Goal: Transaction & Acquisition: Book appointment/travel/reservation

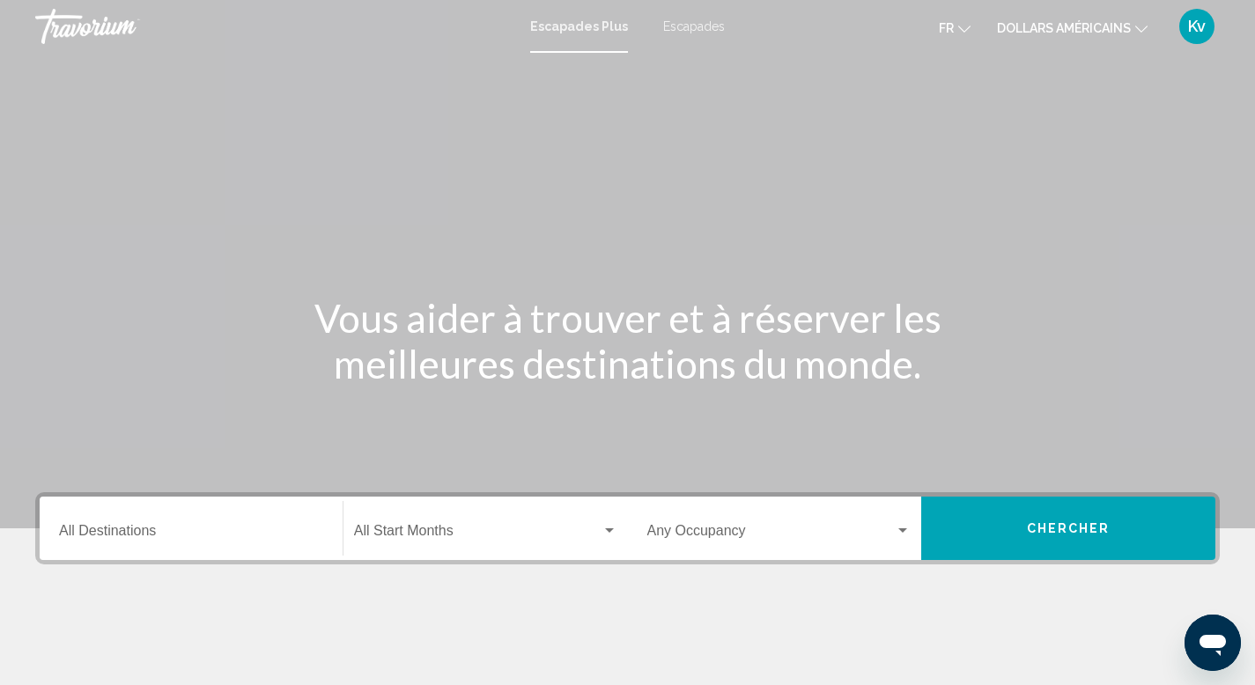
click at [1090, 26] on font "dollars américains" at bounding box center [1064, 28] width 134 height 14
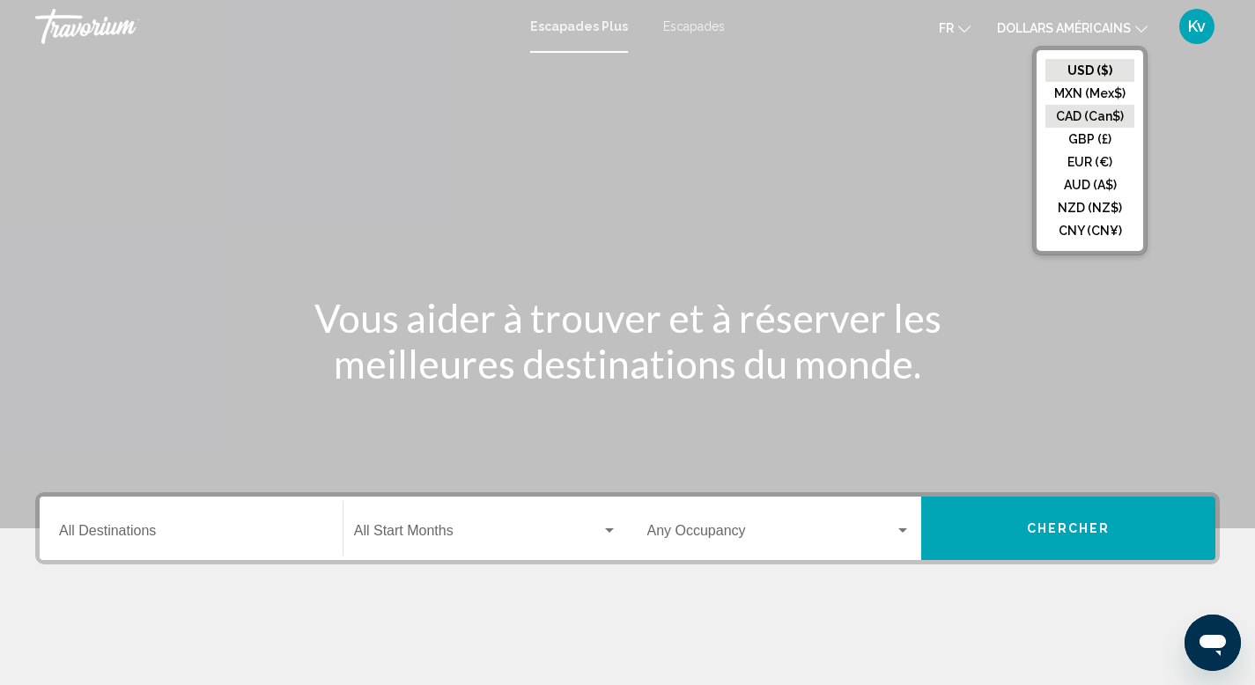
click at [1071, 116] on button "CAD (Can$)" at bounding box center [1089, 116] width 89 height 23
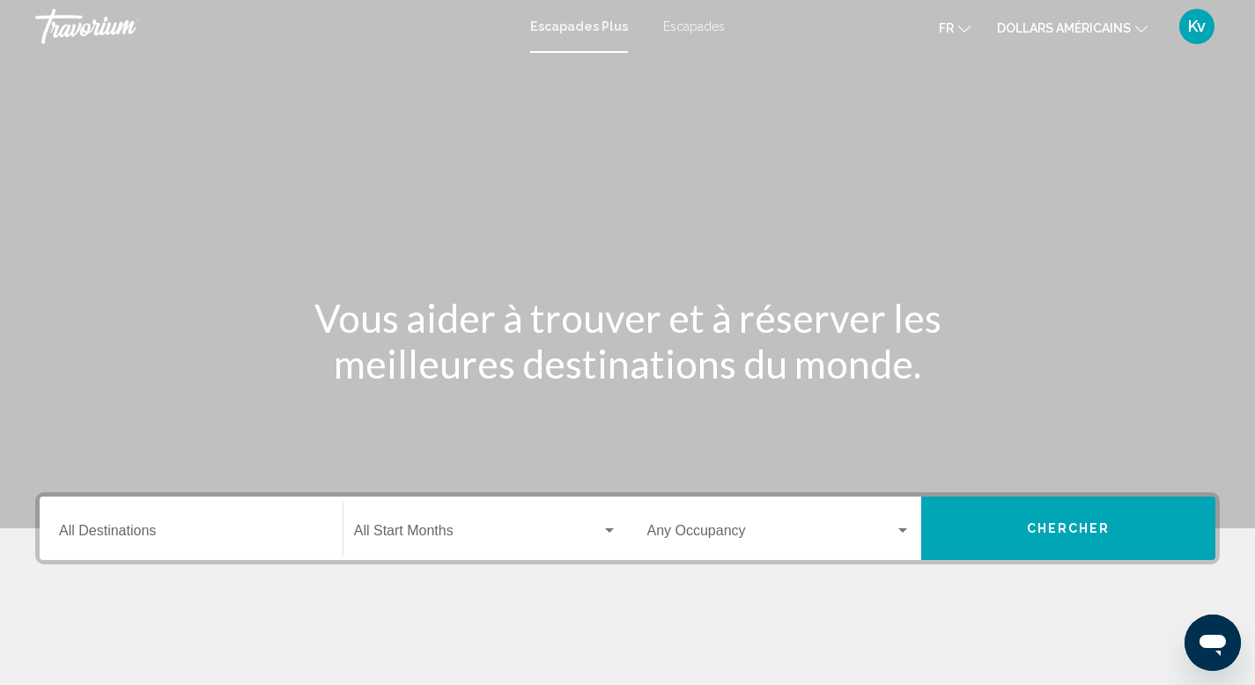
click at [190, 527] on input "Destination All Destinations" at bounding box center [191, 535] width 264 height 16
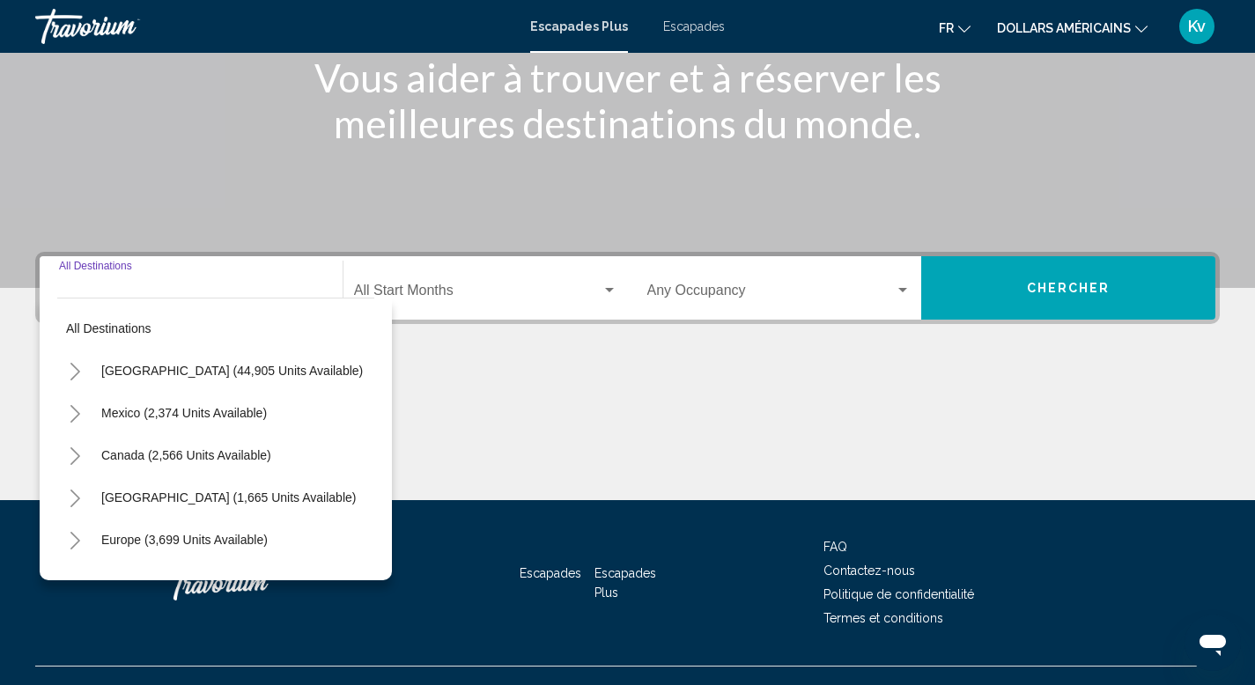
scroll to position [271, 0]
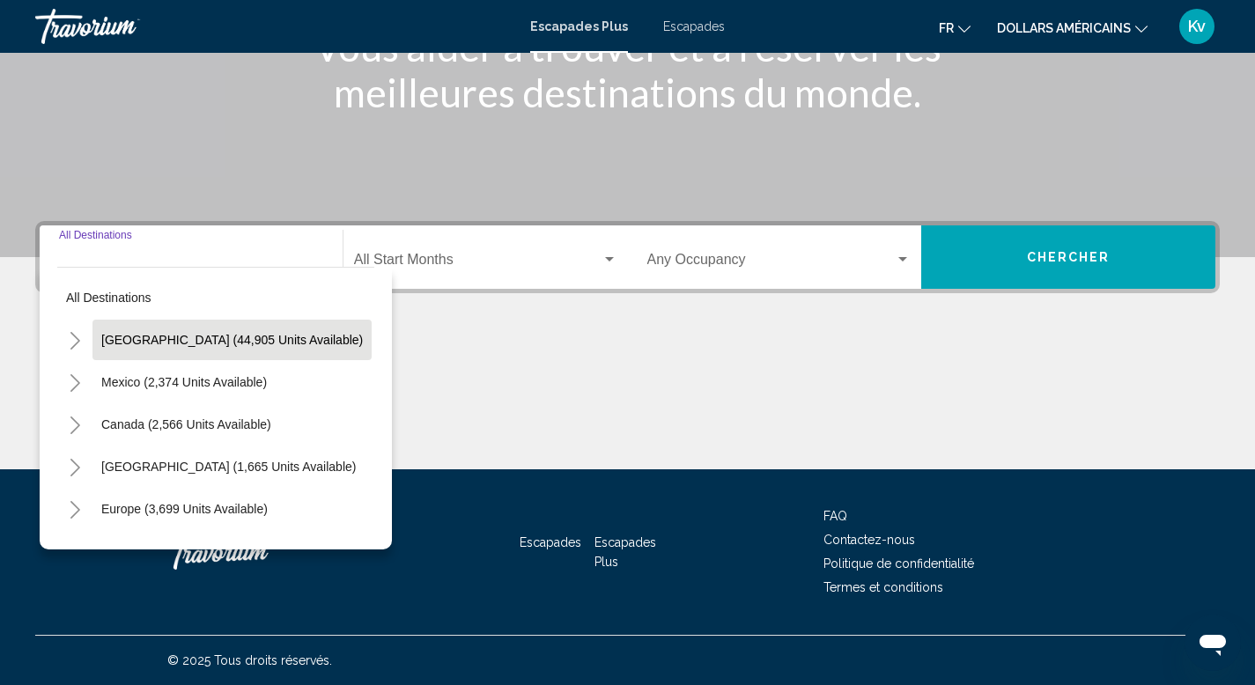
click at [180, 343] on span "[GEOGRAPHIC_DATA] (44,905 units available)" at bounding box center [232, 340] width 262 height 14
type input "**********"
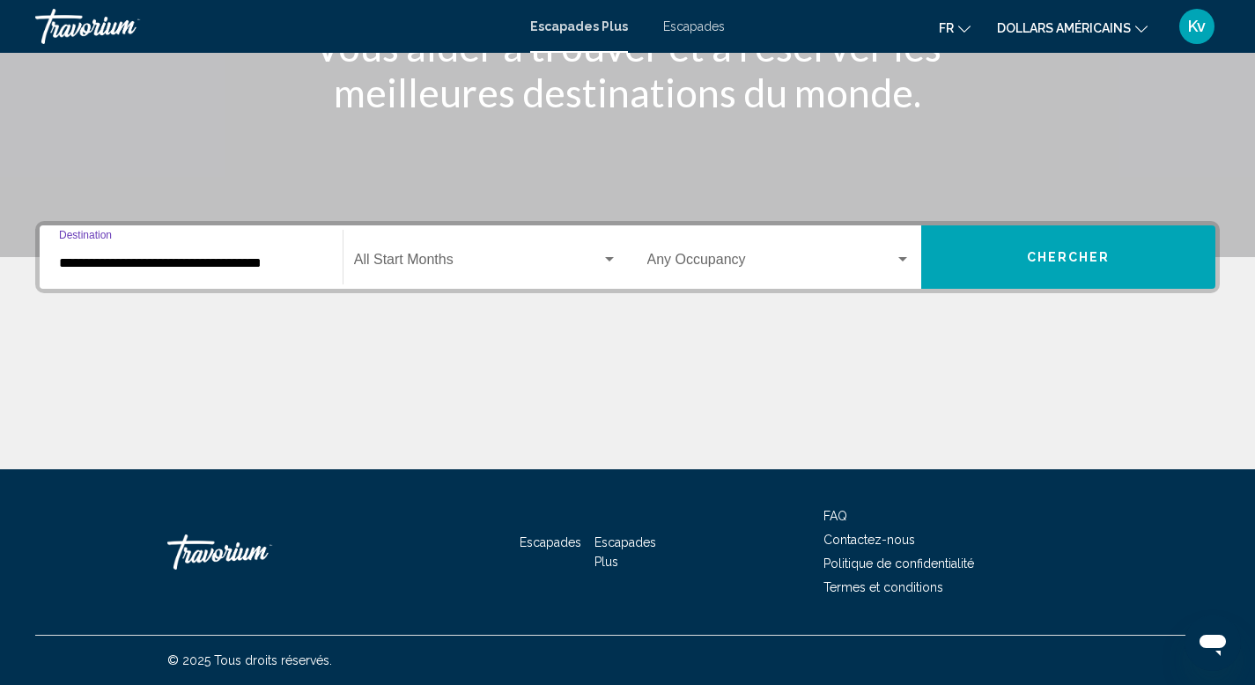
click at [428, 252] on div "Start Month All Start Months" at bounding box center [485, 257] width 263 height 55
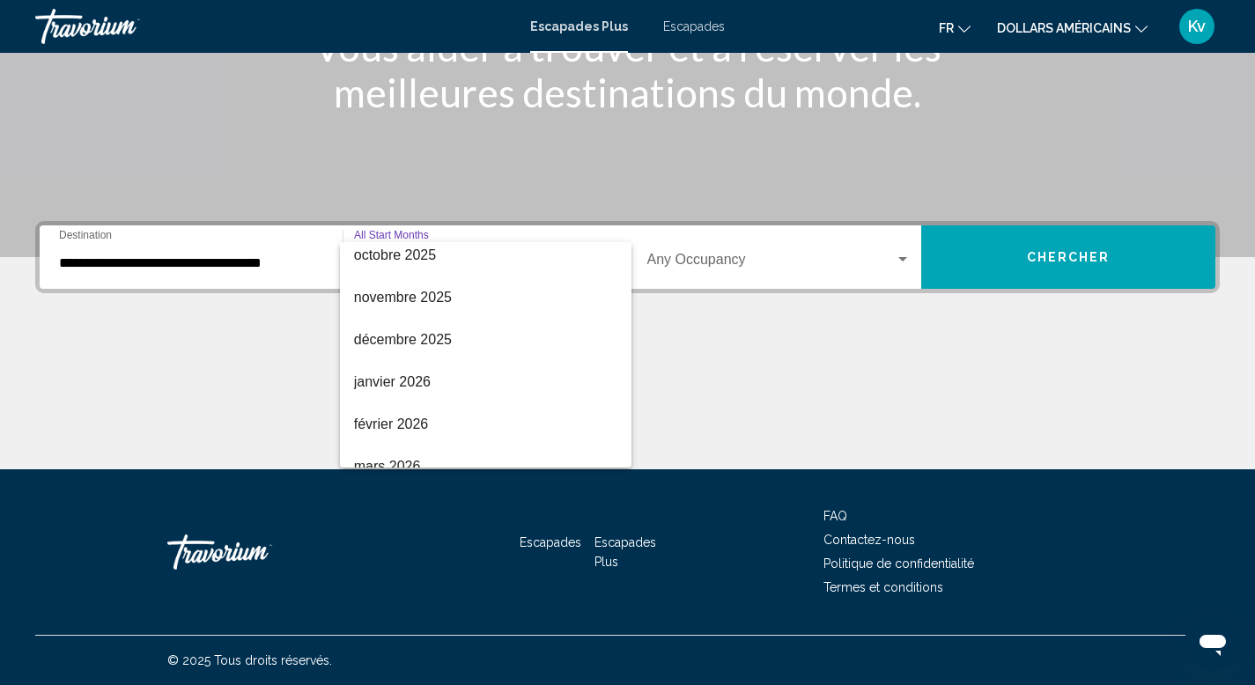
scroll to position [136, 0]
click at [485, 330] on span "décembre 2025" at bounding box center [485, 339] width 263 height 42
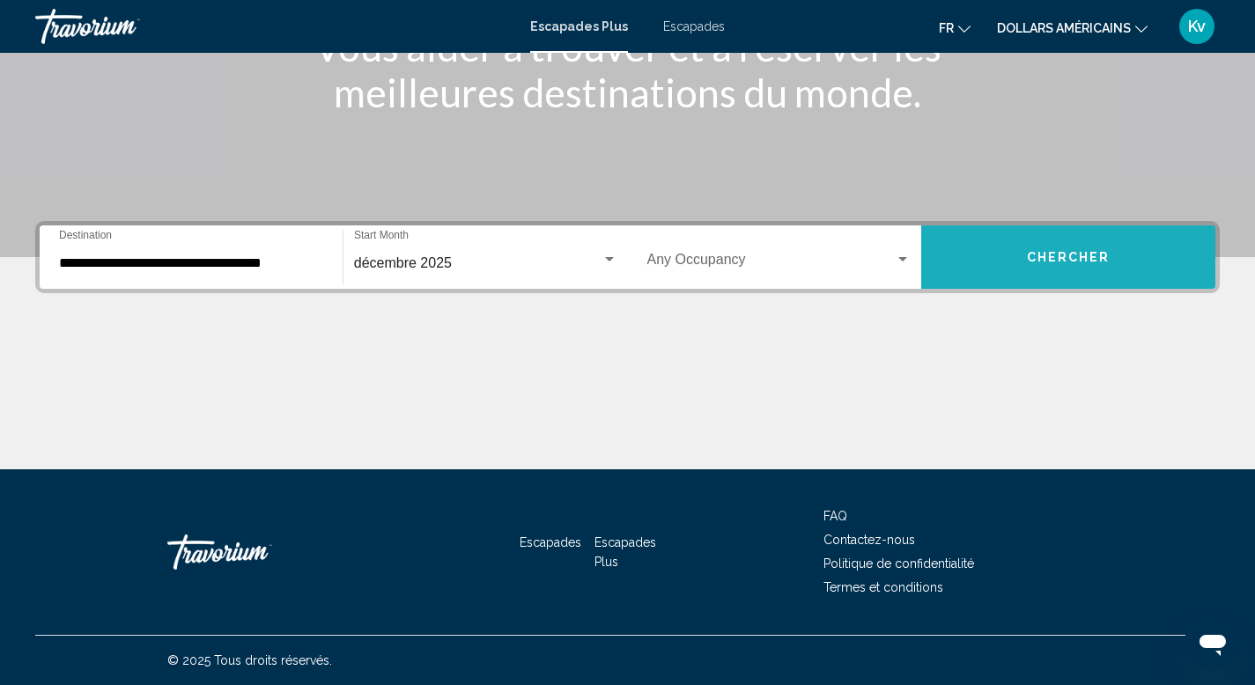
click at [1022, 271] on button "Chercher" at bounding box center [1068, 256] width 294 height 63
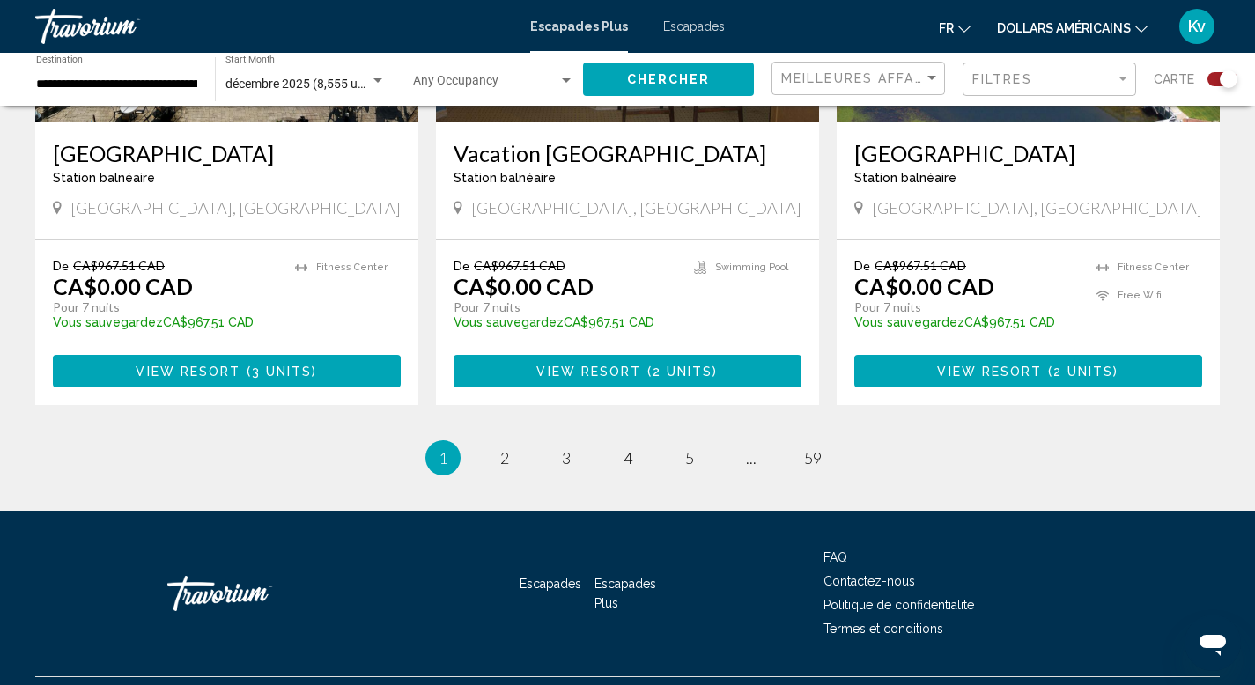
scroll to position [2783, 0]
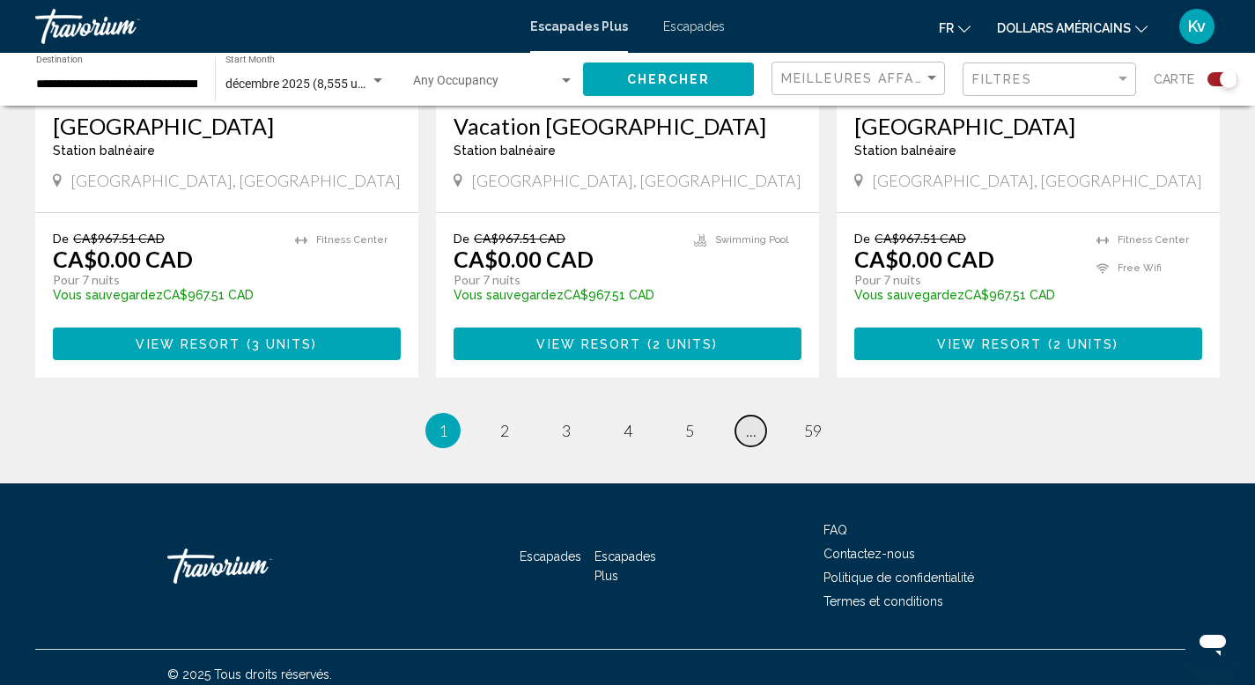
click at [742, 422] on link "page ..." at bounding box center [750, 431] width 31 height 31
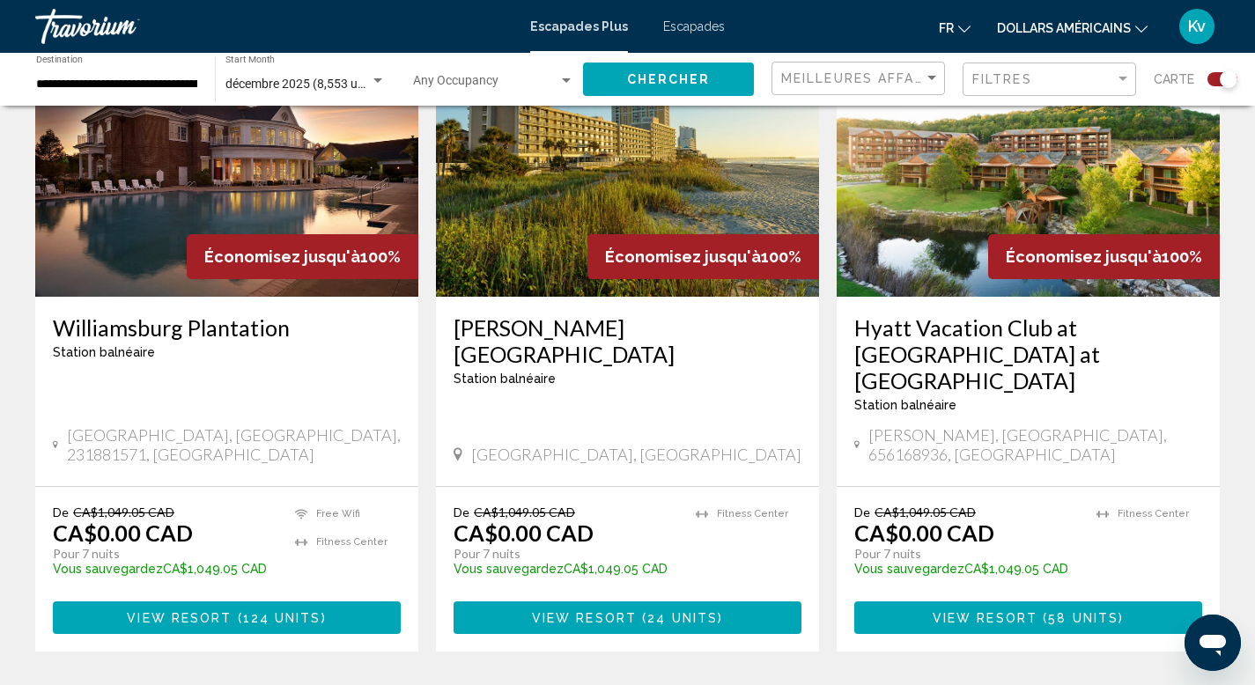
scroll to position [2783, 0]
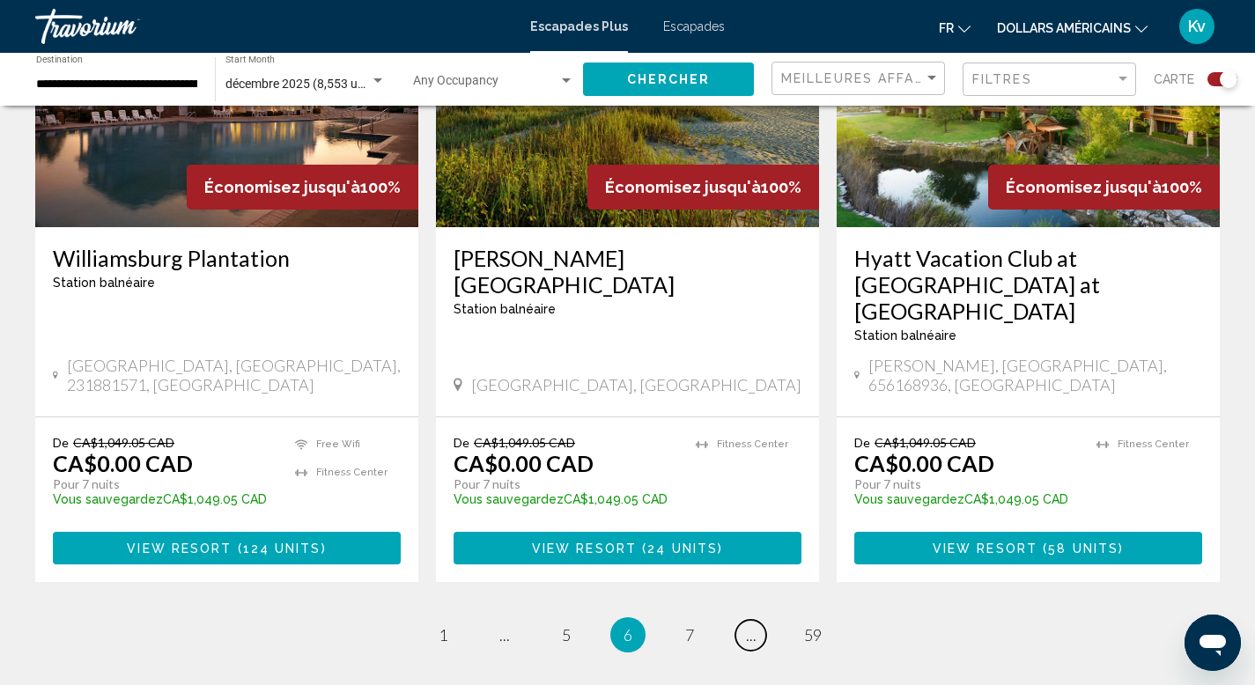
click at [742, 620] on link "page ..." at bounding box center [750, 635] width 31 height 31
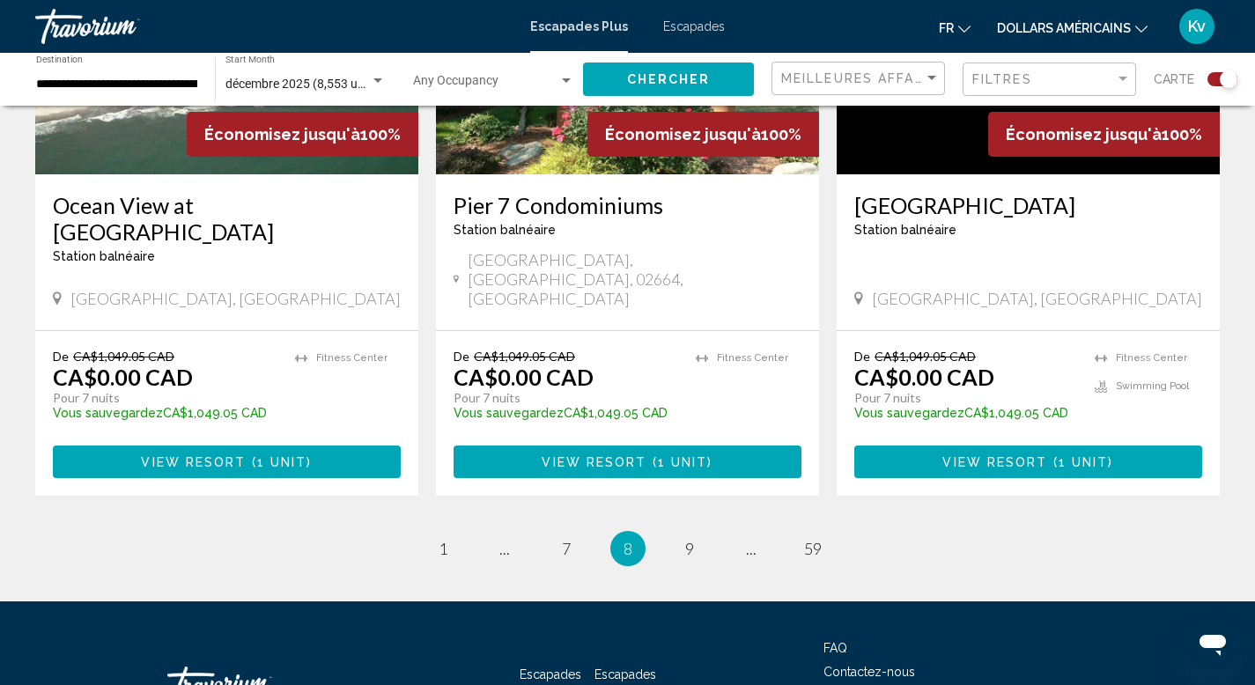
scroll to position [2809, 0]
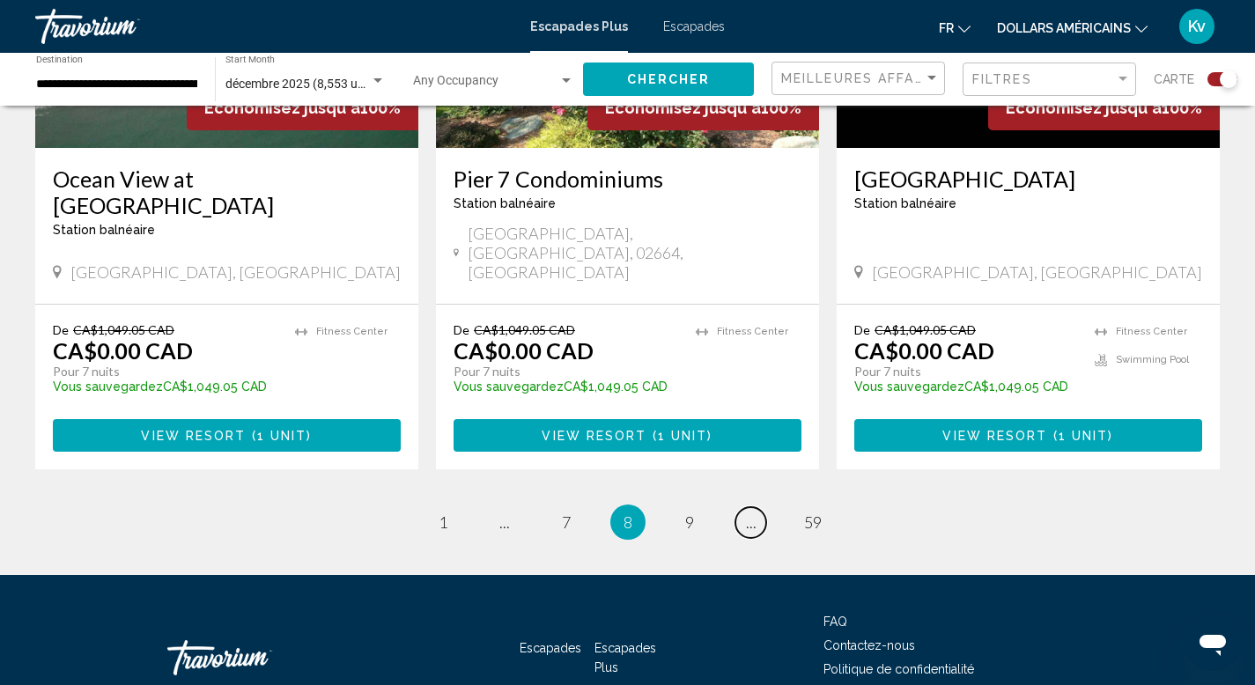
click at [742, 507] on link "page ..." at bounding box center [750, 522] width 31 height 31
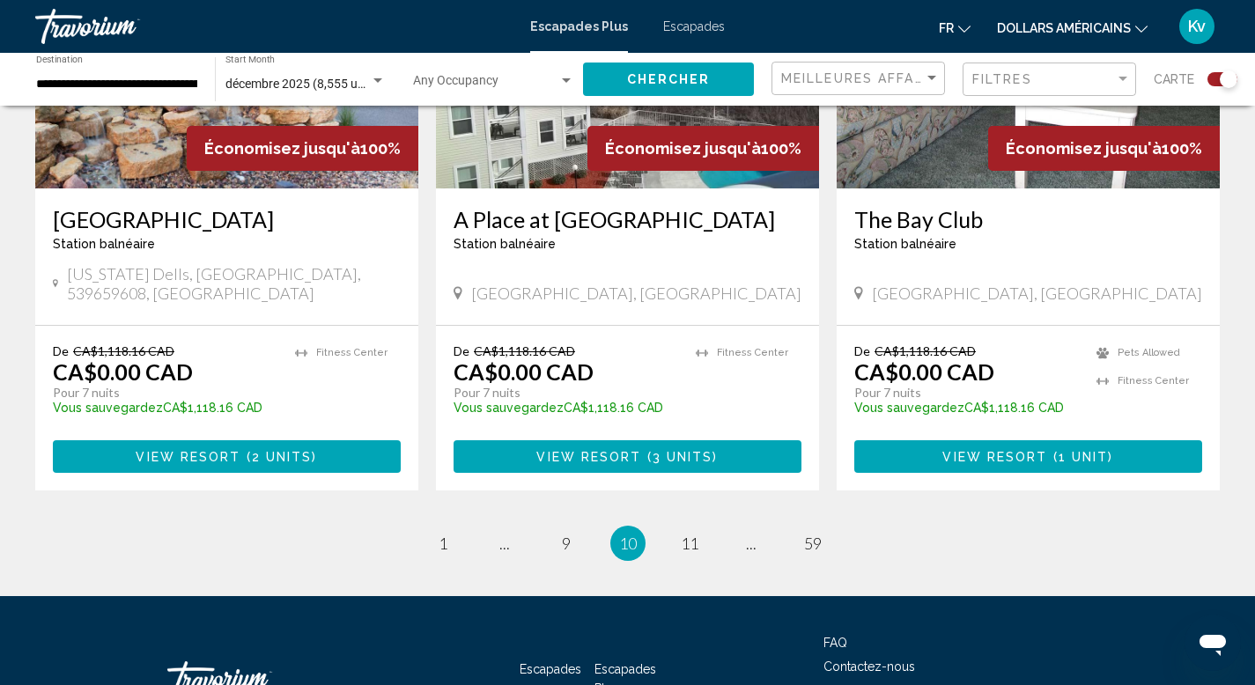
scroll to position [2748, 0]
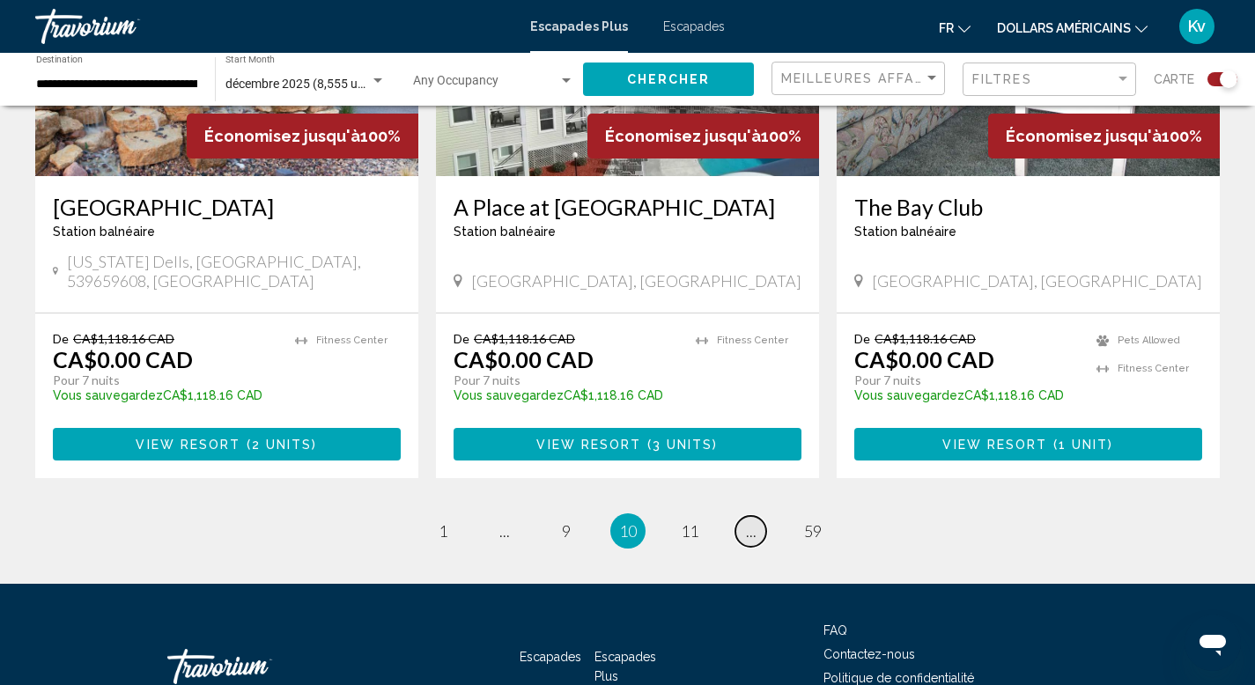
click at [748, 516] on link "page ..." at bounding box center [750, 531] width 31 height 31
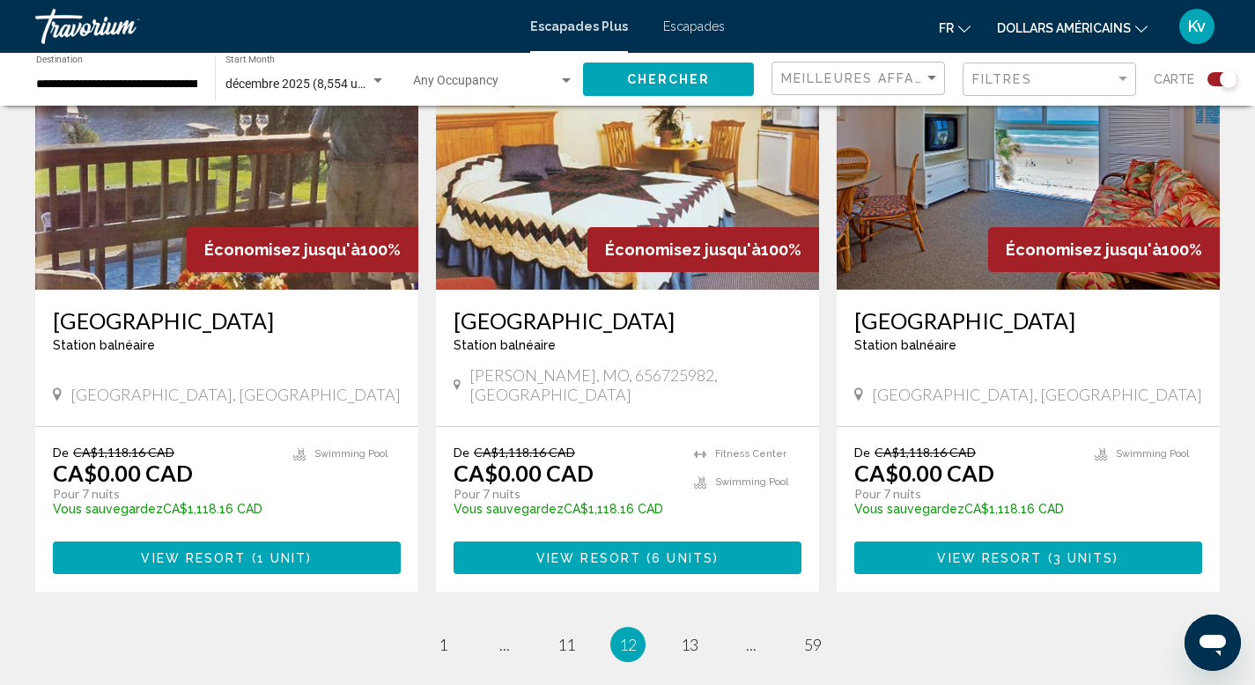
scroll to position [2783, 0]
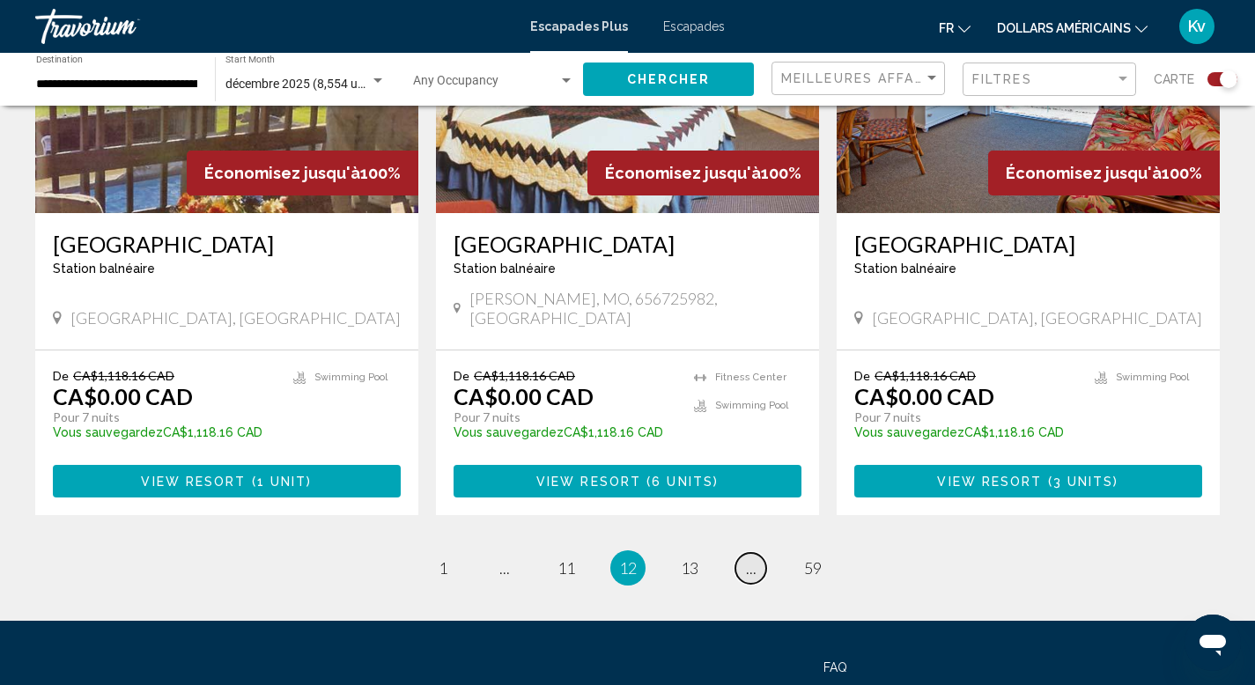
click at [741, 553] on link "page ..." at bounding box center [750, 568] width 31 height 31
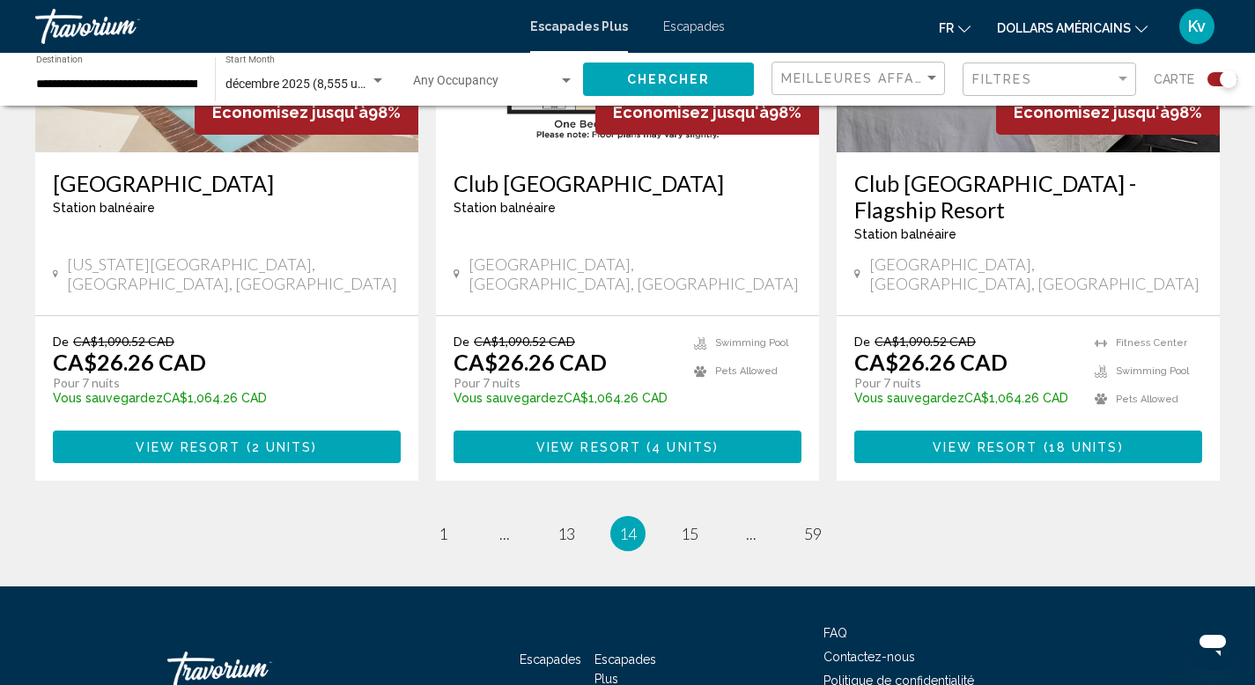
scroll to position [2818, 0]
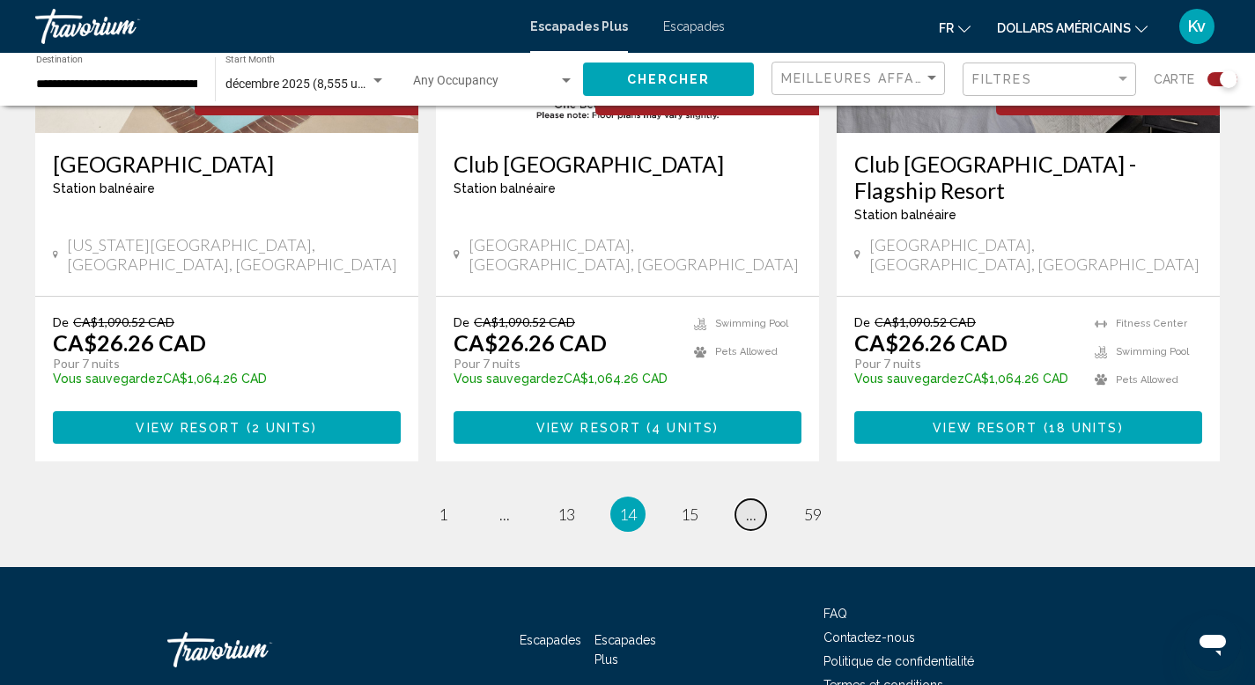
click at [741, 499] on link "page ..." at bounding box center [750, 514] width 31 height 31
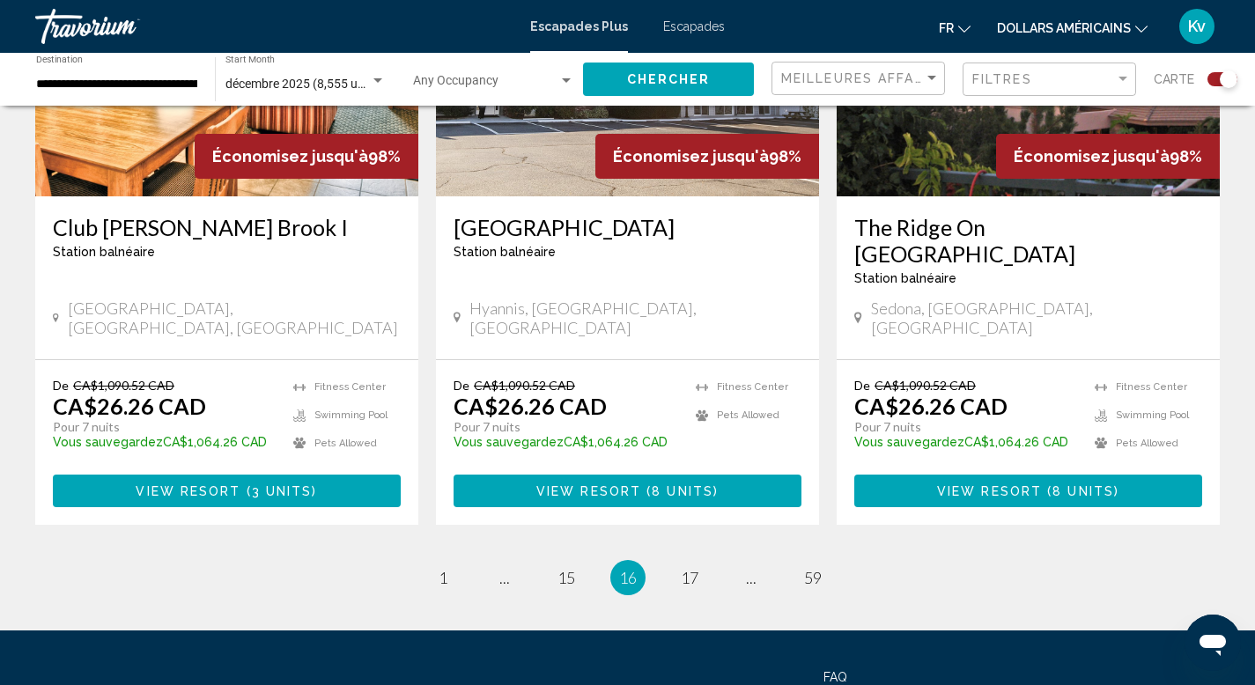
scroll to position [2748, 0]
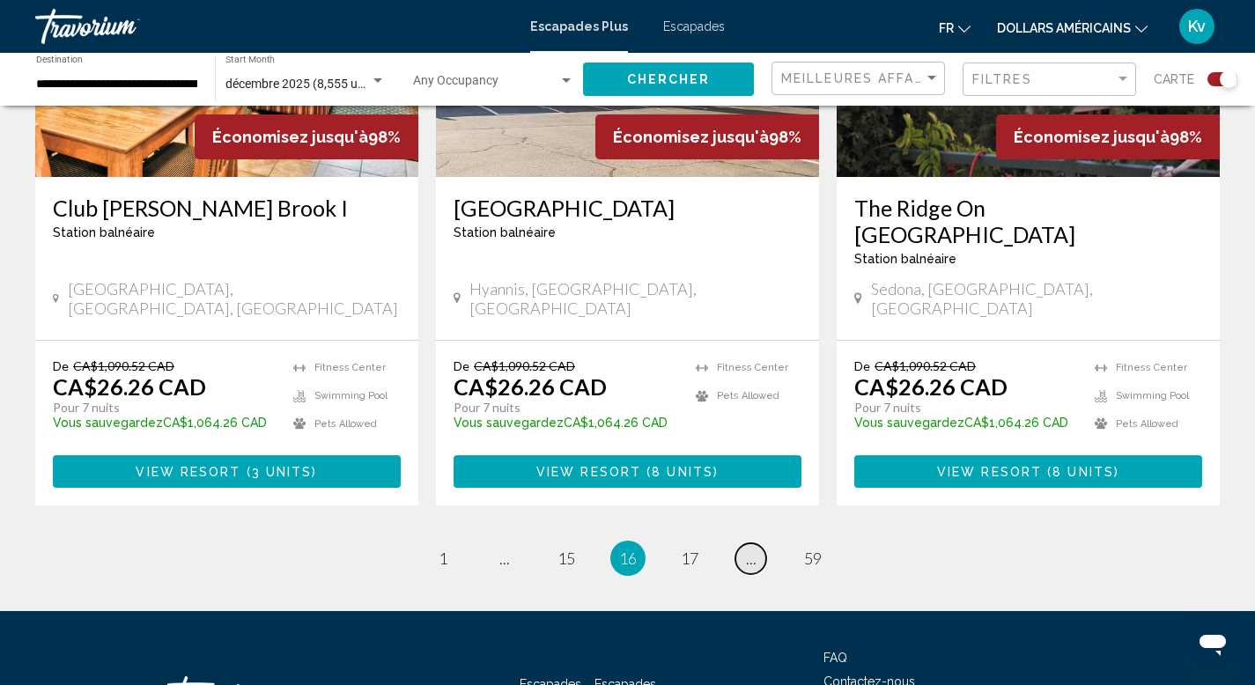
click at [747, 549] on span "..." at bounding box center [751, 558] width 11 height 19
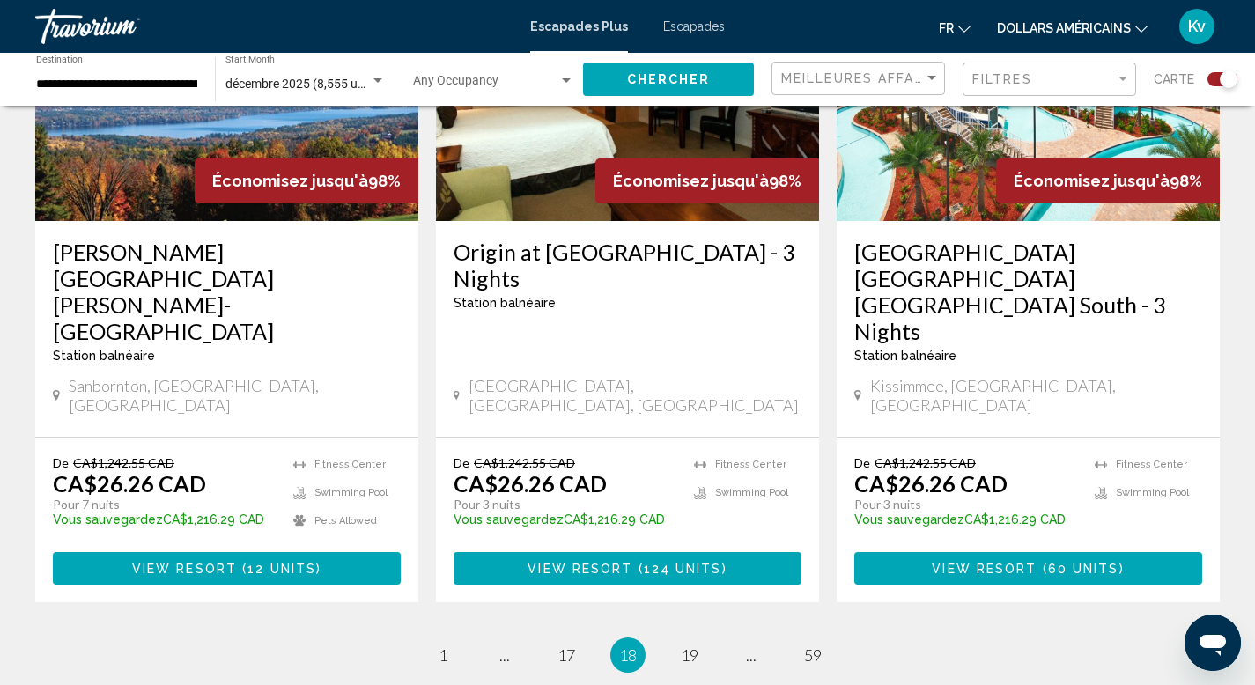
scroll to position [2783, 0]
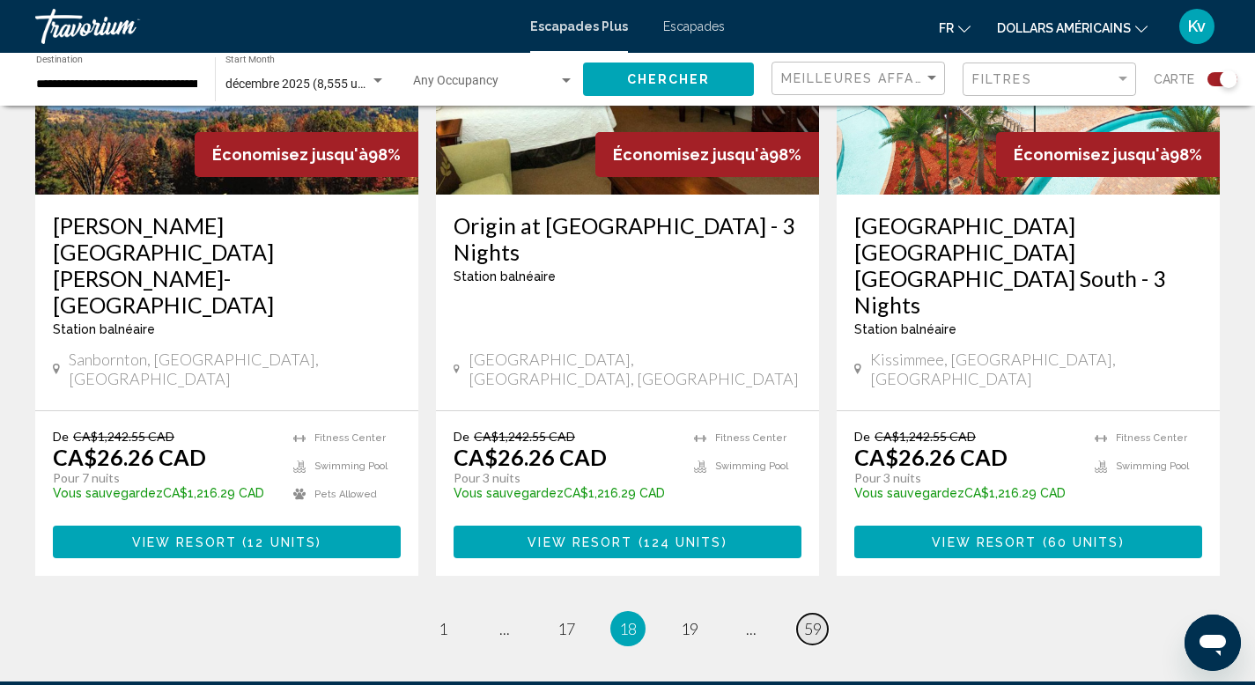
click at [808, 619] on span "59" at bounding box center [813, 628] width 18 height 19
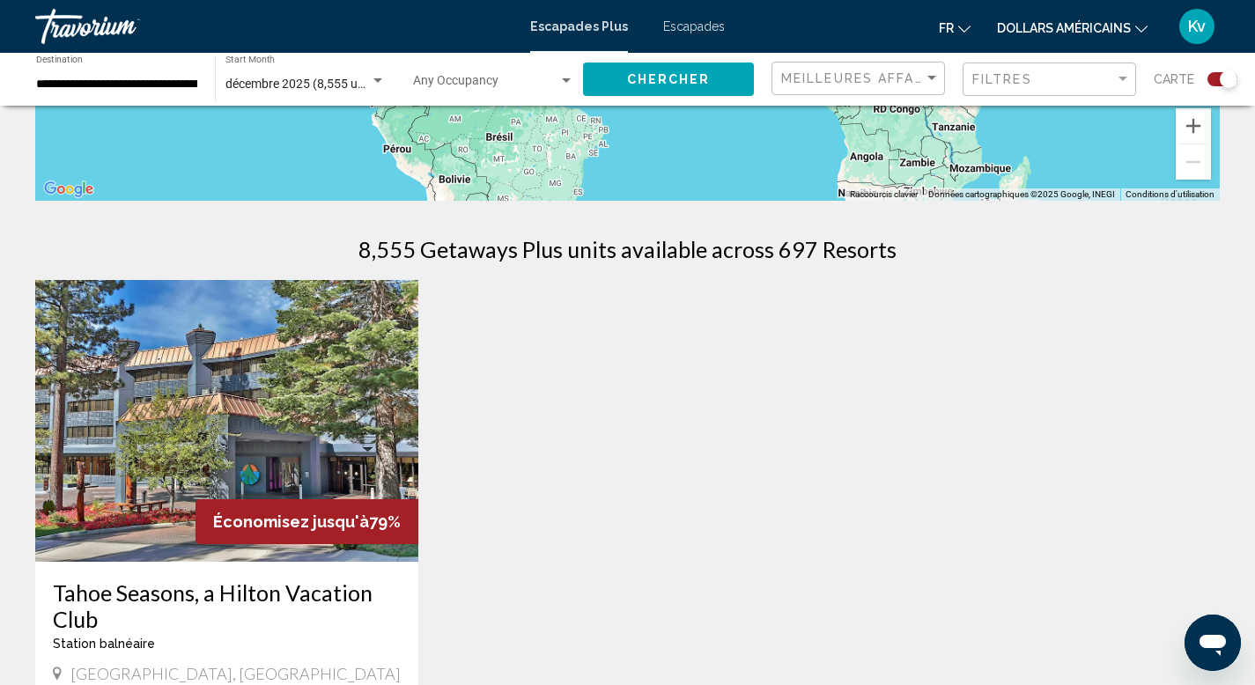
scroll to position [458, 0]
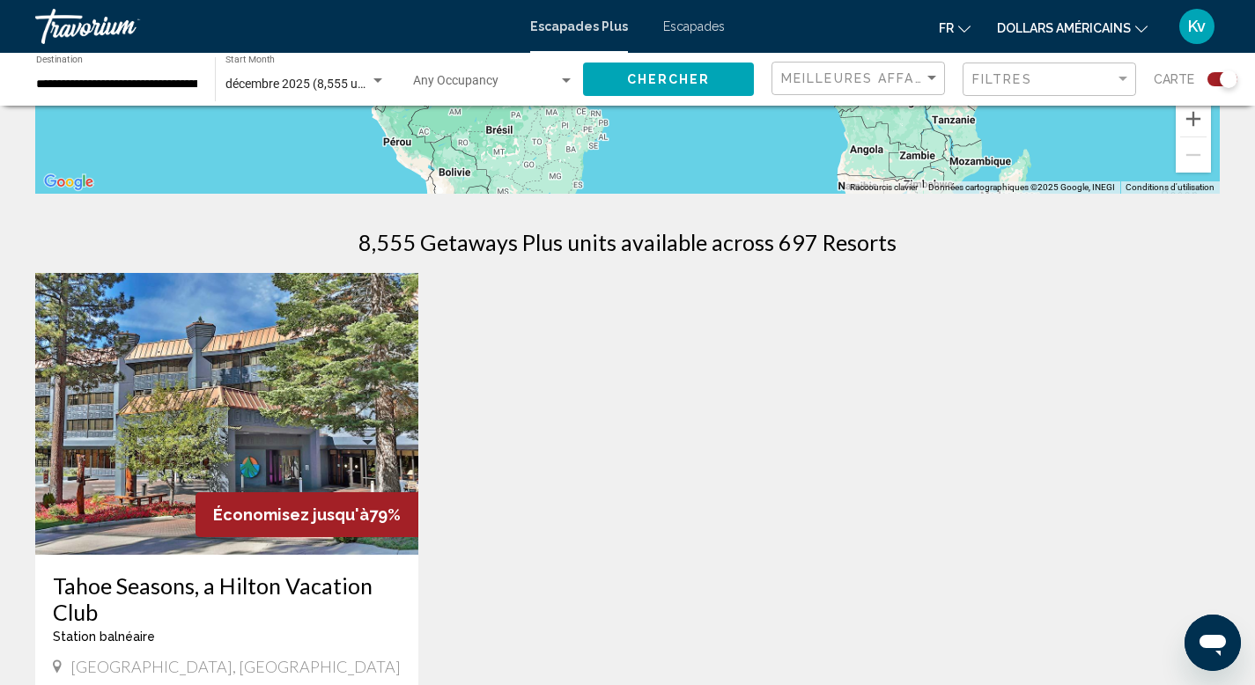
click at [680, 22] on font "Escapades" at bounding box center [694, 26] width 62 height 14
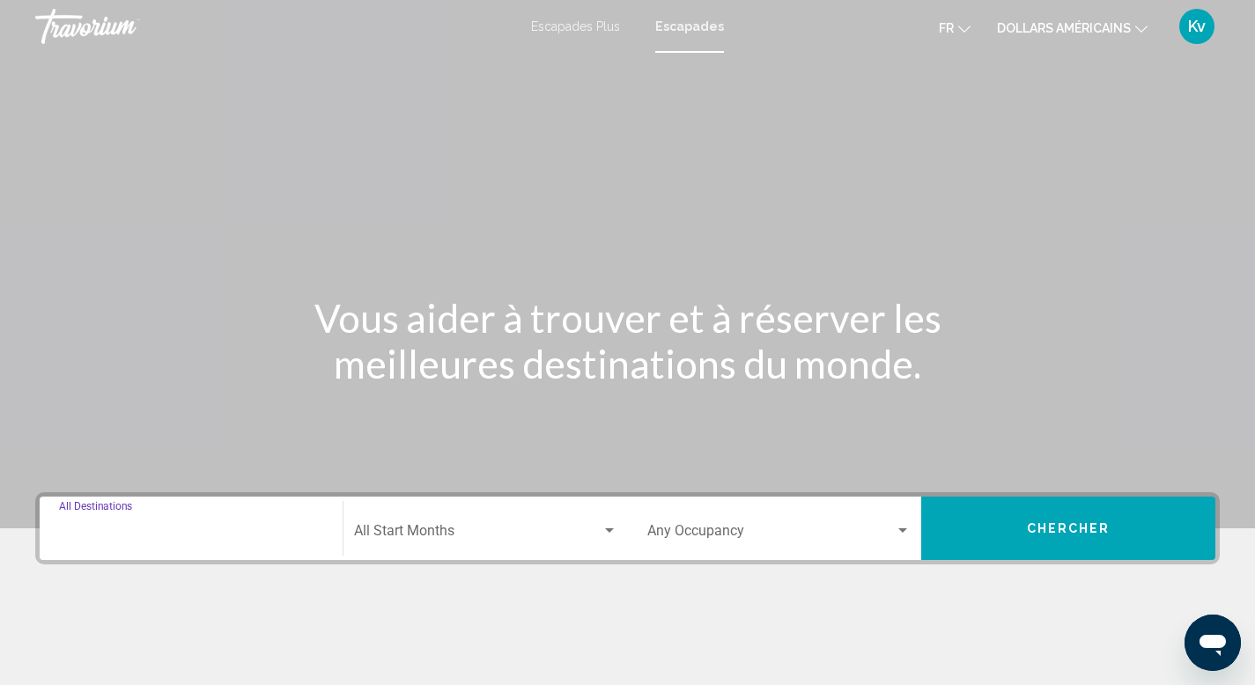
click at [126, 539] on input "Destination All Destinations" at bounding box center [191, 535] width 264 height 16
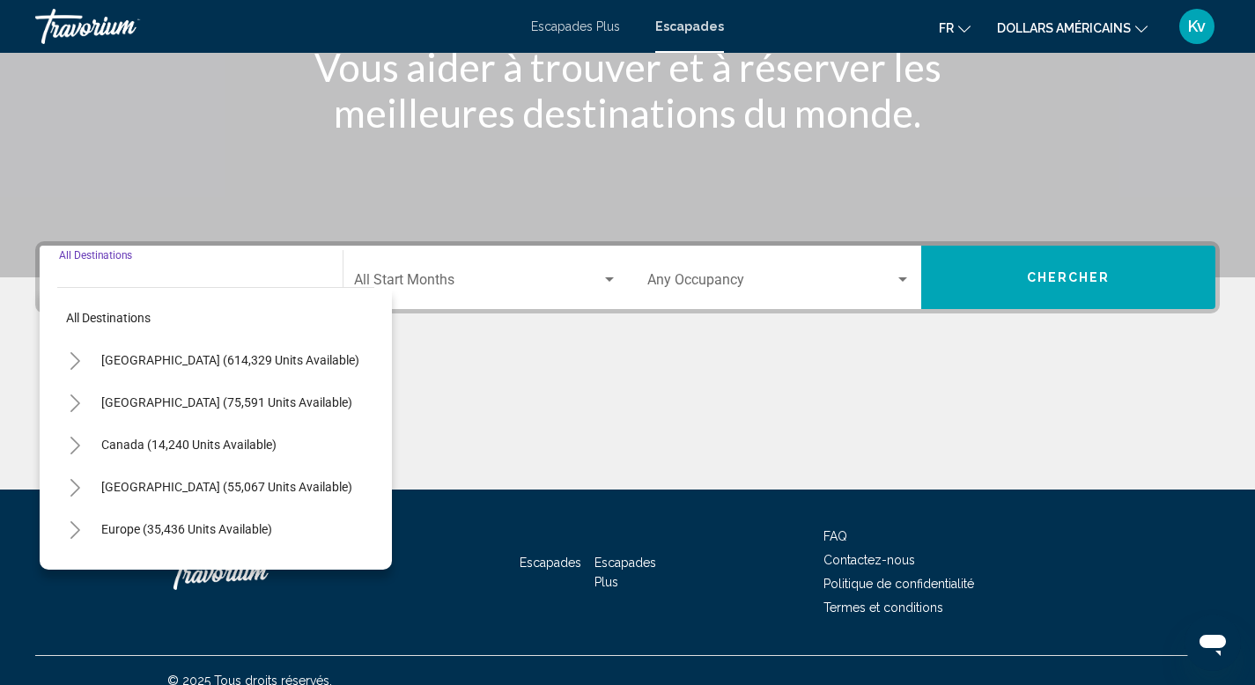
scroll to position [271, 0]
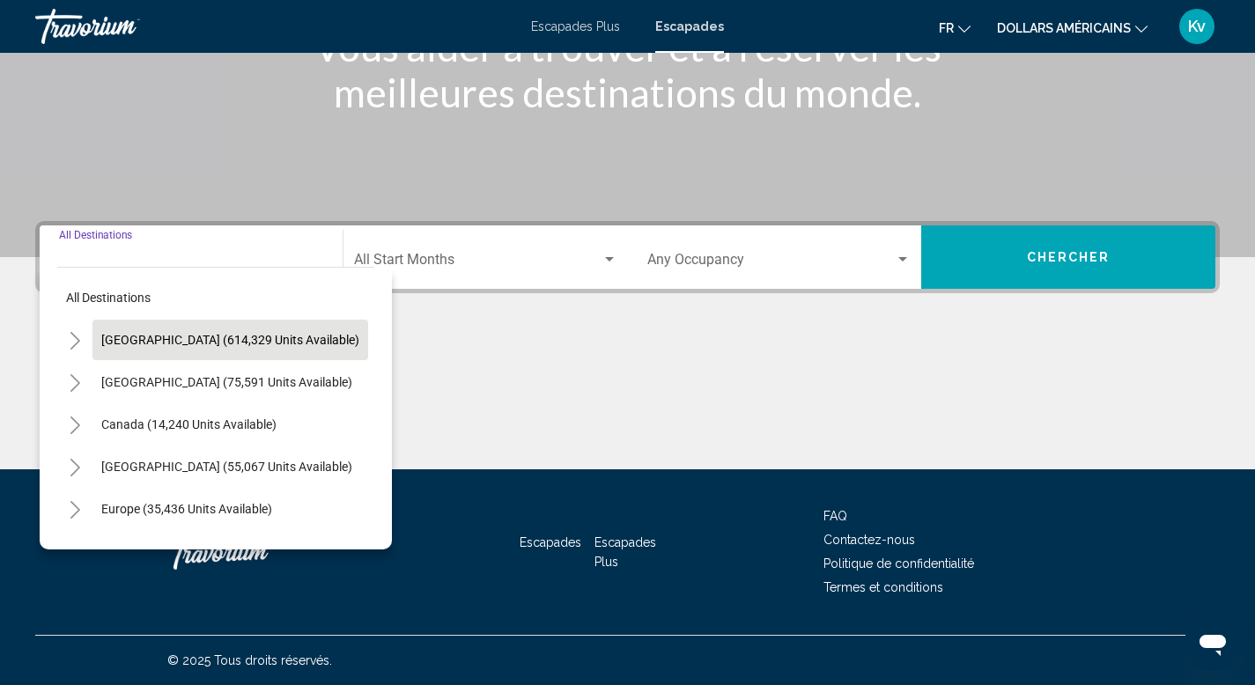
click at [148, 343] on span "[GEOGRAPHIC_DATA] (614,329 units available)" at bounding box center [230, 340] width 258 height 14
type input "**********"
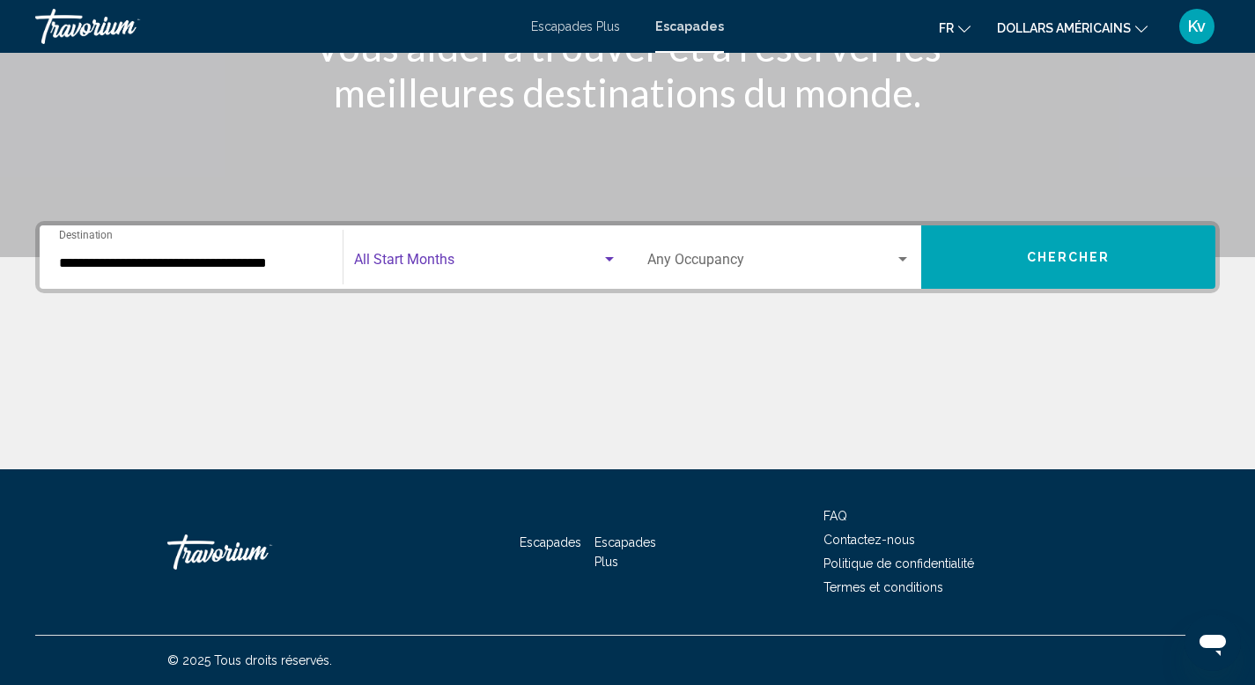
click at [526, 267] on span "Search widget" at bounding box center [477, 263] width 247 height 16
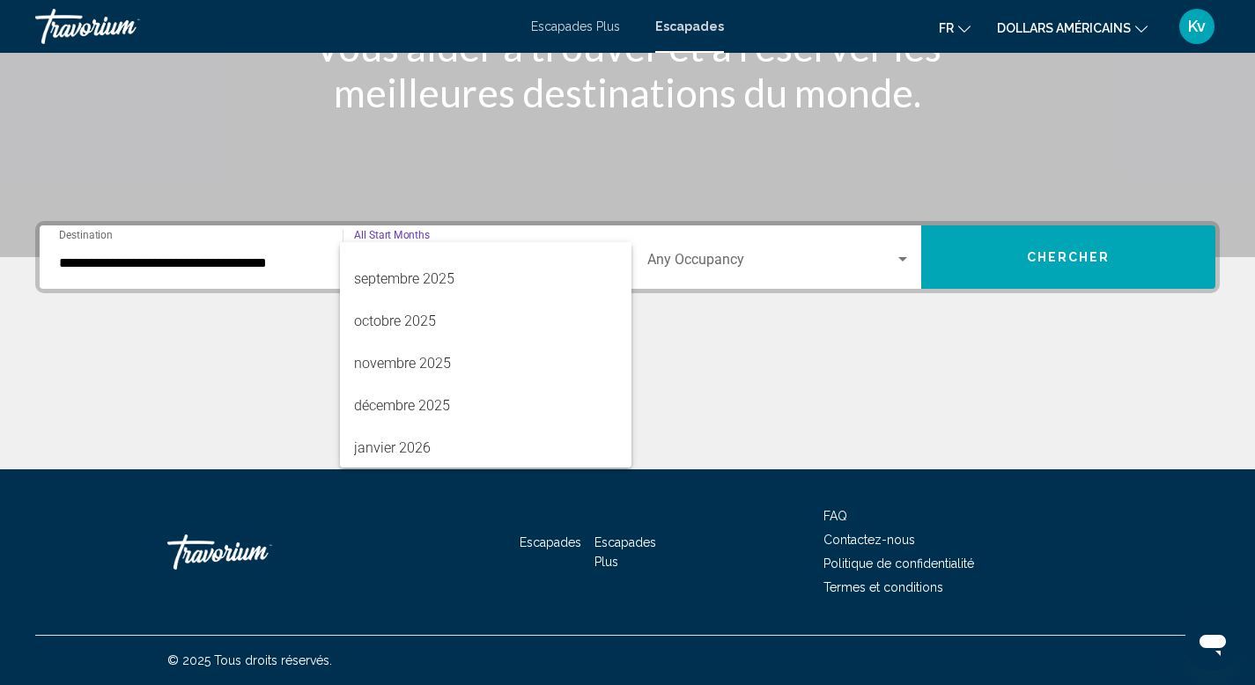
scroll to position [70, 0]
click at [419, 402] on font "décembre 2025" at bounding box center [402, 403] width 96 height 17
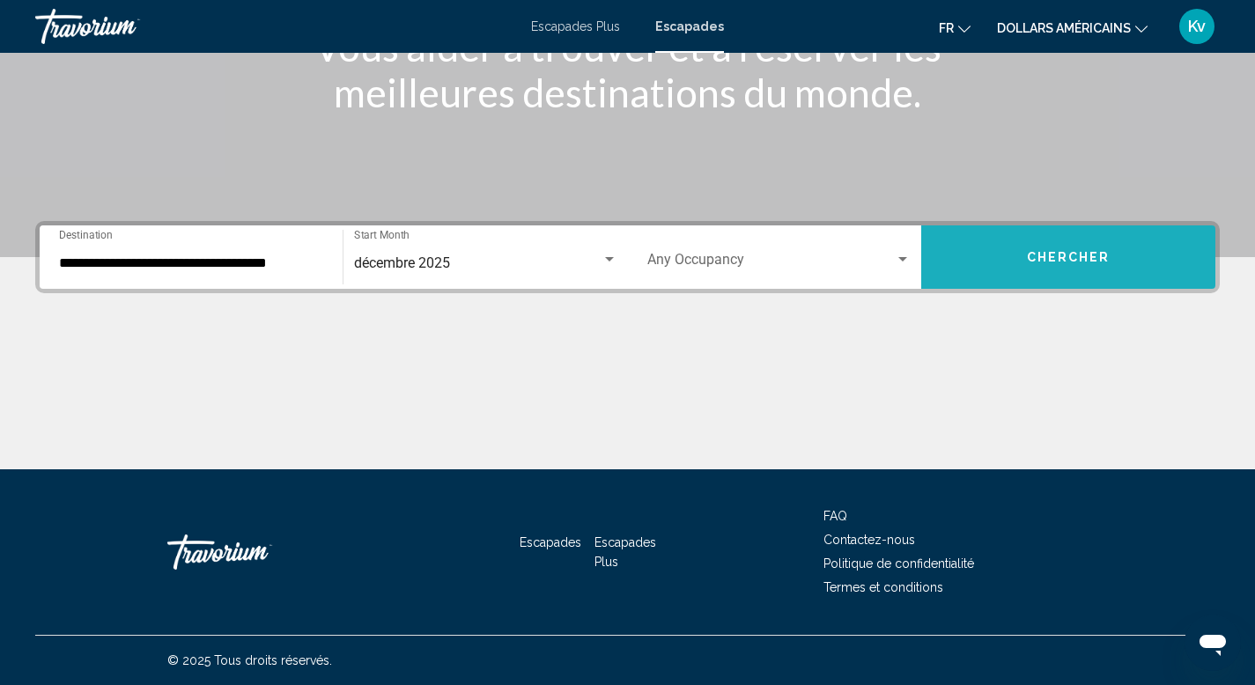
click at [1000, 277] on button "Chercher" at bounding box center [1068, 256] width 294 height 63
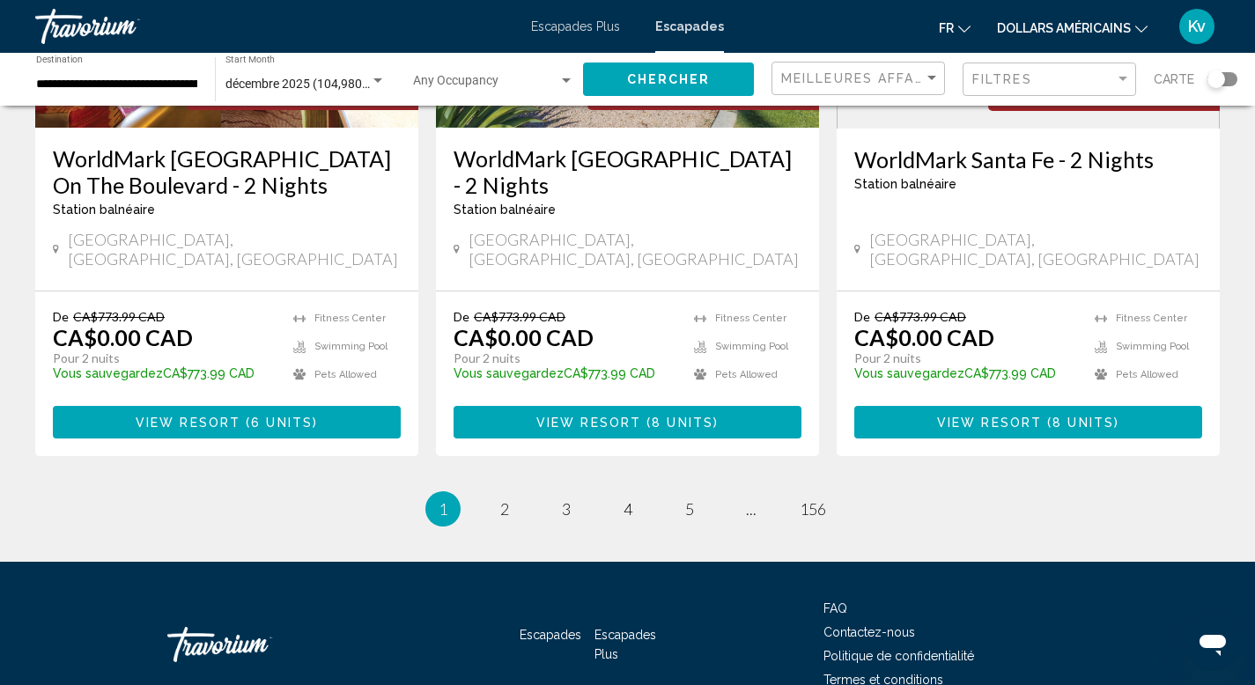
scroll to position [2290, 0]
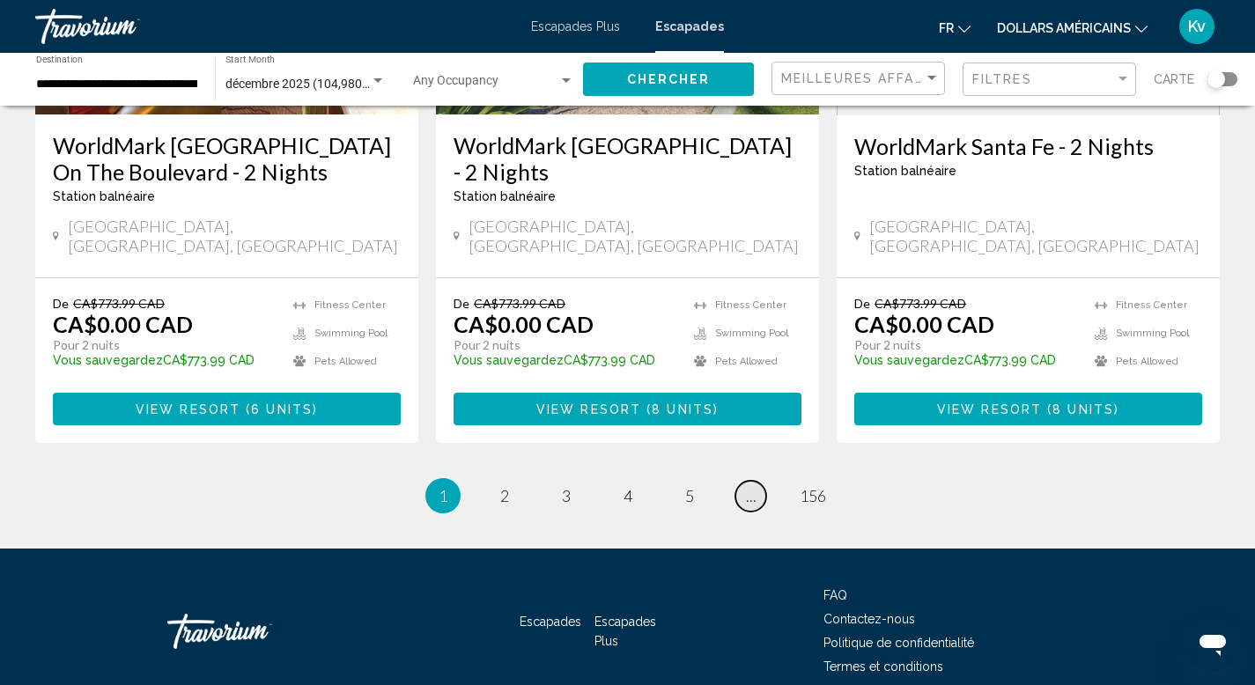
click at [752, 486] on span "..." at bounding box center [751, 495] width 11 height 19
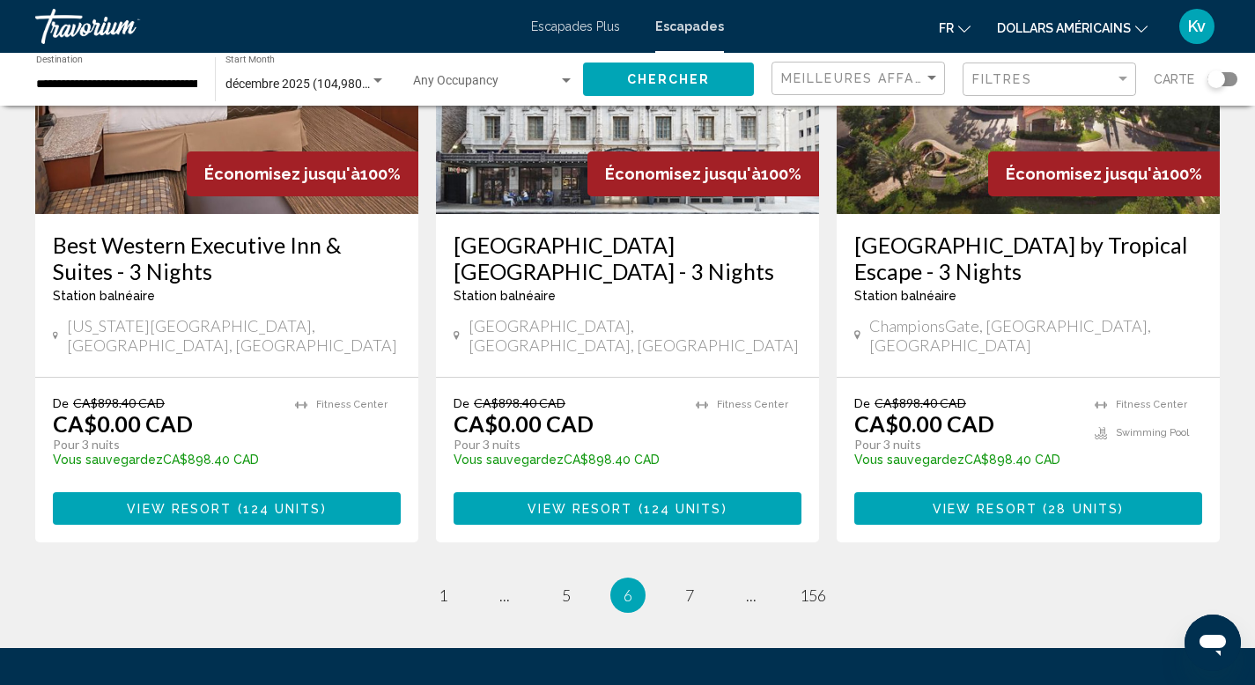
scroll to position [2290, 0]
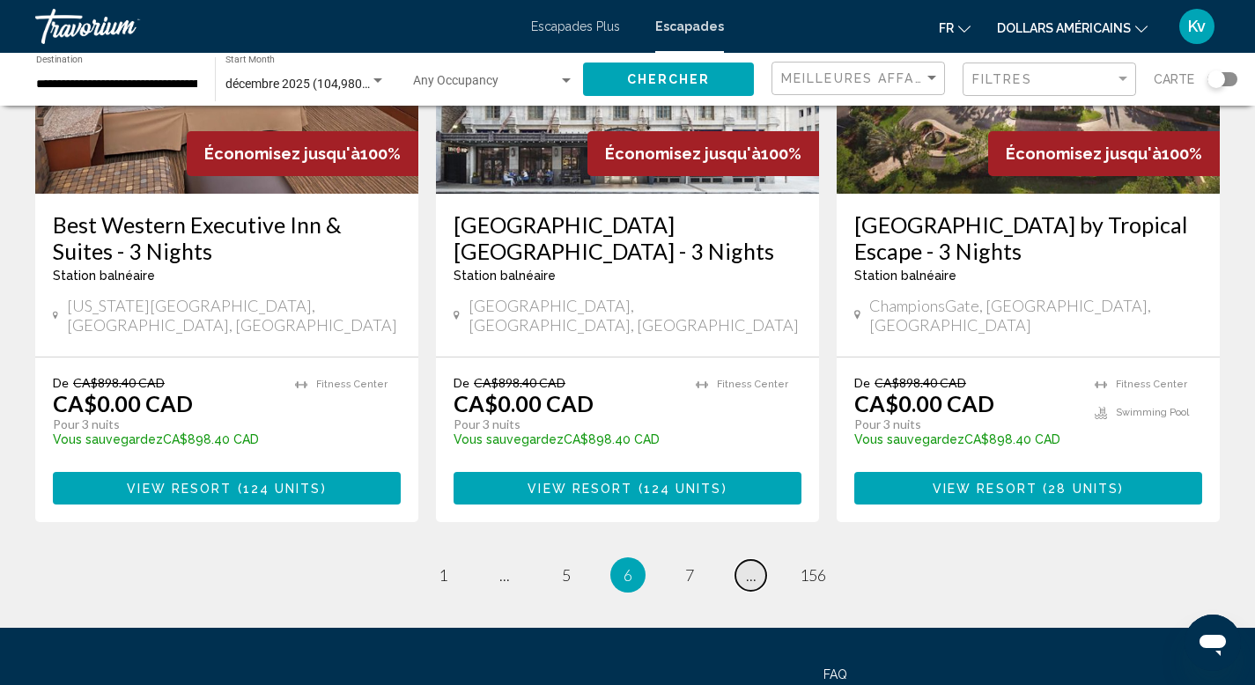
click at [746, 565] on span "..." at bounding box center [751, 574] width 11 height 19
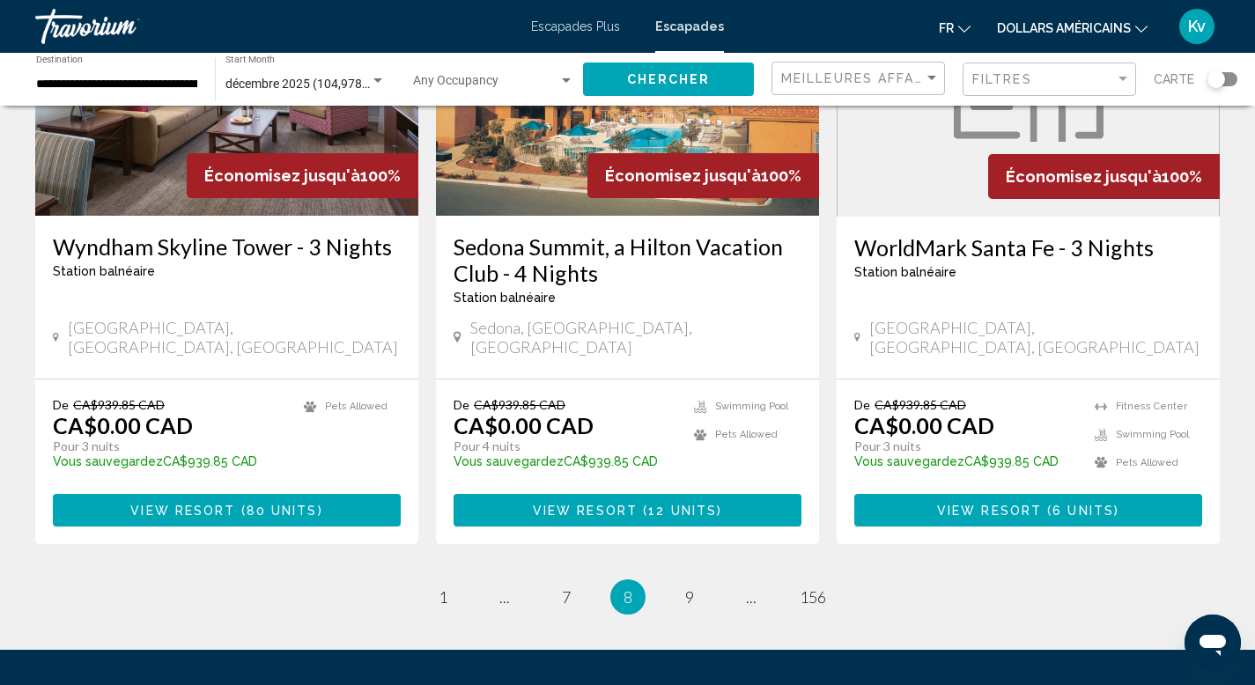
scroll to position [2219, 0]
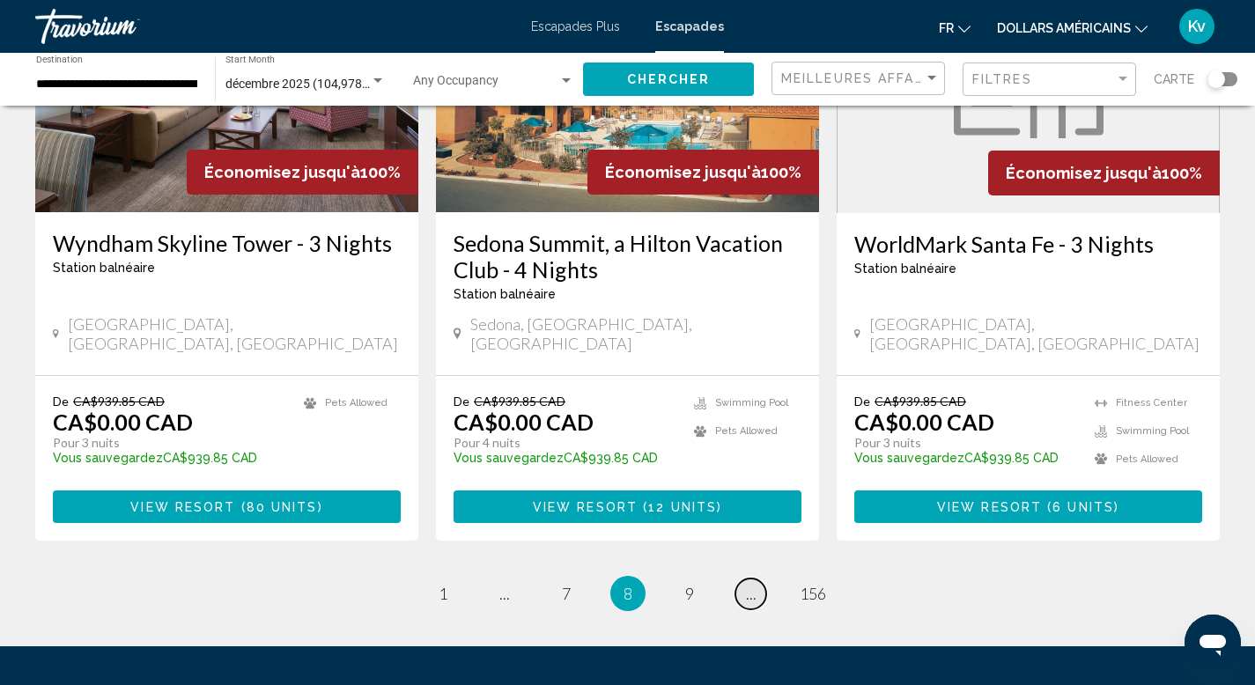
click at [748, 584] on span "..." at bounding box center [751, 593] width 11 height 19
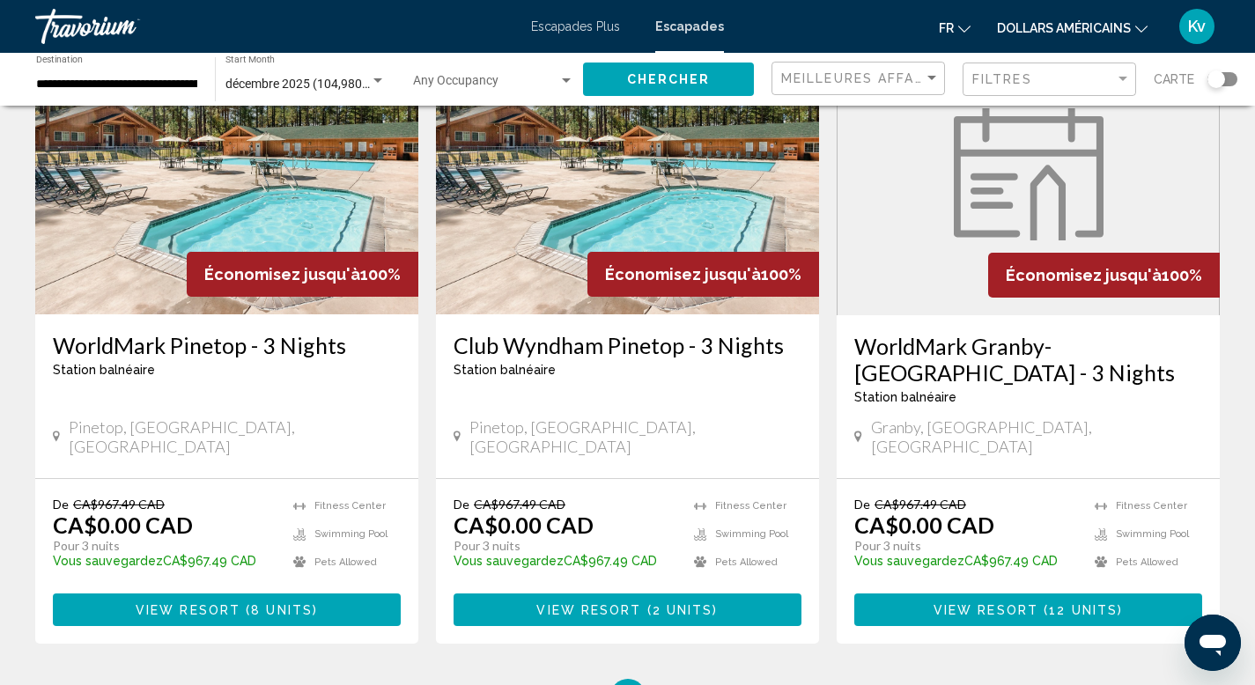
scroll to position [2184, 0]
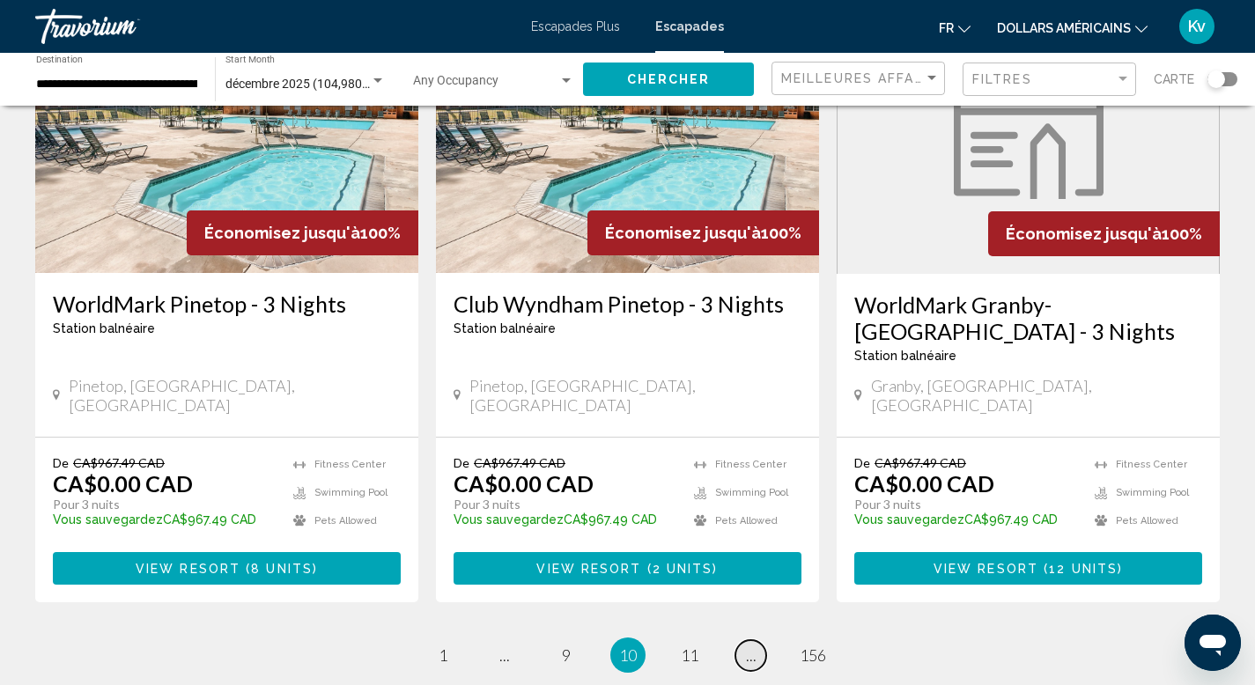
click at [749, 646] on span "..." at bounding box center [751, 655] width 11 height 19
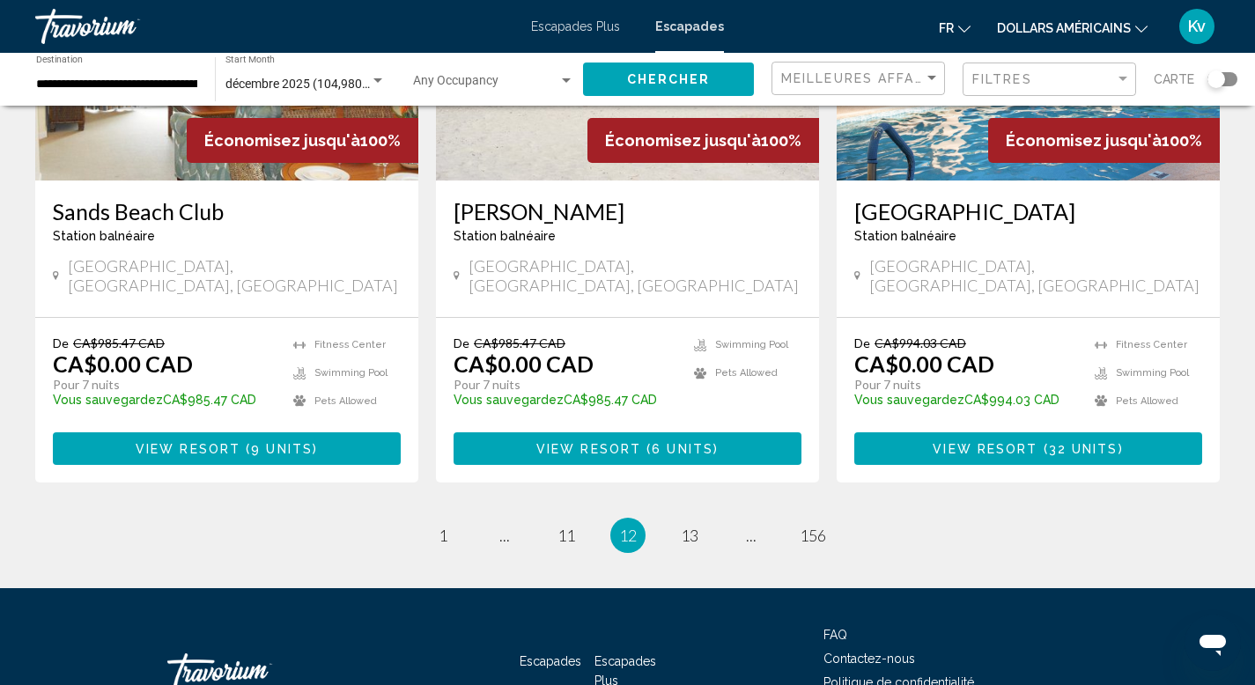
scroll to position [2237, 0]
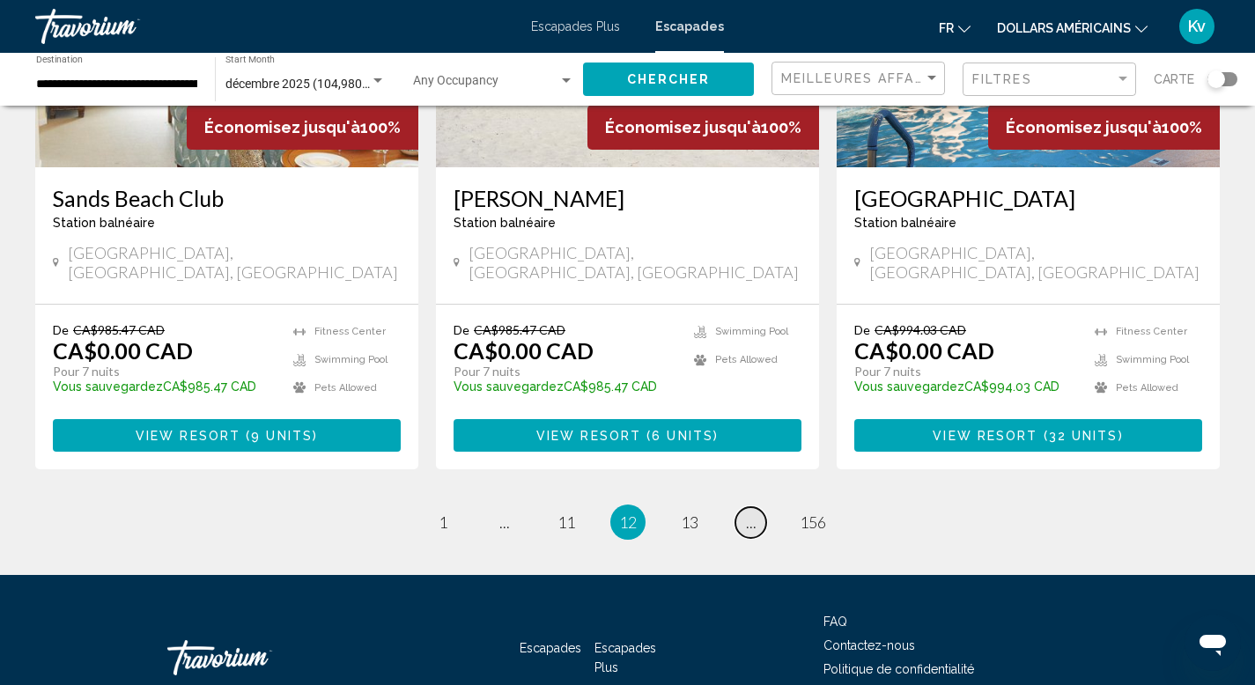
click at [736, 507] on link "page ..." at bounding box center [750, 522] width 31 height 31
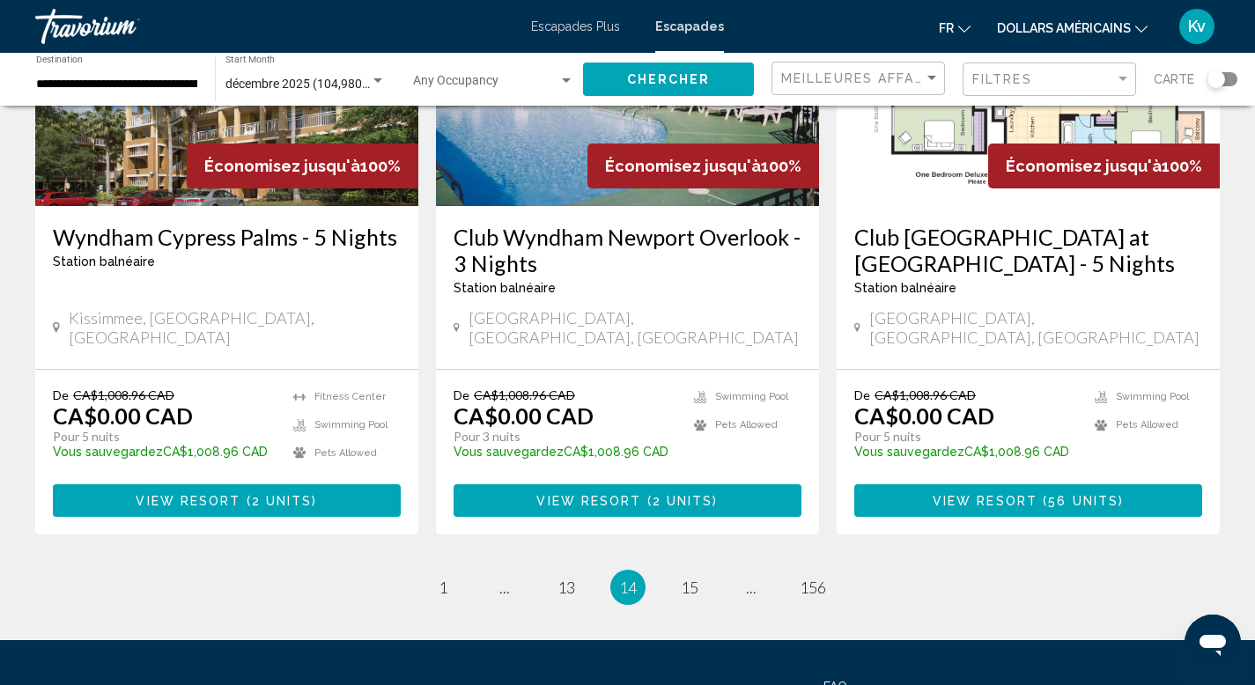
scroll to position [2219, 0]
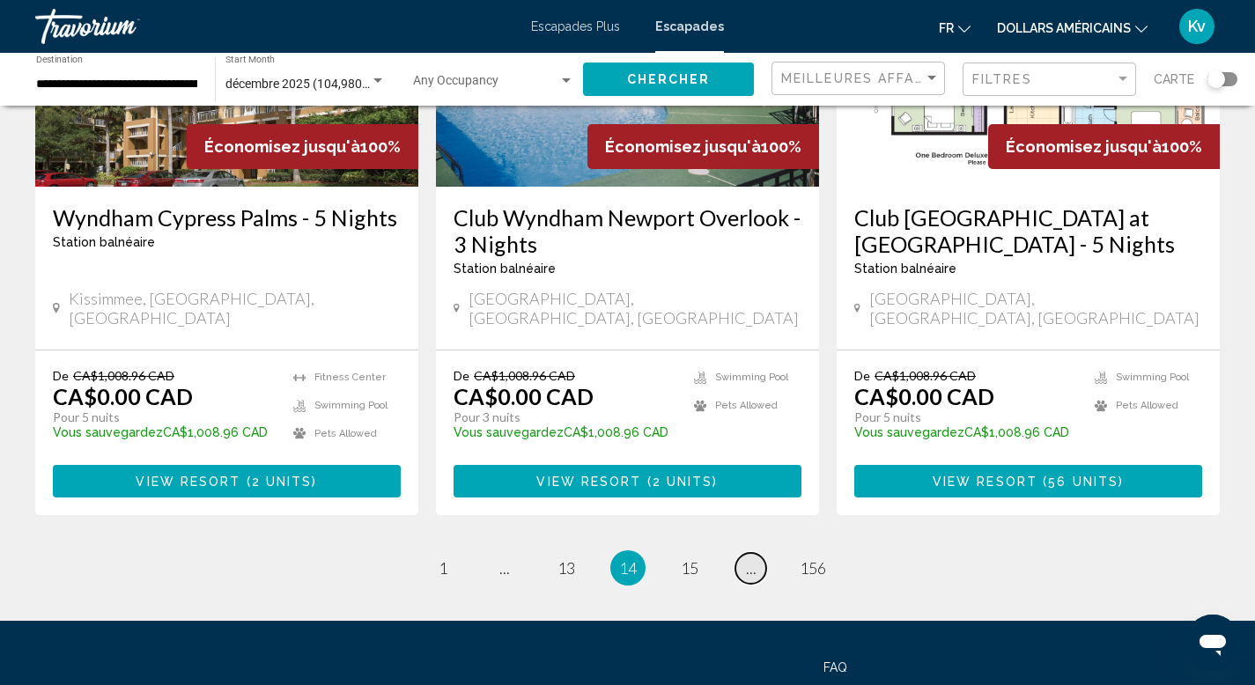
click at [746, 558] on span "..." at bounding box center [751, 567] width 11 height 19
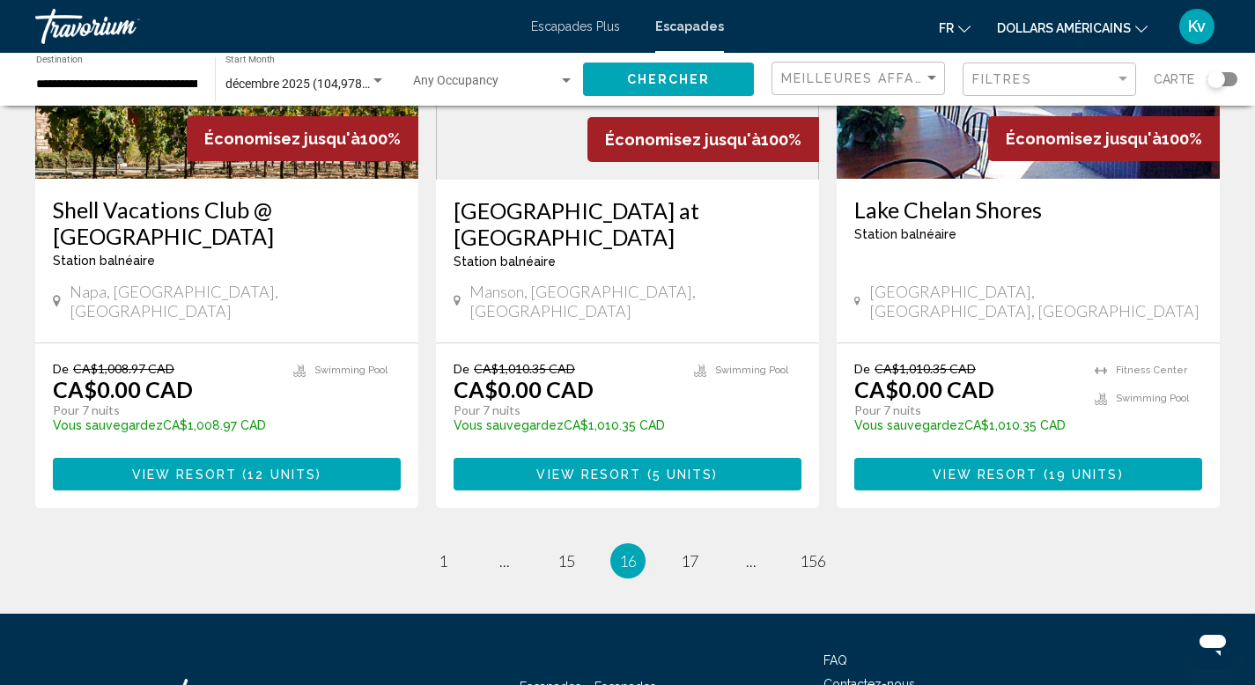
scroll to position [2254, 0]
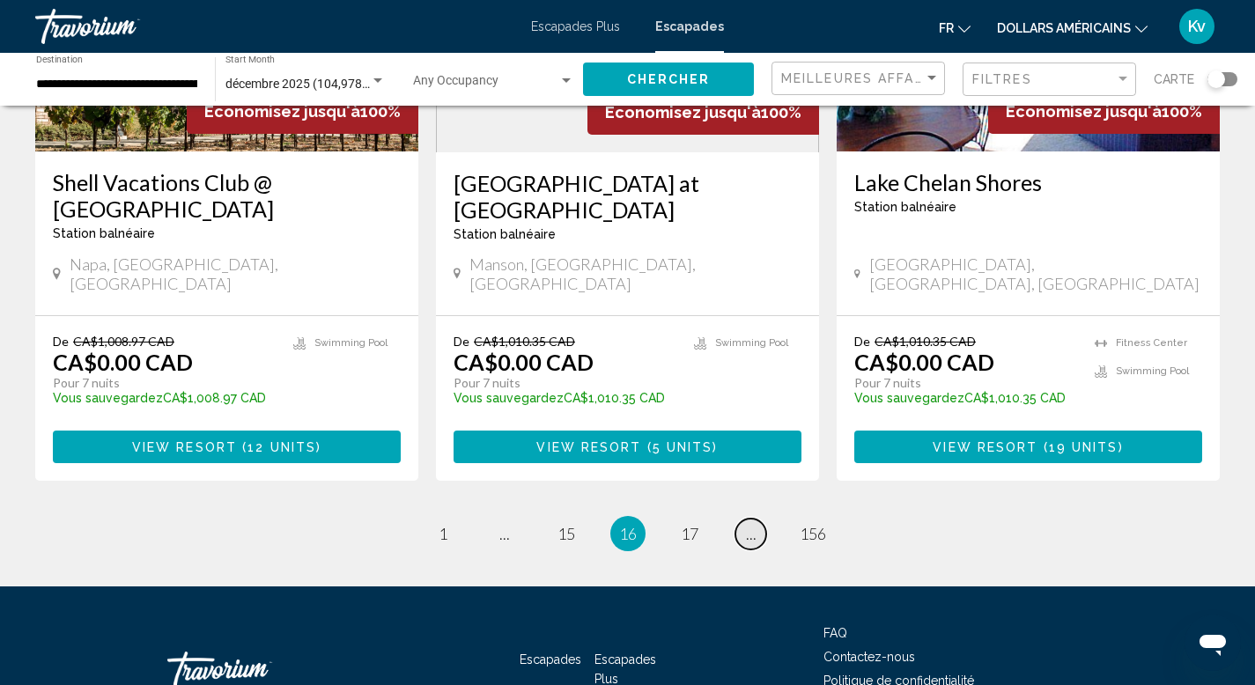
click at [746, 524] on span "..." at bounding box center [751, 533] width 11 height 19
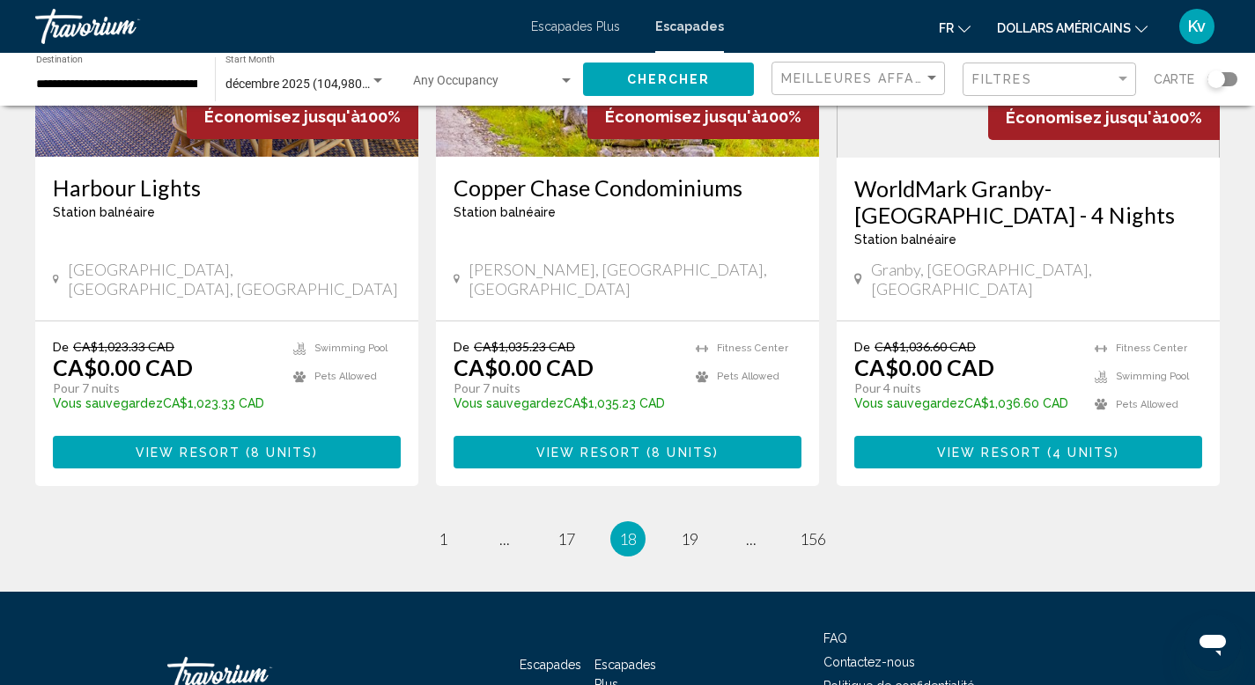
scroll to position [2254, 0]
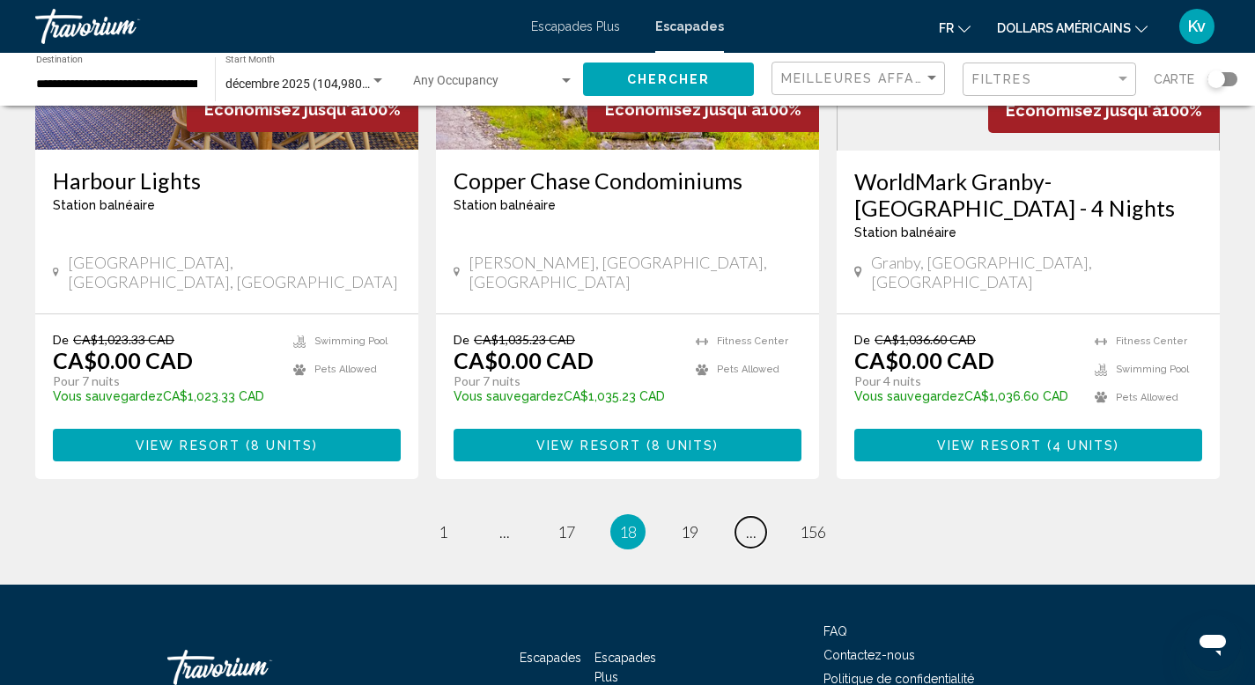
click at [746, 522] on span "..." at bounding box center [751, 531] width 11 height 19
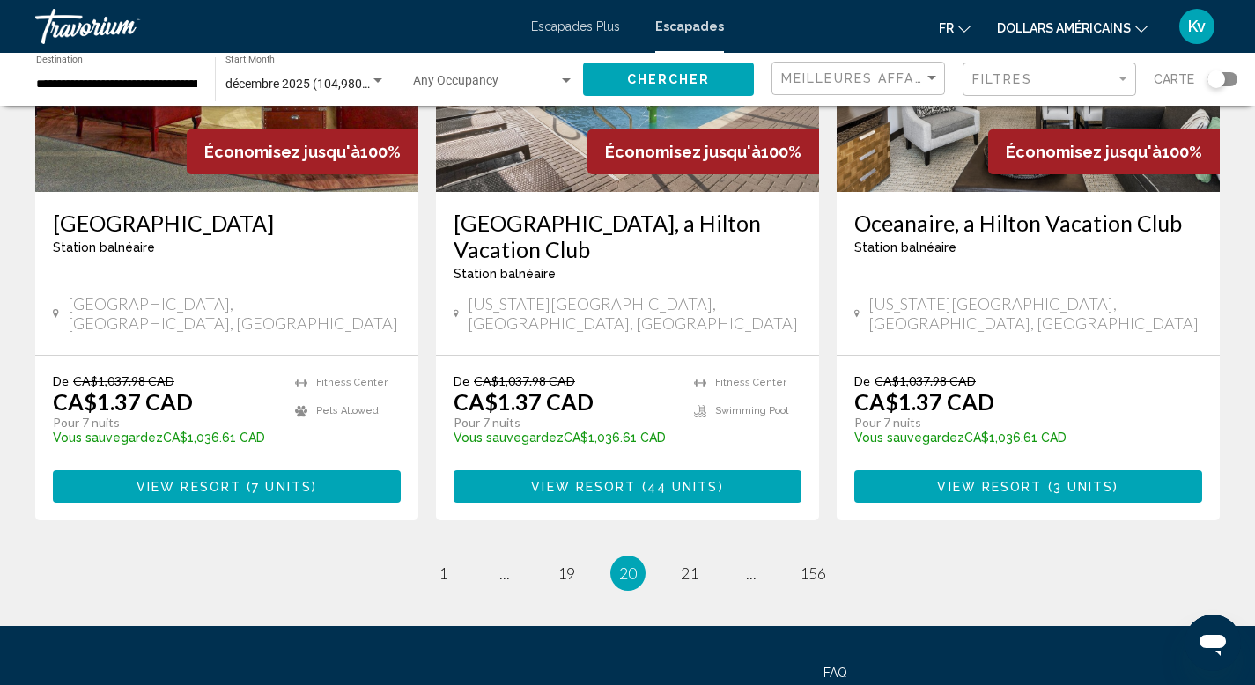
scroll to position [2219, 0]
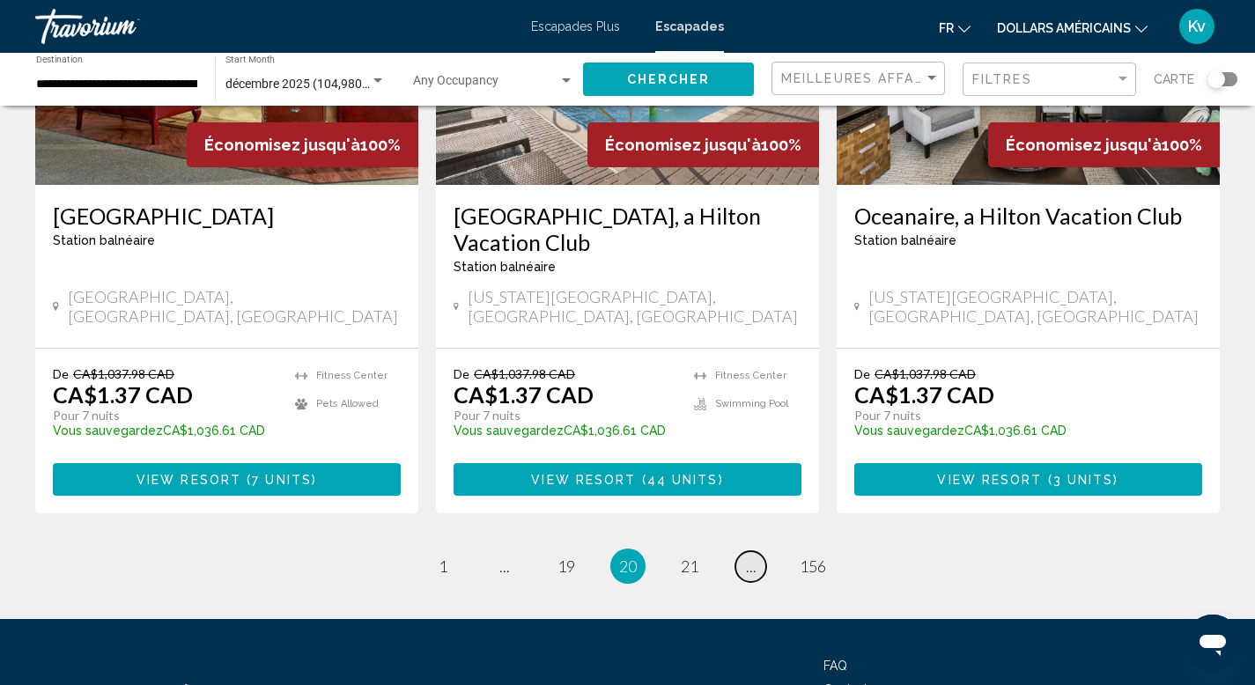
click at [749, 557] on span "..." at bounding box center [751, 566] width 11 height 19
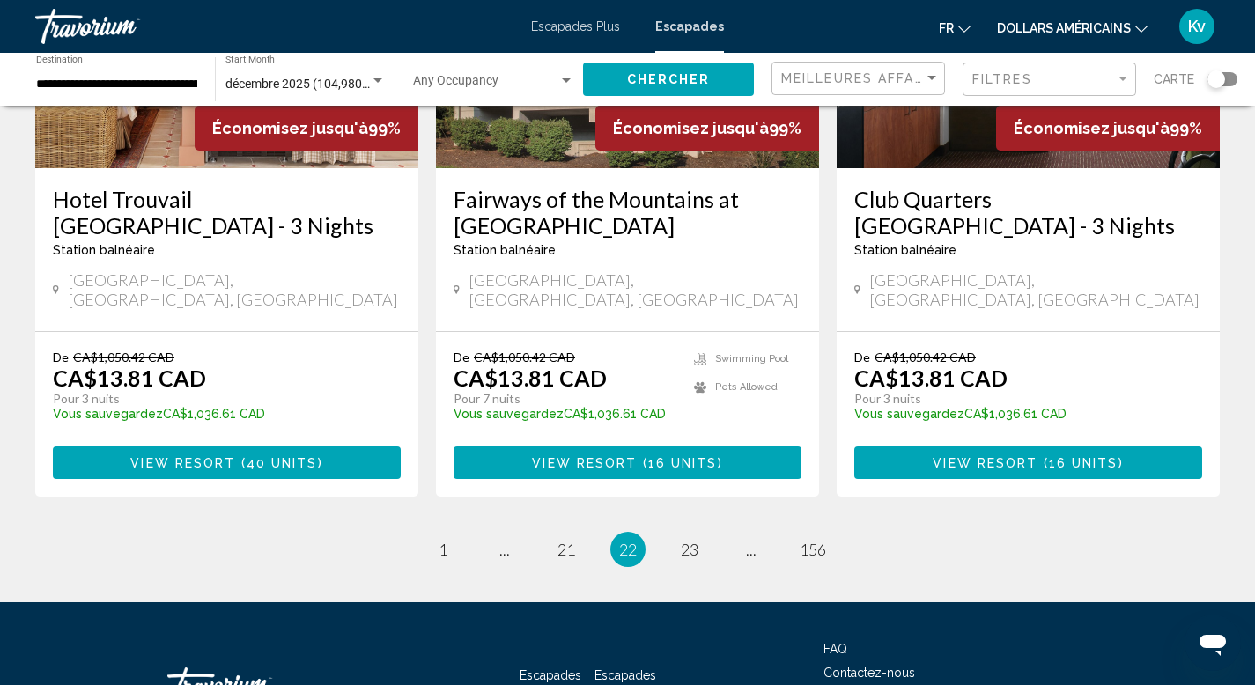
scroll to position [2290, 0]
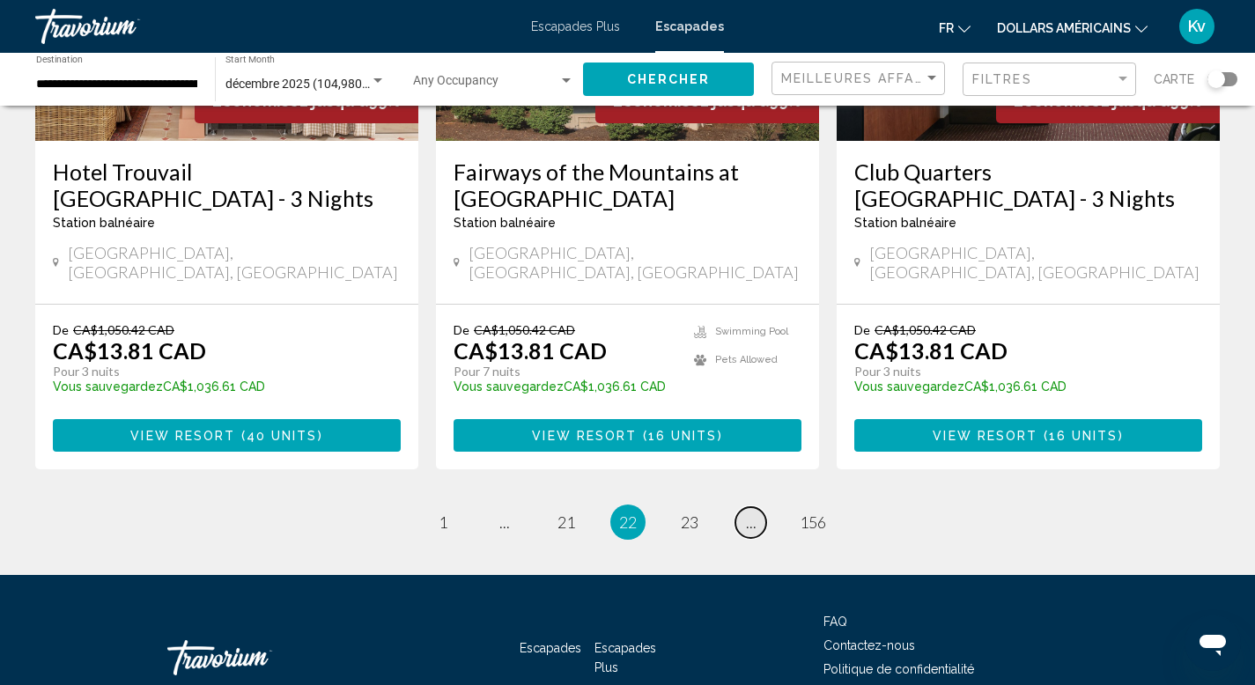
click at [747, 513] on span "..." at bounding box center [751, 522] width 11 height 19
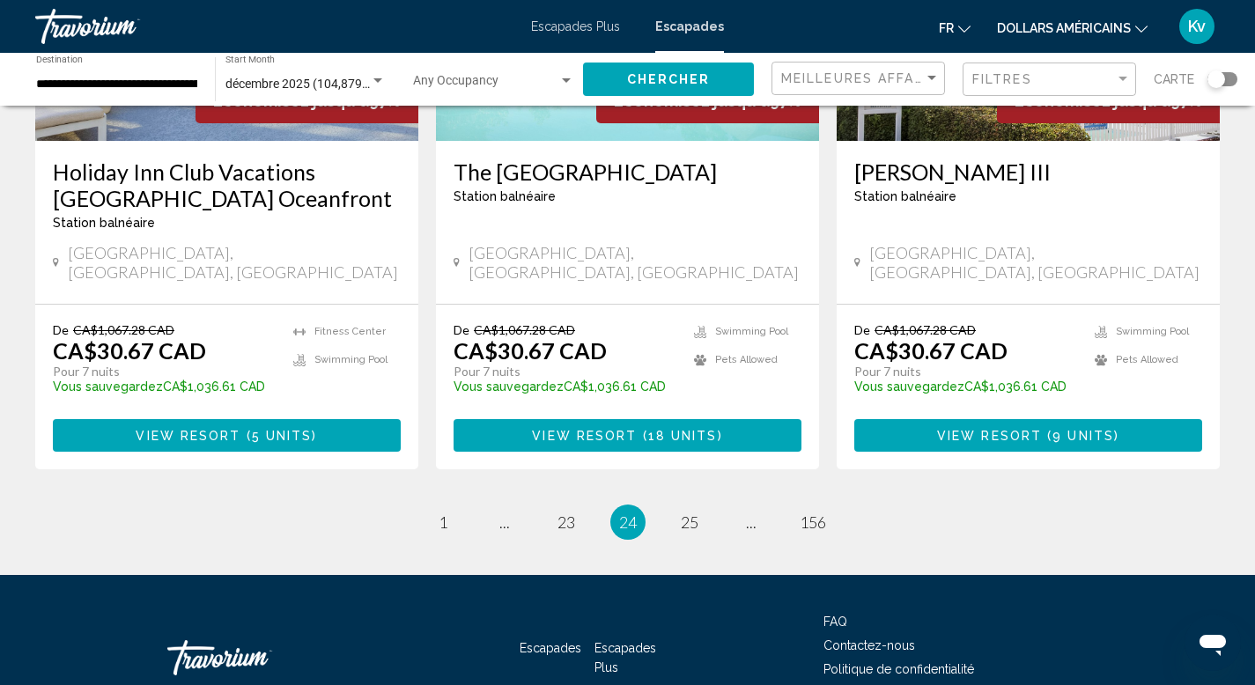
scroll to position [2290, 0]
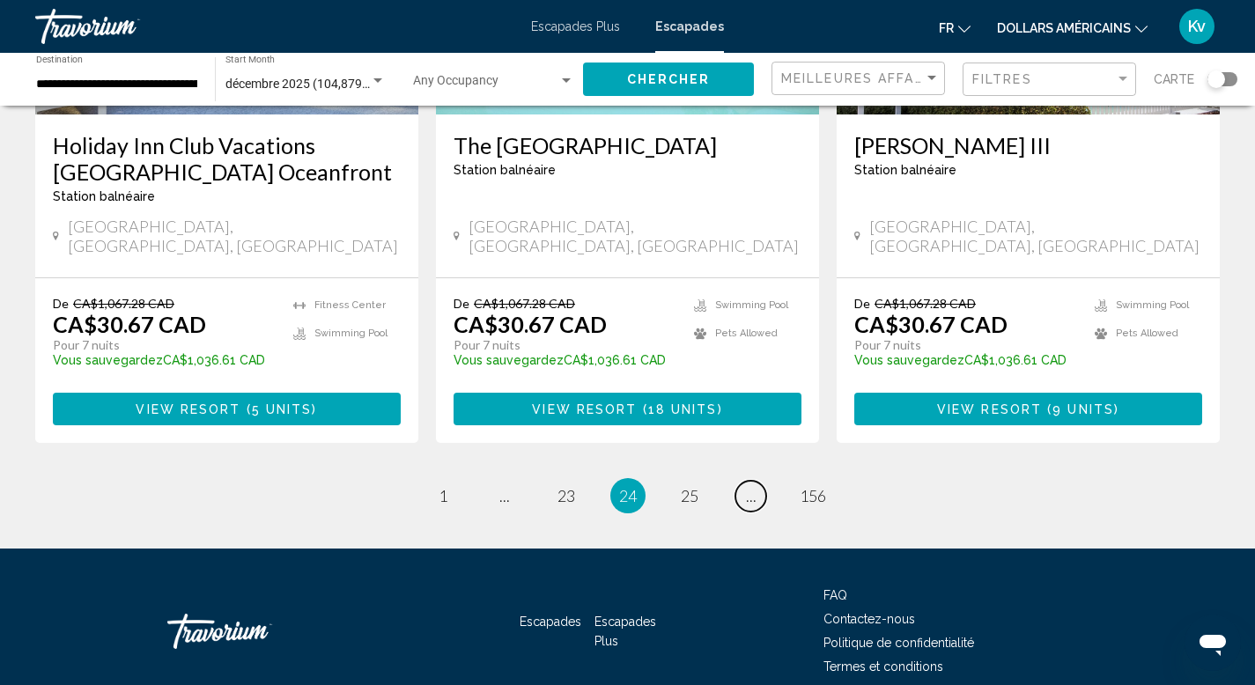
click at [747, 486] on span "..." at bounding box center [751, 495] width 11 height 19
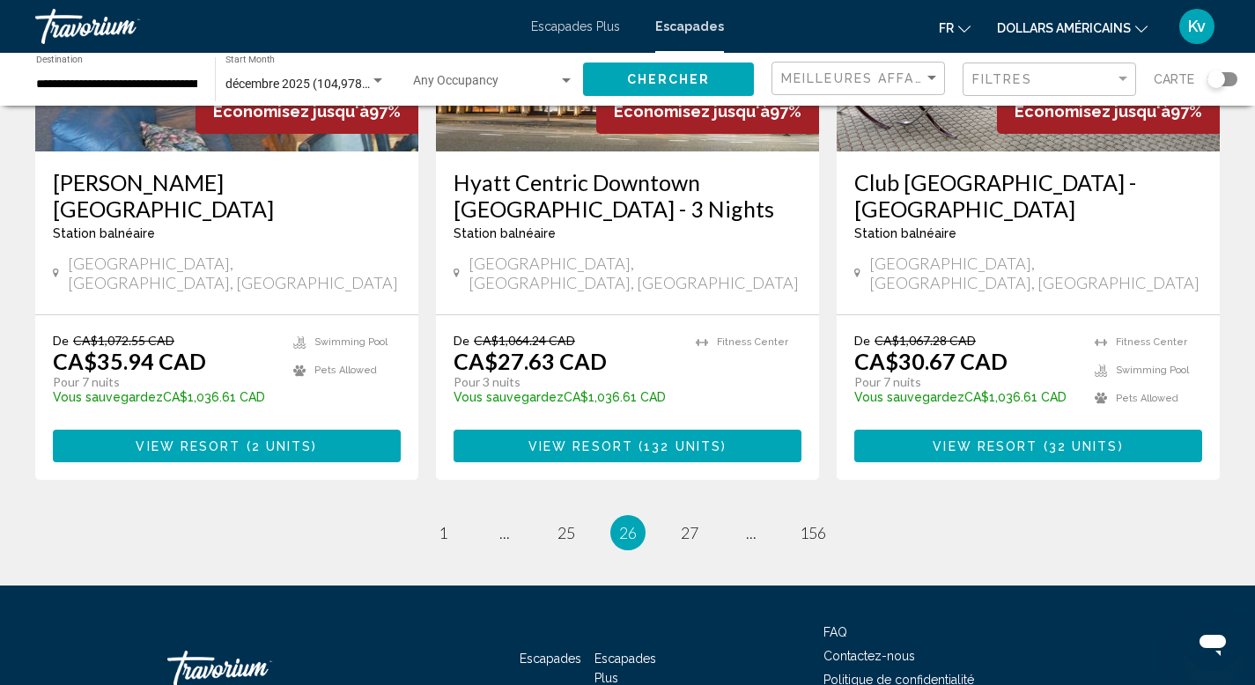
scroll to position [2263, 0]
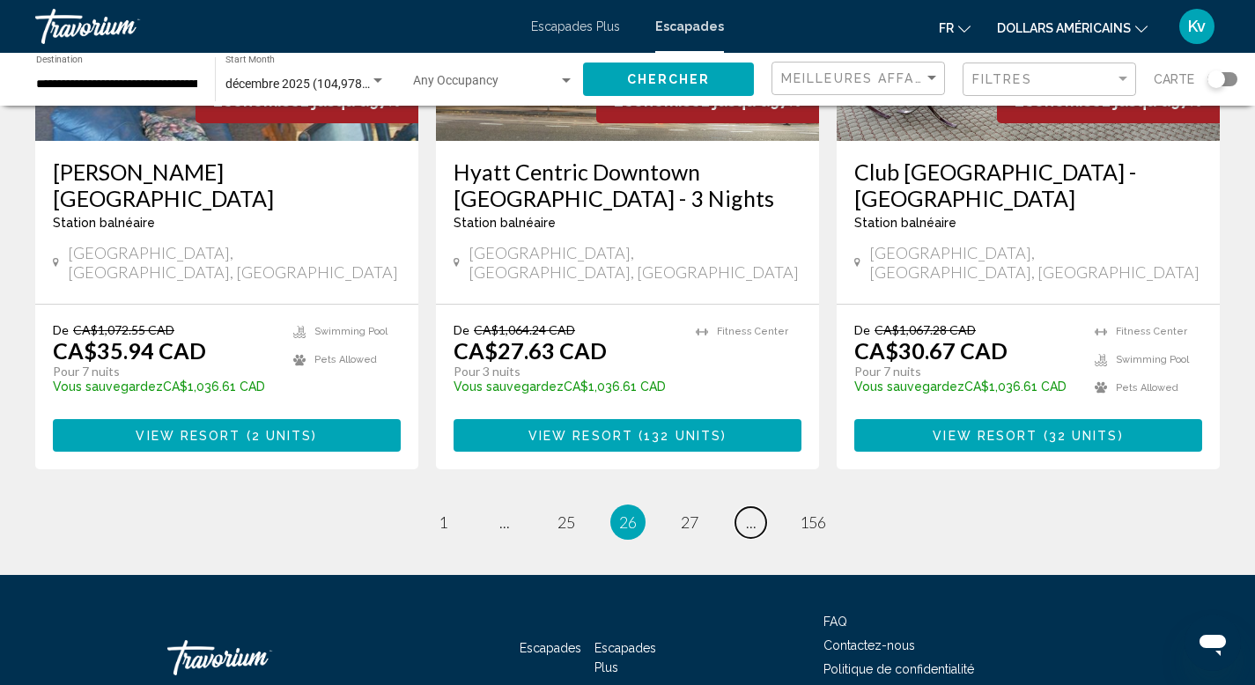
click at [747, 513] on span "..." at bounding box center [751, 522] width 11 height 19
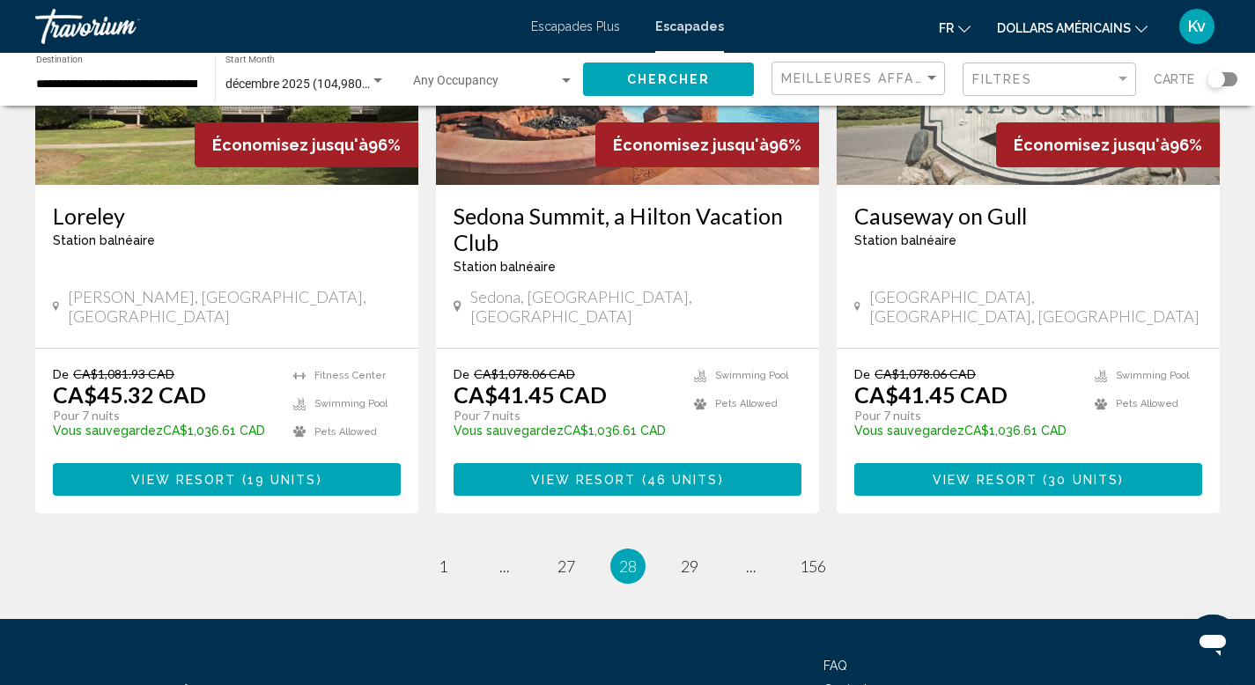
scroll to position [2254, 0]
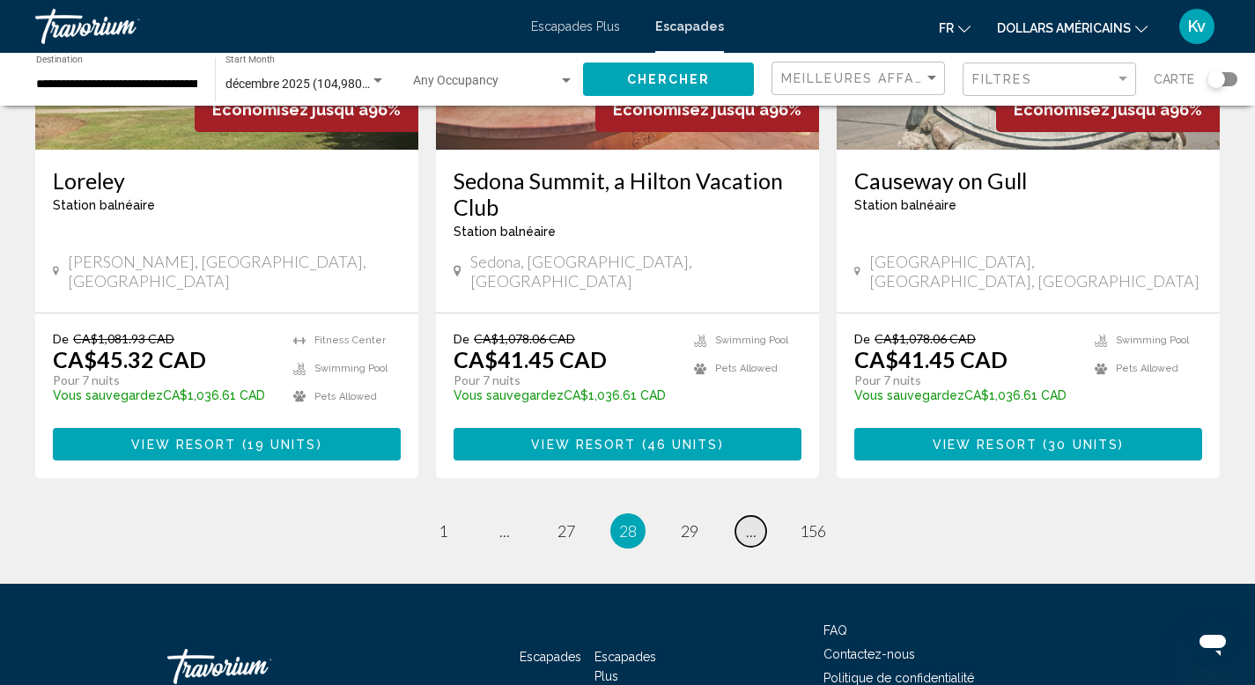
click at [749, 521] on span "..." at bounding box center [751, 530] width 11 height 19
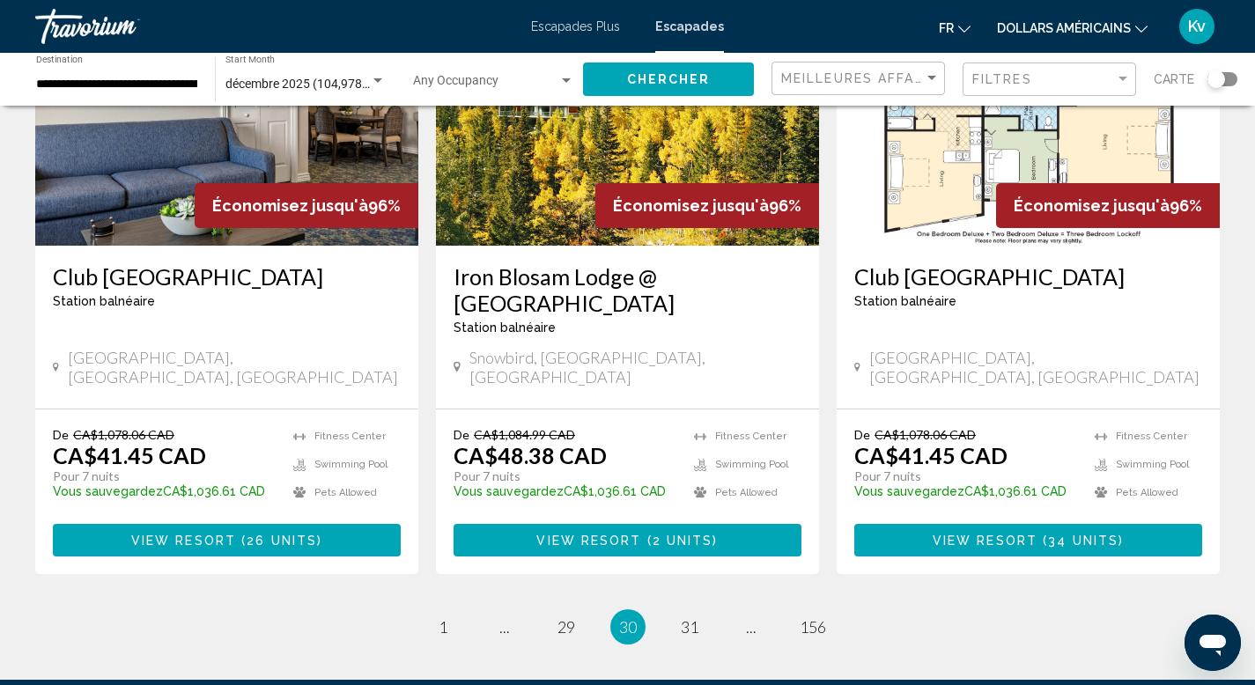
scroll to position [2219, 0]
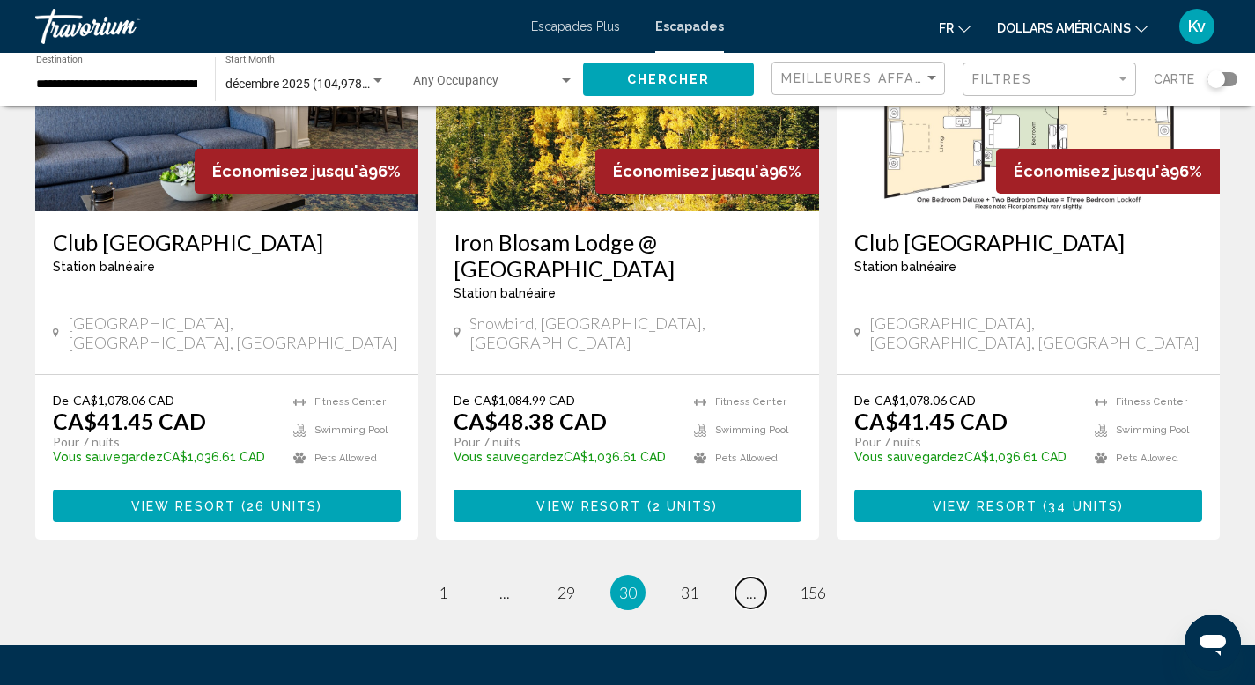
click at [749, 583] on span "..." at bounding box center [751, 592] width 11 height 19
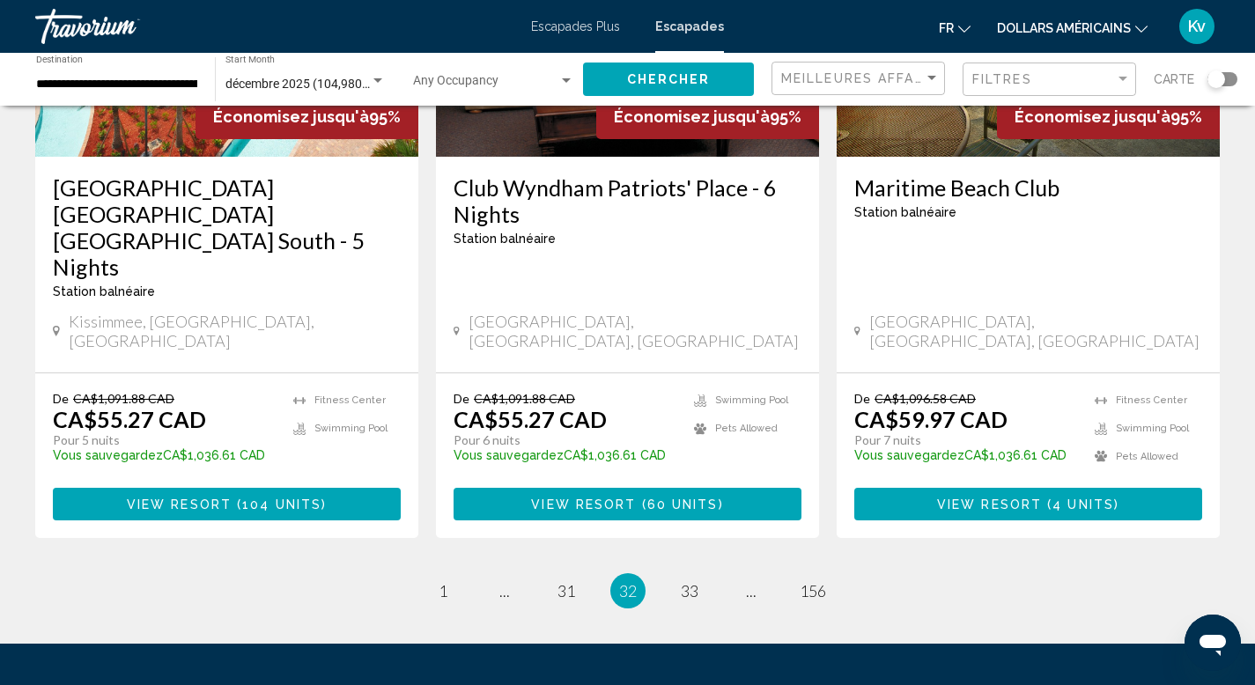
scroll to position [2254, 0]
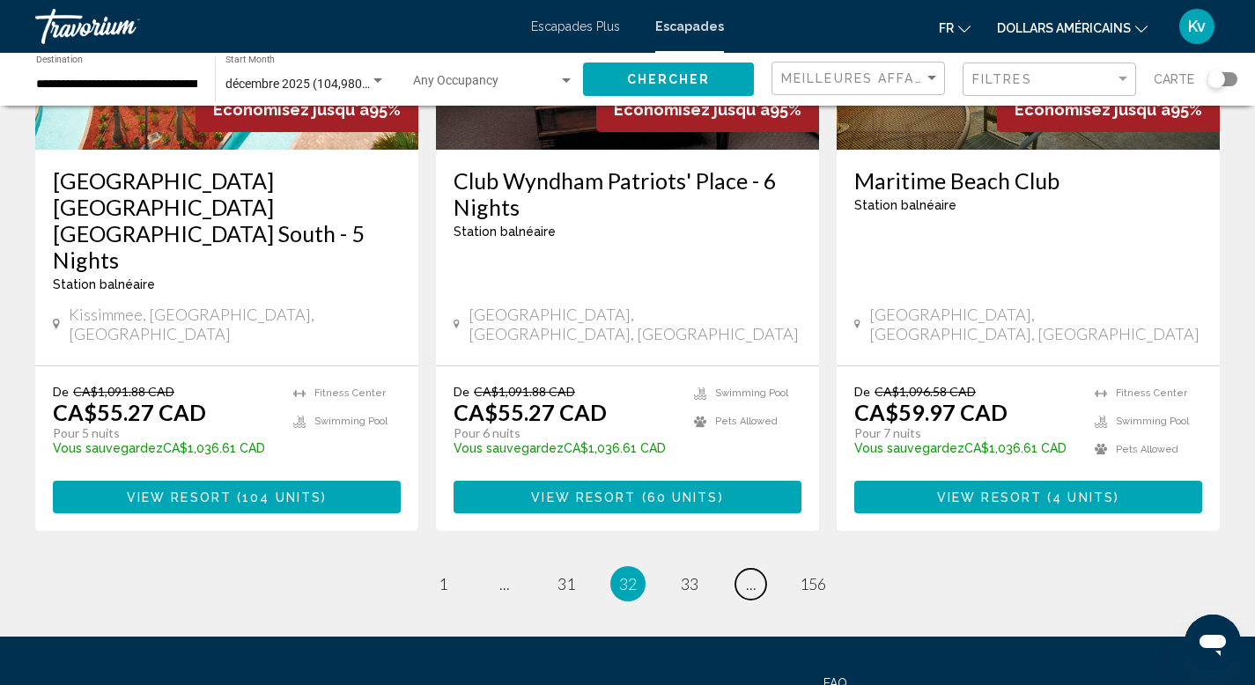
click at [749, 574] on span "..." at bounding box center [751, 583] width 11 height 19
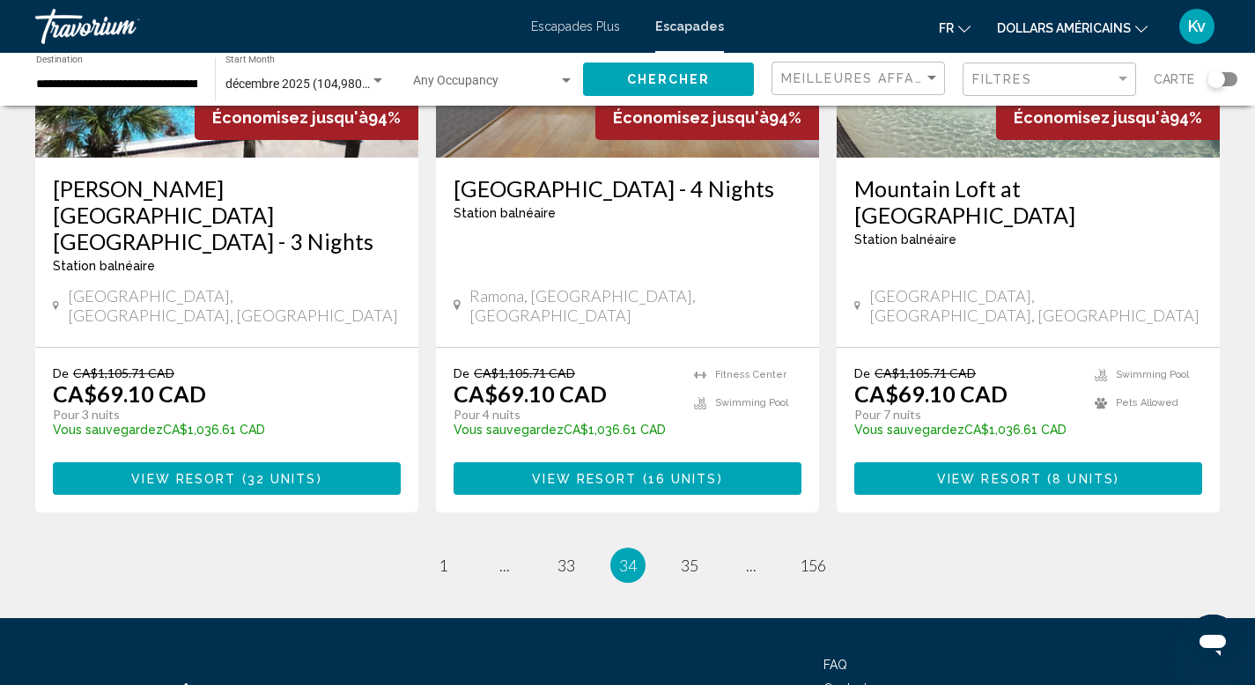
scroll to position [2254, 0]
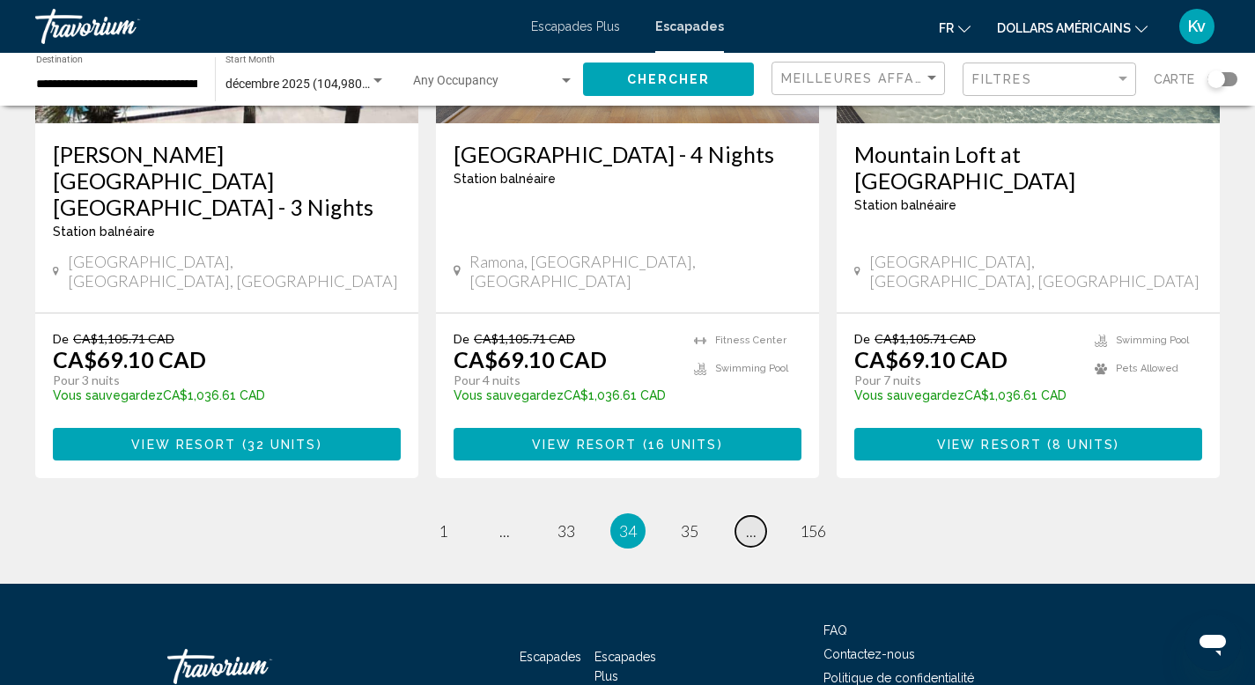
click at [744, 516] on link "page ..." at bounding box center [750, 531] width 31 height 31
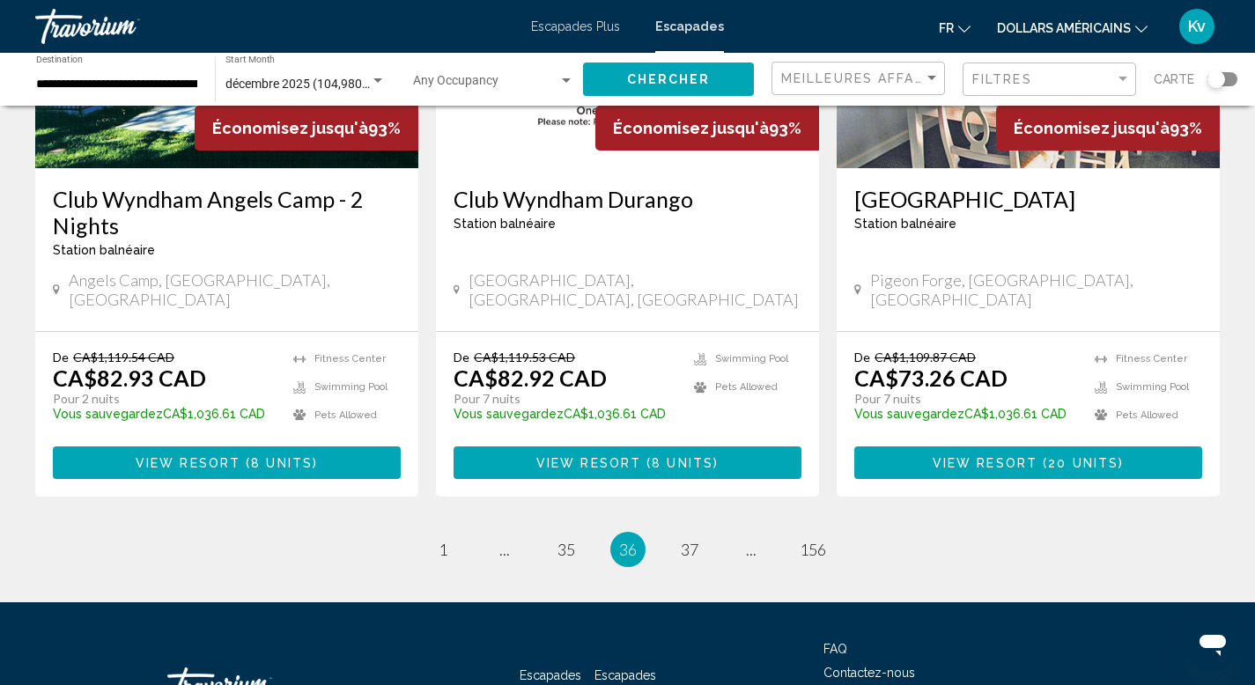
scroll to position [2291, 0]
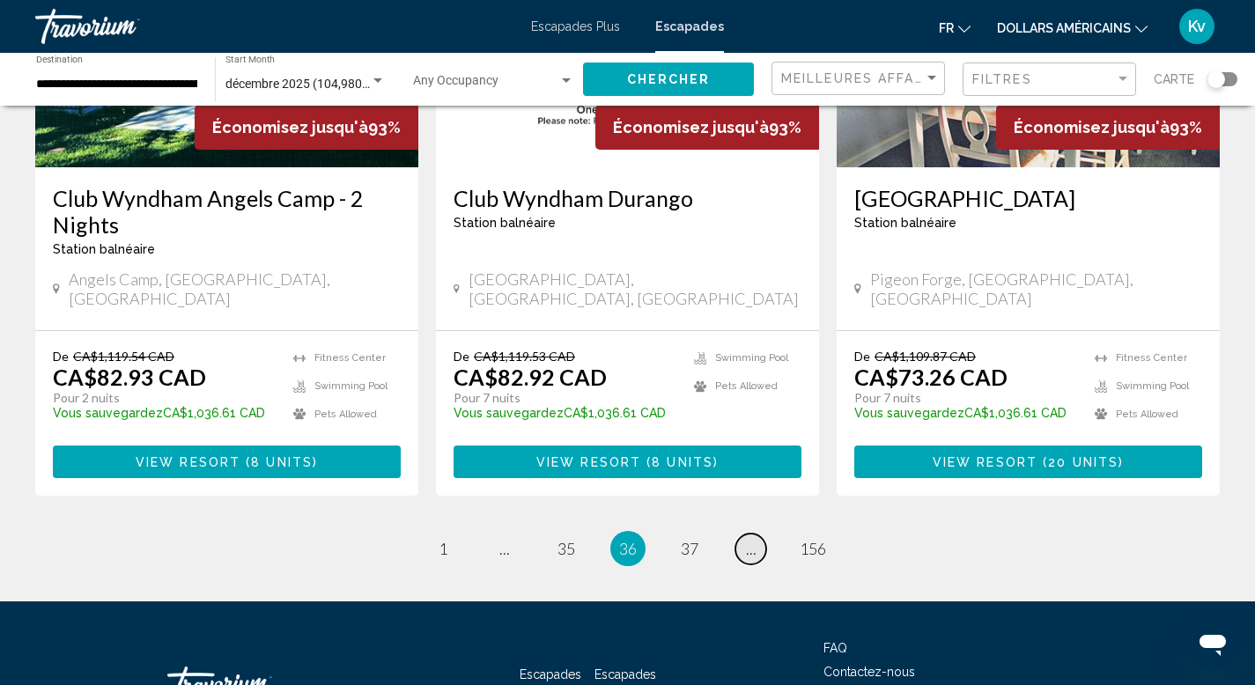
click at [744, 534] on link "page ..." at bounding box center [750, 549] width 31 height 31
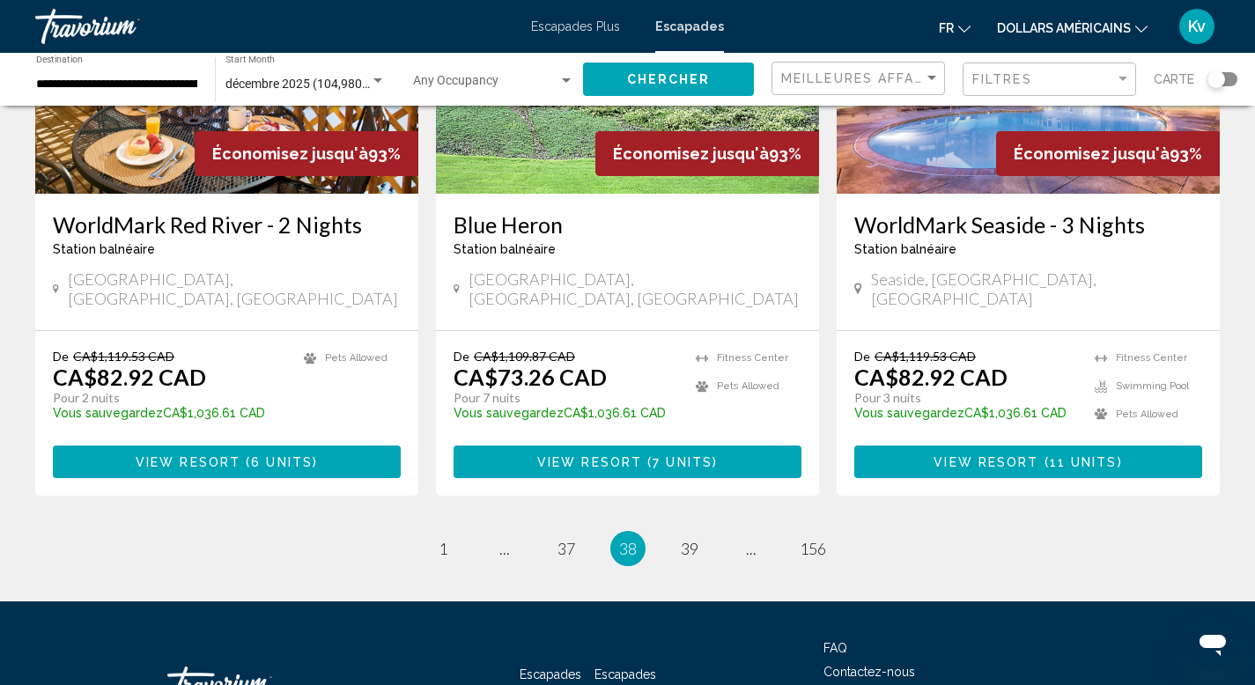
scroll to position [2184, 0]
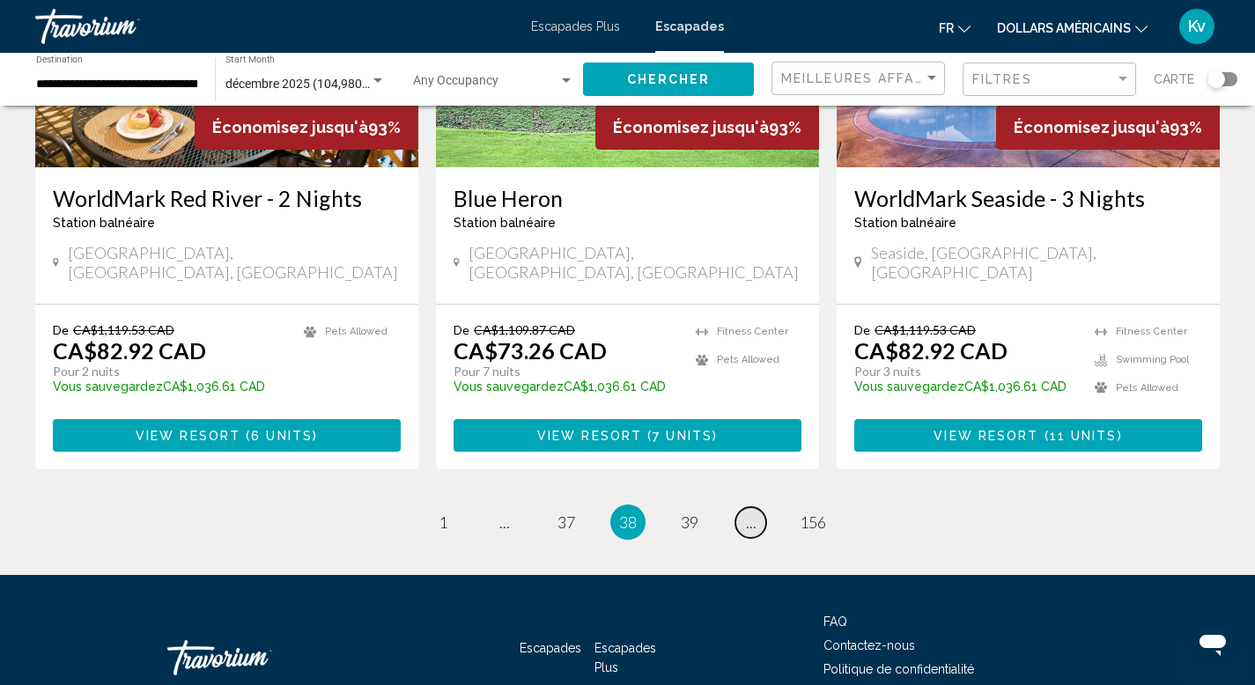
click at [748, 513] on span "..." at bounding box center [751, 522] width 11 height 19
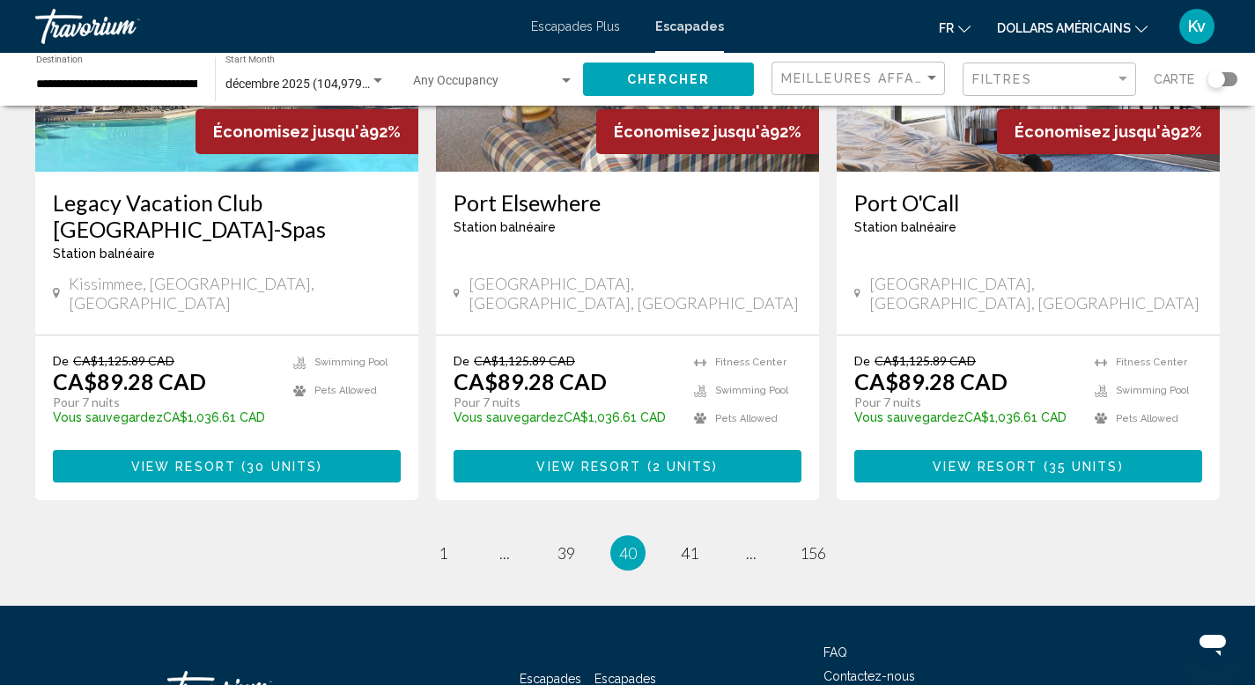
scroll to position [2237, 0]
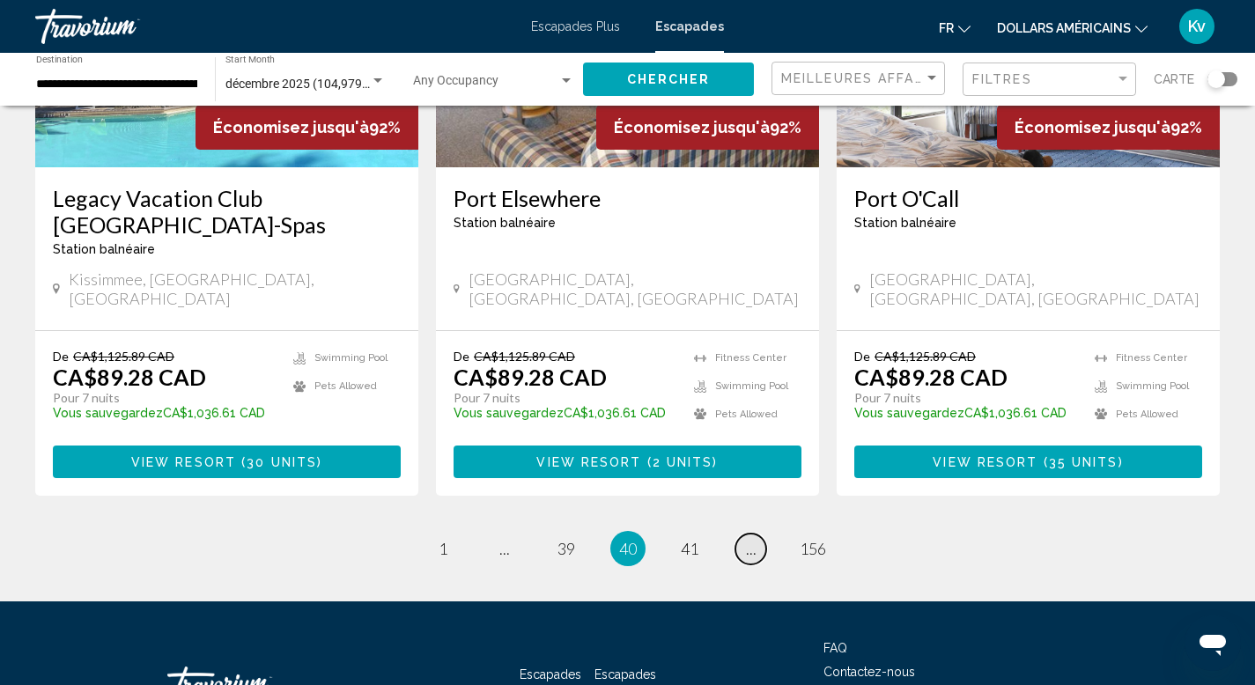
click at [748, 539] on span "..." at bounding box center [751, 548] width 11 height 19
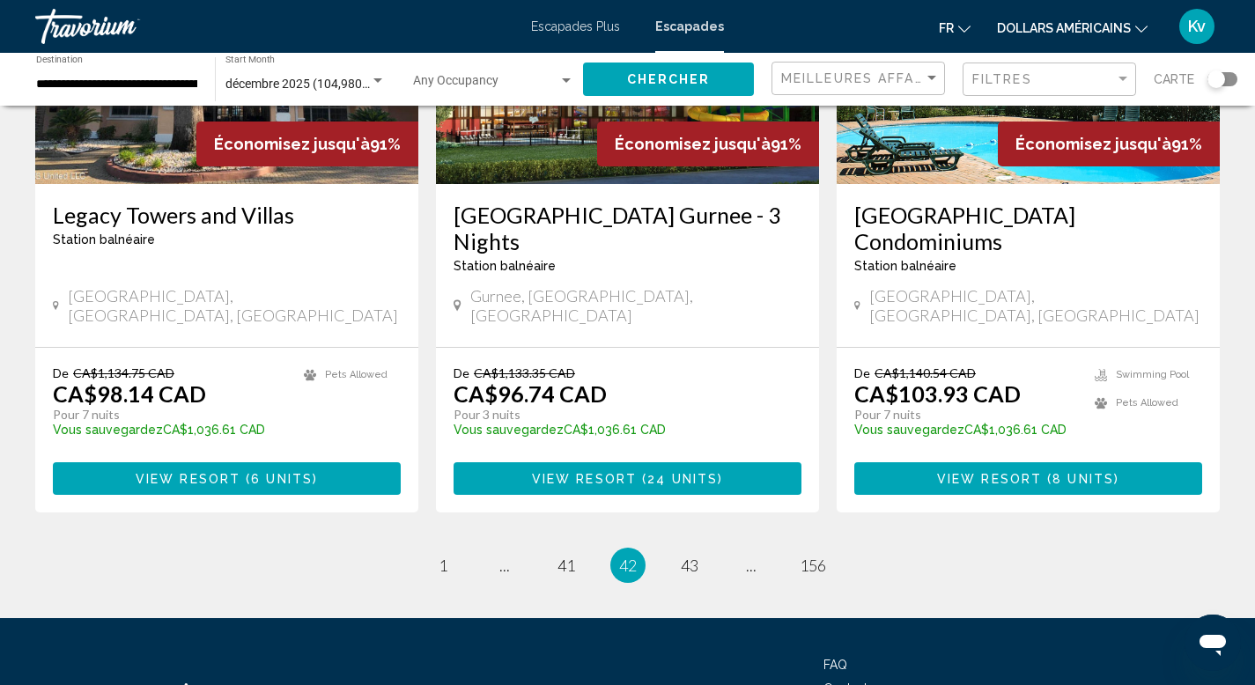
scroll to position [2254, 0]
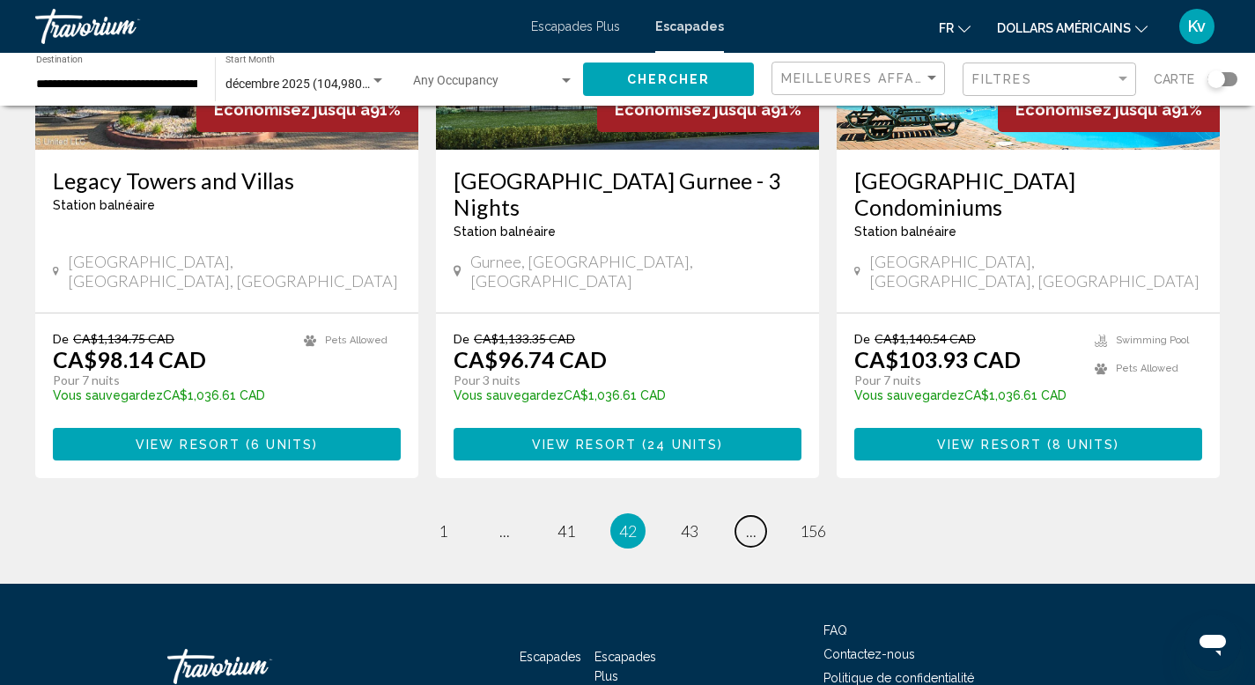
click at [748, 521] on span "..." at bounding box center [751, 530] width 11 height 19
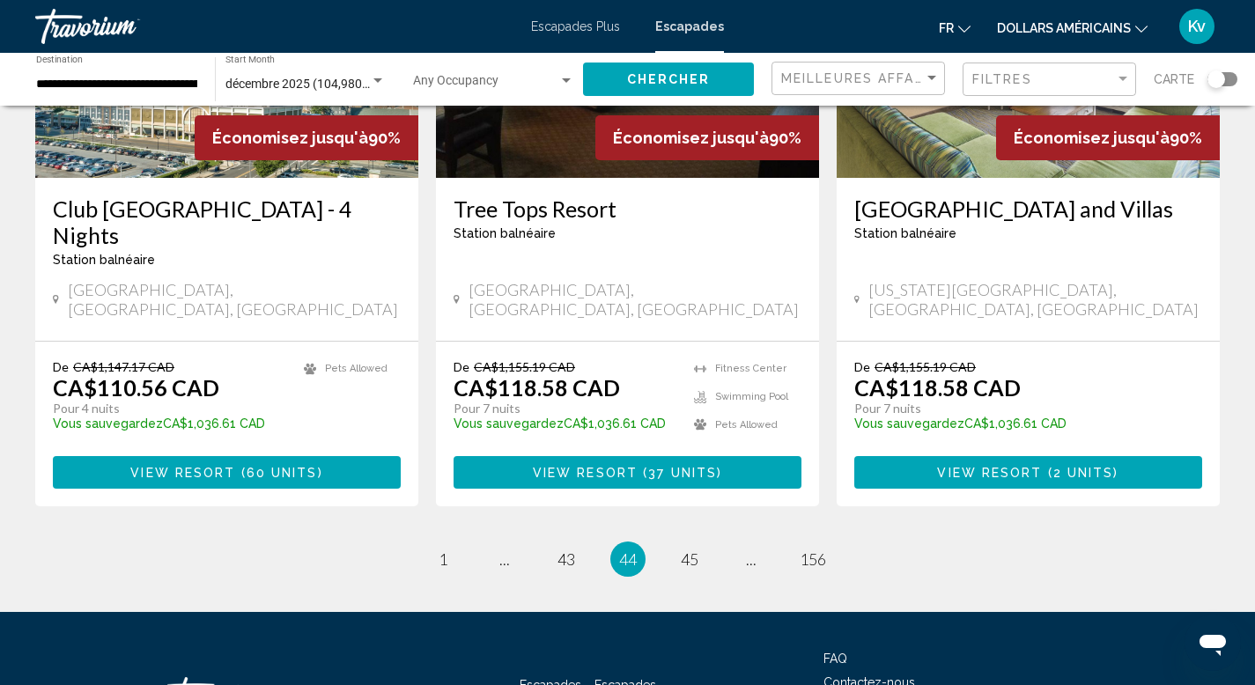
scroll to position [2254, 0]
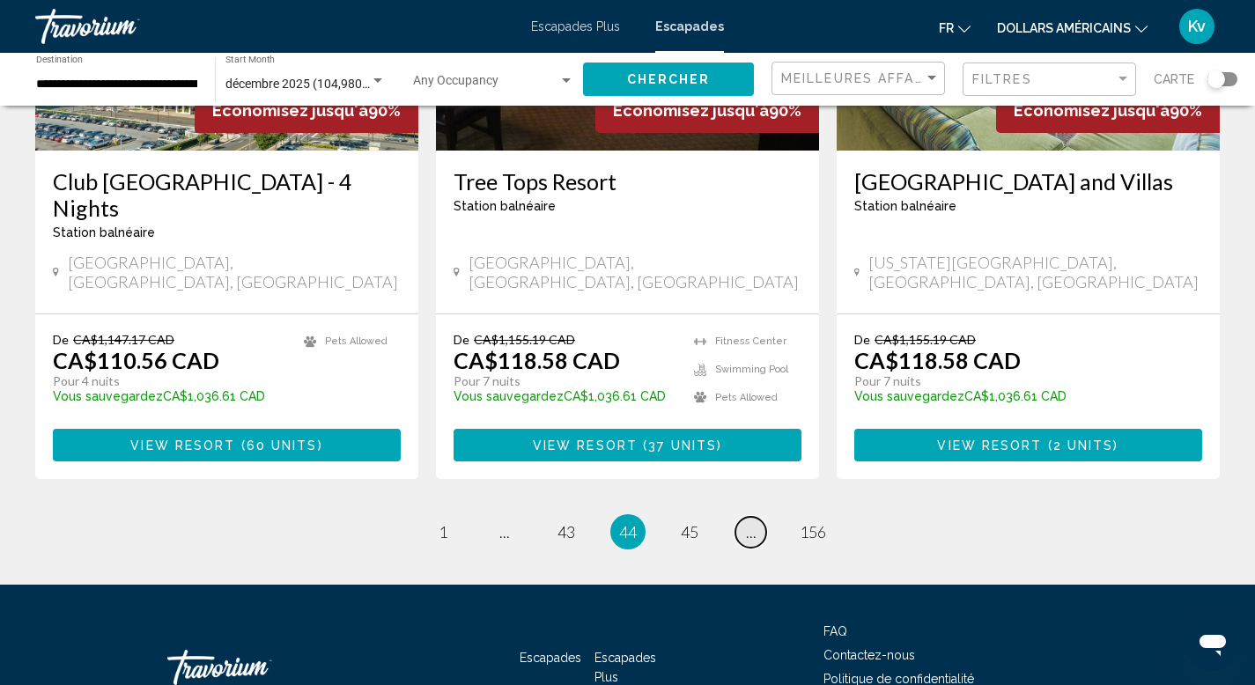
click at [744, 517] on link "page ..." at bounding box center [750, 532] width 31 height 31
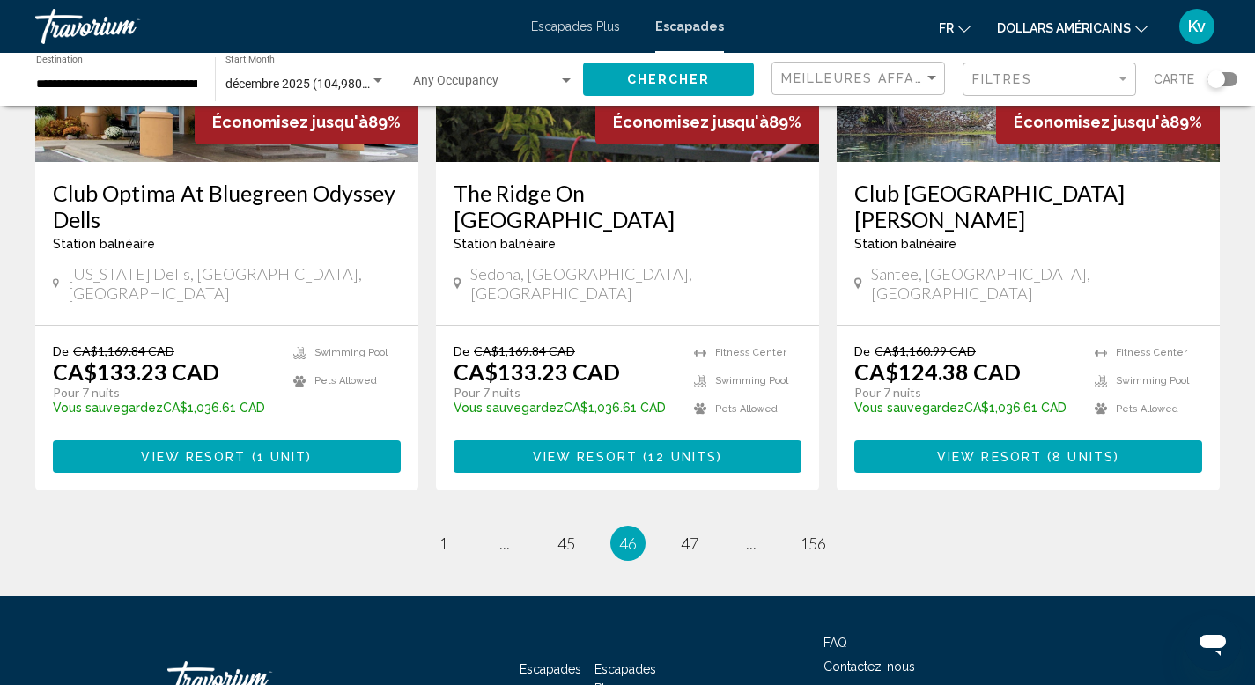
scroll to position [2254, 0]
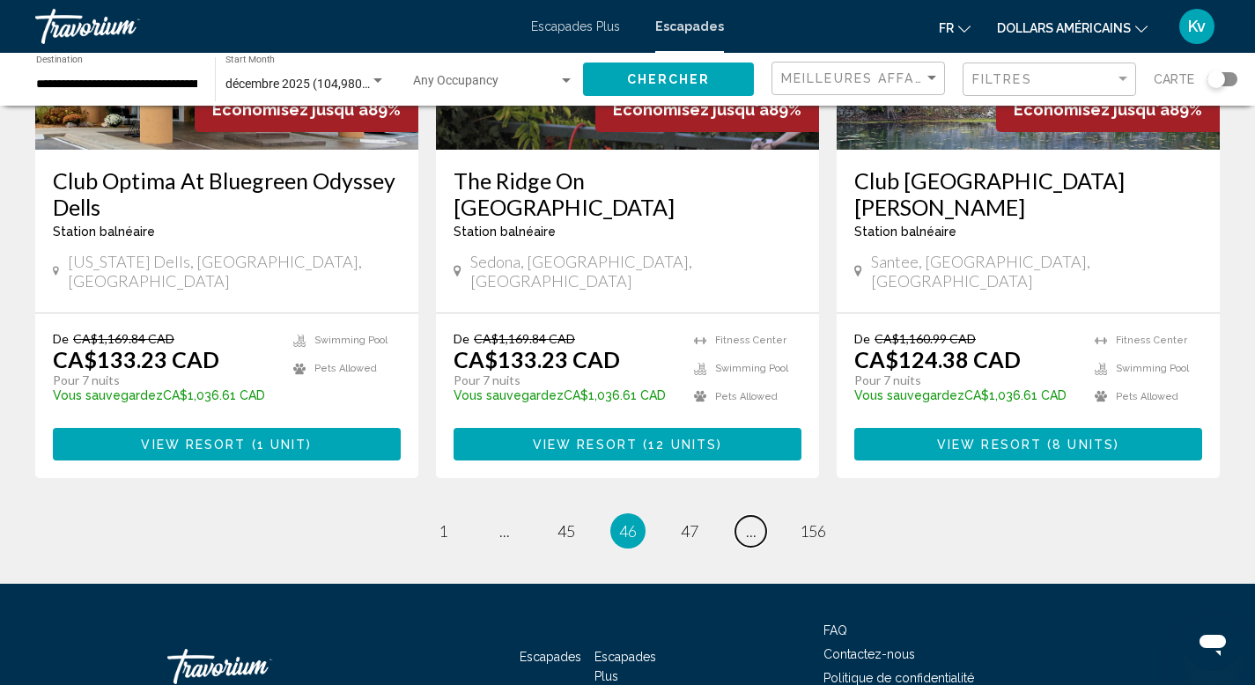
click at [744, 516] on link "page ..." at bounding box center [750, 531] width 31 height 31
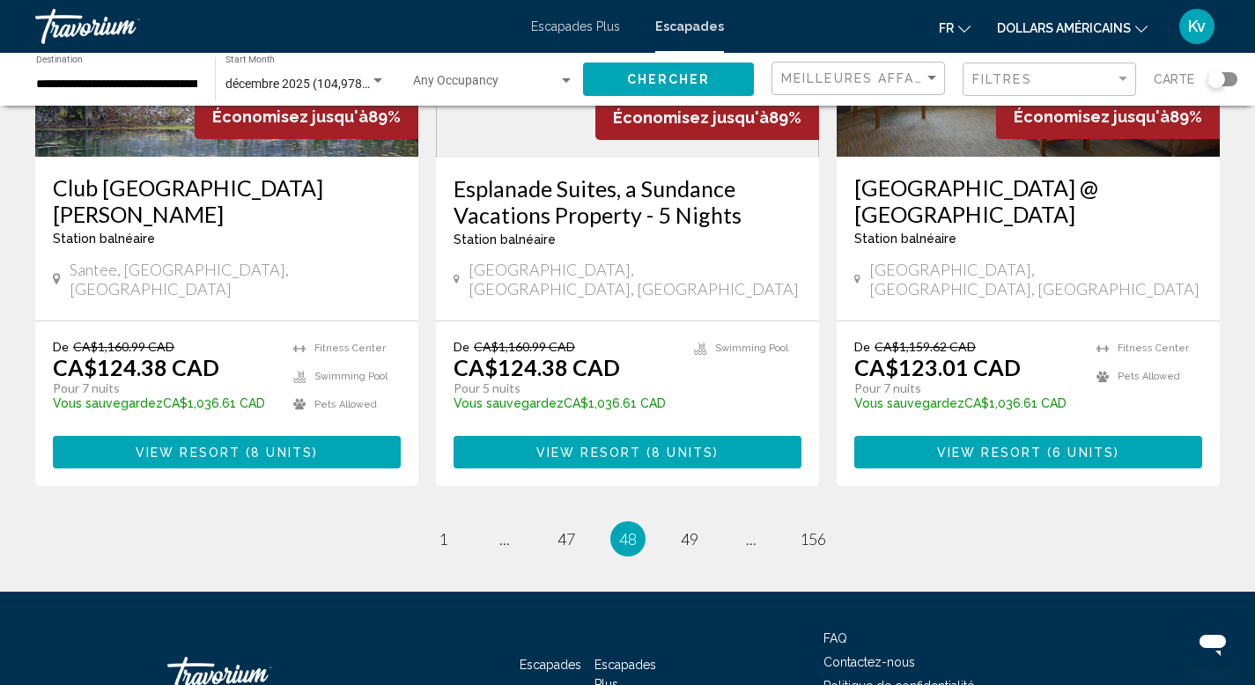
scroll to position [2254, 0]
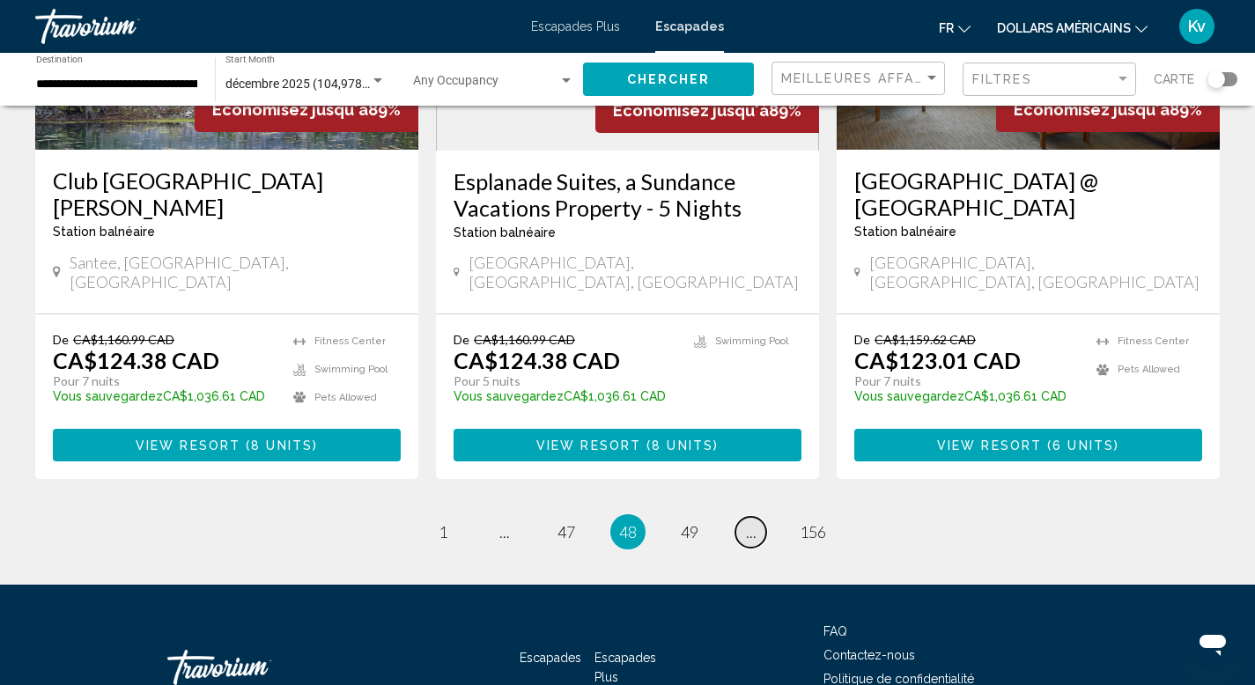
click at [749, 522] on span "..." at bounding box center [751, 531] width 11 height 19
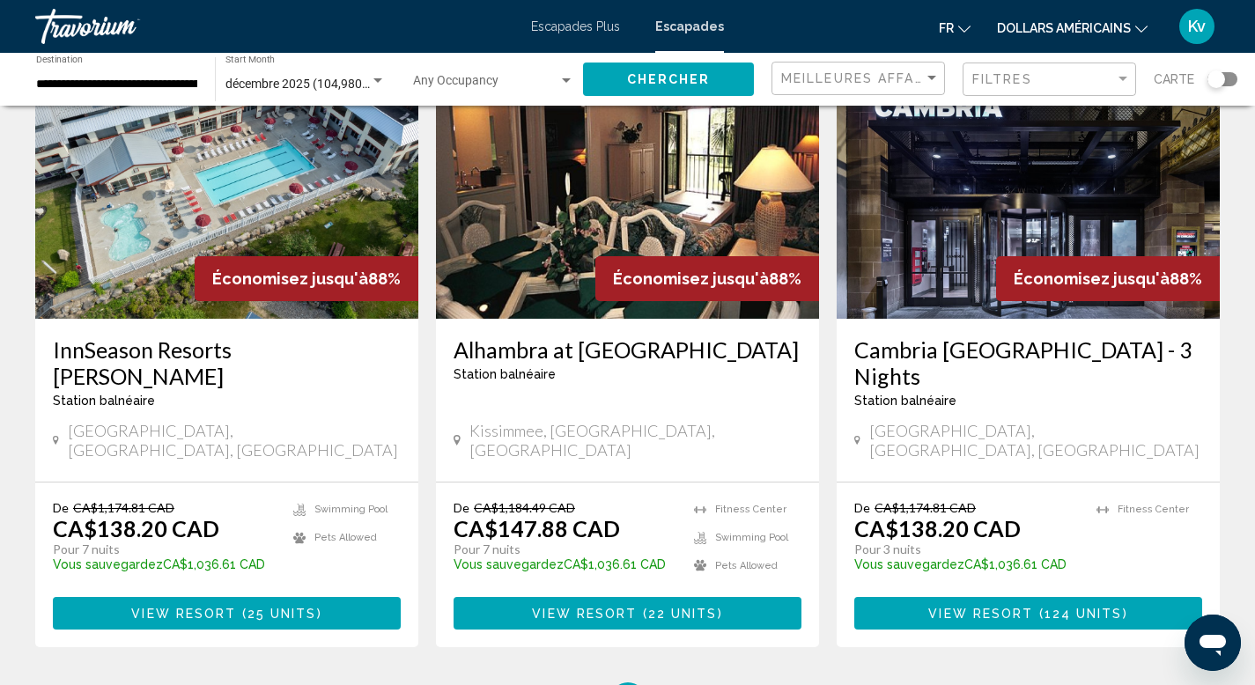
scroll to position [2219, 0]
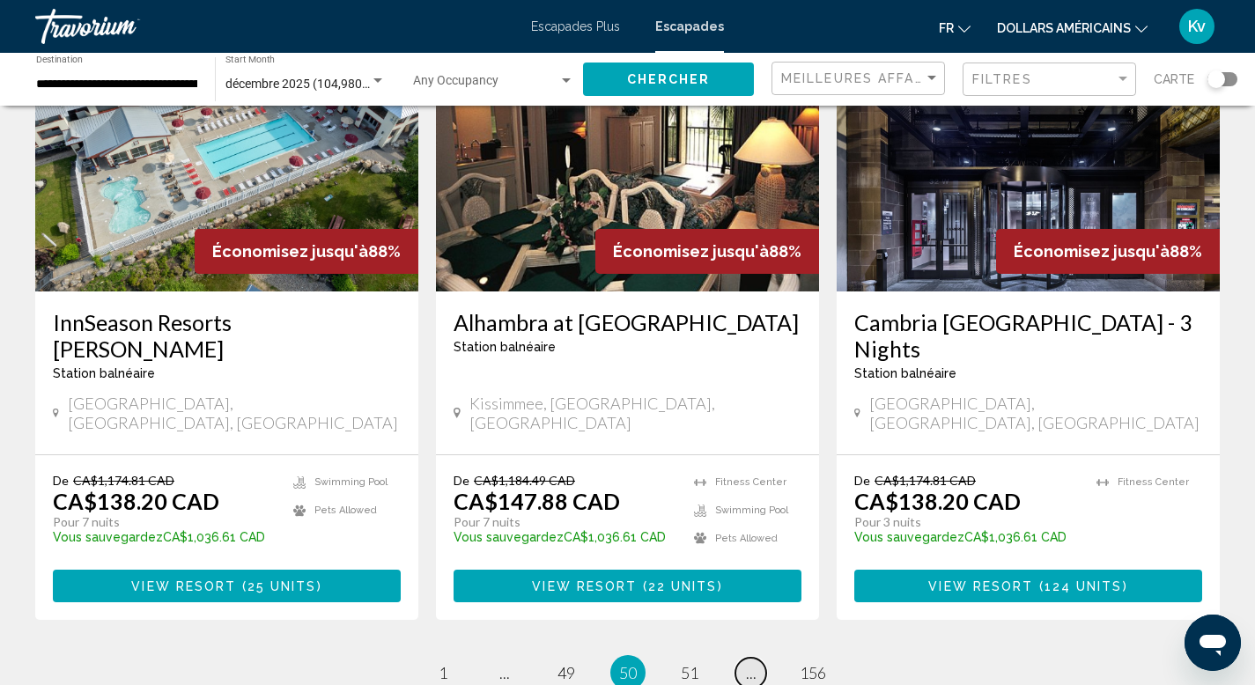
click at [749, 663] on span "..." at bounding box center [751, 672] width 11 height 19
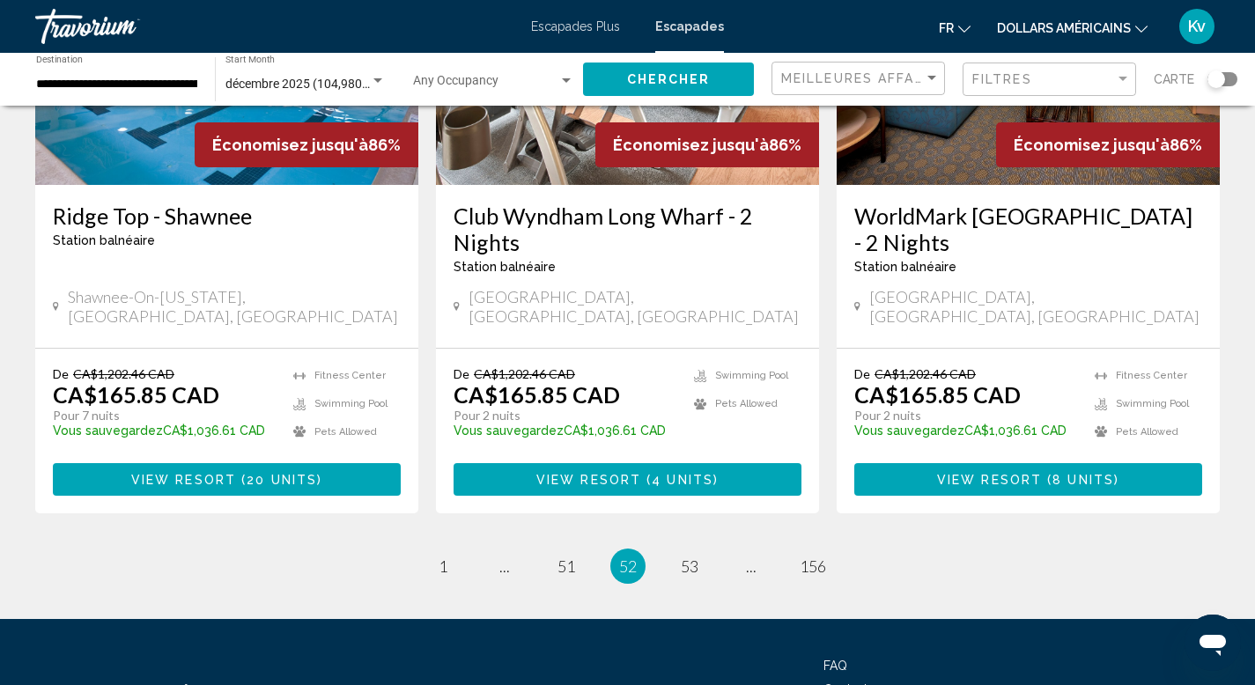
scroll to position [2254, 0]
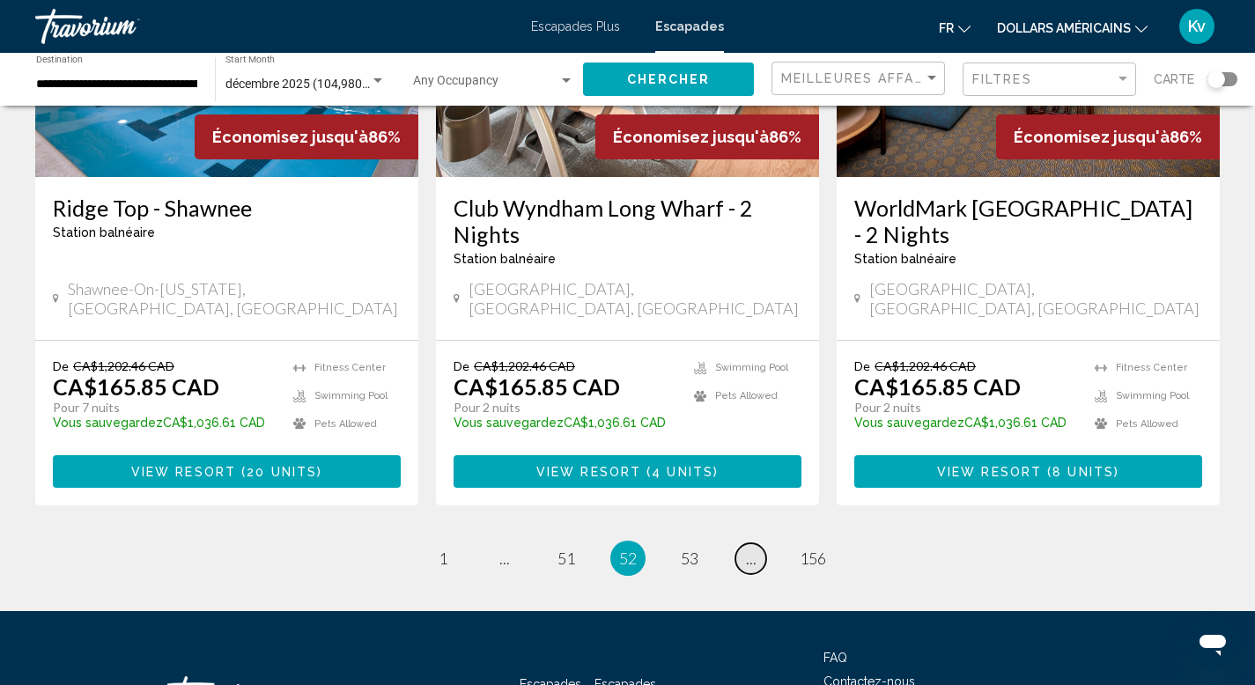
click at [750, 549] on span "..." at bounding box center [751, 558] width 11 height 19
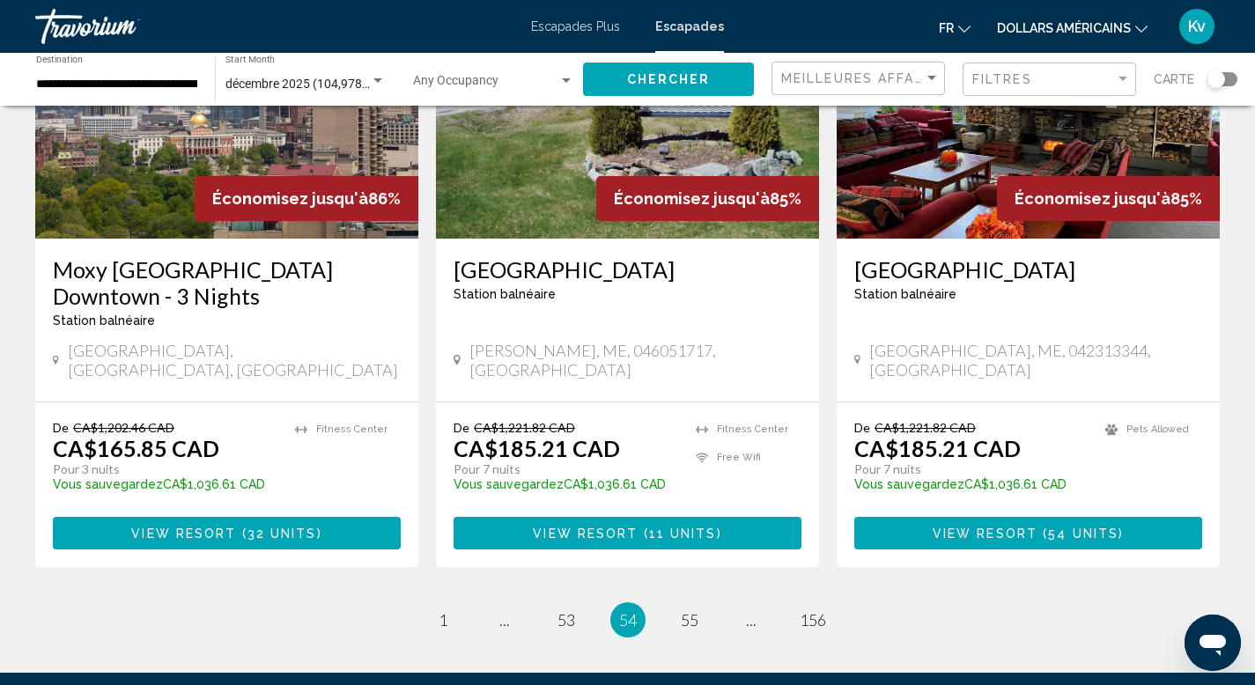
scroll to position [2219, 0]
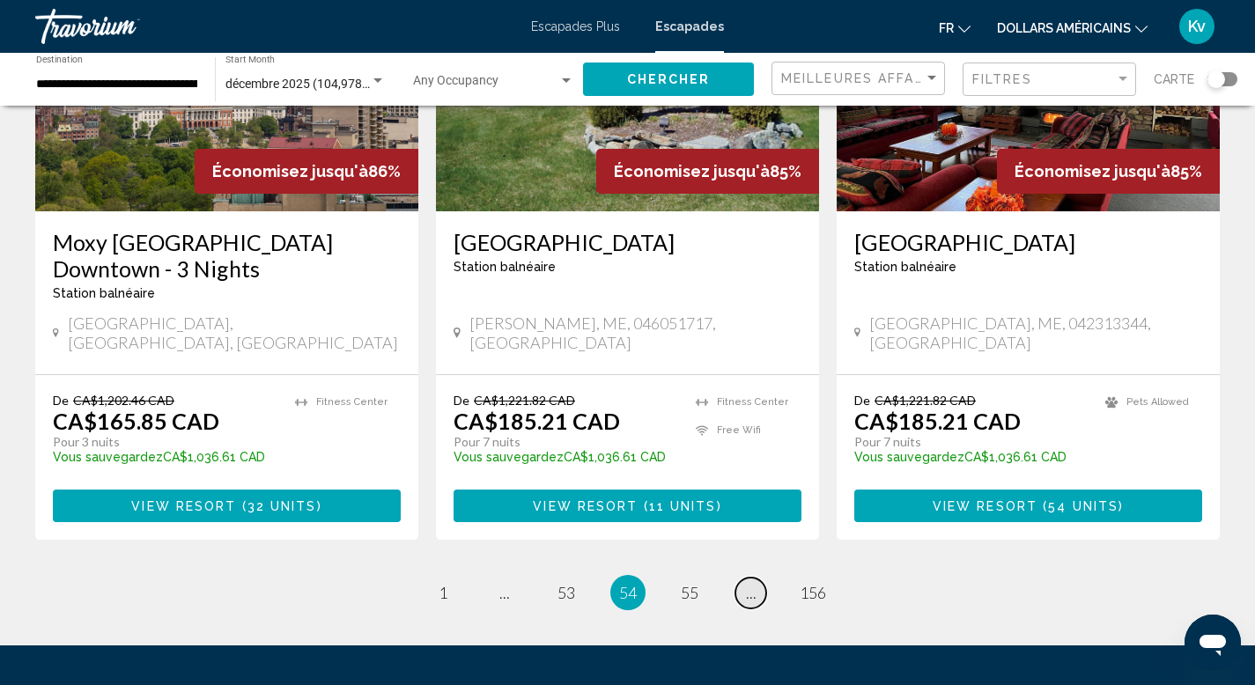
click at [751, 583] on span "..." at bounding box center [751, 592] width 11 height 19
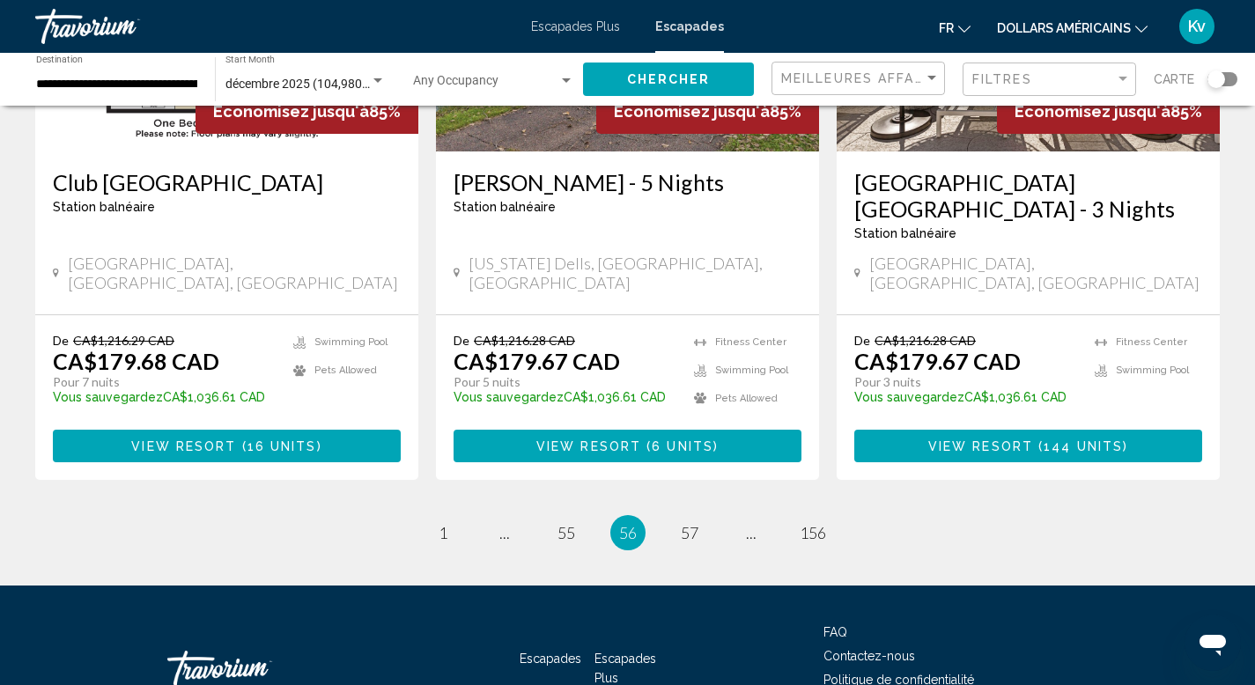
scroll to position [2254, 0]
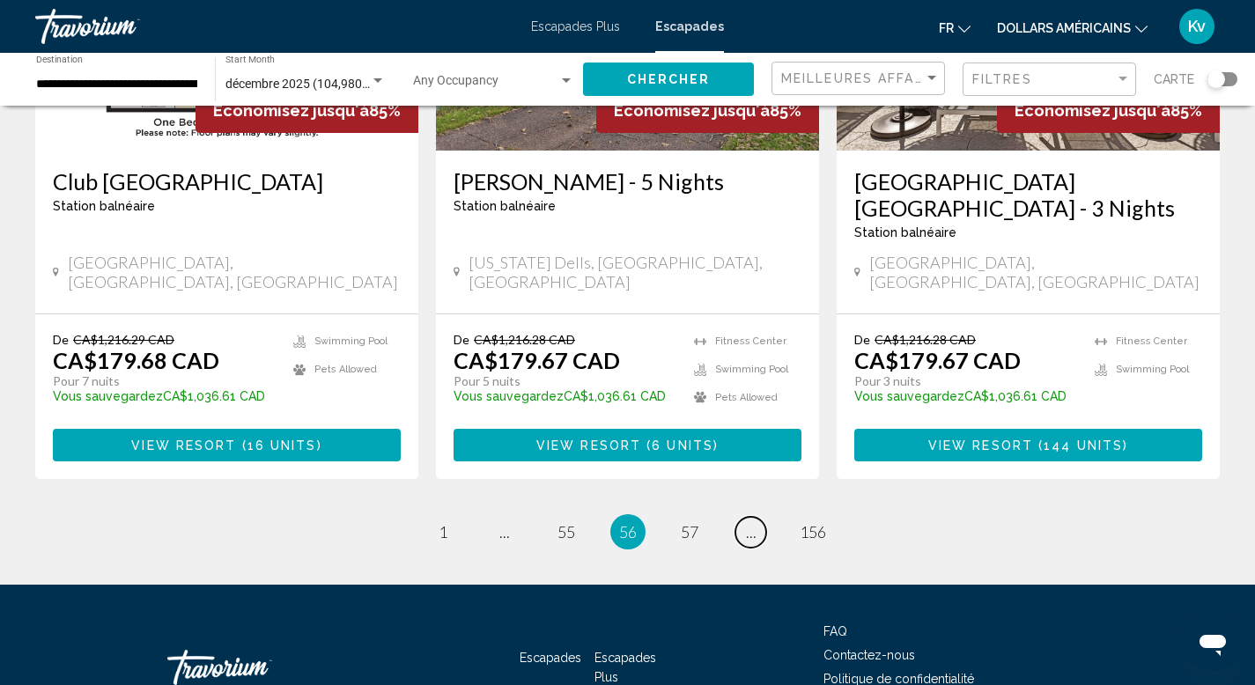
click at [751, 517] on link "page ..." at bounding box center [750, 532] width 31 height 31
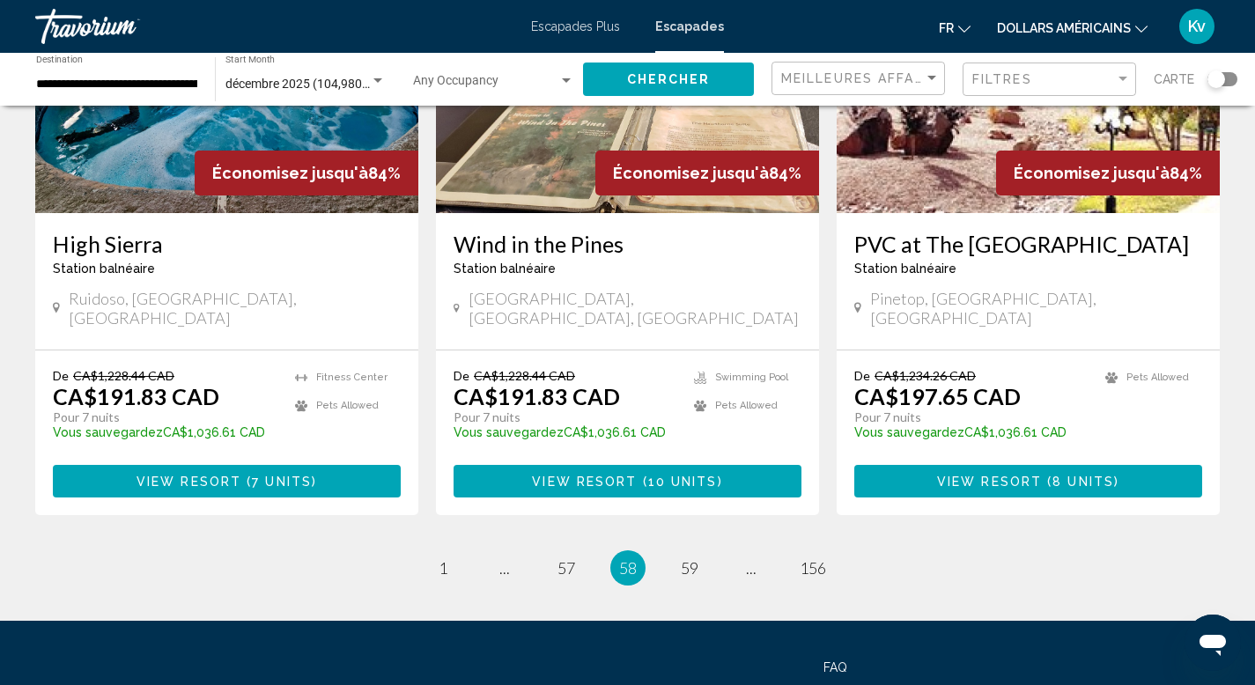
scroll to position [2219, 0]
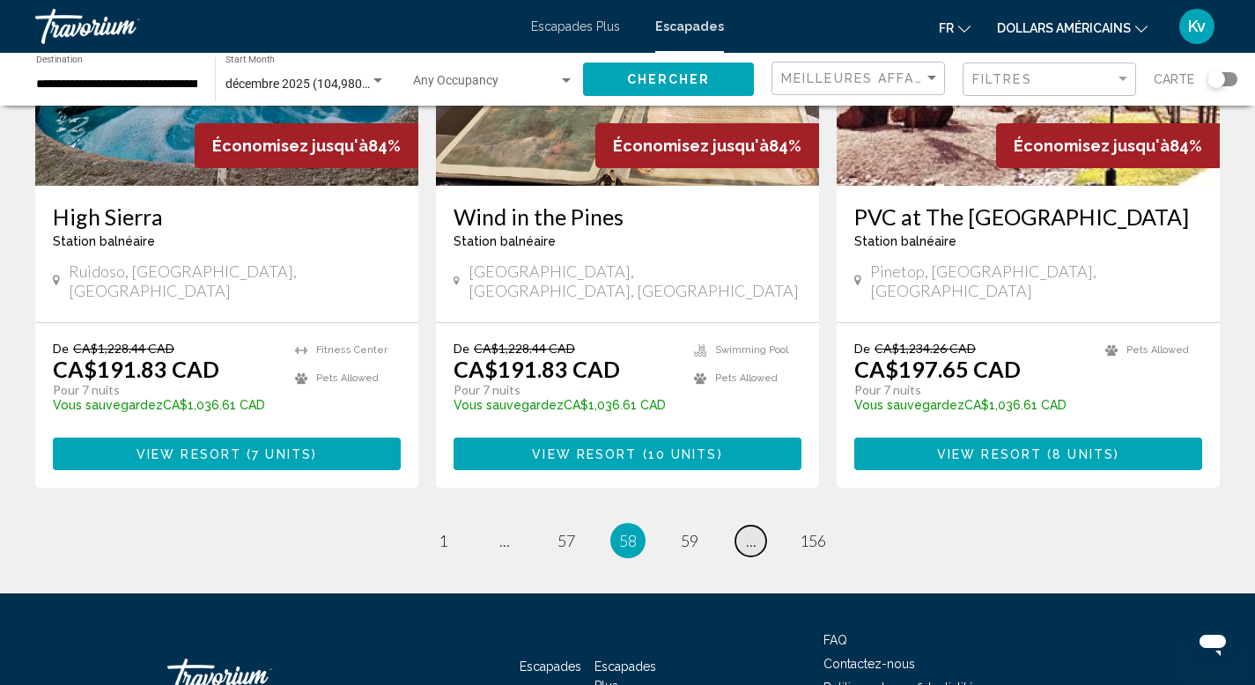
click at [751, 531] on span "..." at bounding box center [751, 540] width 11 height 19
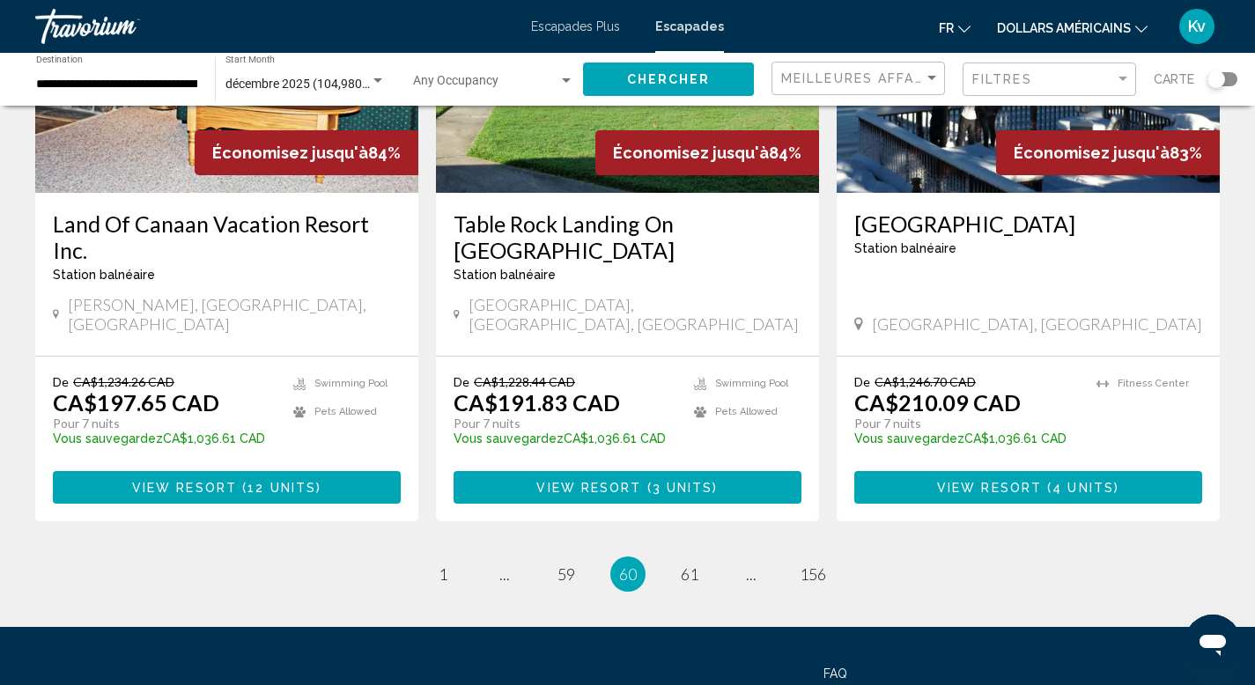
scroll to position [2219, 0]
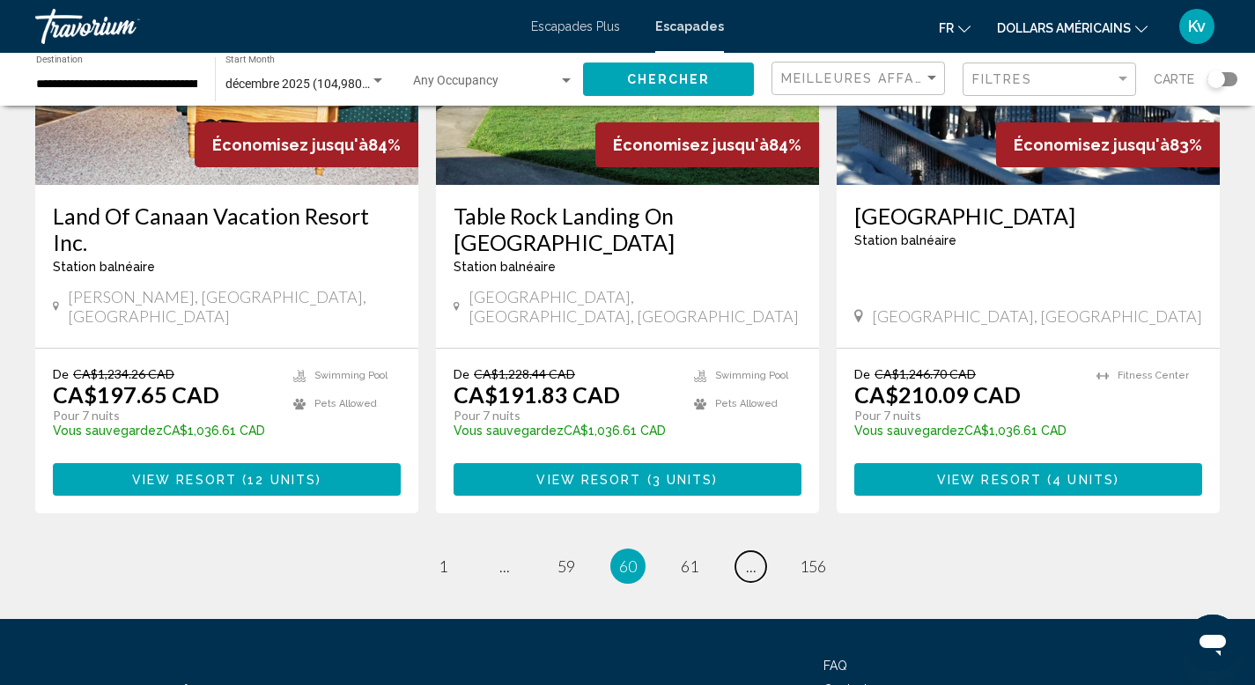
click at [751, 557] on span "..." at bounding box center [751, 566] width 11 height 19
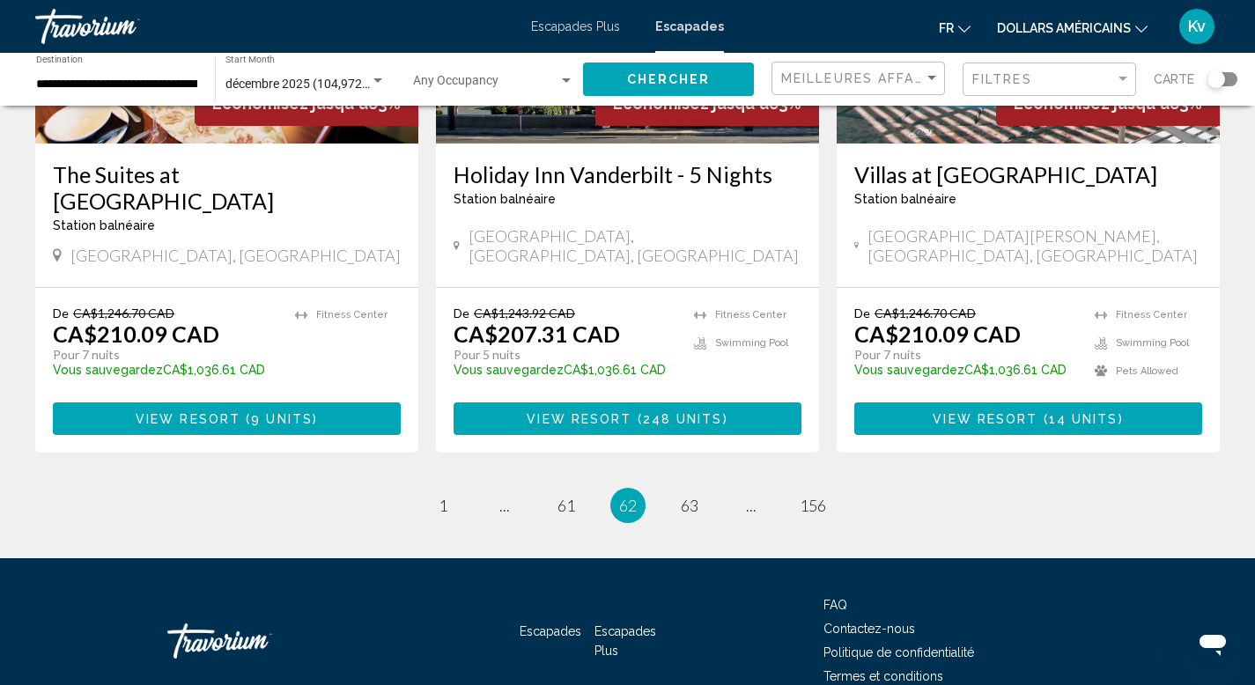
scroll to position [2263, 0]
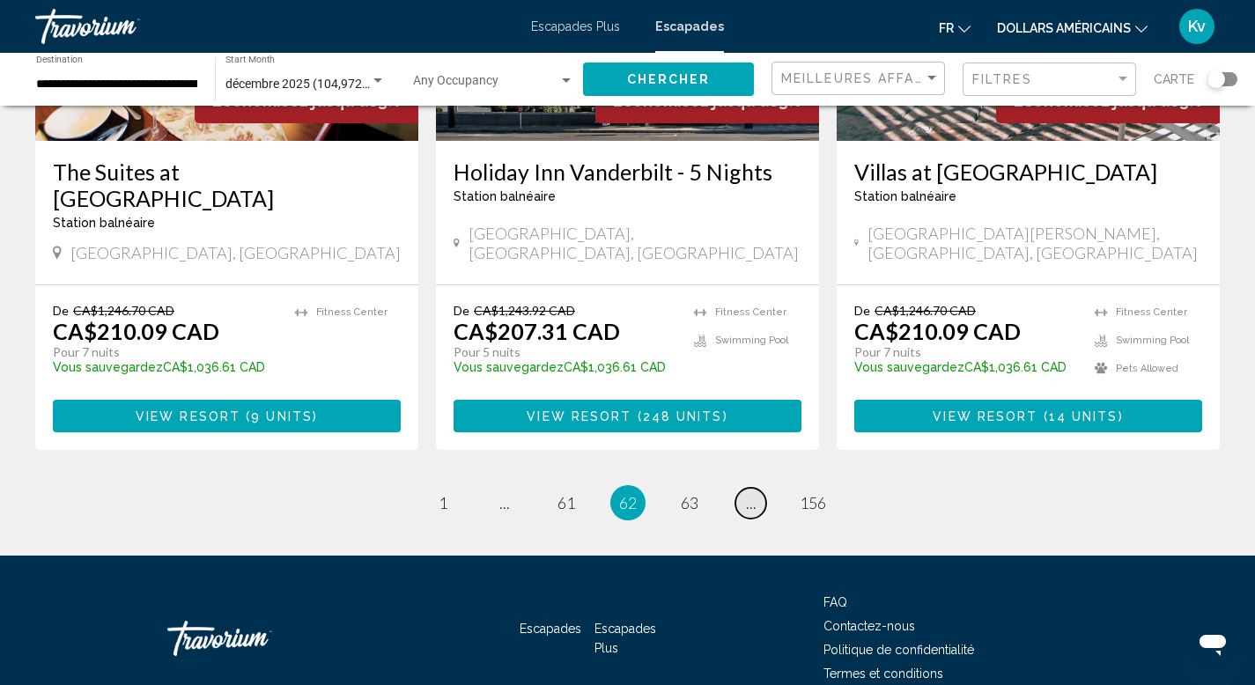
click at [751, 493] on span "..." at bounding box center [751, 502] width 11 height 19
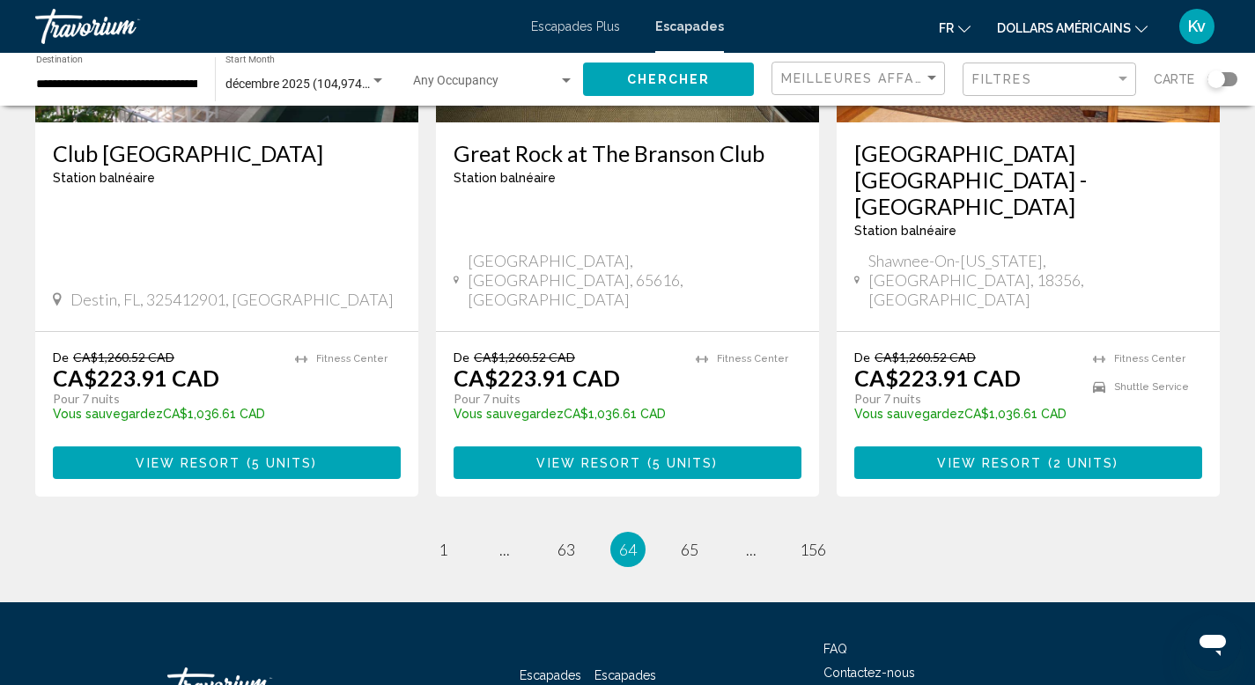
scroll to position [2290, 0]
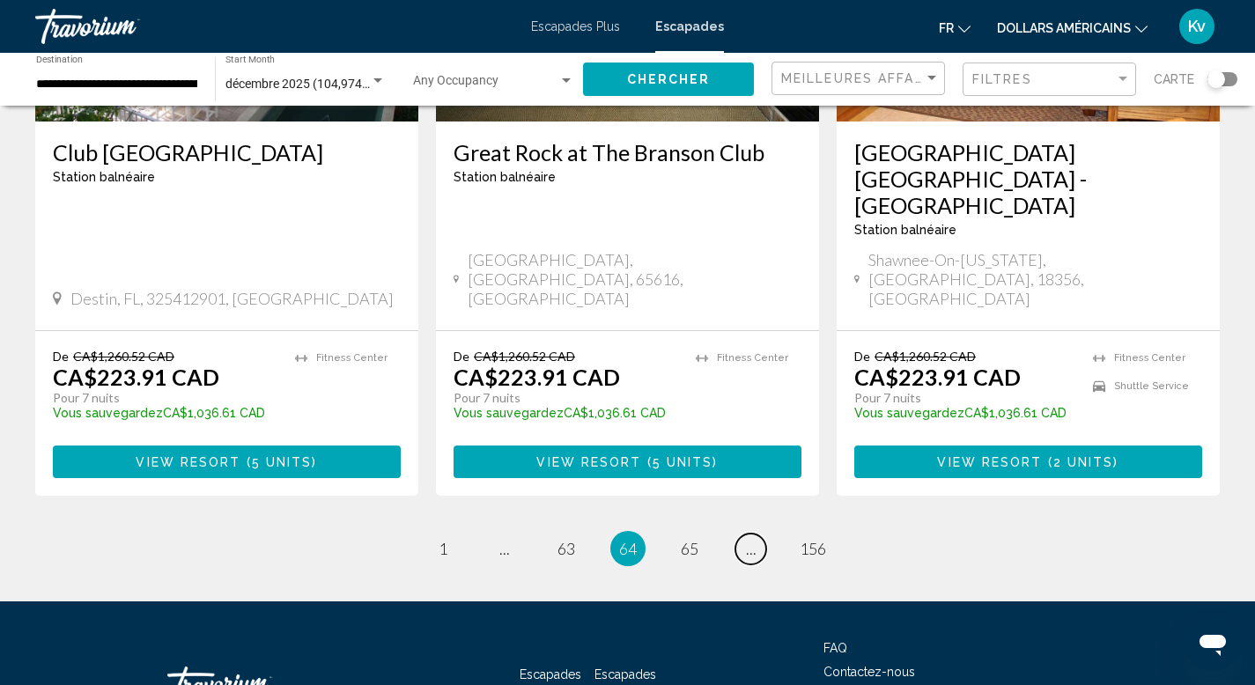
click at [751, 539] on span "..." at bounding box center [751, 548] width 11 height 19
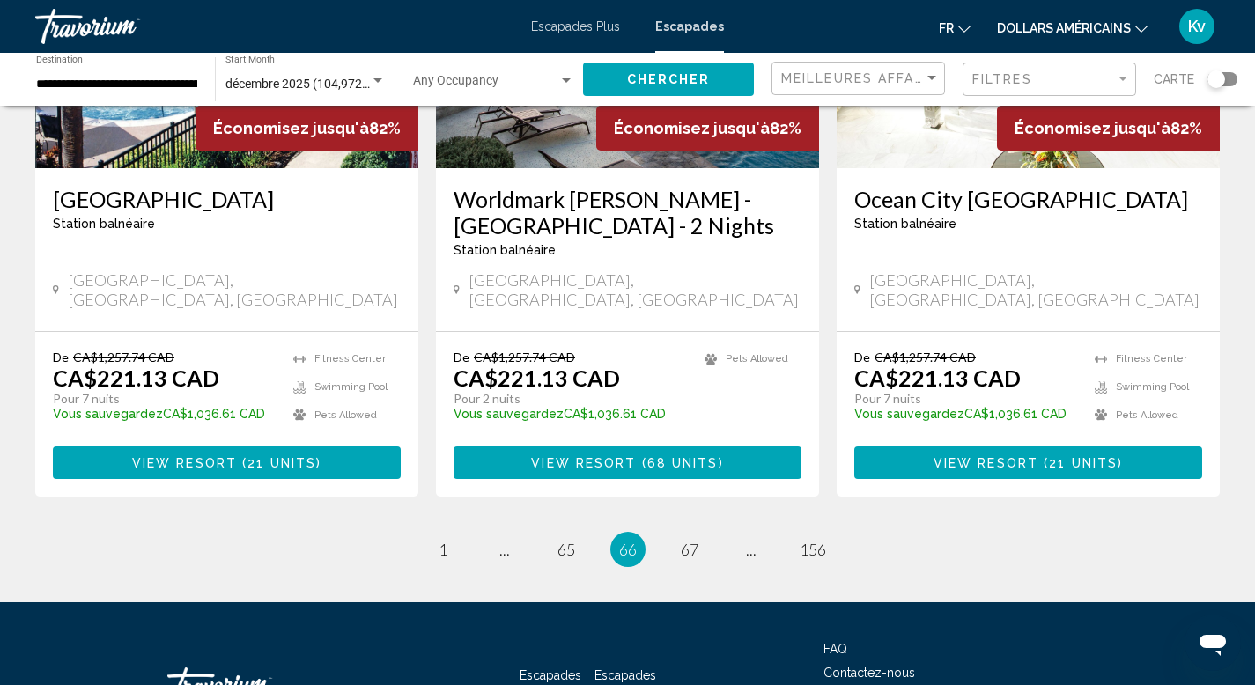
scroll to position [2291, 0]
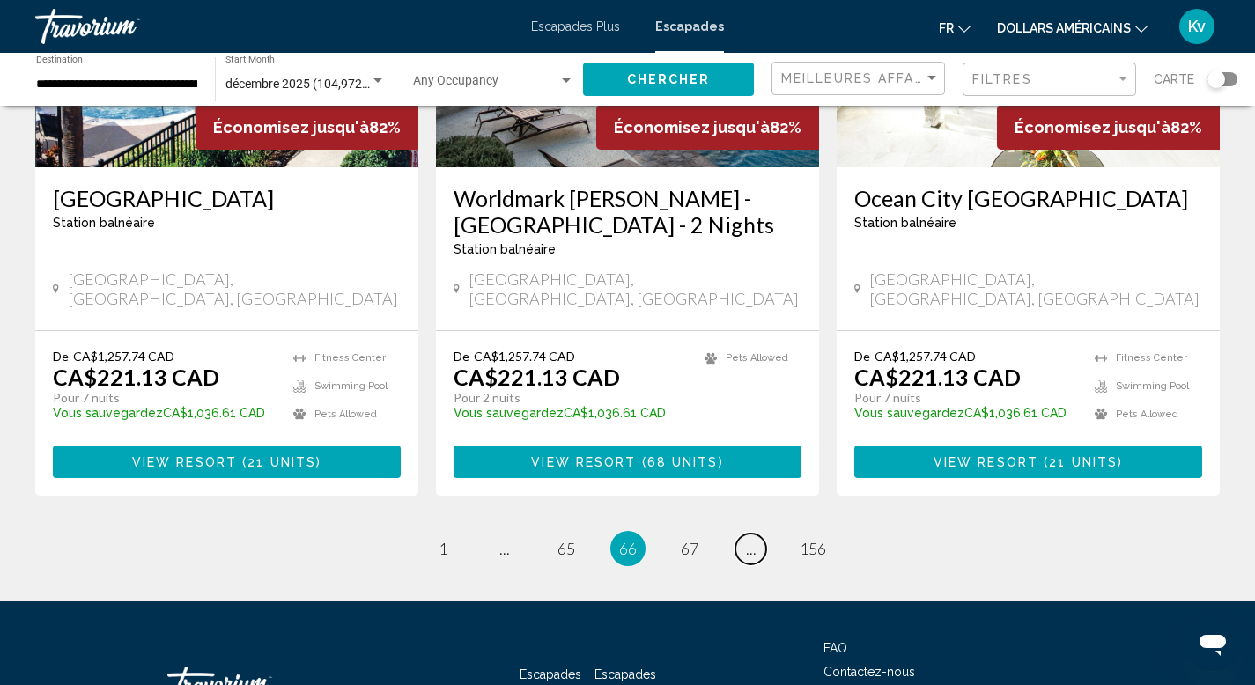
click at [751, 539] on span "..." at bounding box center [751, 548] width 11 height 19
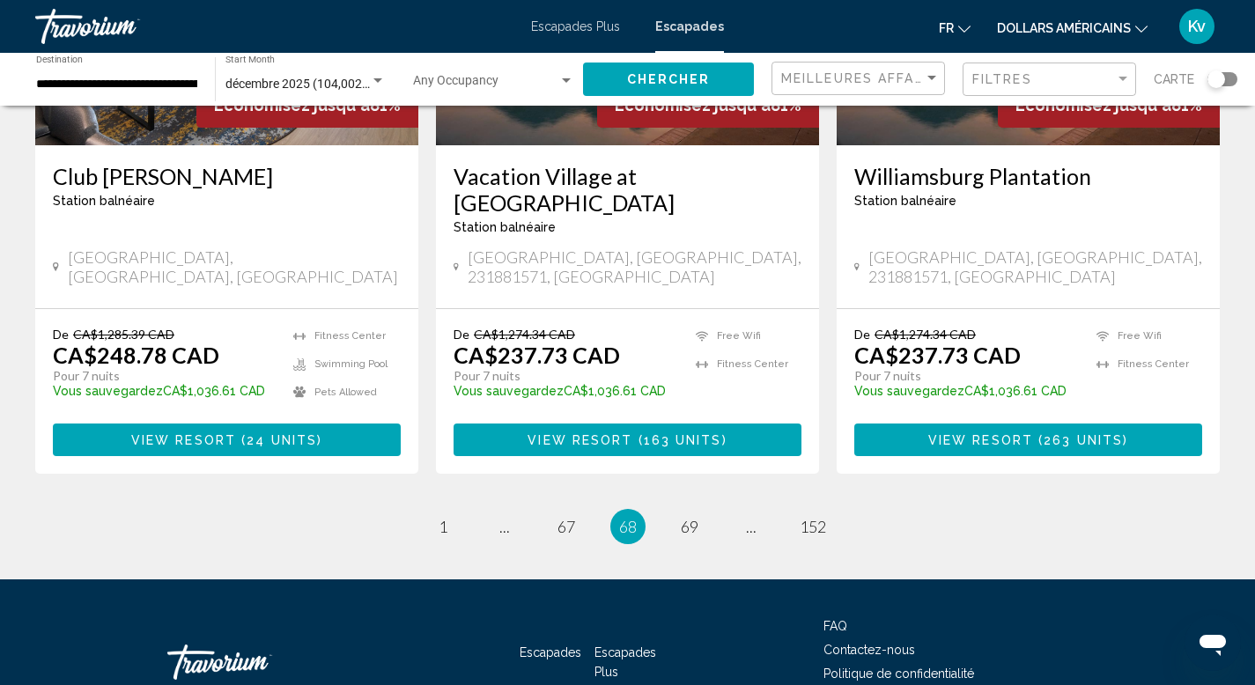
scroll to position [2210, 0]
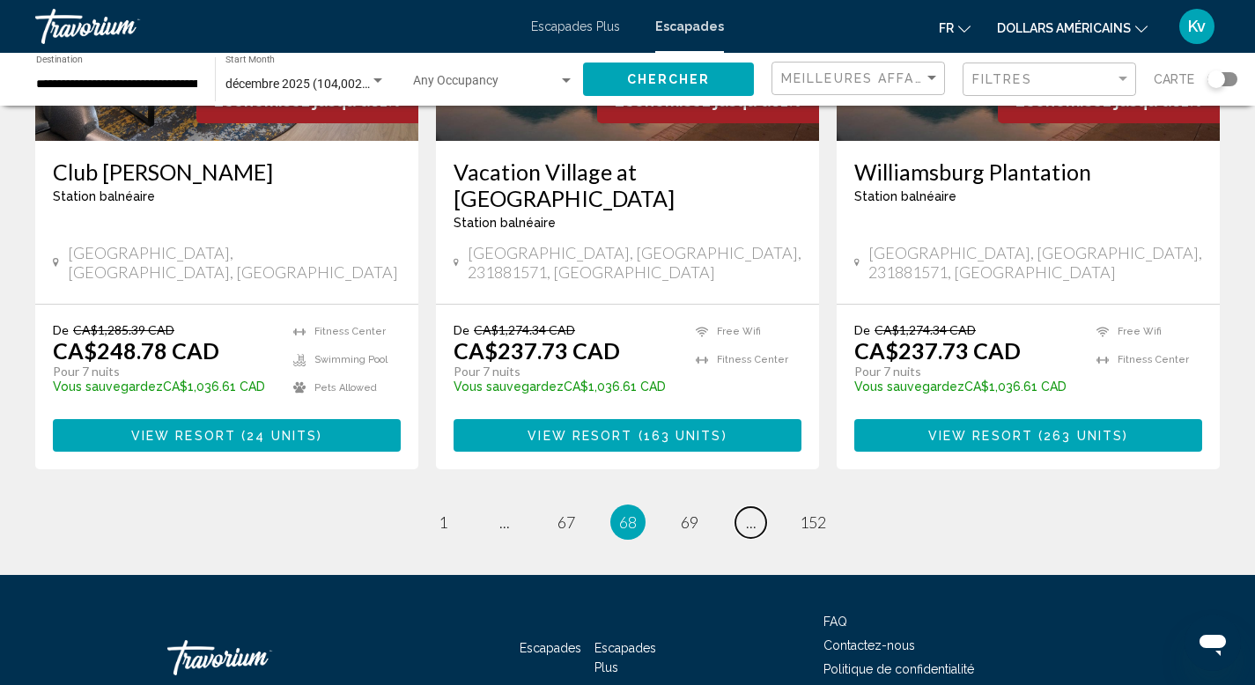
click at [751, 513] on span "..." at bounding box center [751, 522] width 11 height 19
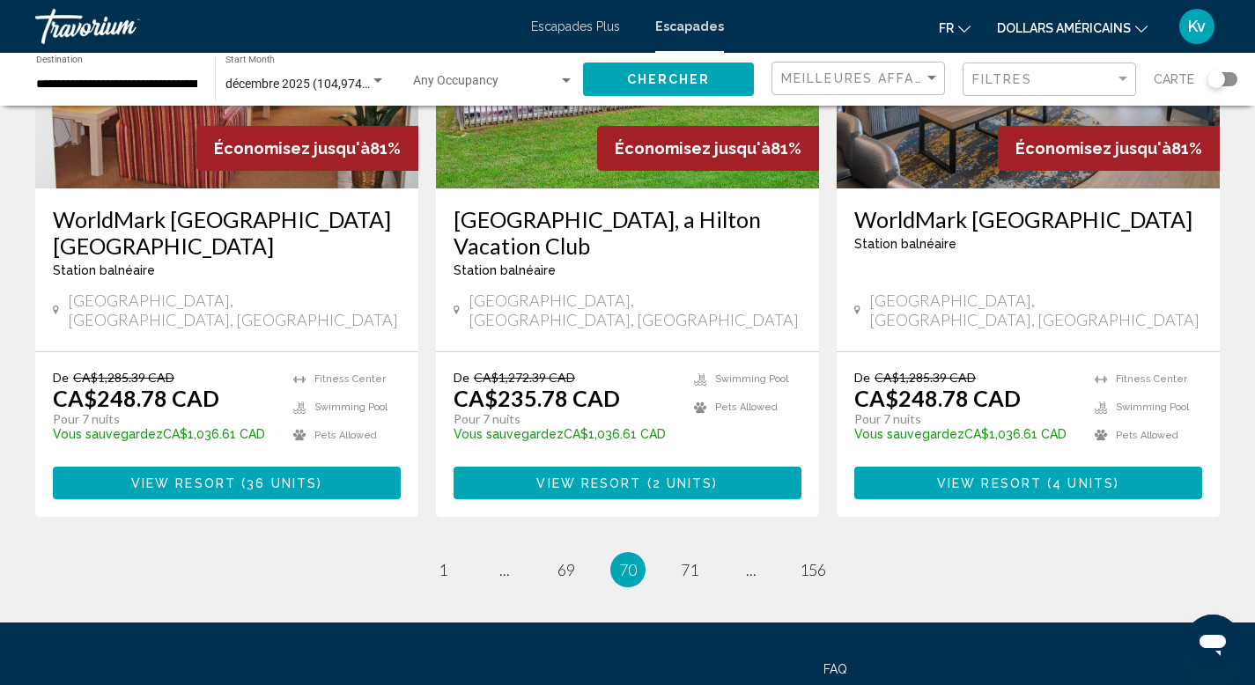
scroll to position [2254, 0]
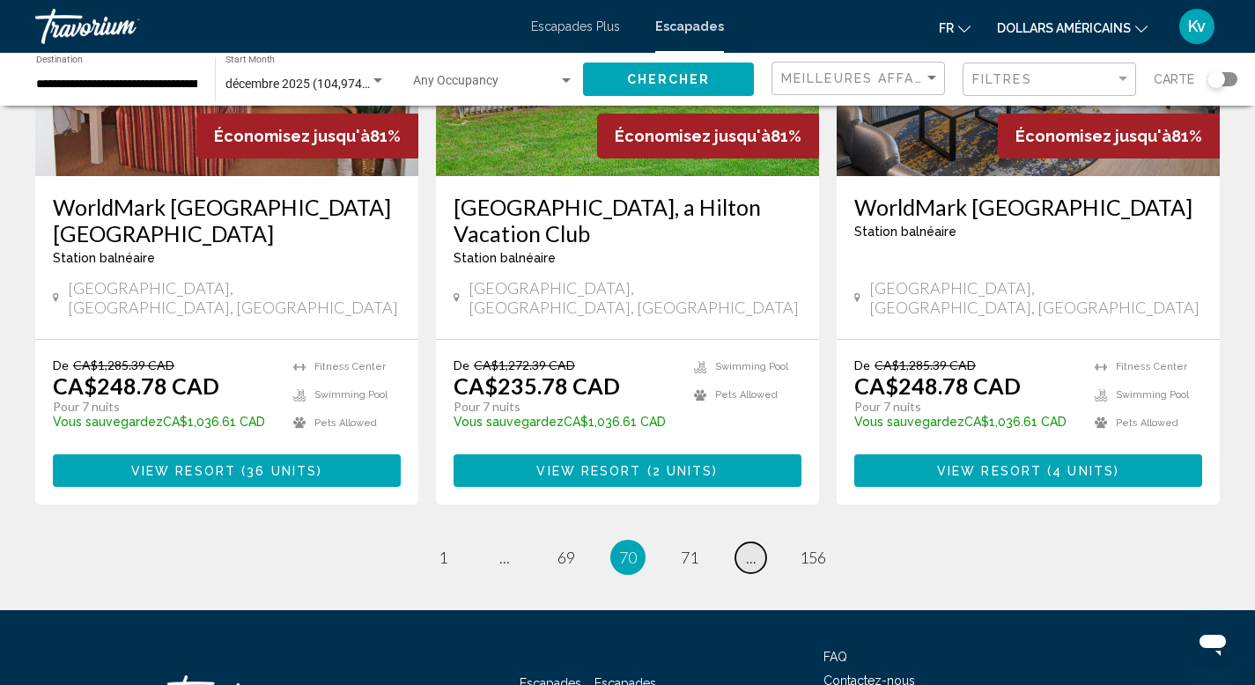
click at [751, 548] on span "..." at bounding box center [751, 557] width 11 height 19
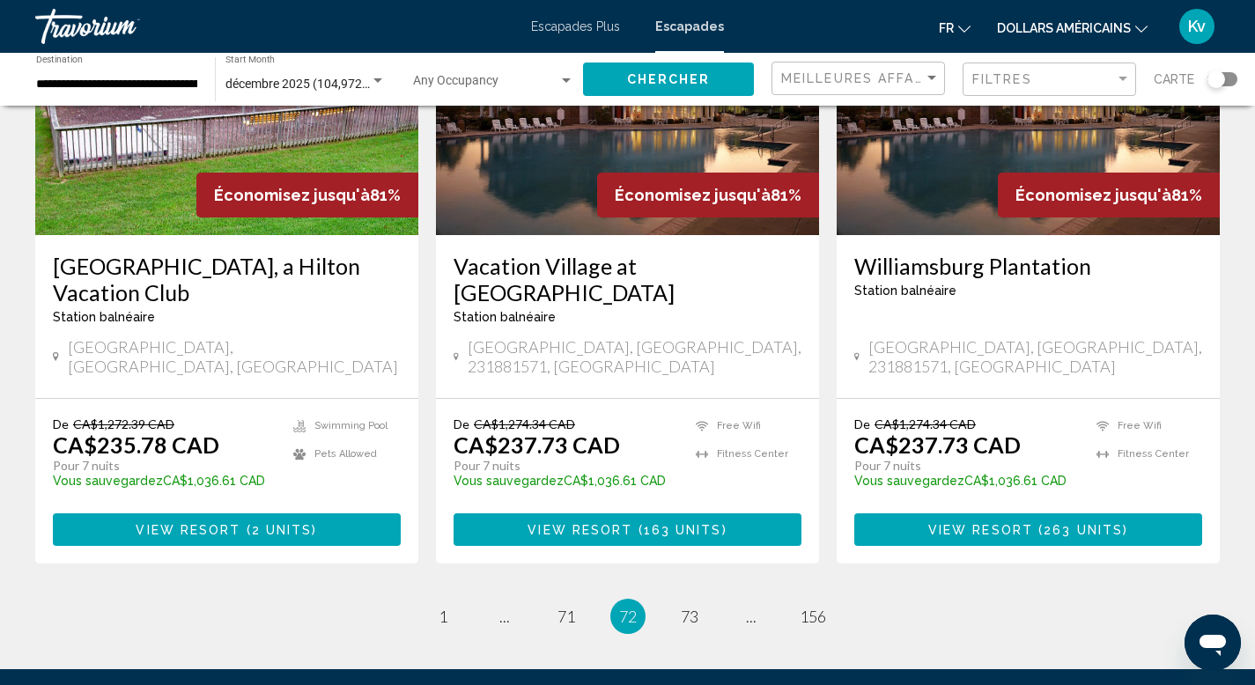
scroll to position [2184, 0]
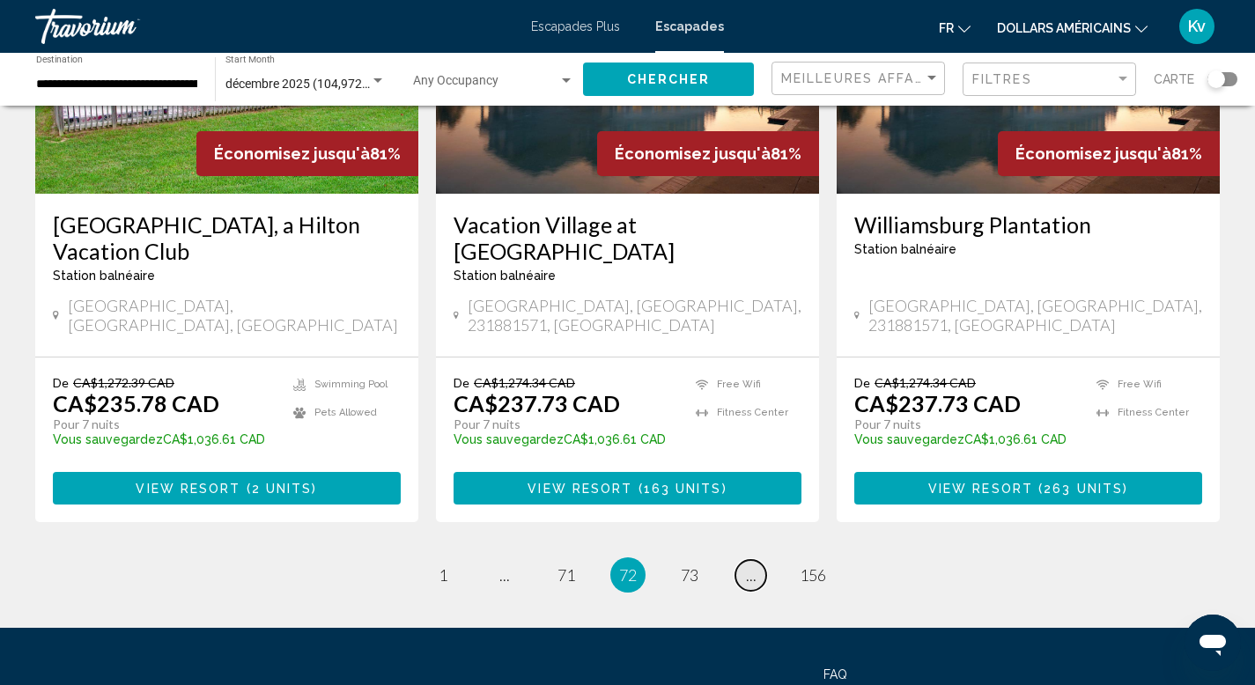
click at [741, 560] on link "page ..." at bounding box center [750, 575] width 31 height 31
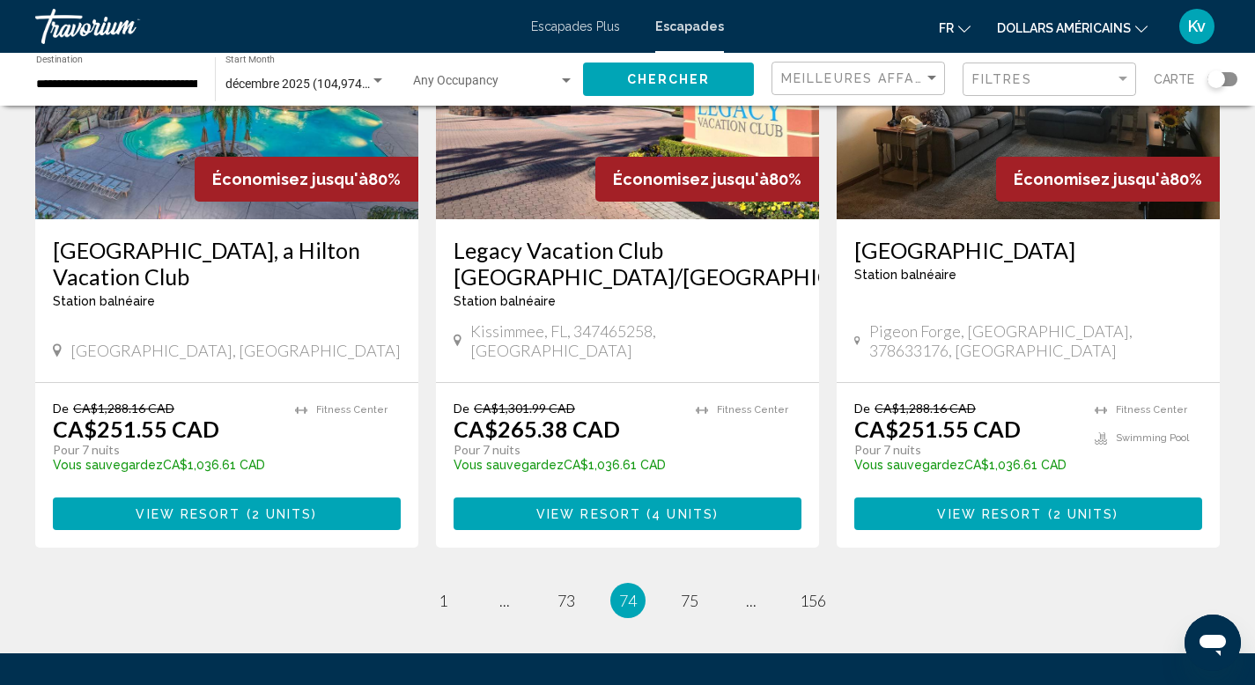
scroll to position [2219, 0]
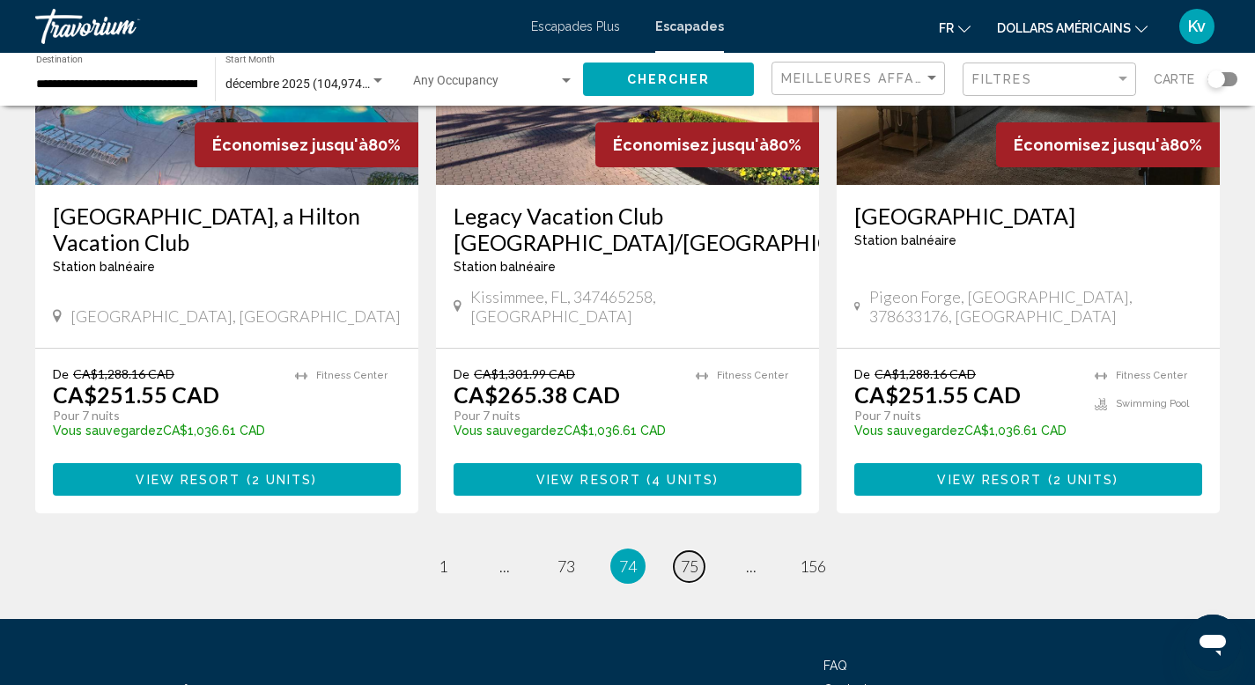
click at [691, 557] on span "75" at bounding box center [690, 566] width 18 height 19
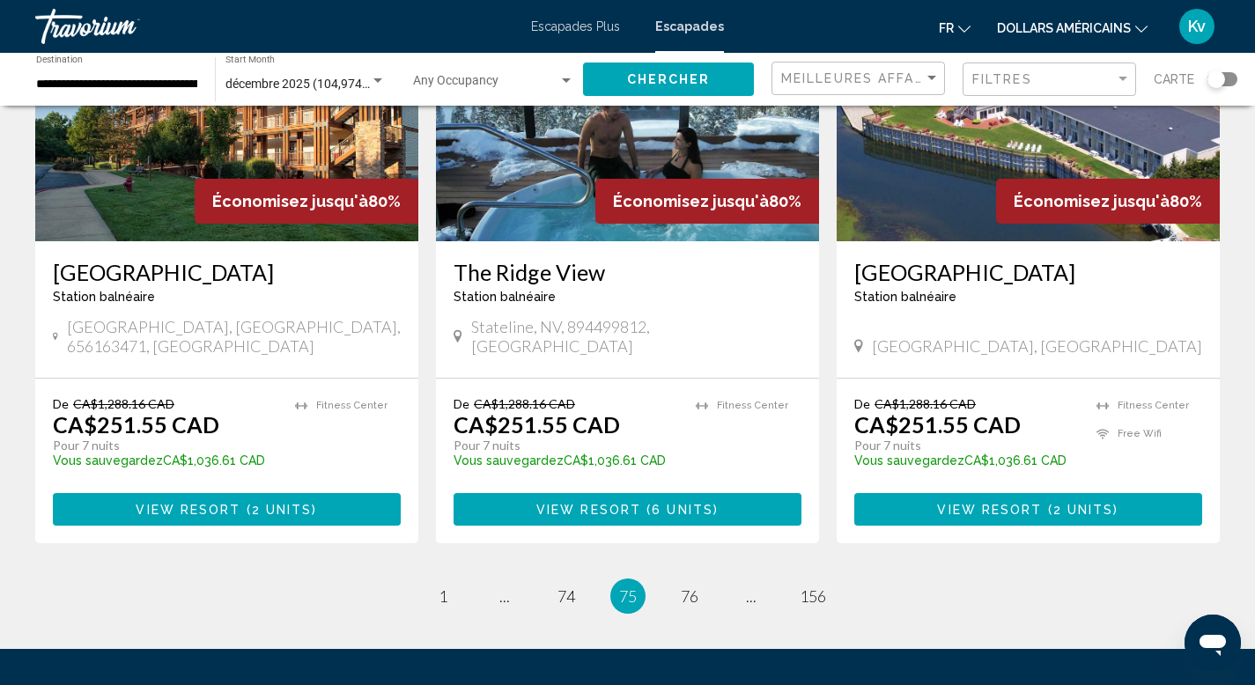
scroll to position [2149, 0]
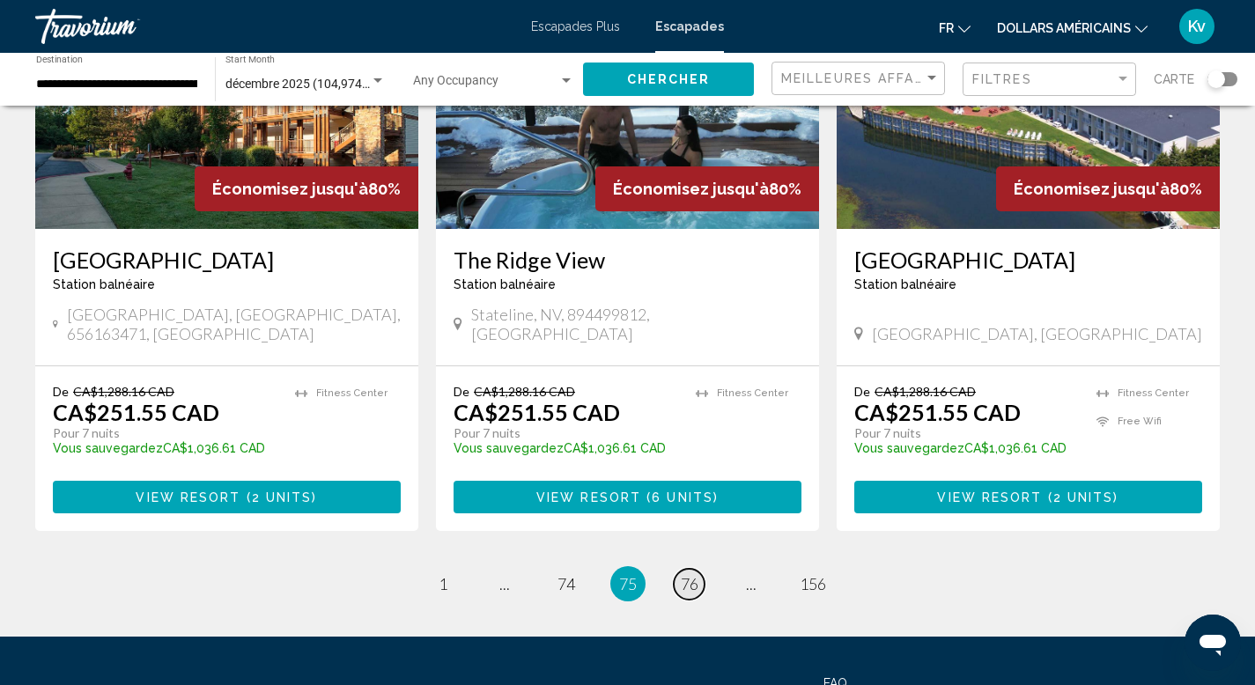
click at [691, 574] on span "76" at bounding box center [690, 583] width 18 height 19
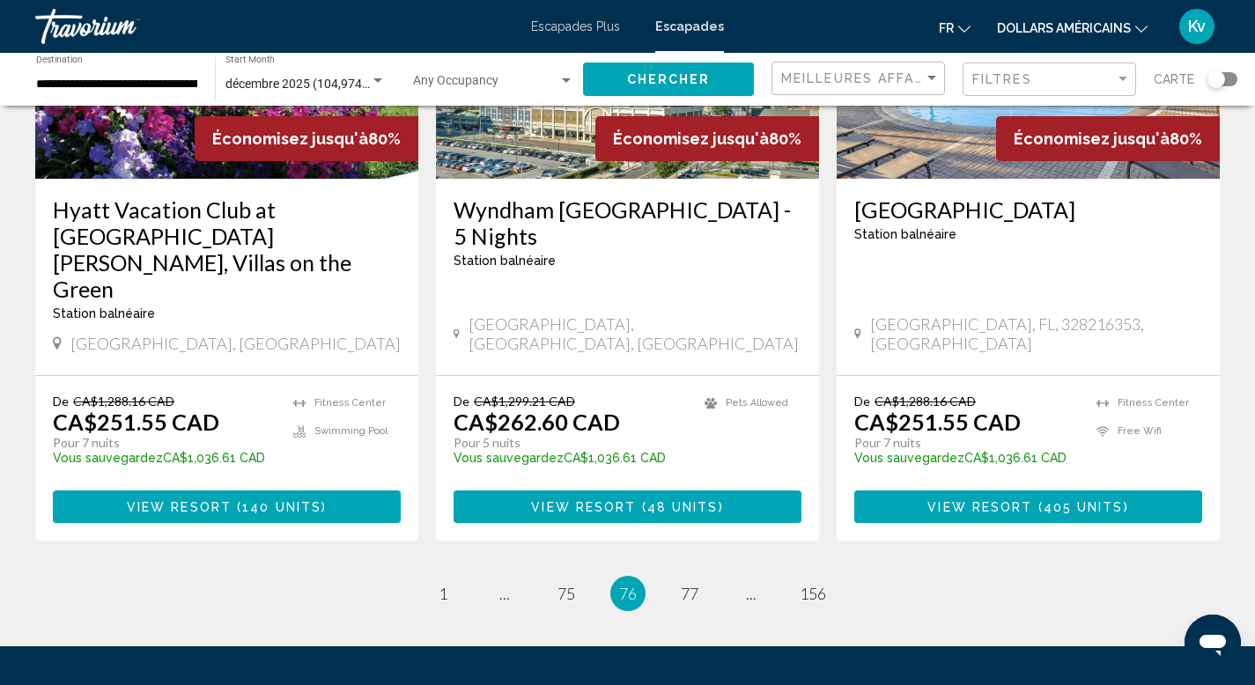
scroll to position [2219, 0]
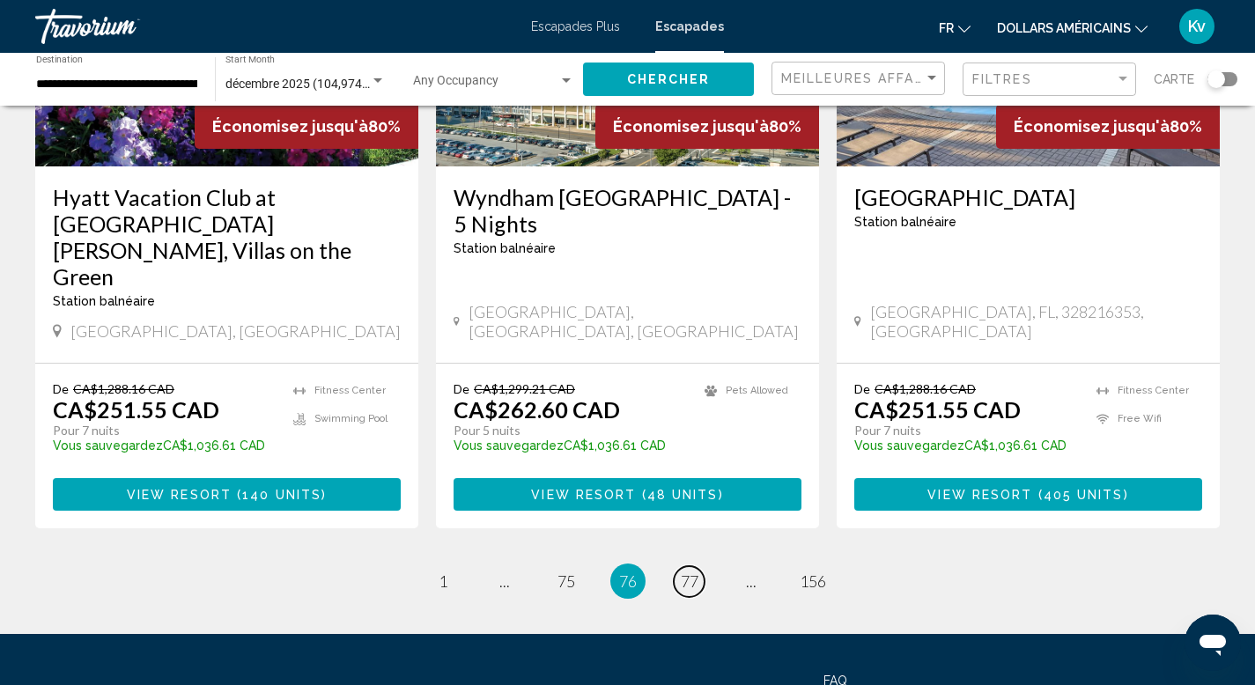
click at [691, 572] on span "77" at bounding box center [690, 581] width 18 height 19
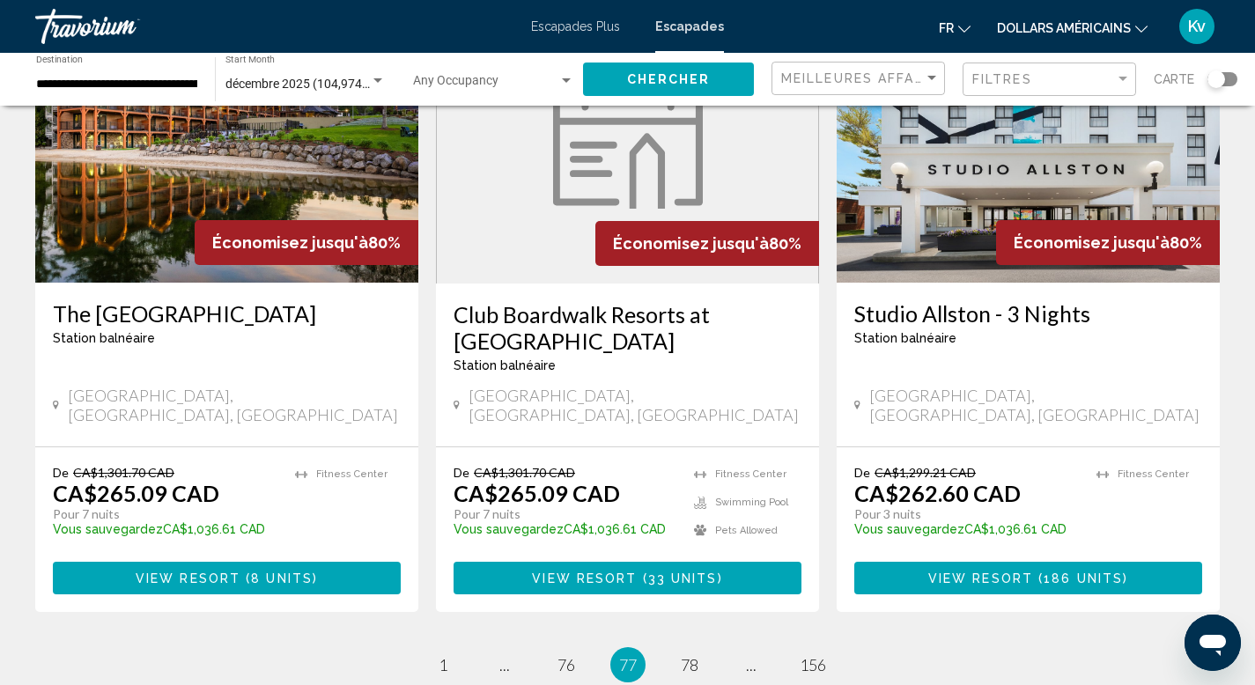
scroll to position [2149, 0]
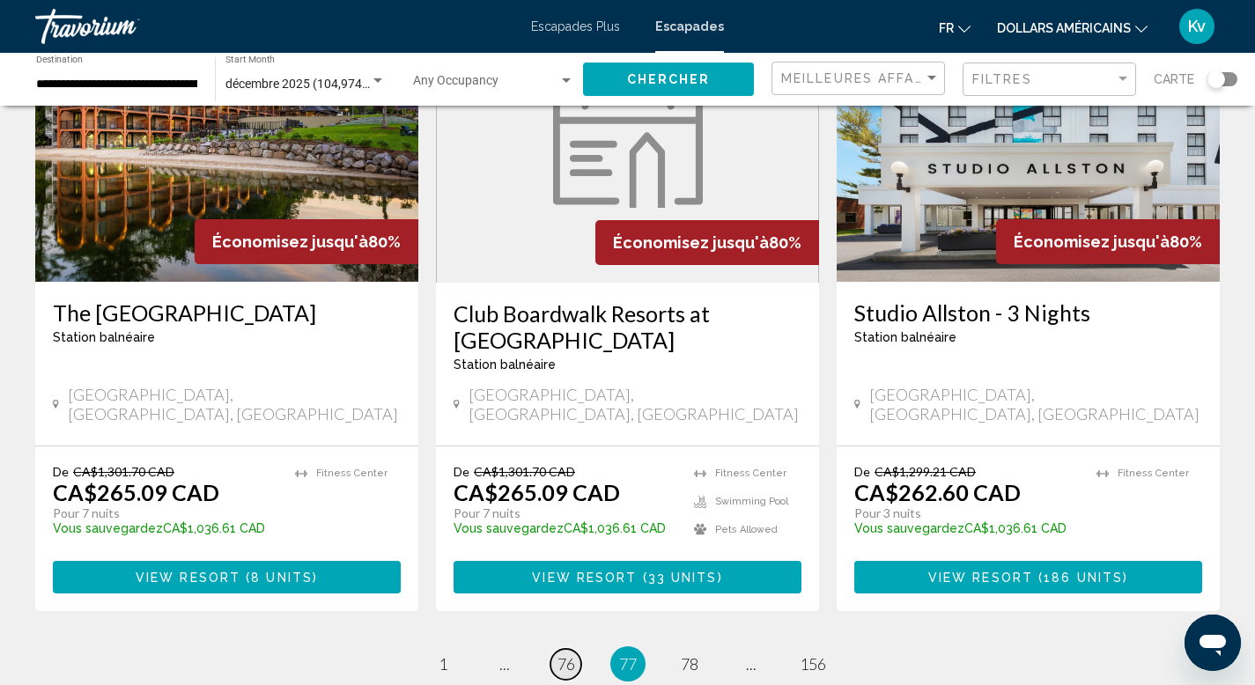
click at [563, 654] on span "76" at bounding box center [566, 663] width 18 height 19
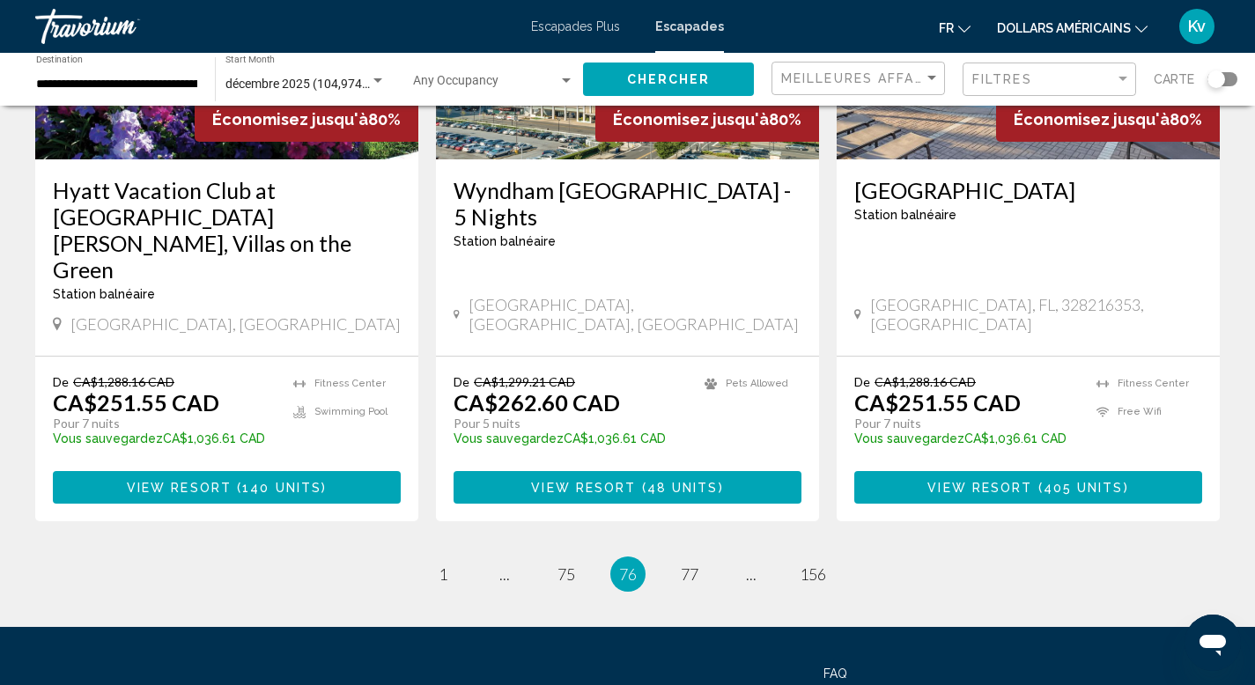
scroll to position [2254, 0]
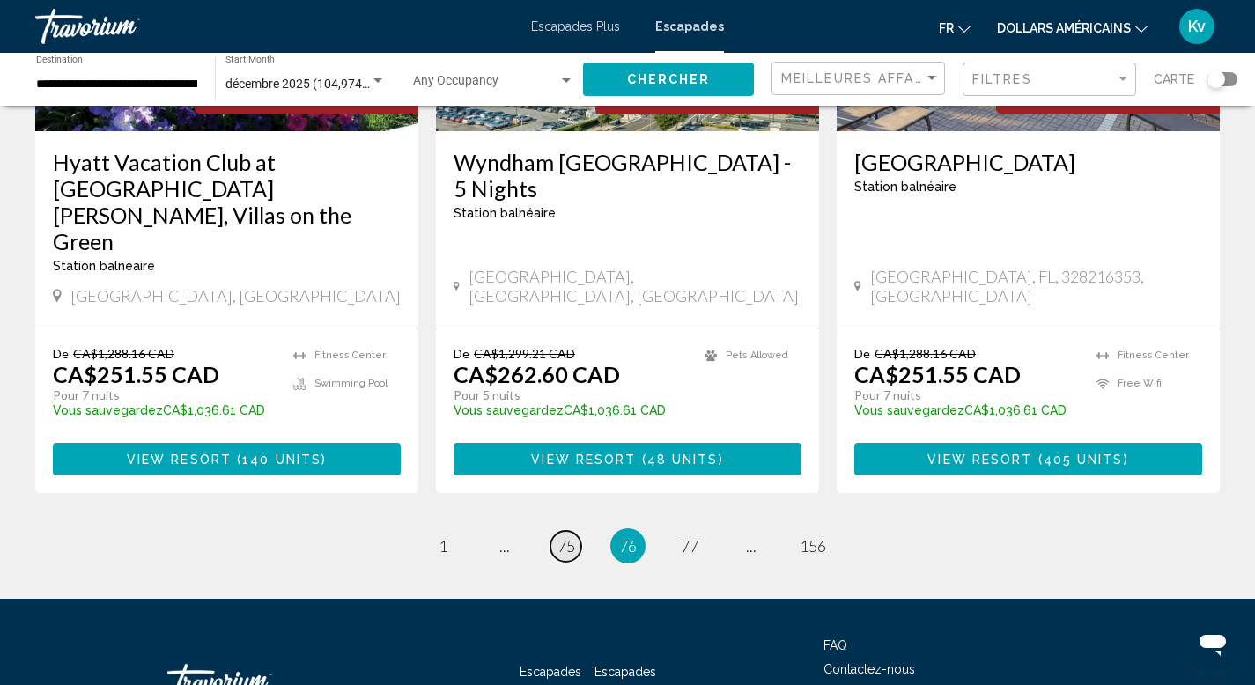
click at [572, 536] on span "75" at bounding box center [566, 545] width 18 height 19
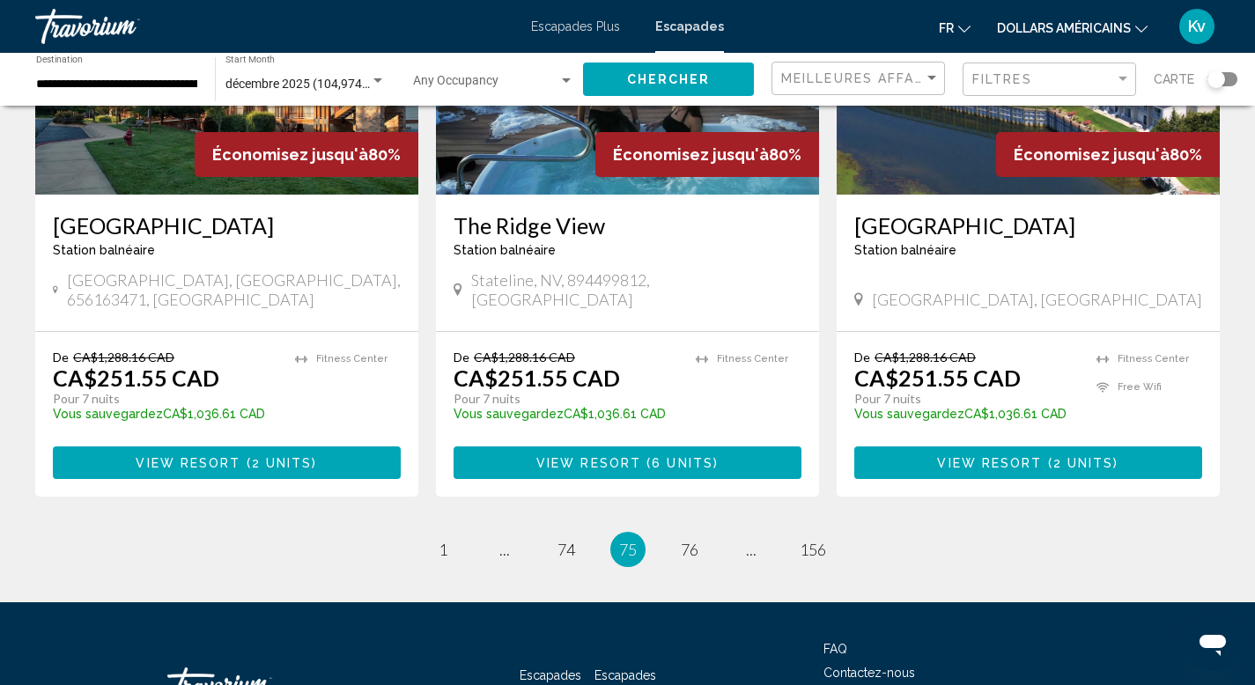
scroll to position [2184, 0]
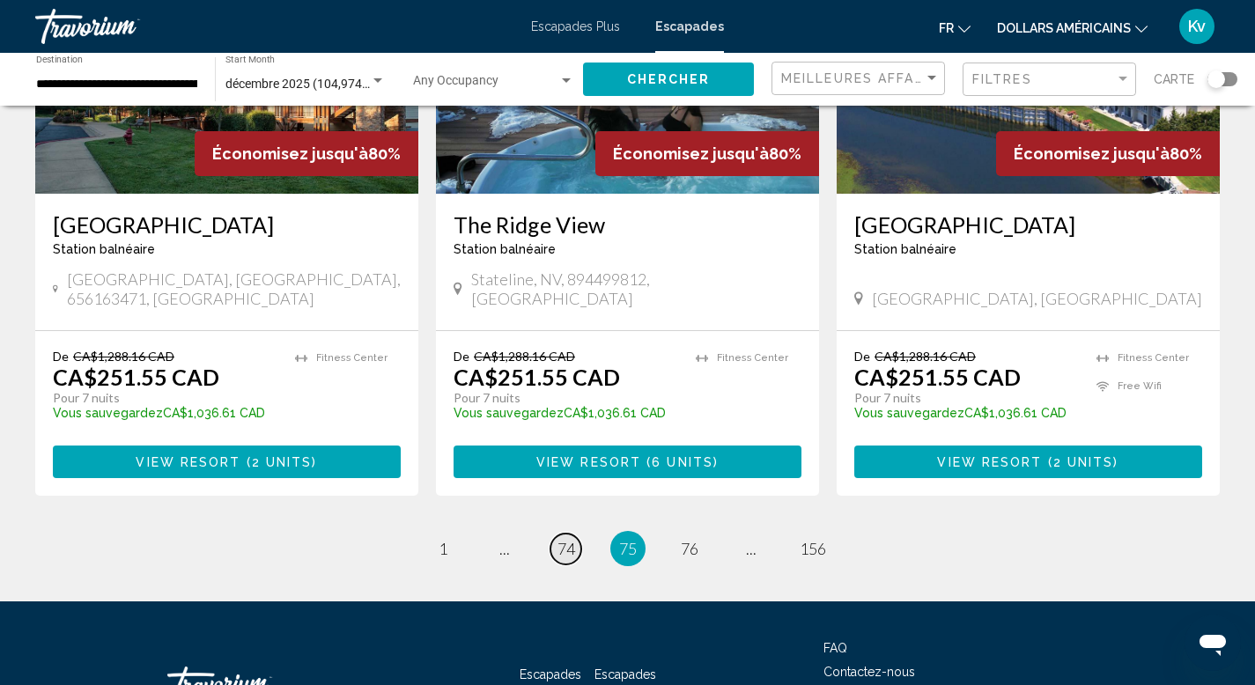
click at [567, 539] on span "74" at bounding box center [566, 548] width 18 height 19
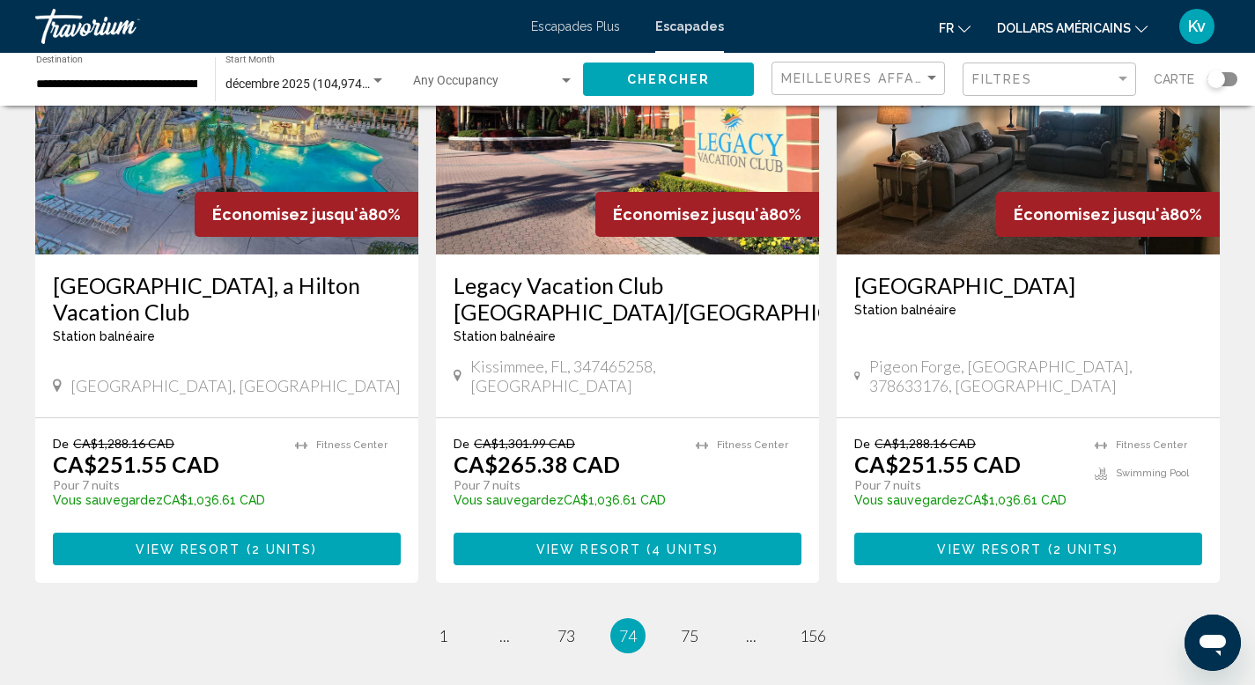
scroll to position [2184, 0]
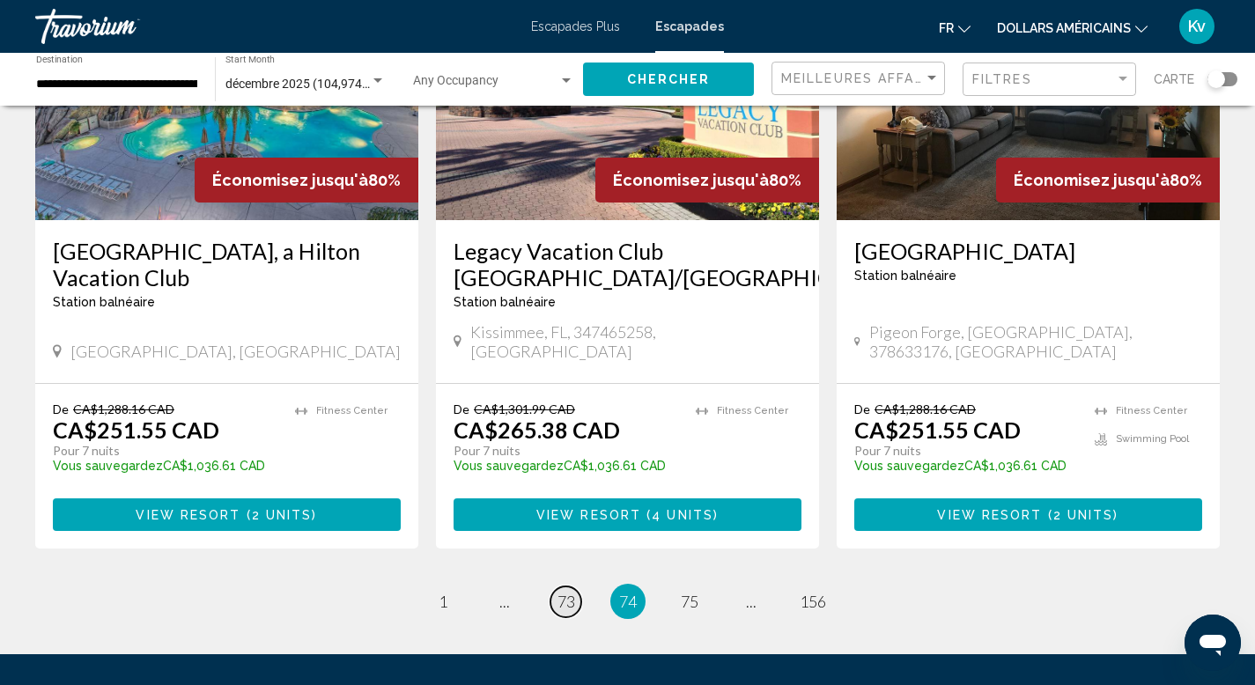
click at [568, 592] on span "73" at bounding box center [566, 601] width 18 height 19
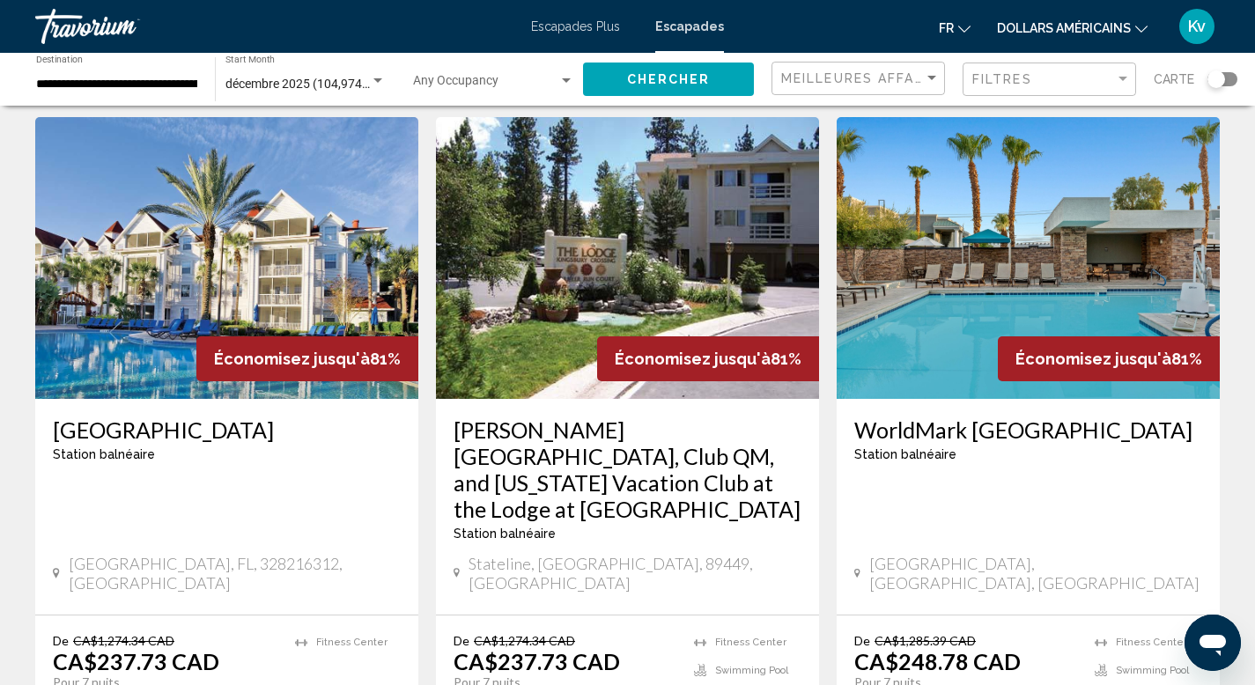
scroll to position [70, 0]
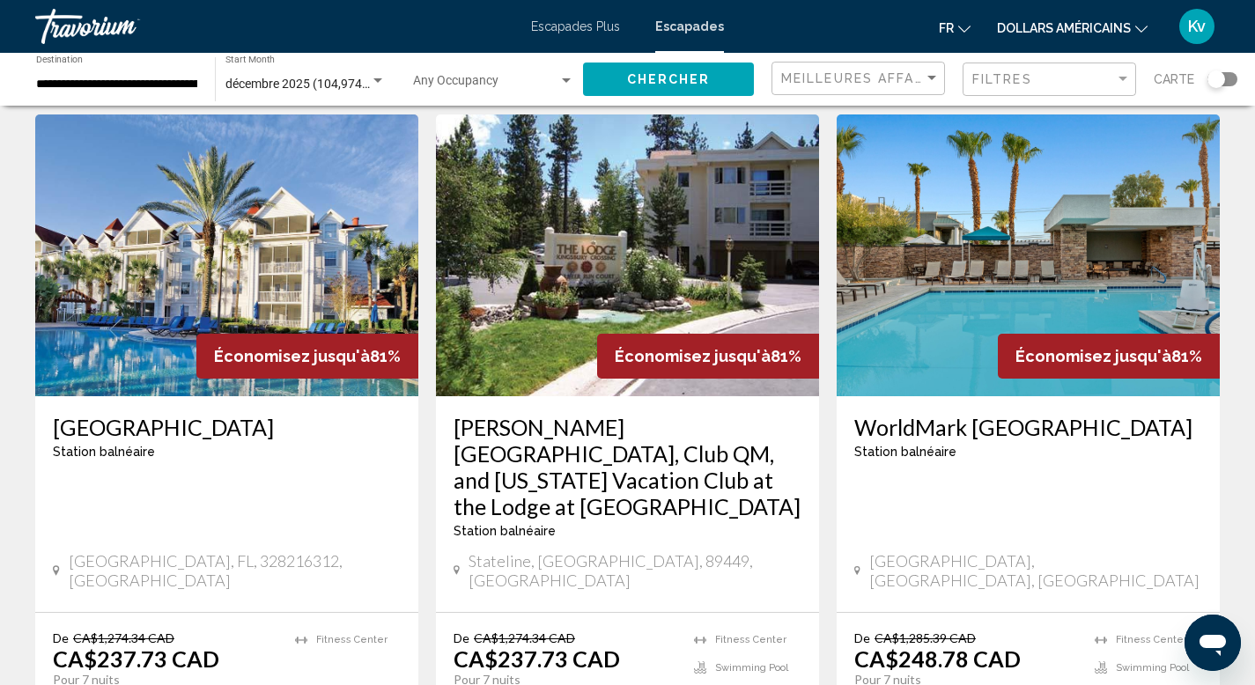
click at [1051, 286] on img "Contenu principal" at bounding box center [1028, 255] width 383 height 282
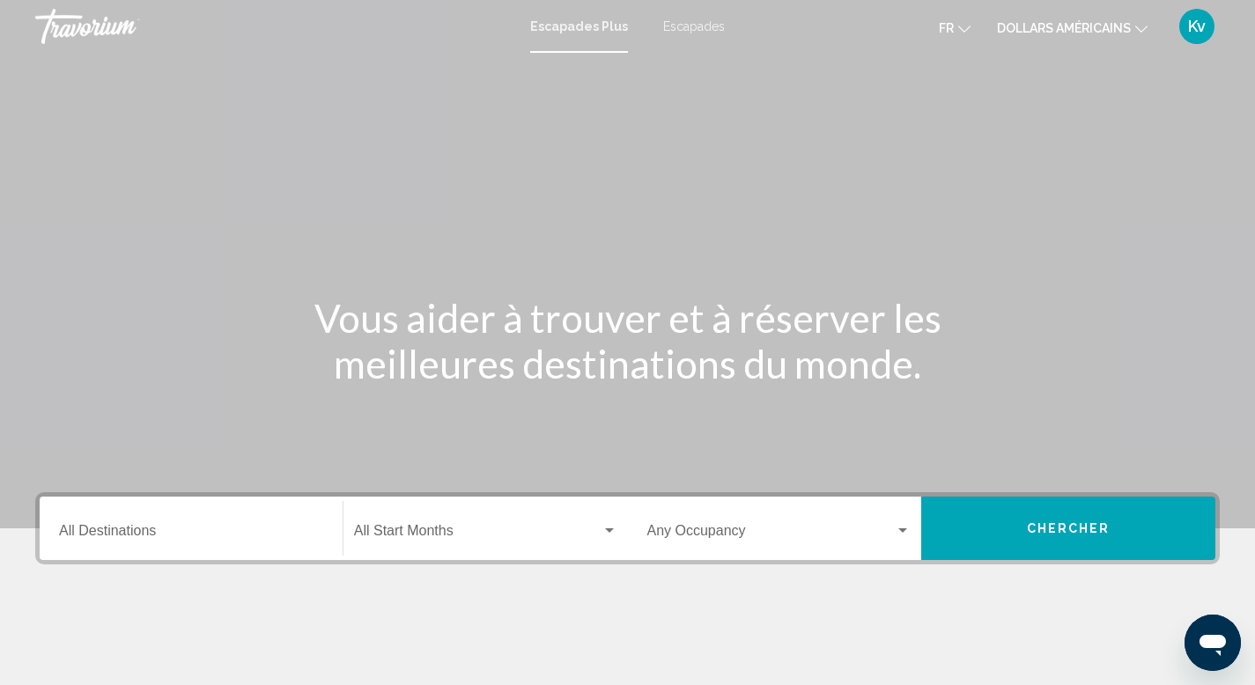
click at [1051, 19] on button "dollars américains USD ($) MXN (Mex$) CAD (Can$) GBP (£) EUR (€) AUD (A$) NZD (…" at bounding box center [1072, 28] width 151 height 26
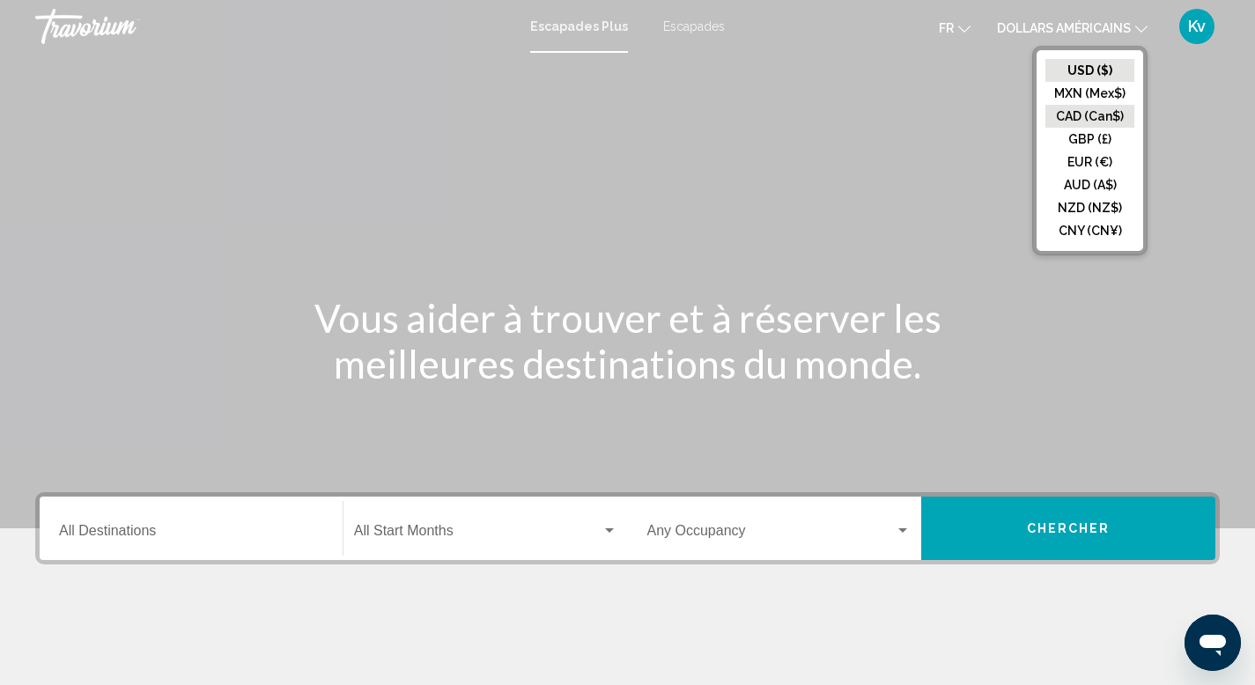
click at [1061, 112] on button "CAD (Can$)" at bounding box center [1089, 116] width 89 height 23
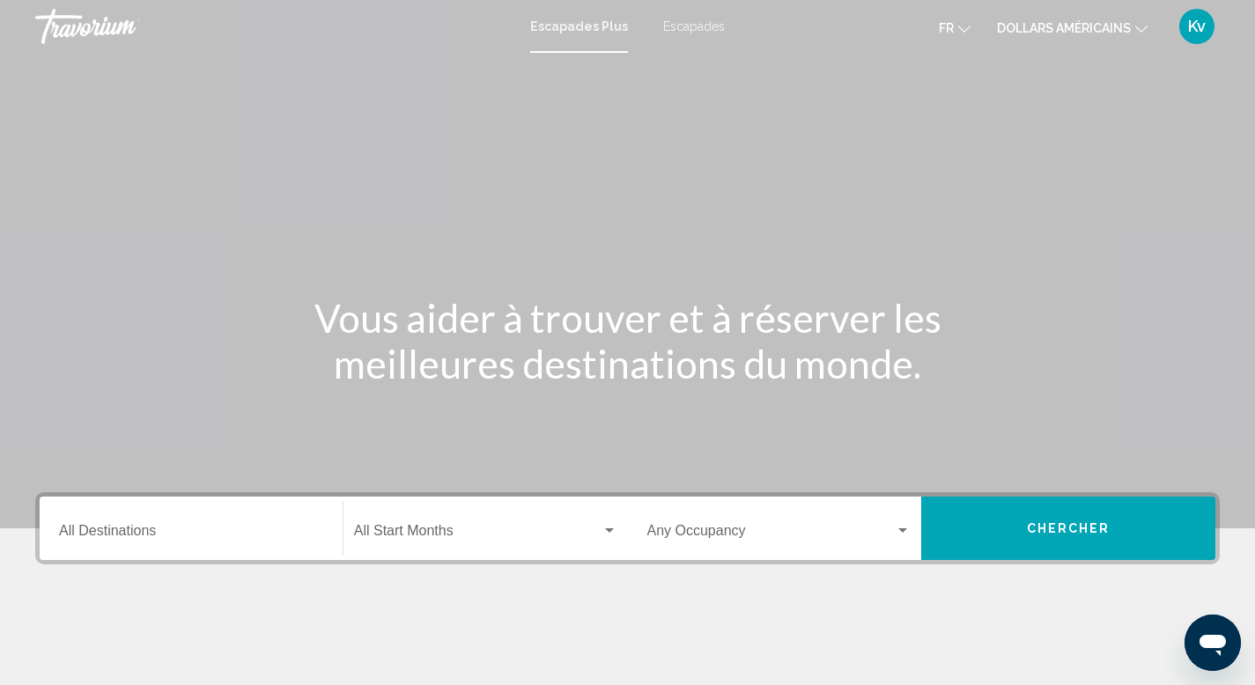
click at [210, 535] on input "Destination All Destinations" at bounding box center [191, 535] width 264 height 16
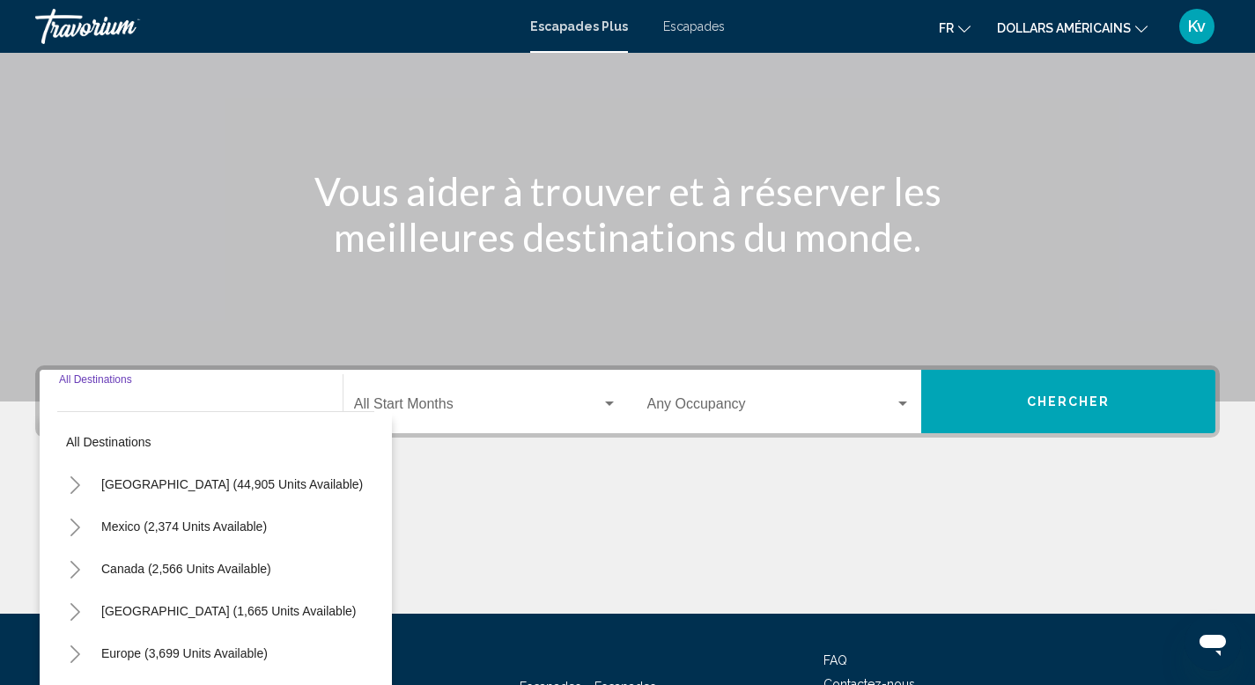
scroll to position [271, 0]
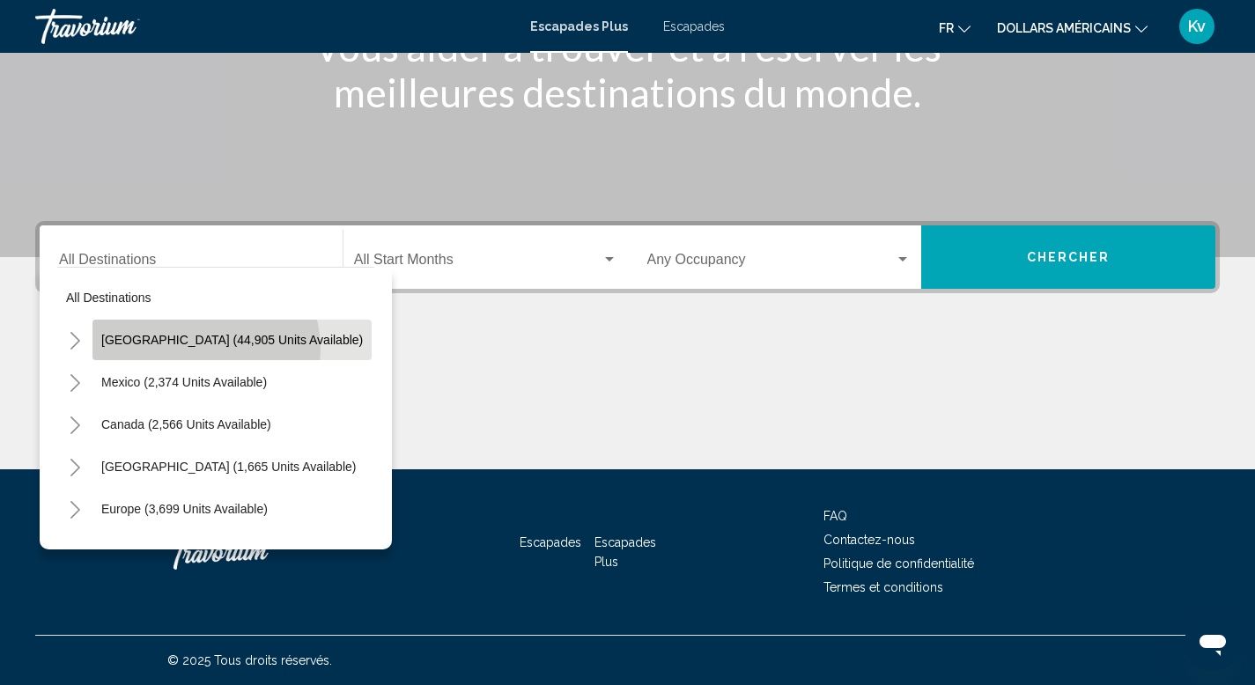
click at [198, 349] on button "[GEOGRAPHIC_DATA] (44,905 units available)" at bounding box center [231, 340] width 279 height 41
type input "**********"
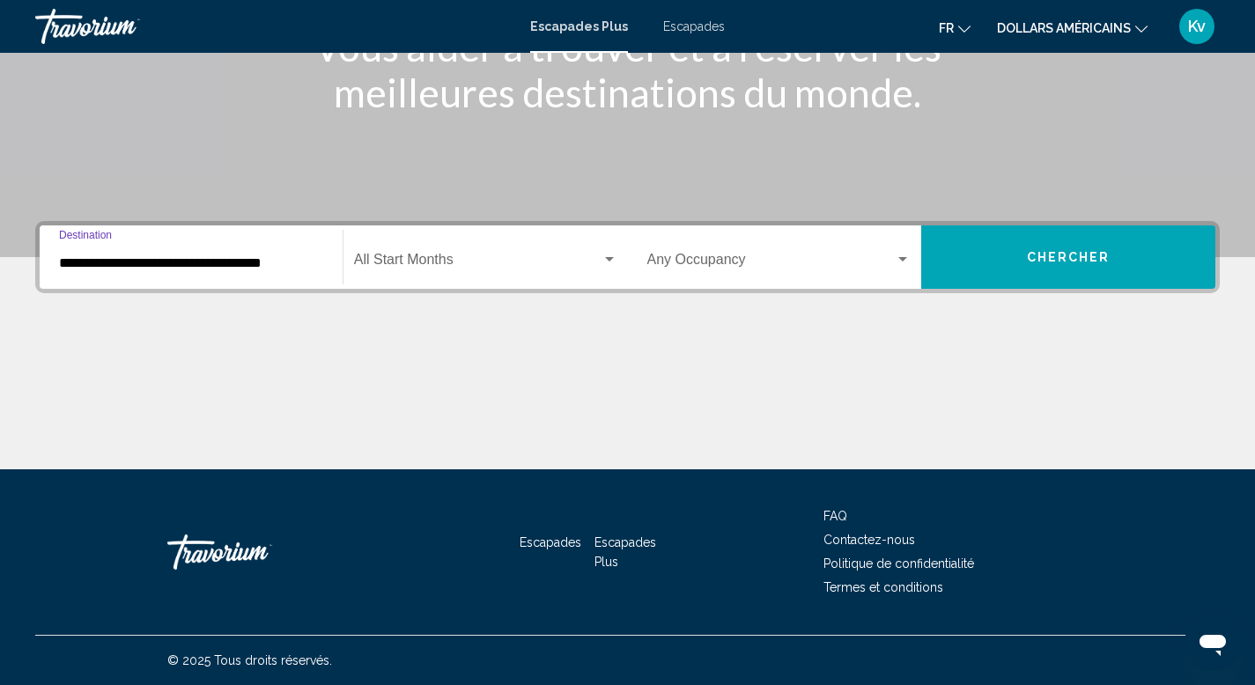
click at [413, 249] on div "Start Month All Start Months" at bounding box center [485, 257] width 263 height 55
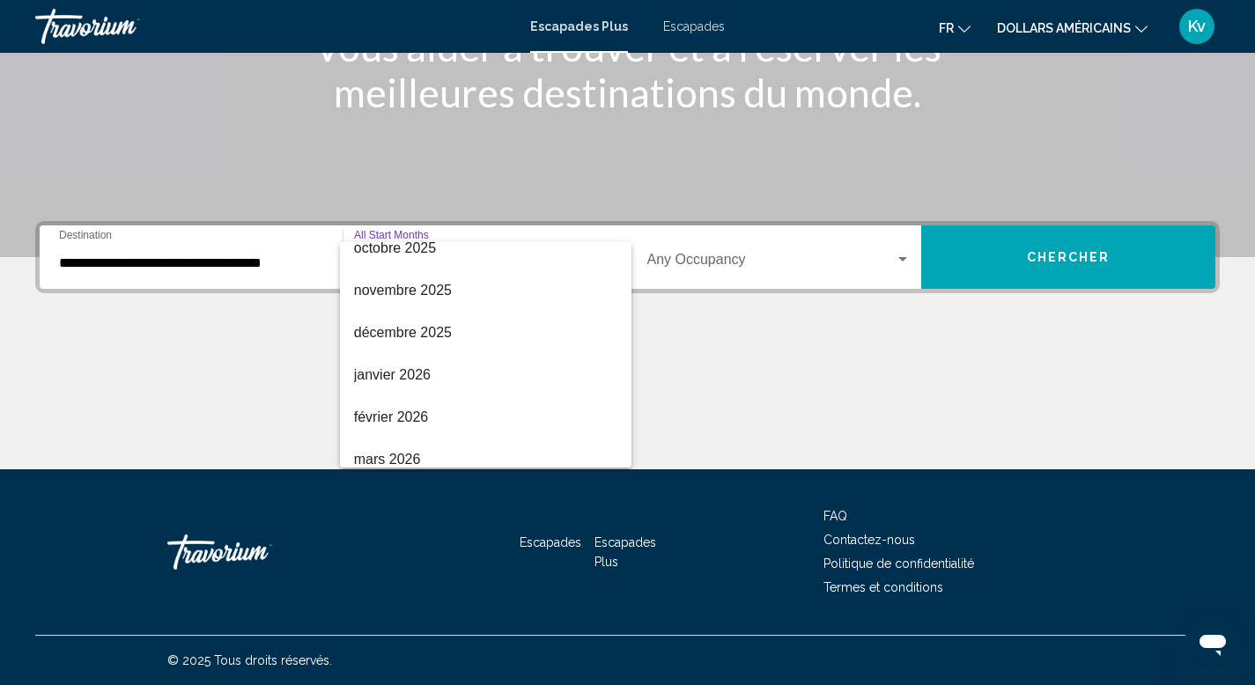
scroll to position [152, 0]
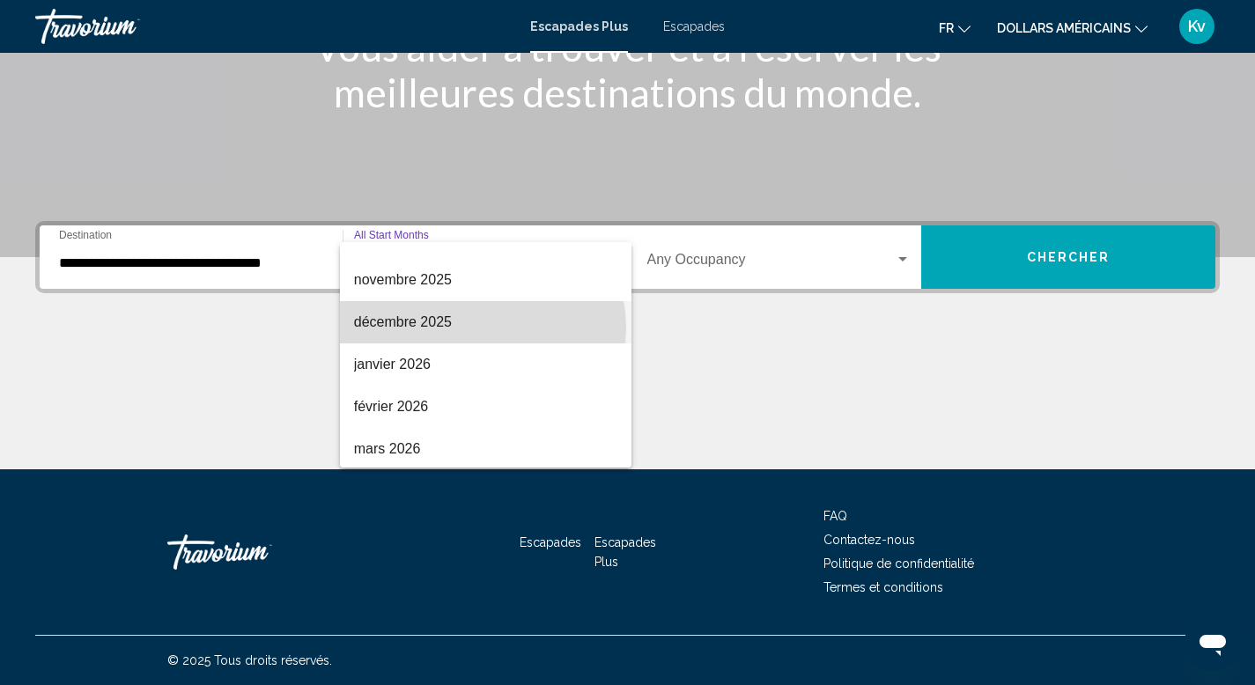
click at [482, 328] on span "décembre 2025" at bounding box center [485, 322] width 263 height 42
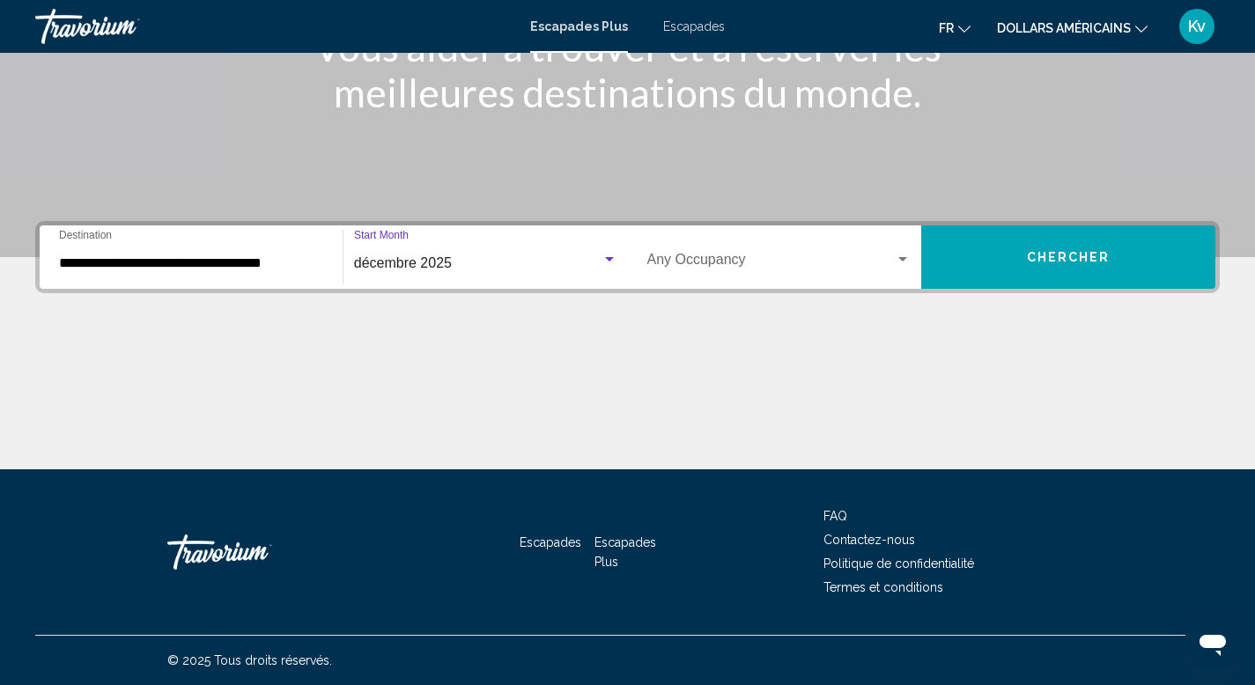
click at [992, 264] on button "Chercher" at bounding box center [1068, 256] width 294 height 63
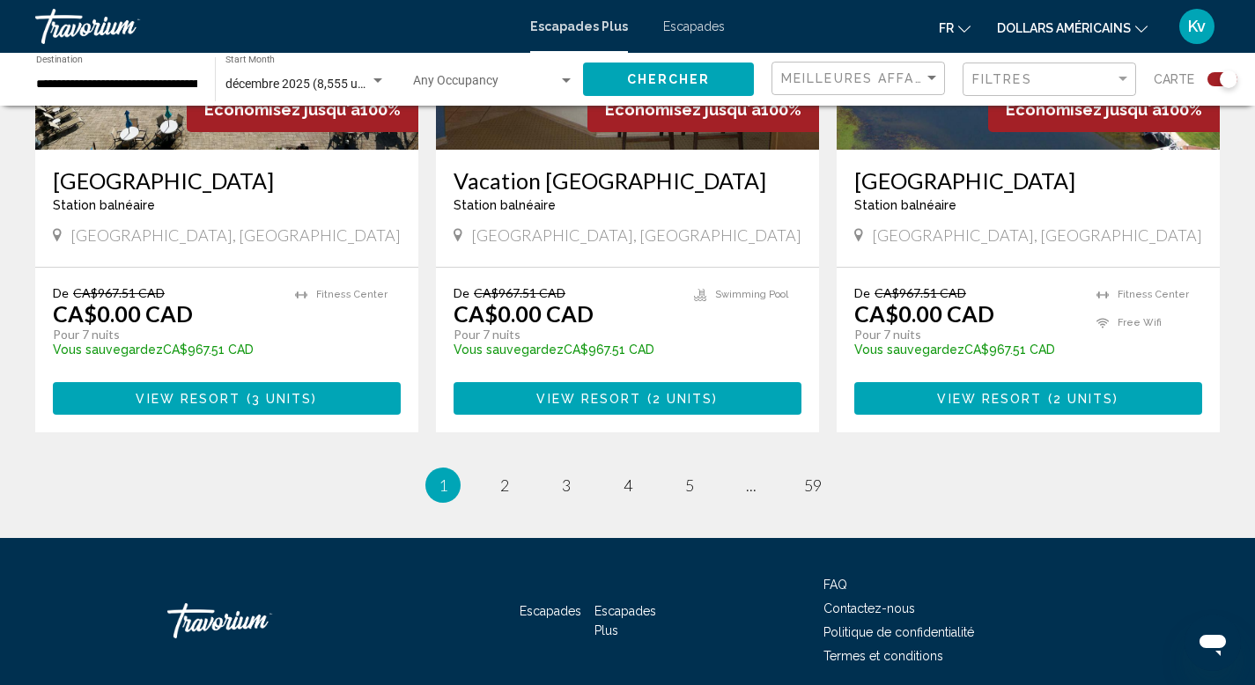
scroll to position [2748, 0]
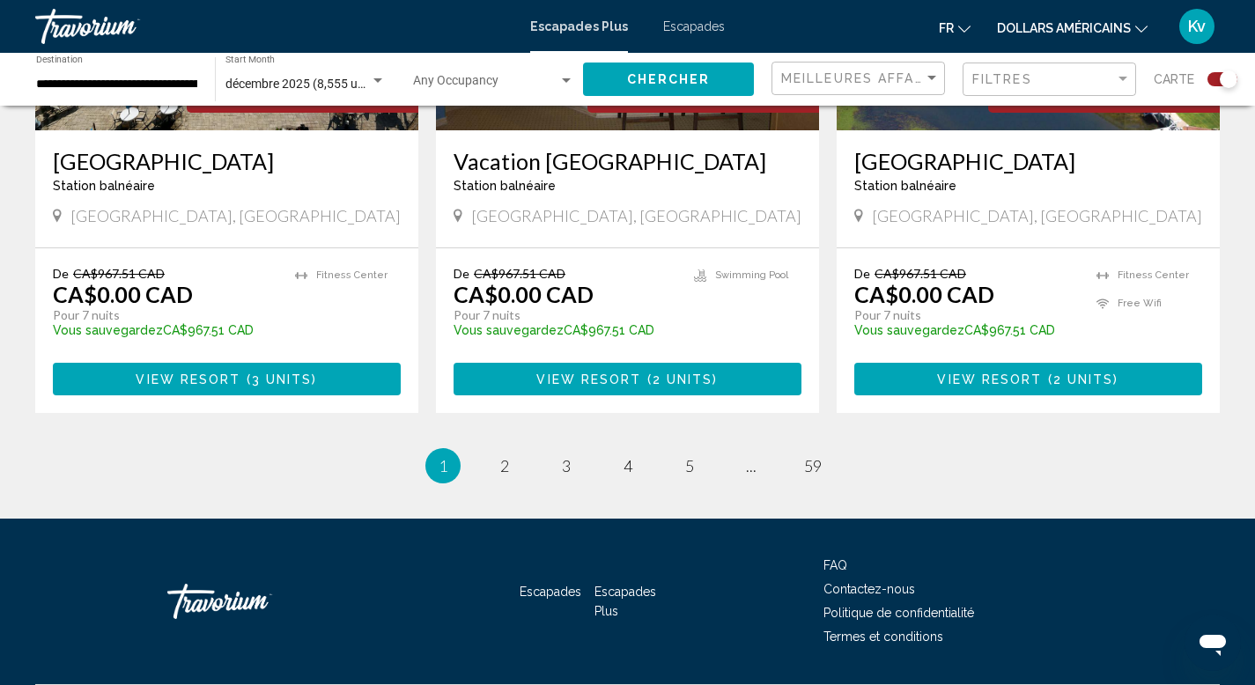
click at [695, 21] on font "Escapades" at bounding box center [694, 26] width 62 height 14
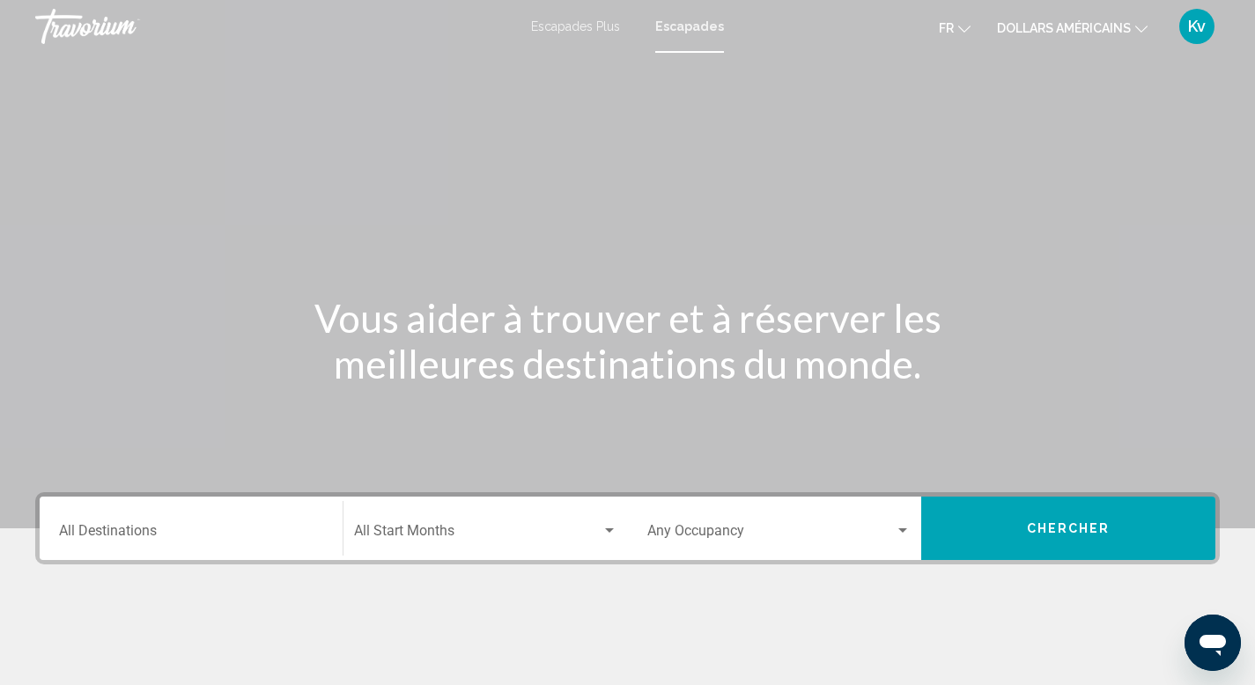
click at [1117, 31] on font "dollars américains" at bounding box center [1064, 28] width 134 height 14
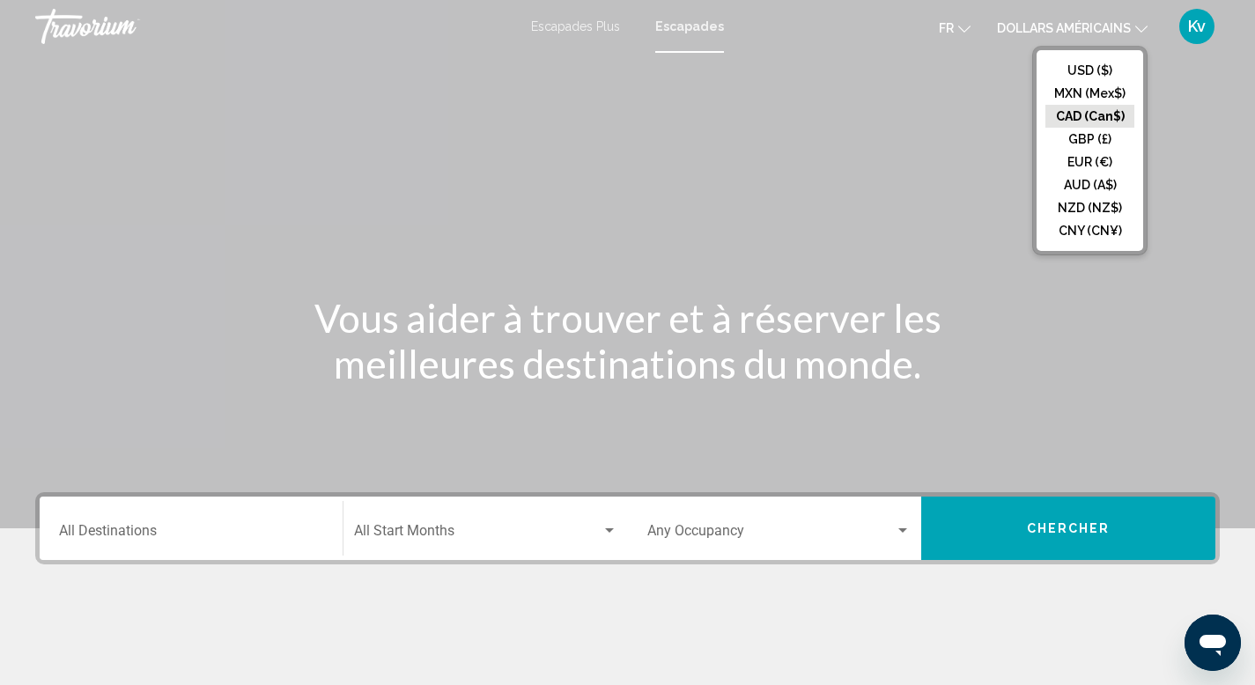
click at [1102, 114] on button "CAD (Can$)" at bounding box center [1089, 116] width 89 height 23
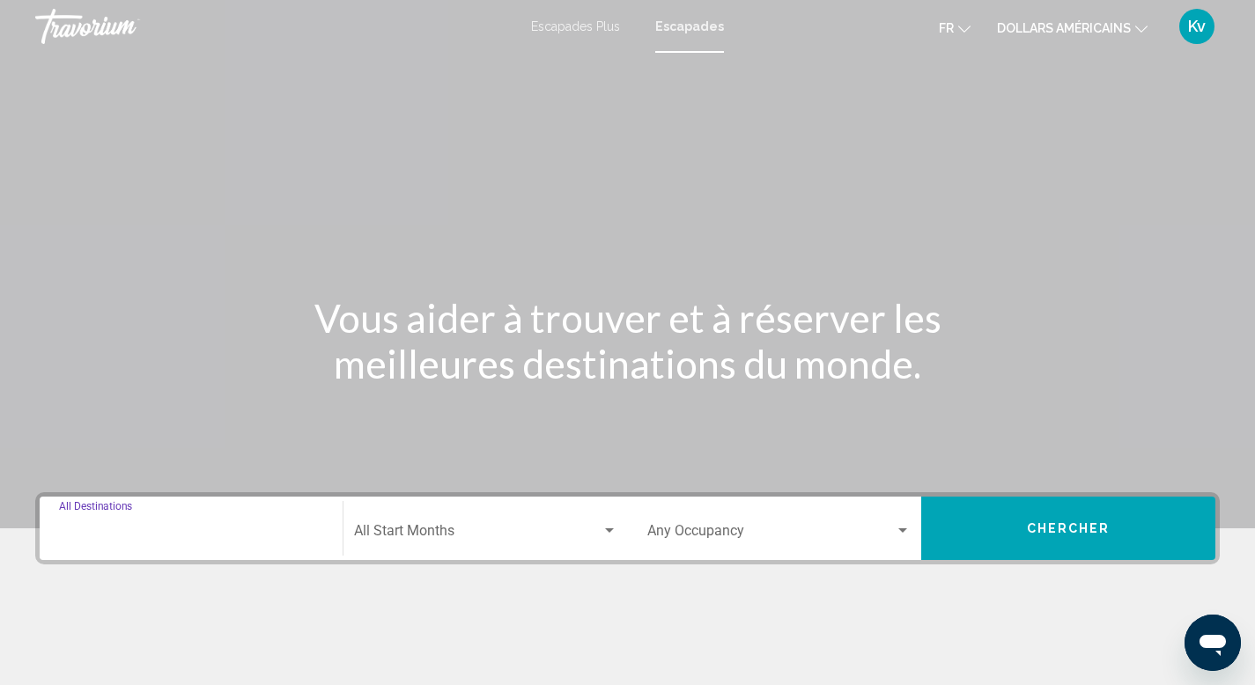
click at [84, 533] on input "Destination All Destinations" at bounding box center [191, 535] width 264 height 16
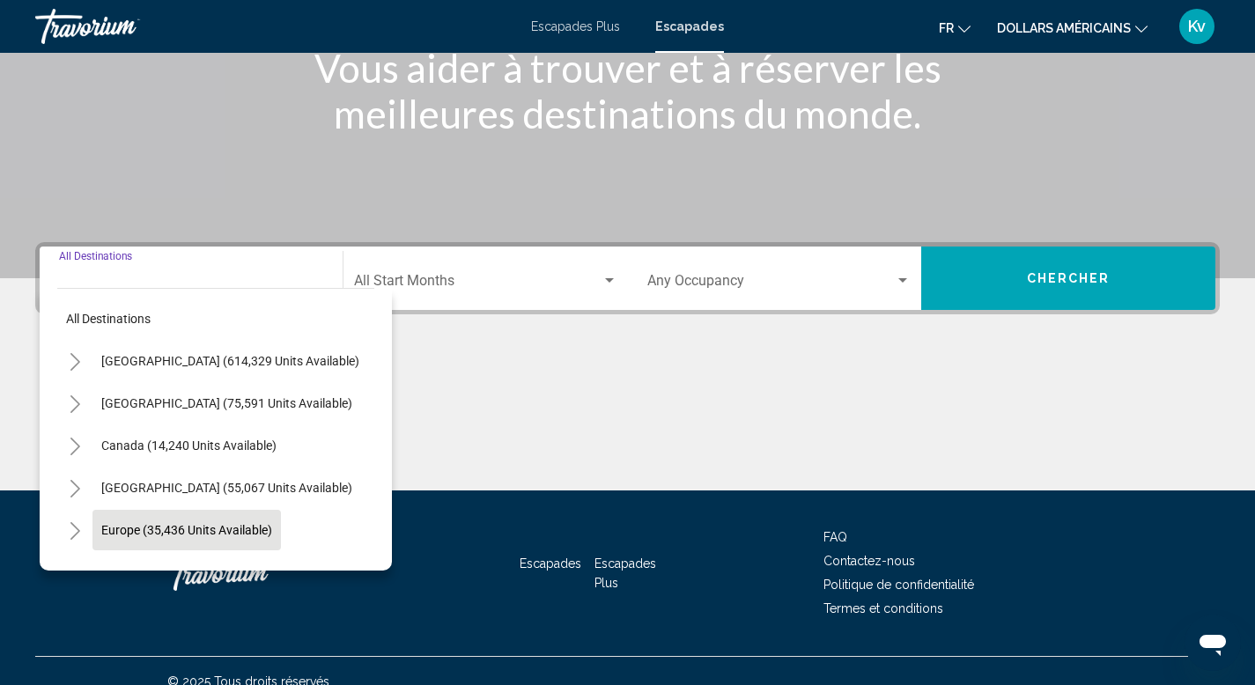
scroll to position [271, 0]
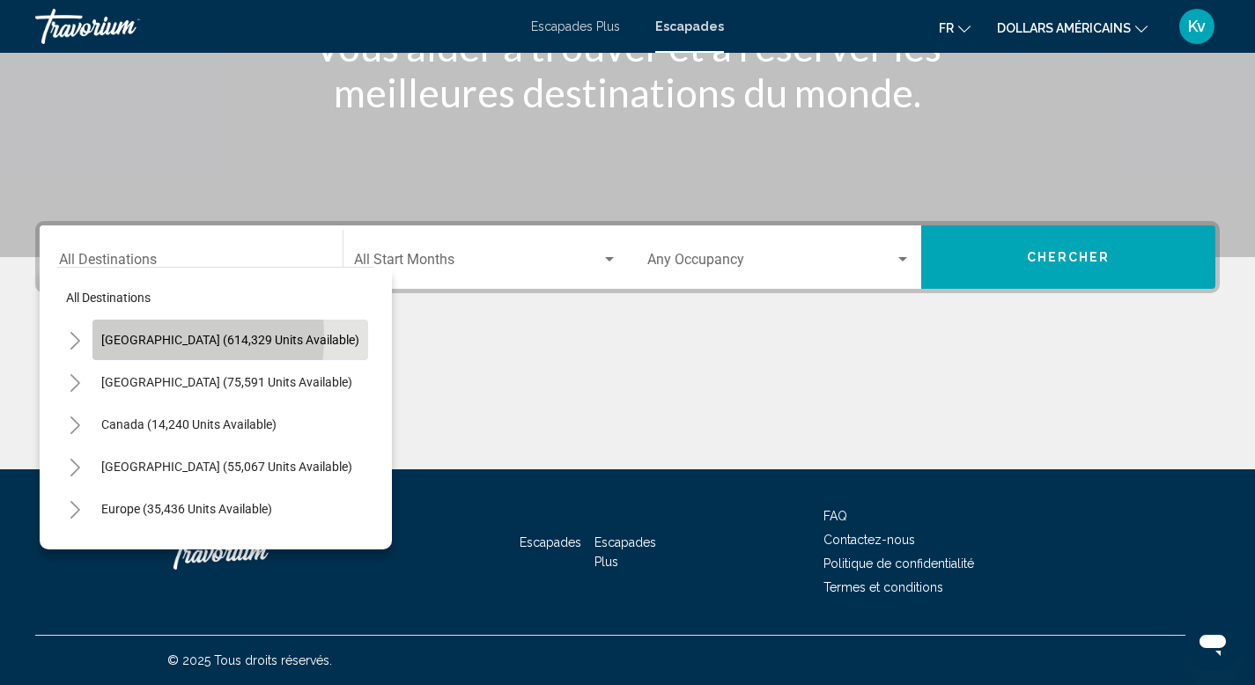
click at [136, 337] on span "[GEOGRAPHIC_DATA] (614,329 units available)" at bounding box center [230, 340] width 258 height 14
type input "**********"
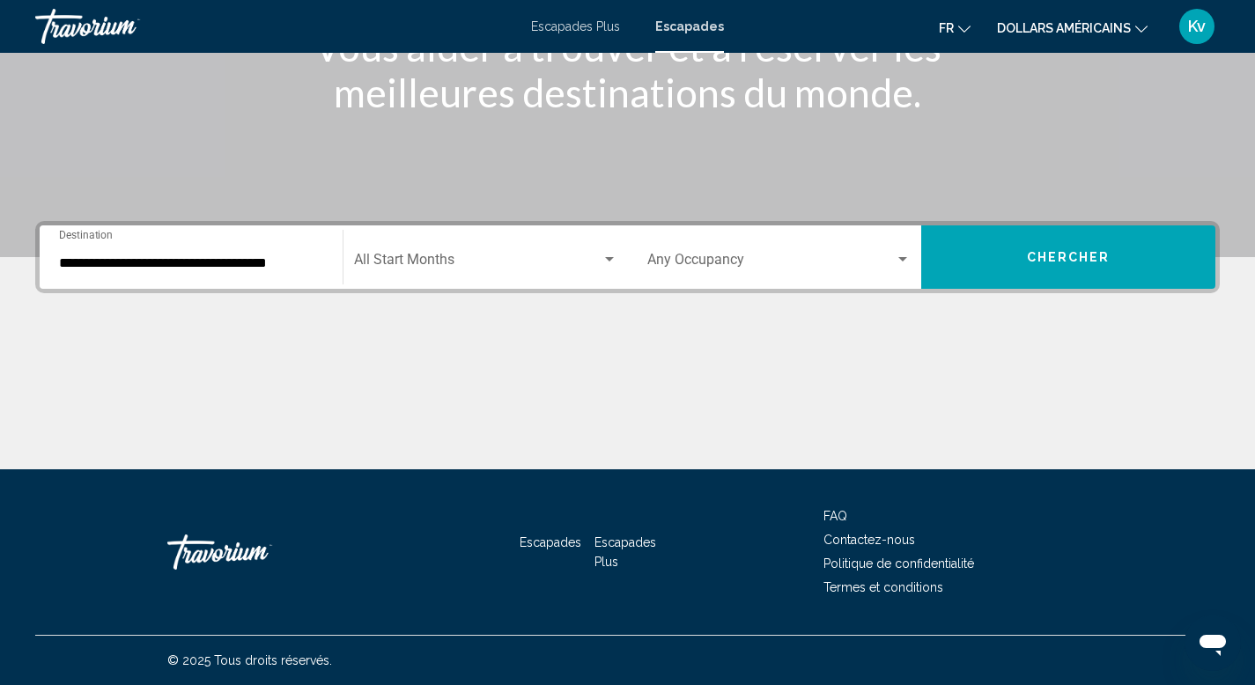
click at [488, 252] on div "Start Month All Start Months" at bounding box center [485, 257] width 263 height 55
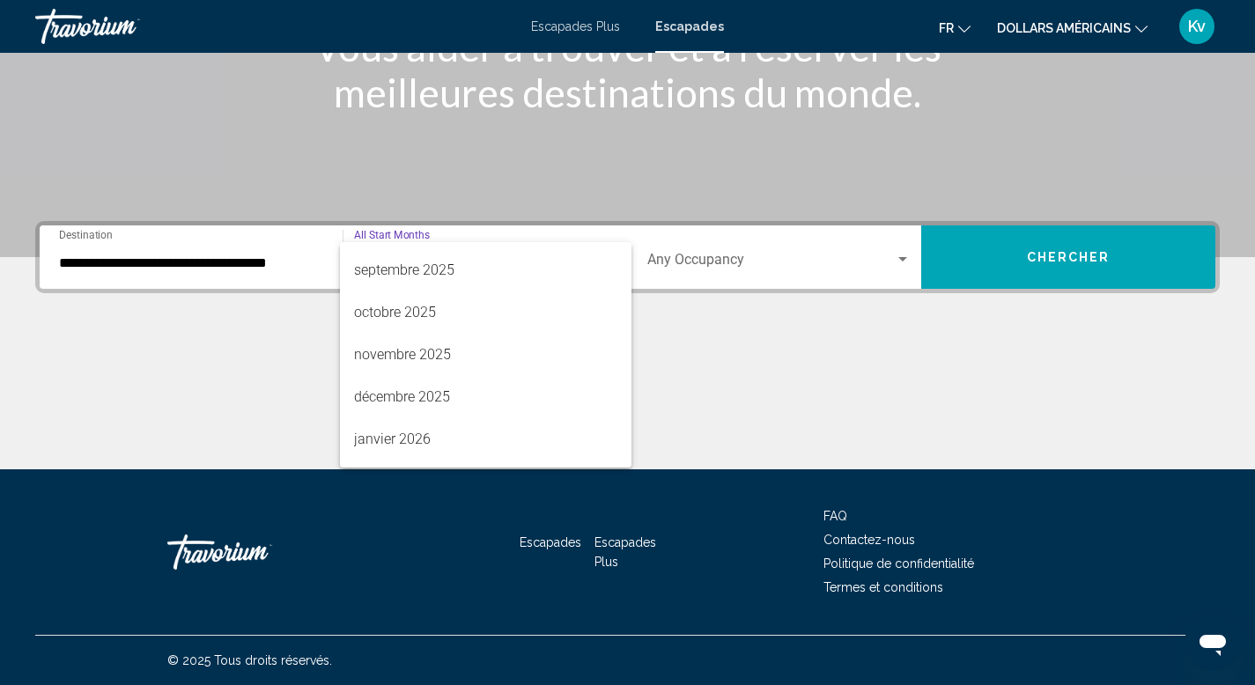
scroll to position [77, 0]
click at [453, 417] on span "décembre 2025" at bounding box center [485, 398] width 263 height 42
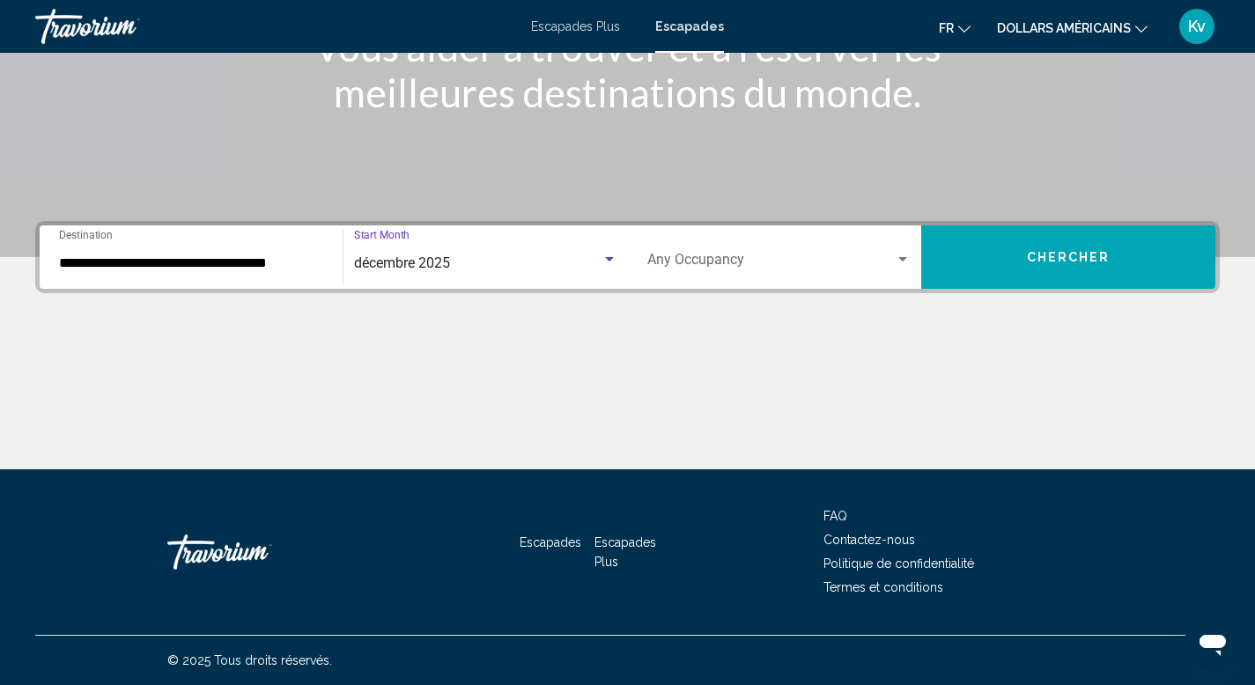
click at [1064, 237] on button "Chercher" at bounding box center [1068, 256] width 294 height 63
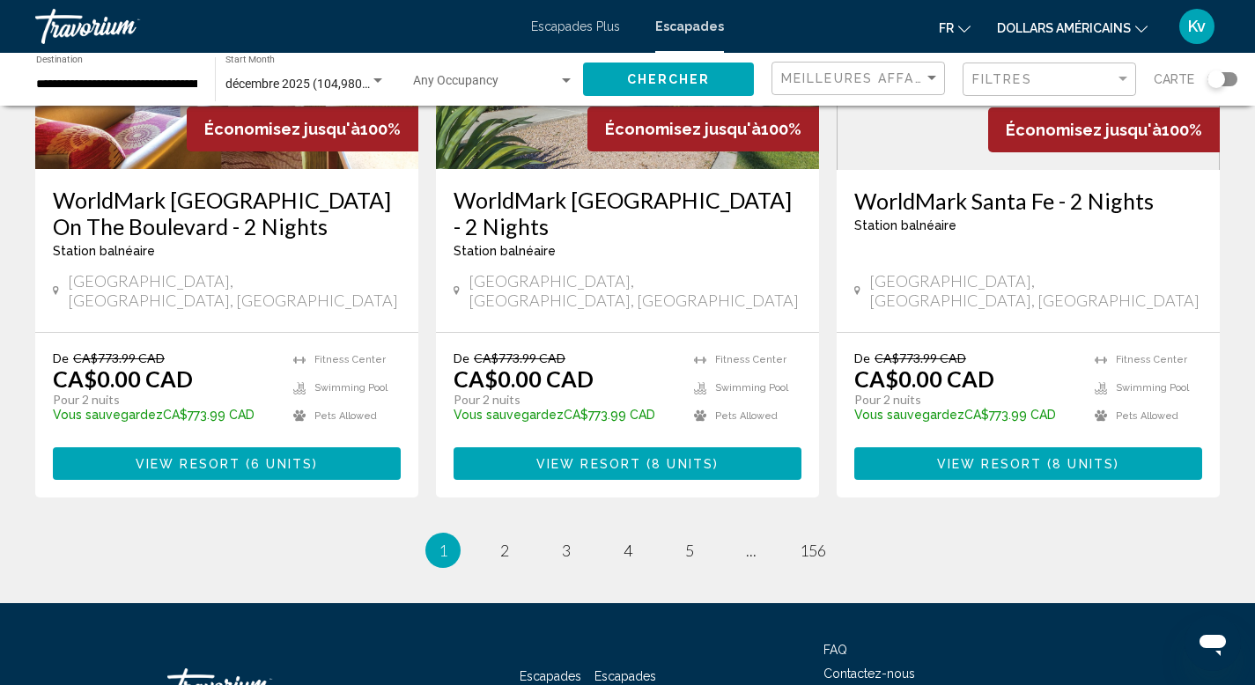
scroll to position [2254, 0]
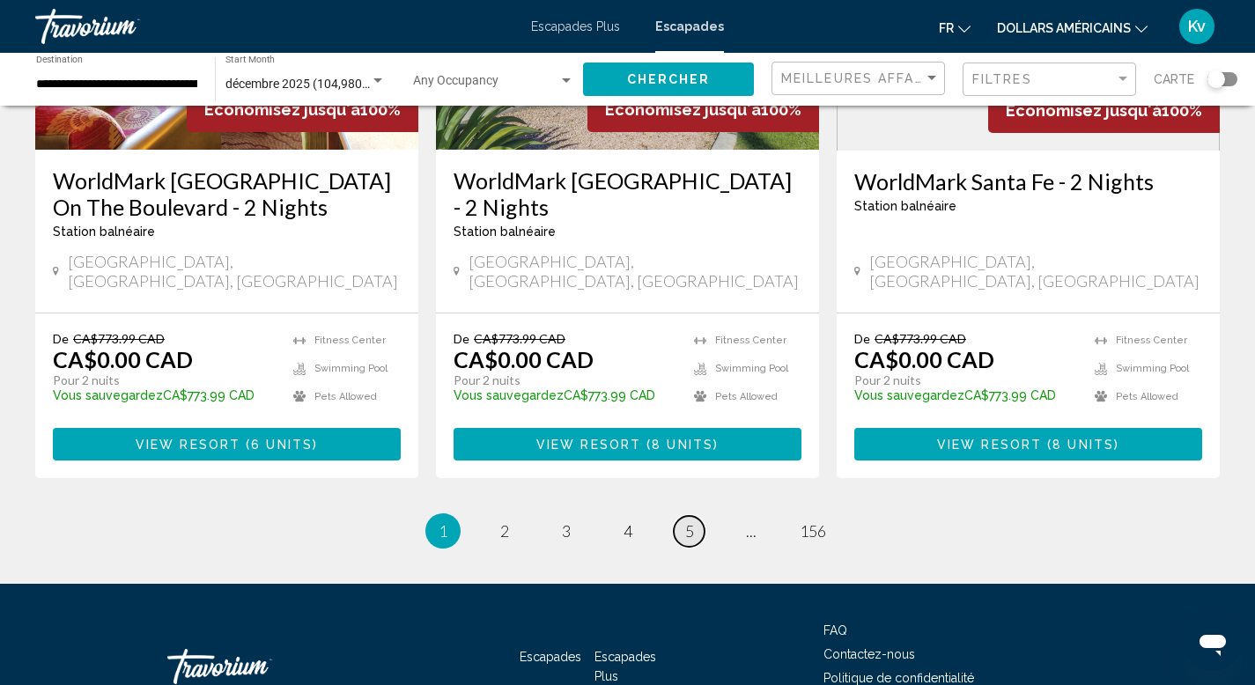
click at [683, 516] on link "page 5" at bounding box center [689, 531] width 31 height 31
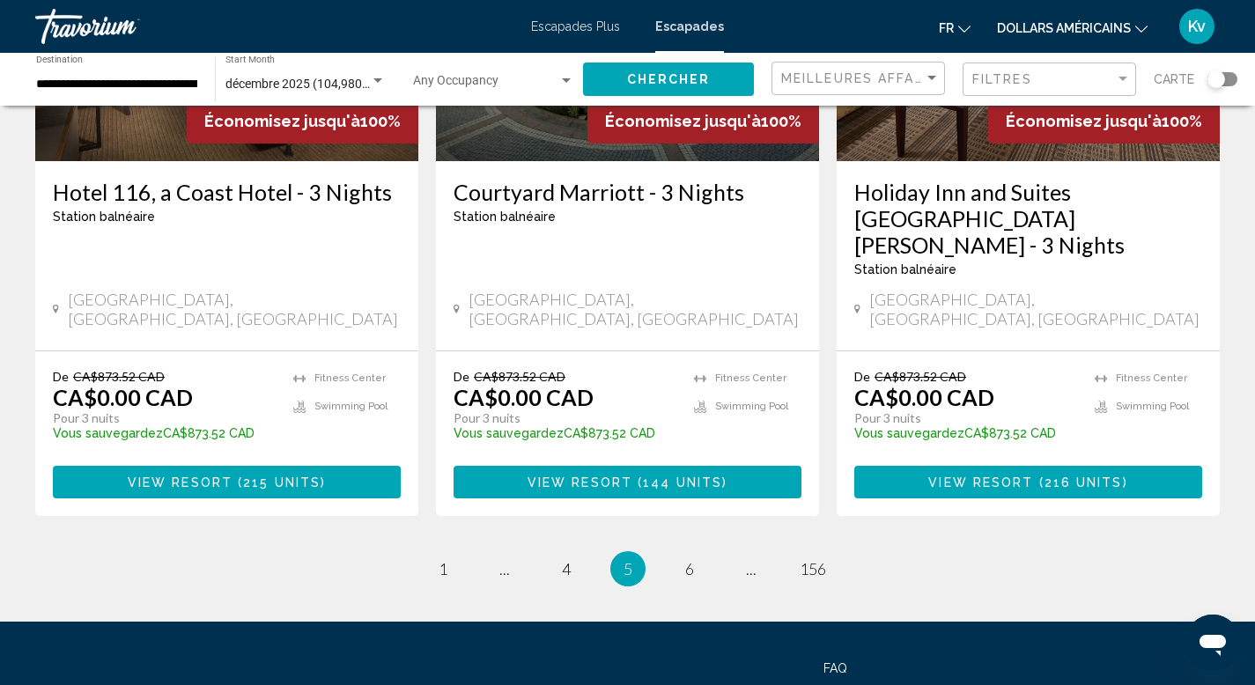
scroll to position [2290, 0]
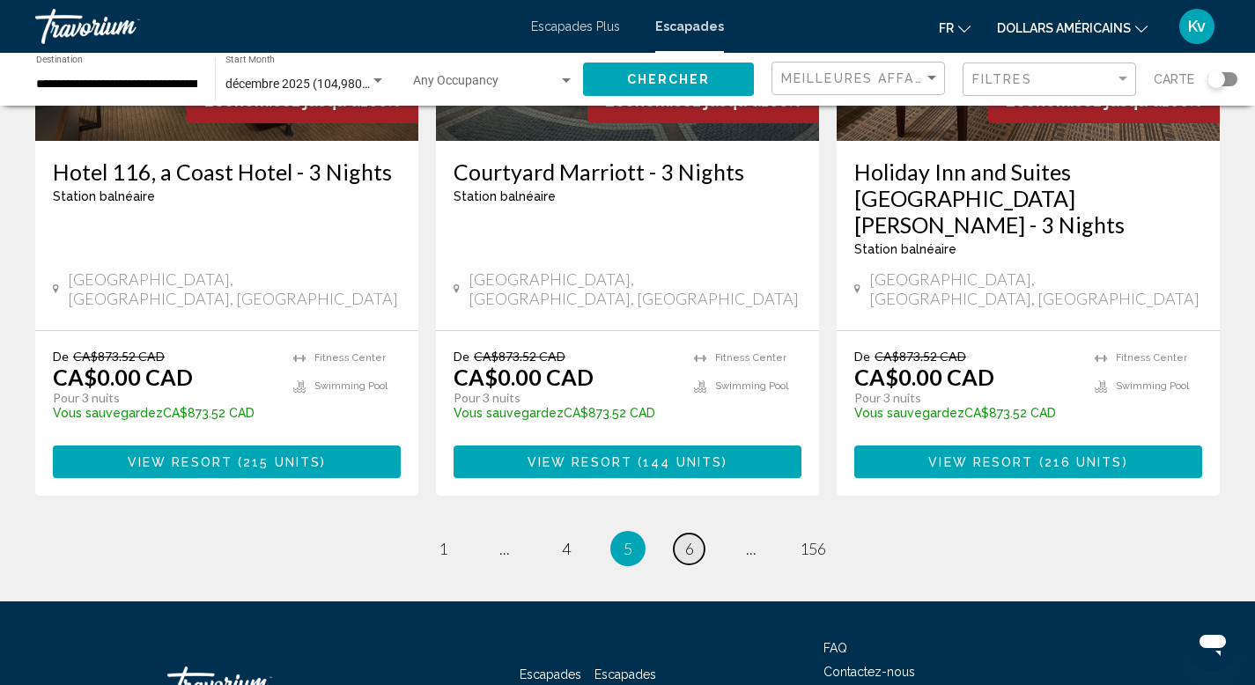
click at [697, 534] on link "page 6" at bounding box center [689, 549] width 31 height 31
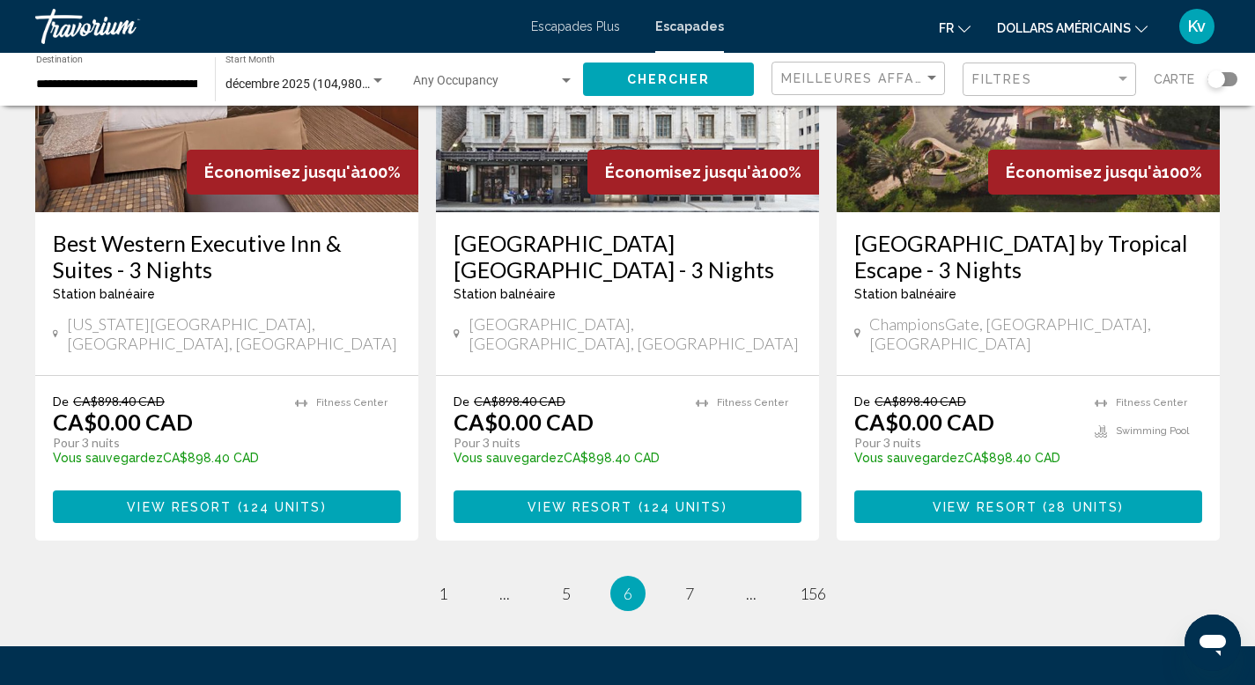
scroll to position [2290, 0]
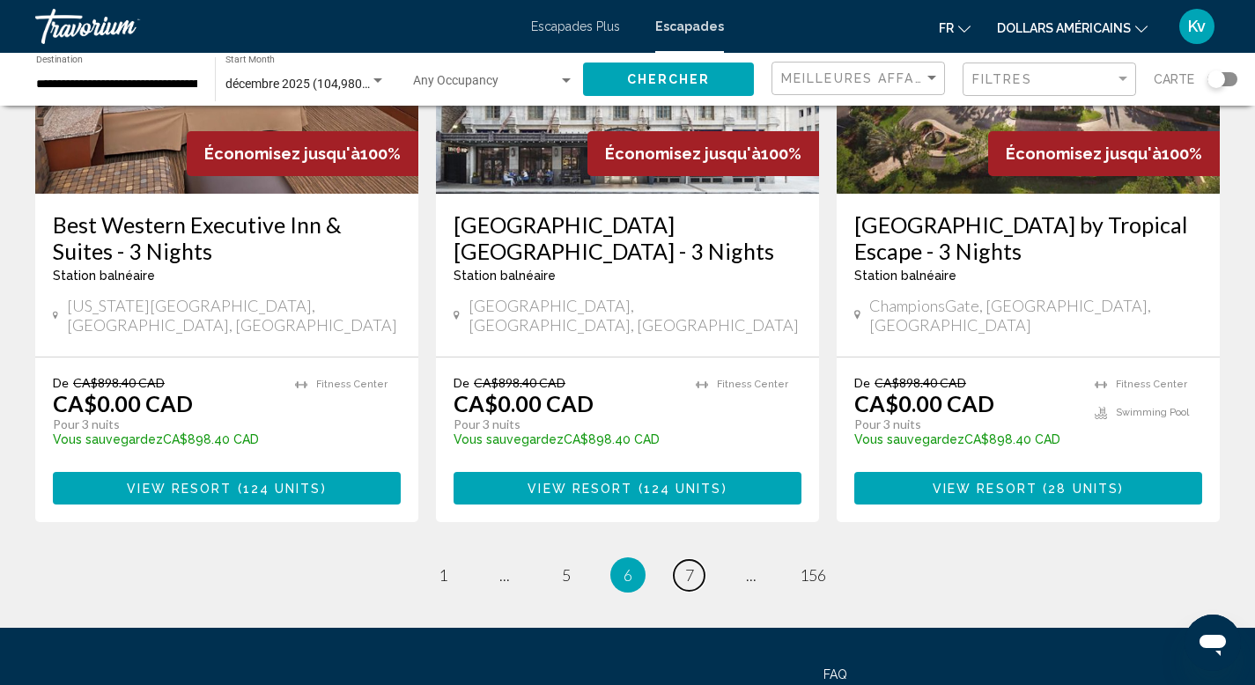
click at [697, 560] on link "page 7" at bounding box center [689, 575] width 31 height 31
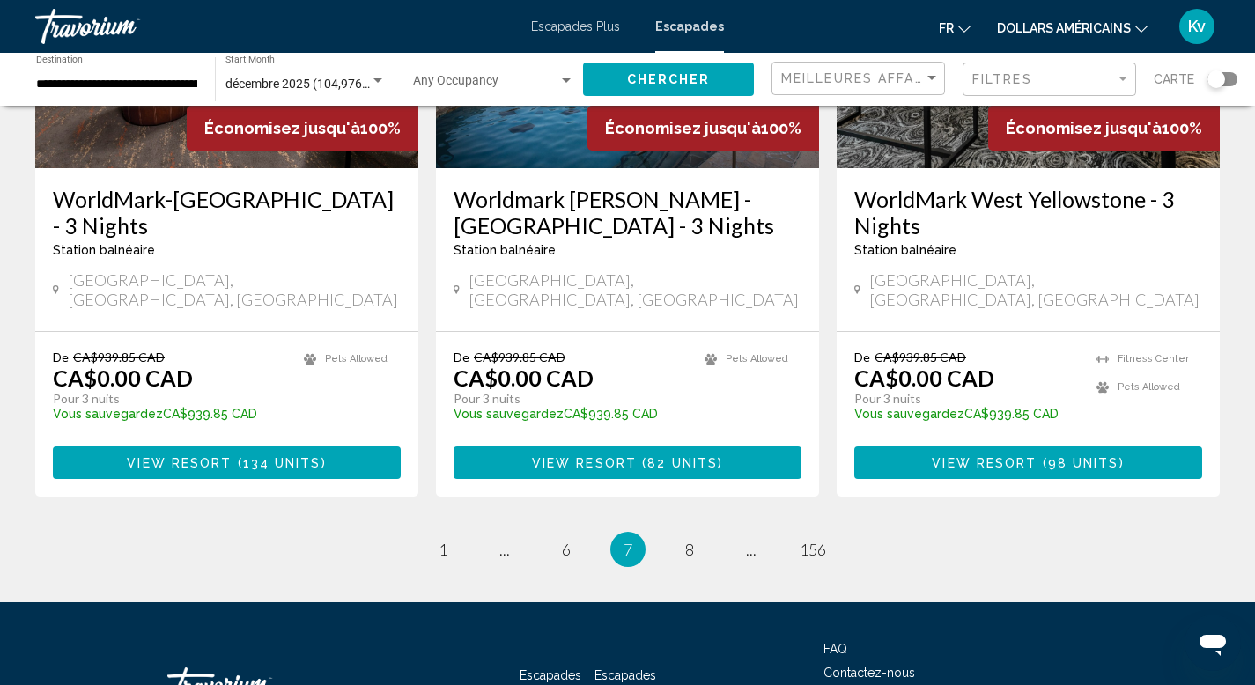
scroll to position [2290, 0]
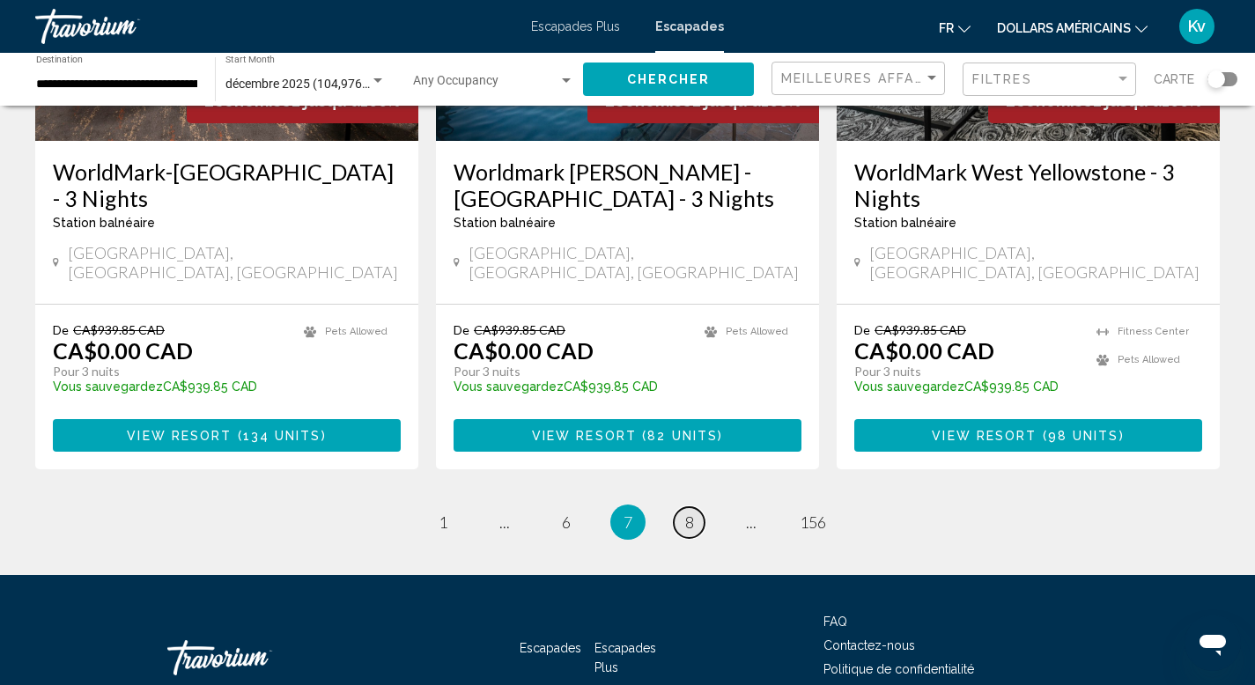
click at [682, 507] on link "page 8" at bounding box center [689, 522] width 31 height 31
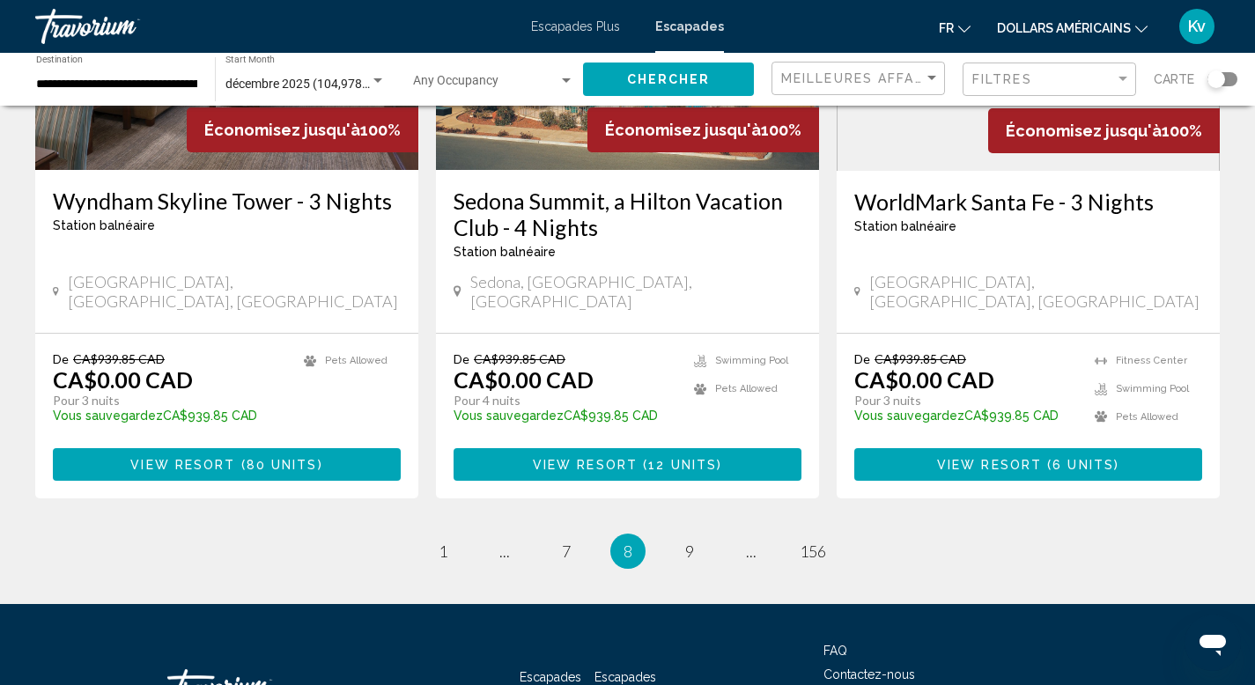
scroll to position [2290, 0]
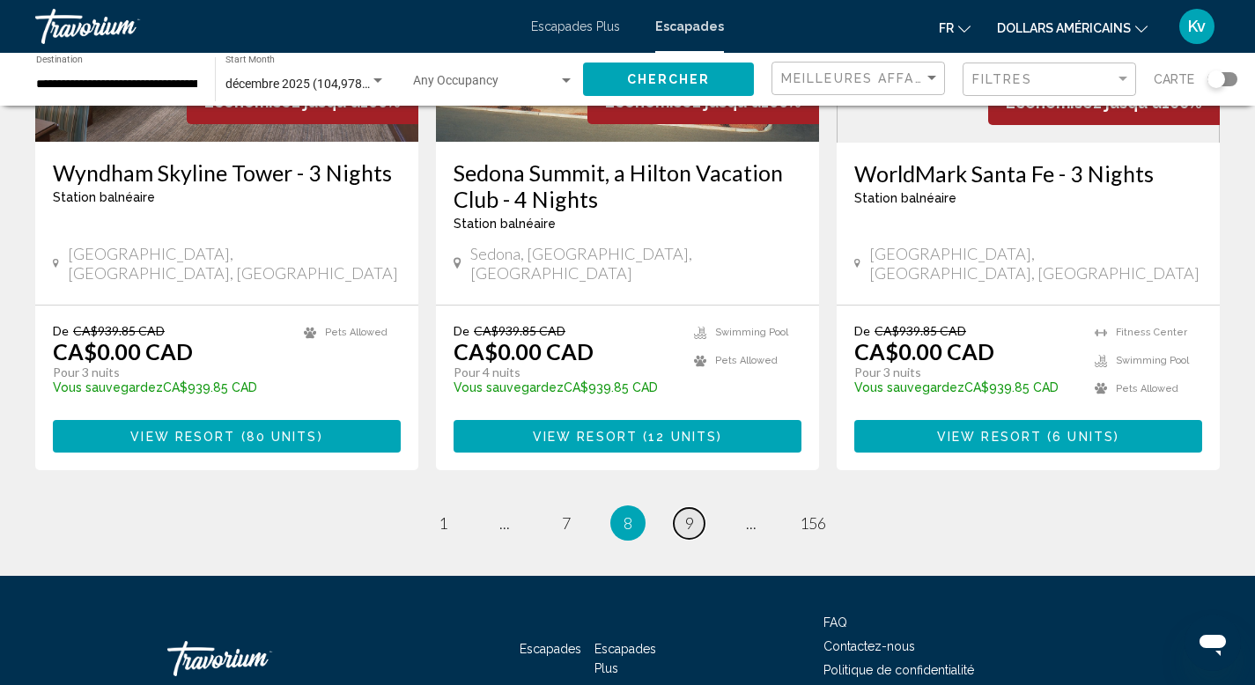
click at [685, 513] on span "9" at bounding box center [689, 522] width 9 height 19
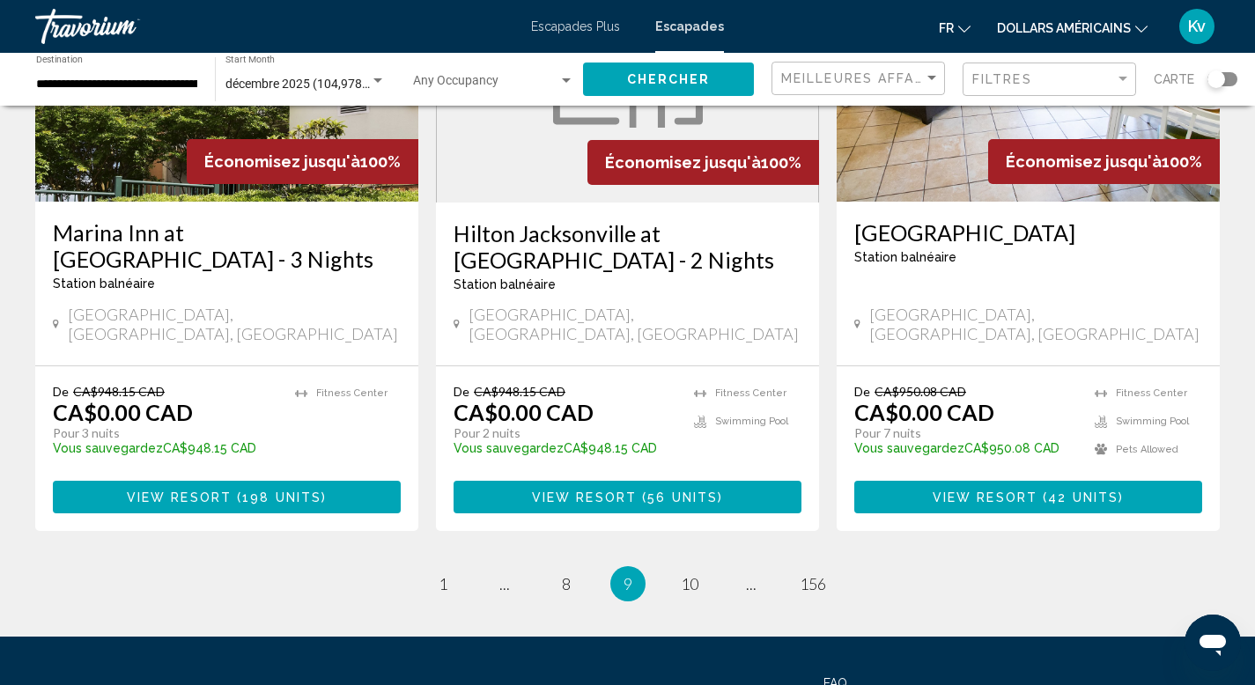
scroll to position [2290, 0]
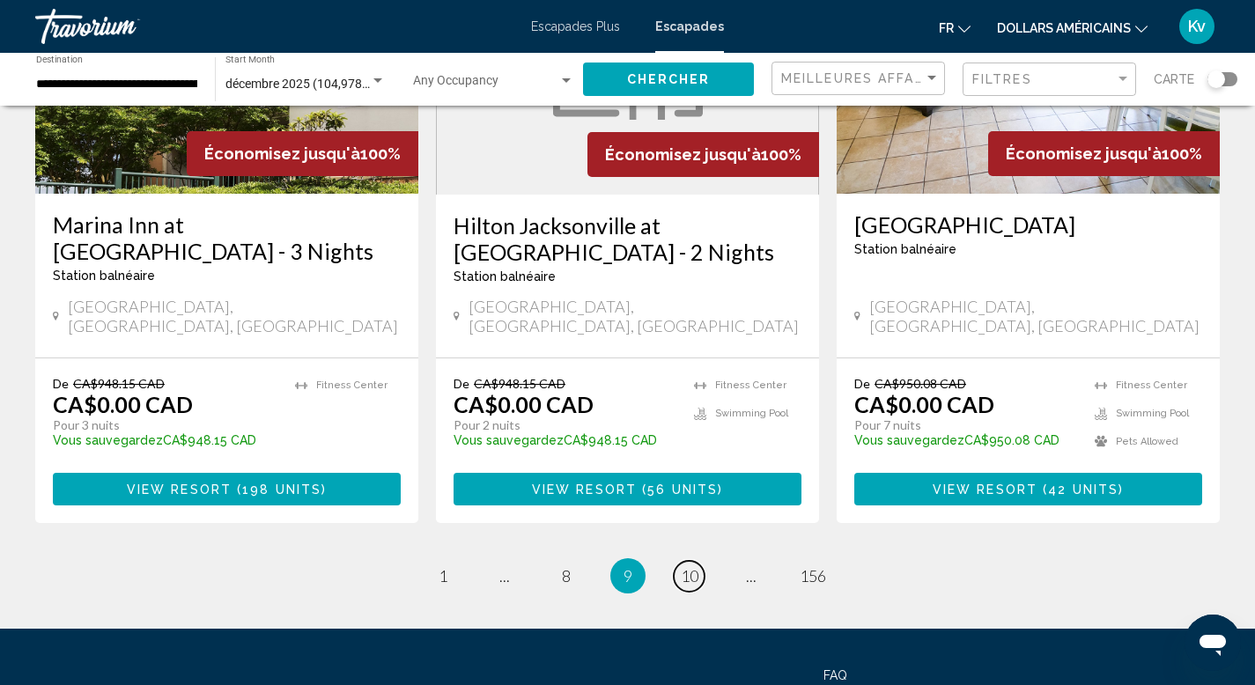
click at [684, 566] on span "10" at bounding box center [690, 575] width 18 height 19
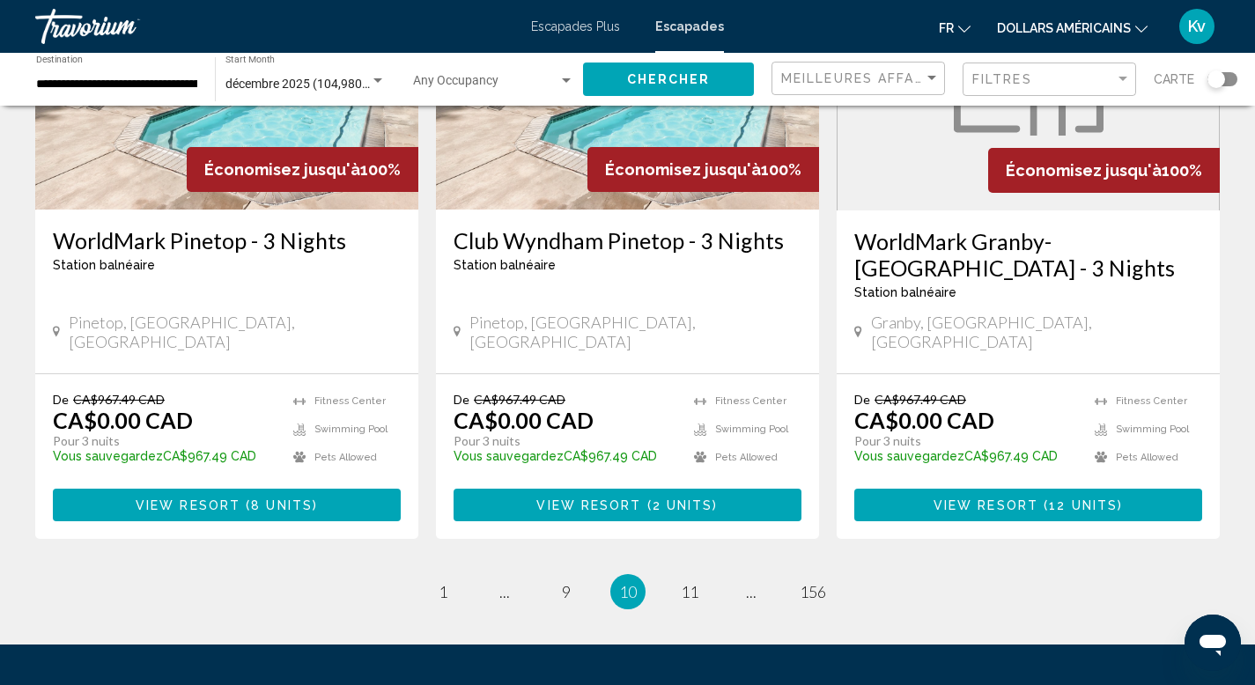
scroll to position [2254, 0]
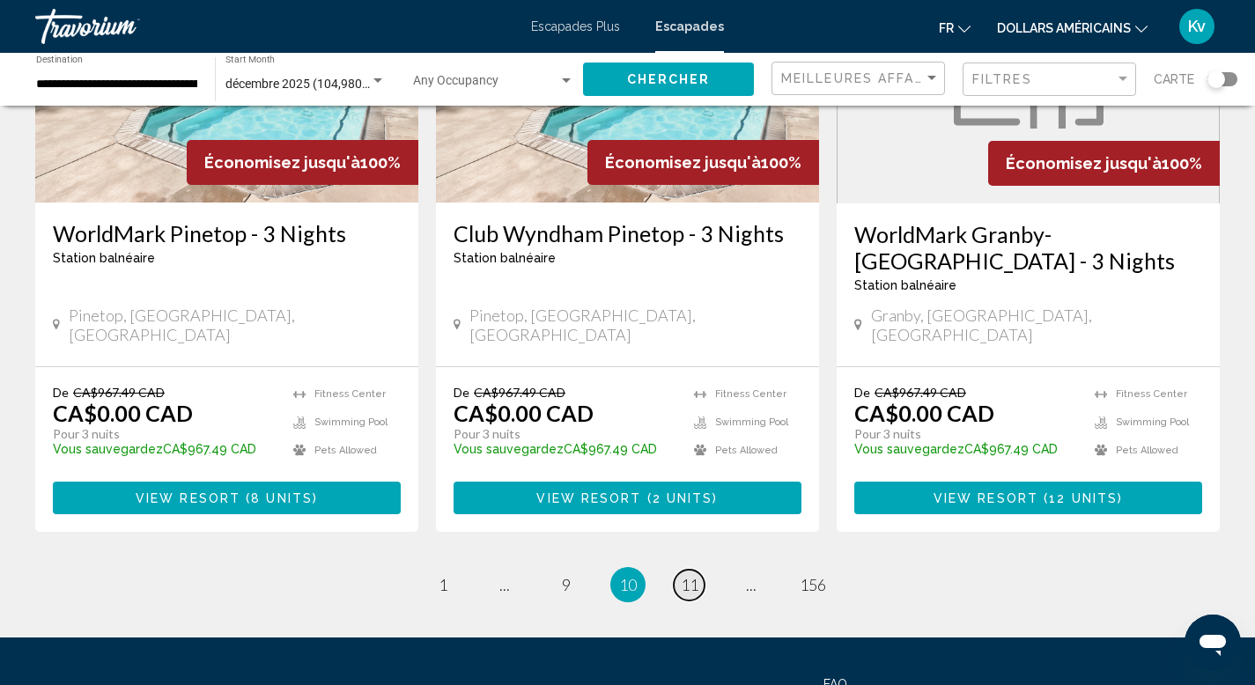
click at [682, 575] on span "11" at bounding box center [690, 584] width 18 height 19
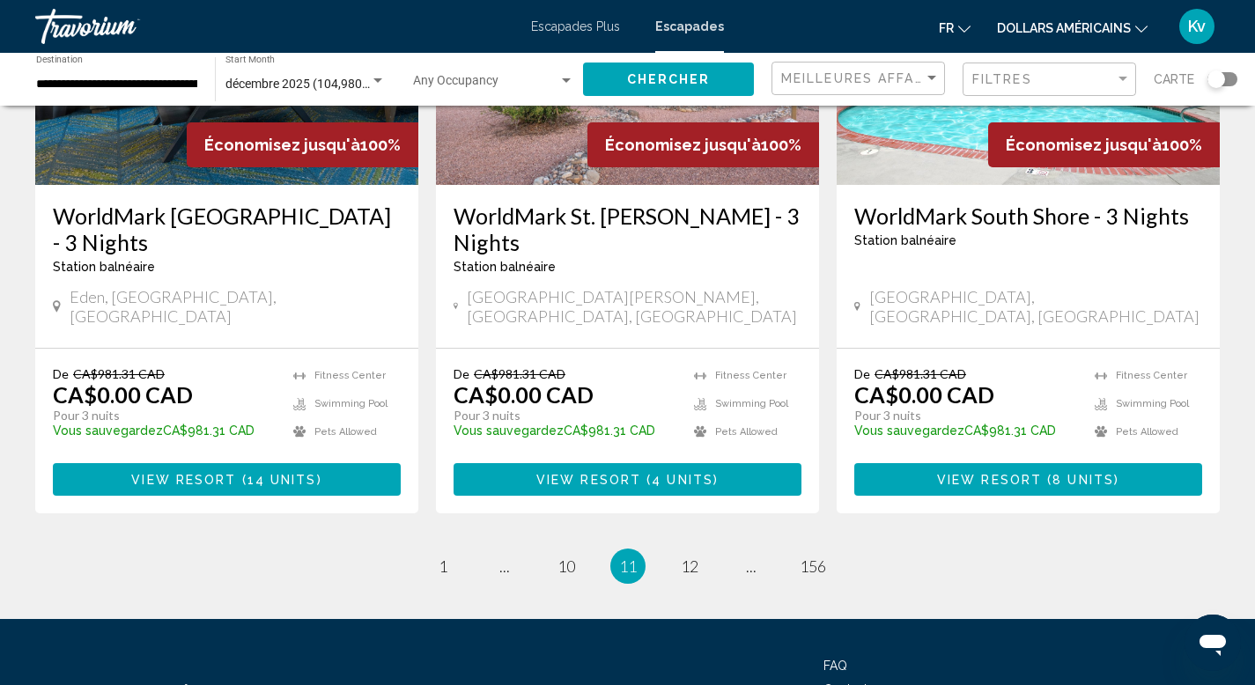
scroll to position [2254, 0]
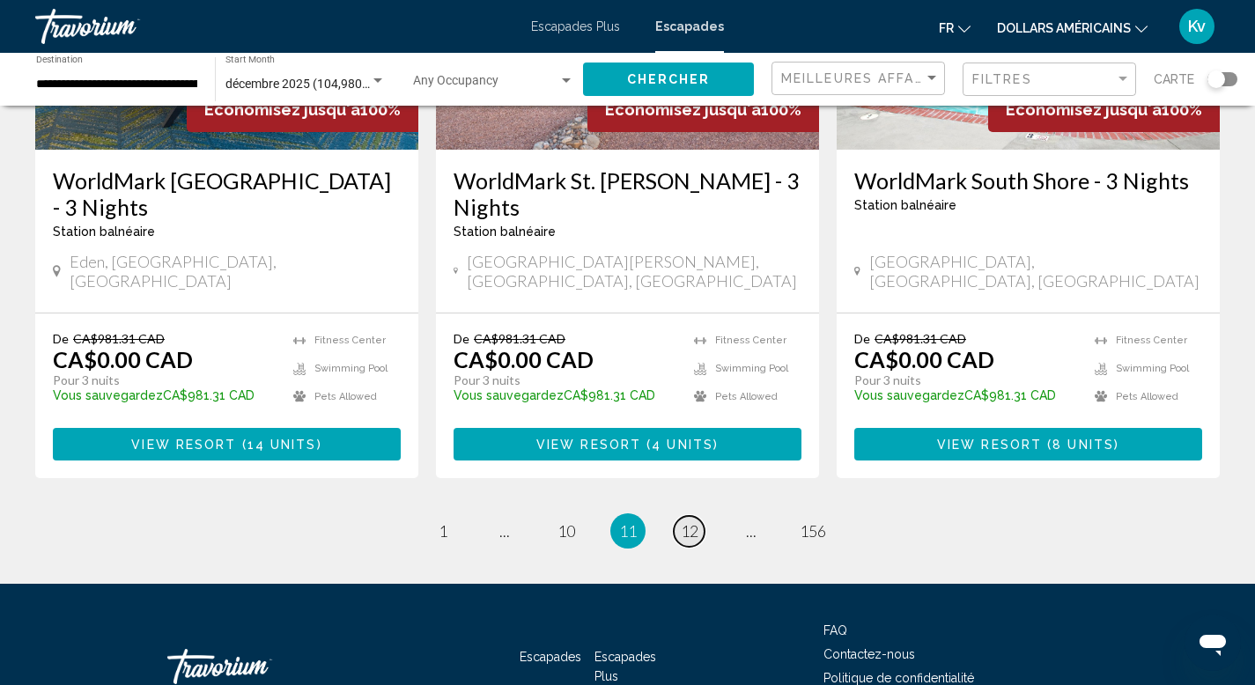
click at [692, 521] on span "12" at bounding box center [690, 530] width 18 height 19
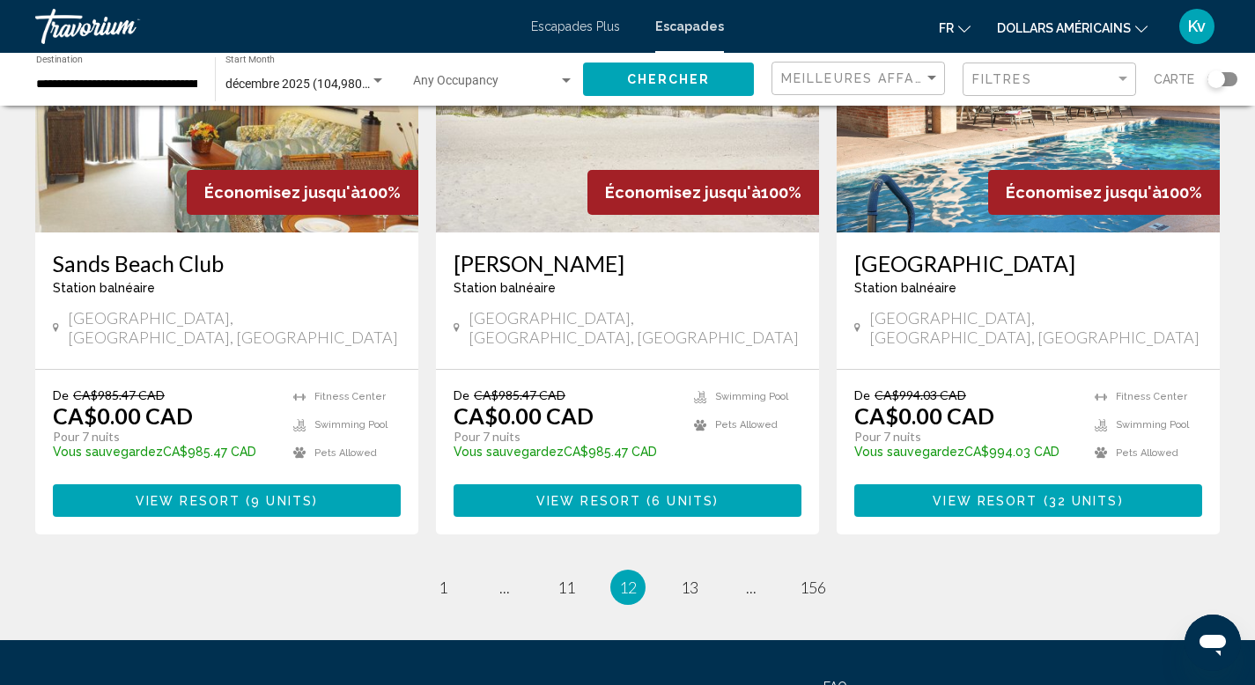
scroll to position [2184, 0]
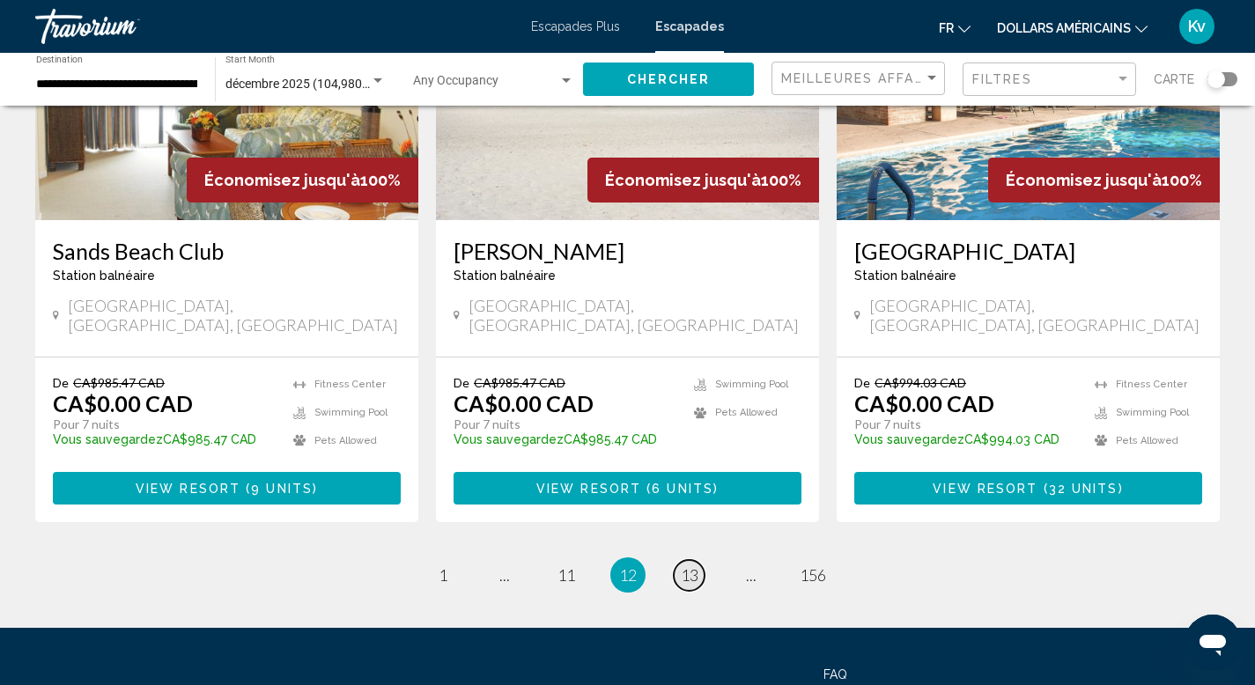
click at [690, 565] on span "13" at bounding box center [690, 574] width 18 height 19
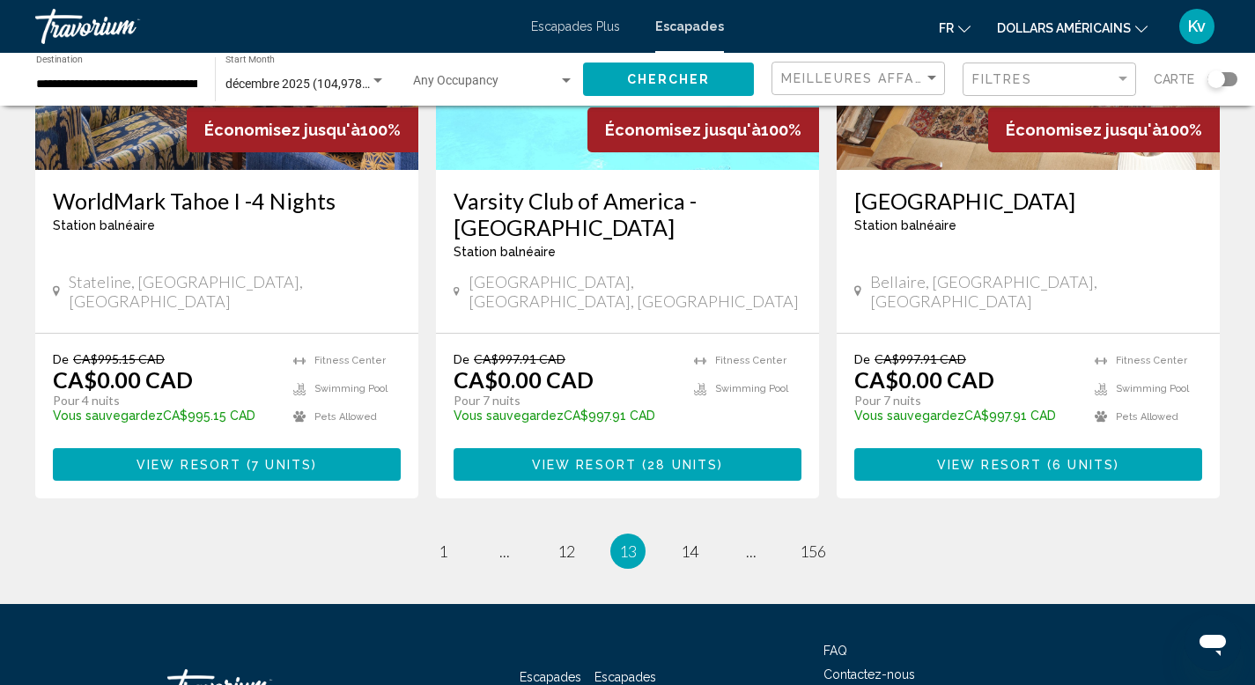
scroll to position [2237, 0]
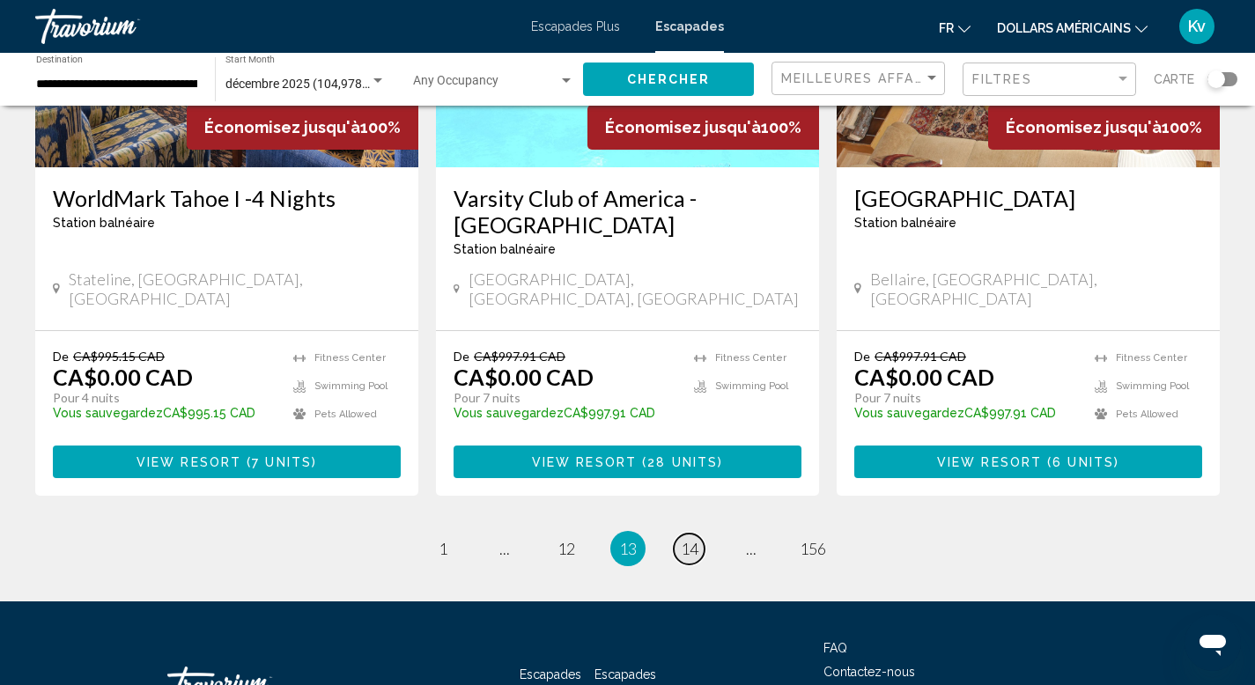
click at [693, 534] on link "page 14" at bounding box center [689, 549] width 31 height 31
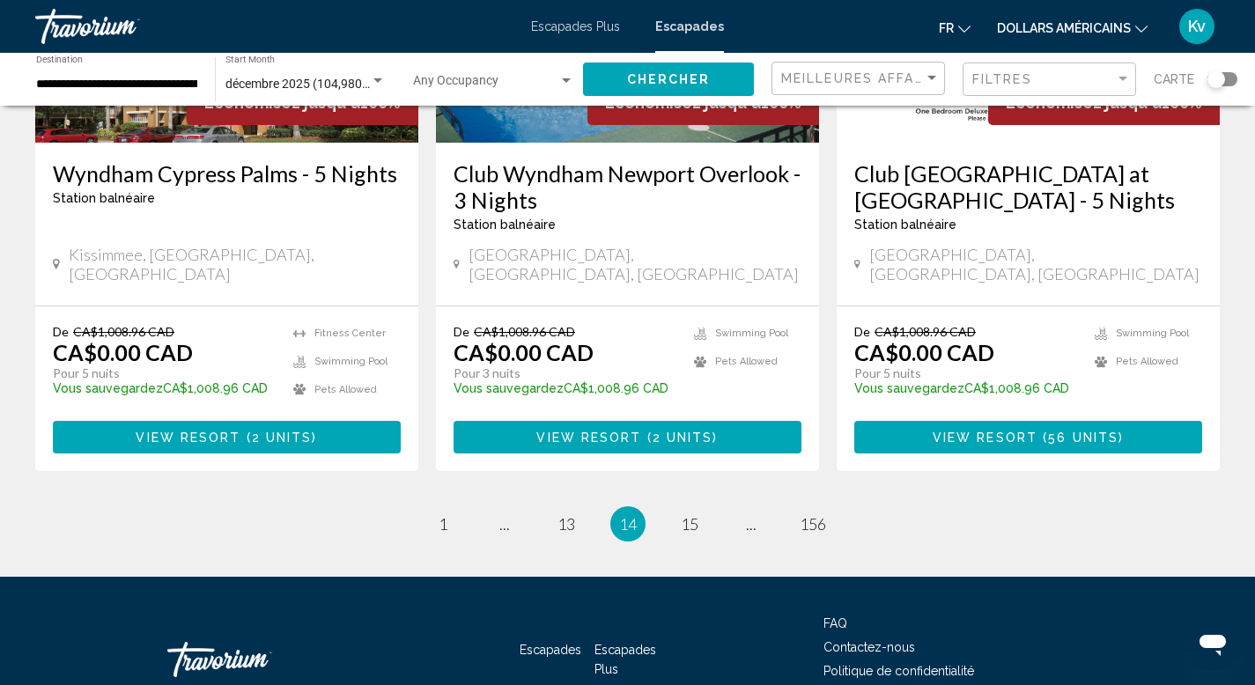
scroll to position [2265, 0]
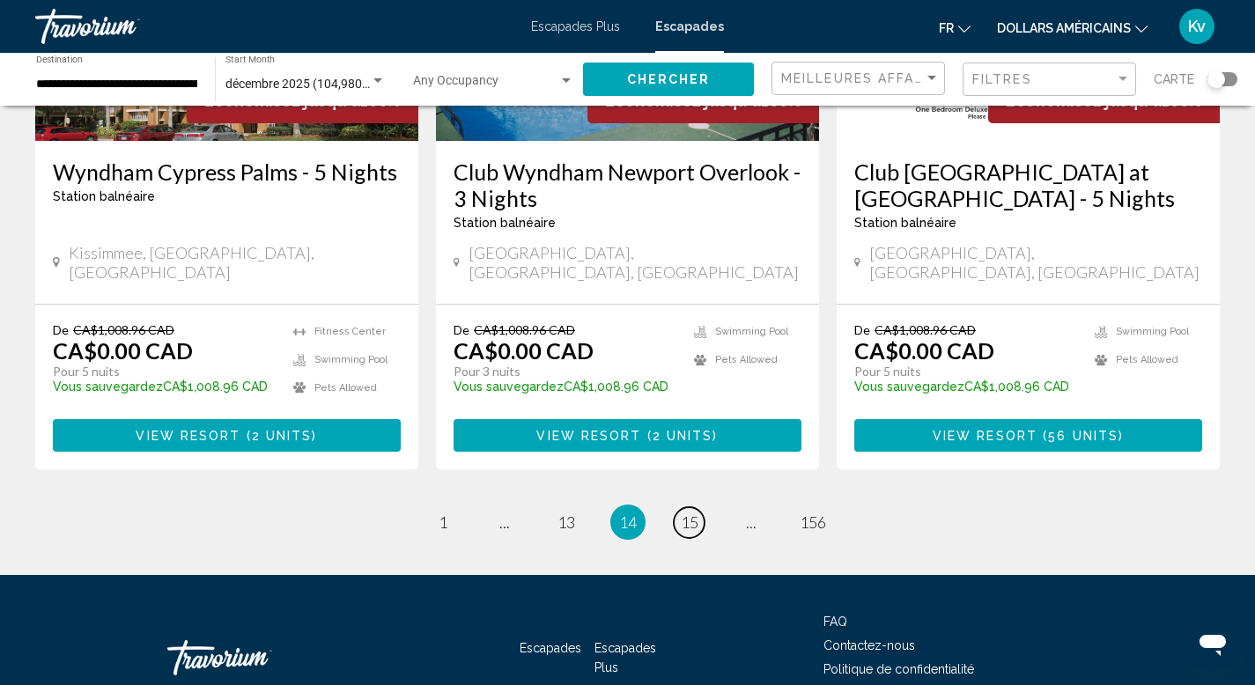
click at [693, 507] on link "page 15" at bounding box center [689, 522] width 31 height 31
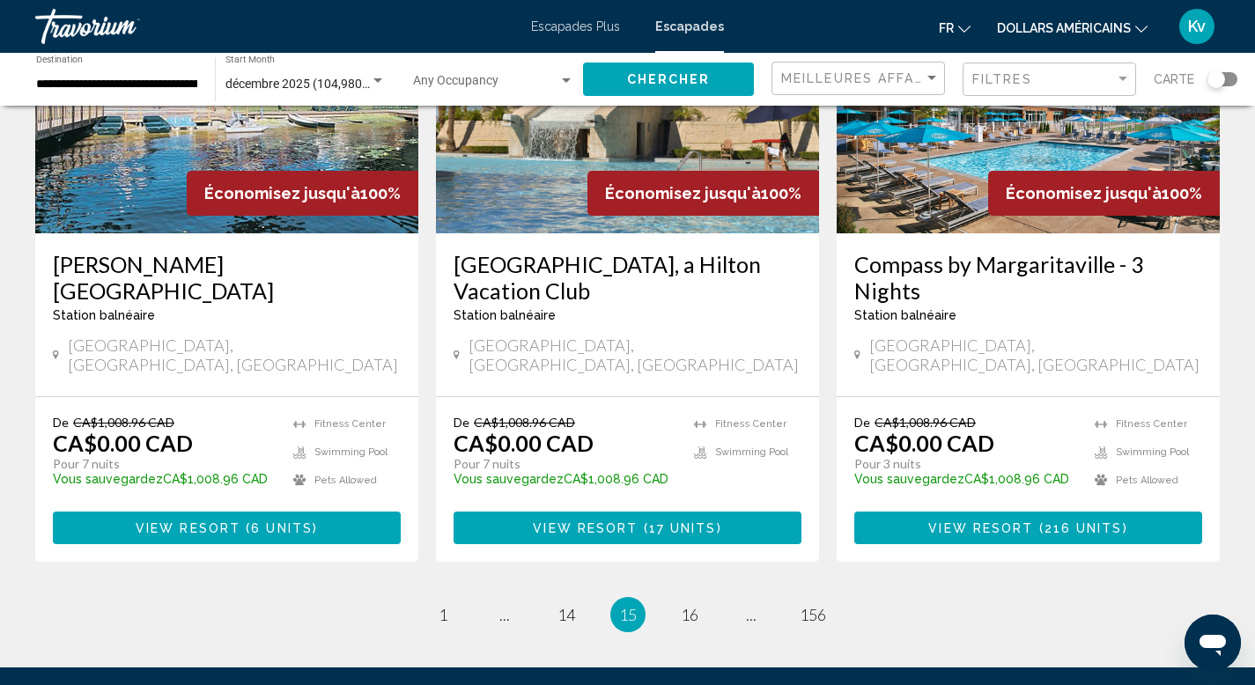
scroll to position [2149, 0]
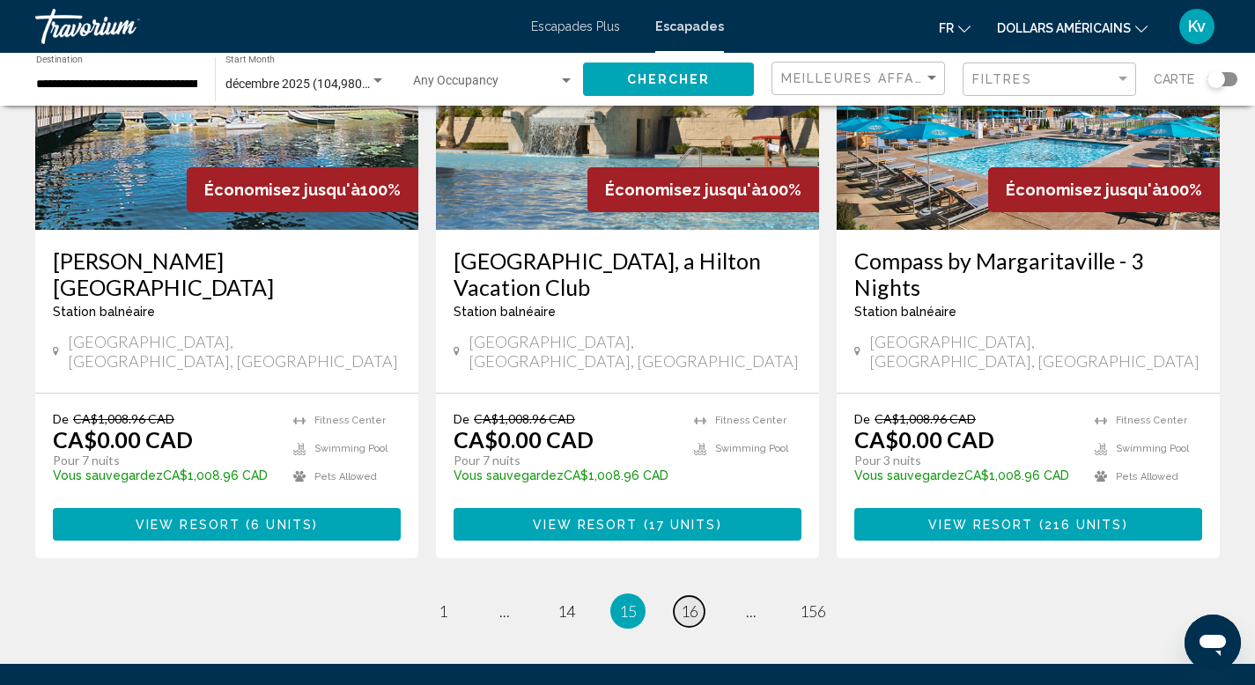
click at [686, 601] on span "16" at bounding box center [690, 610] width 18 height 19
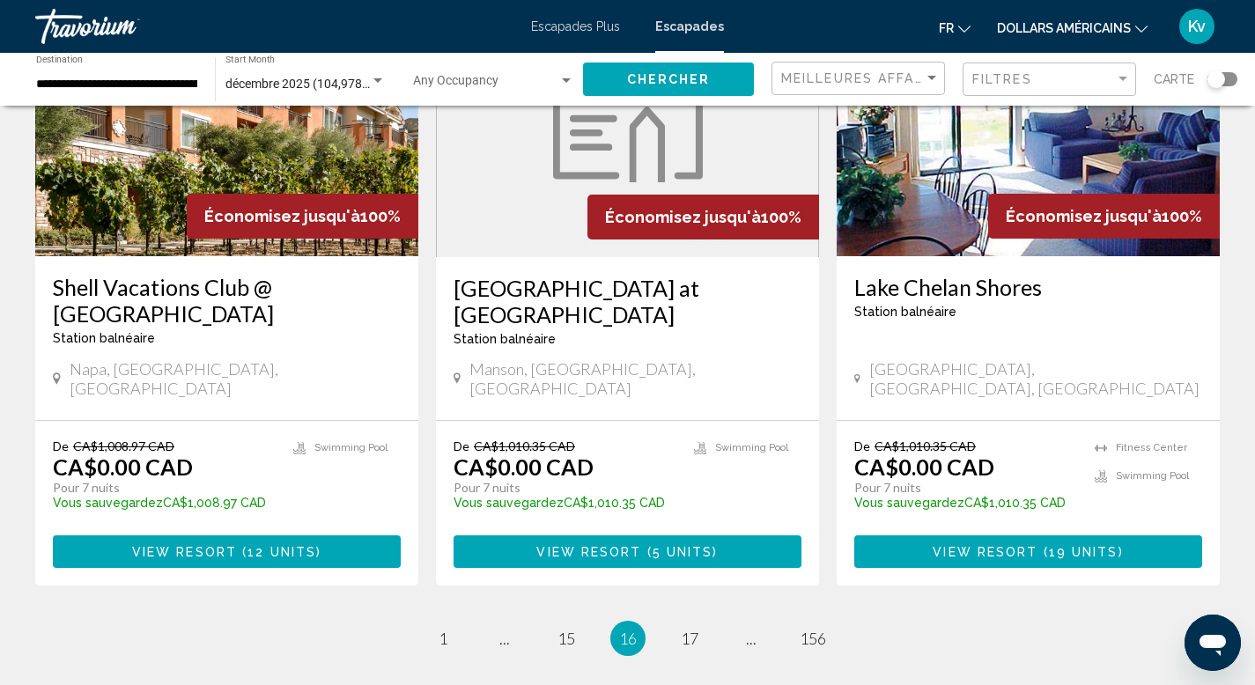
scroll to position [2219, 0]
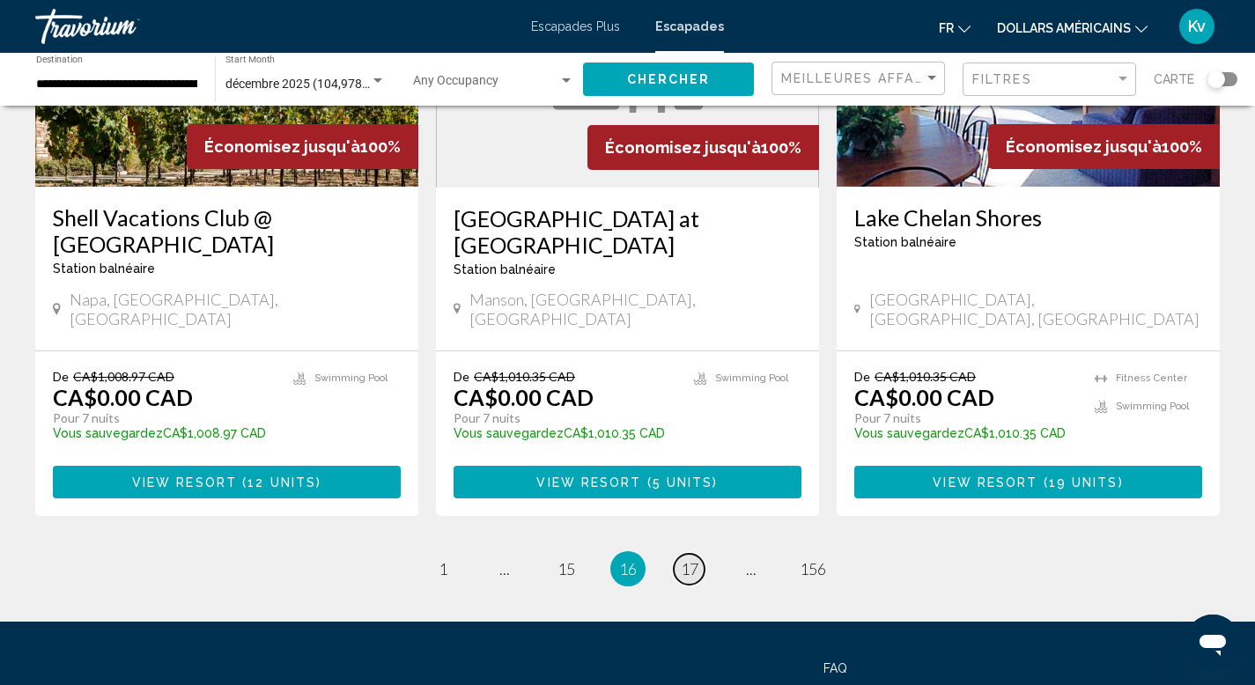
click at [686, 559] on span "17" at bounding box center [690, 568] width 18 height 19
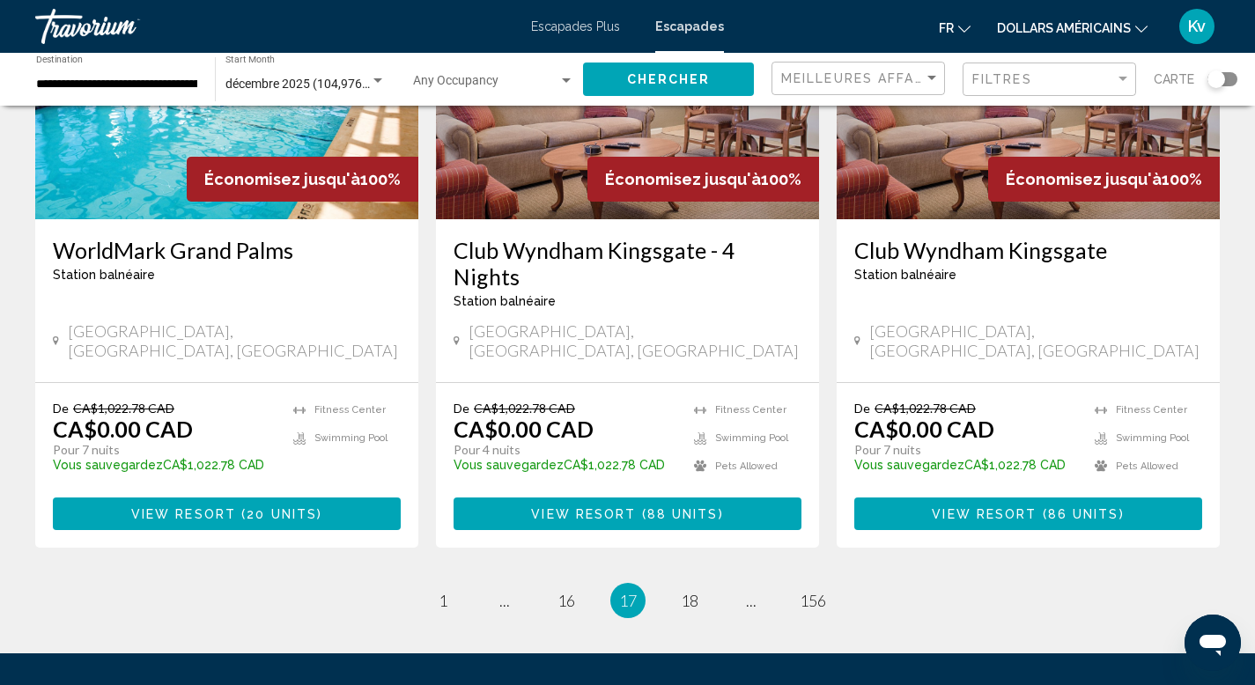
scroll to position [2219, 0]
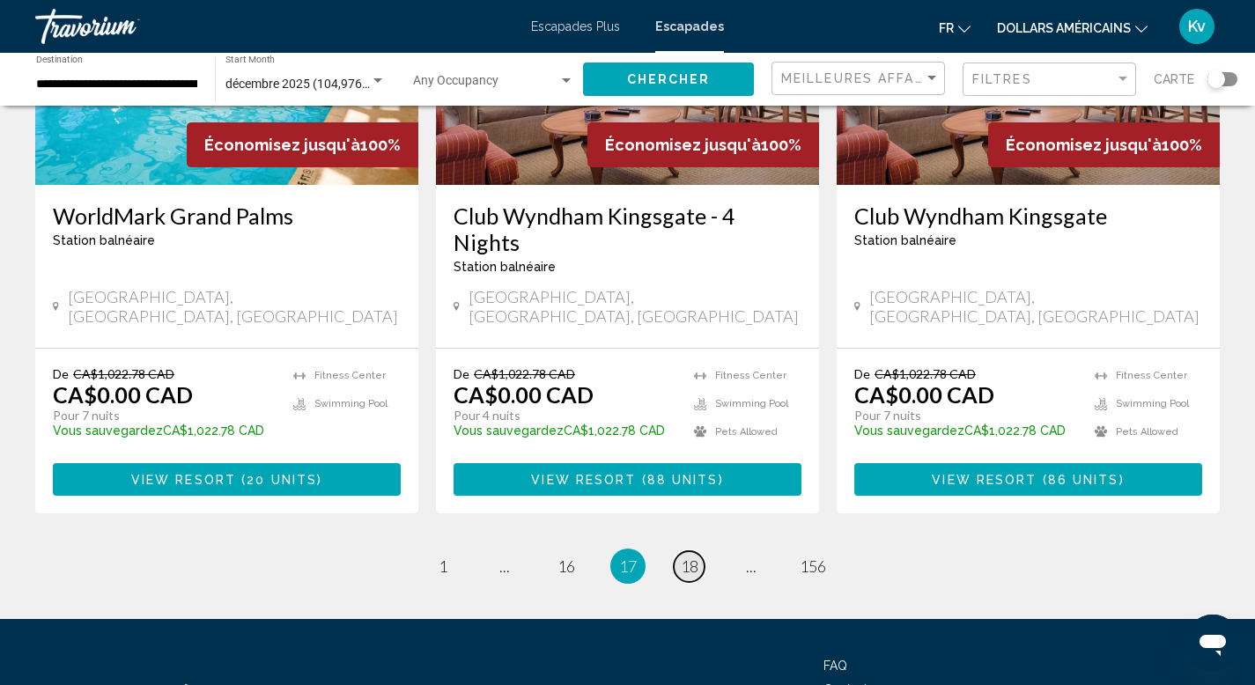
click at [690, 557] on span "18" at bounding box center [690, 566] width 18 height 19
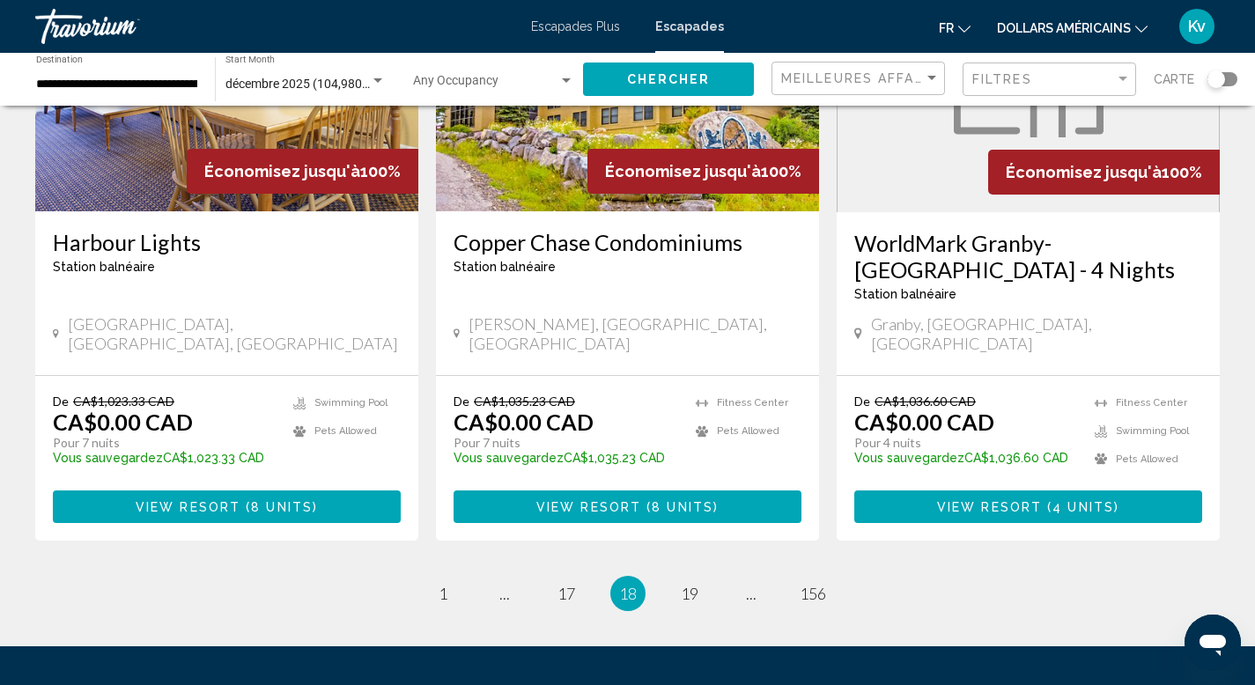
scroll to position [2219, 0]
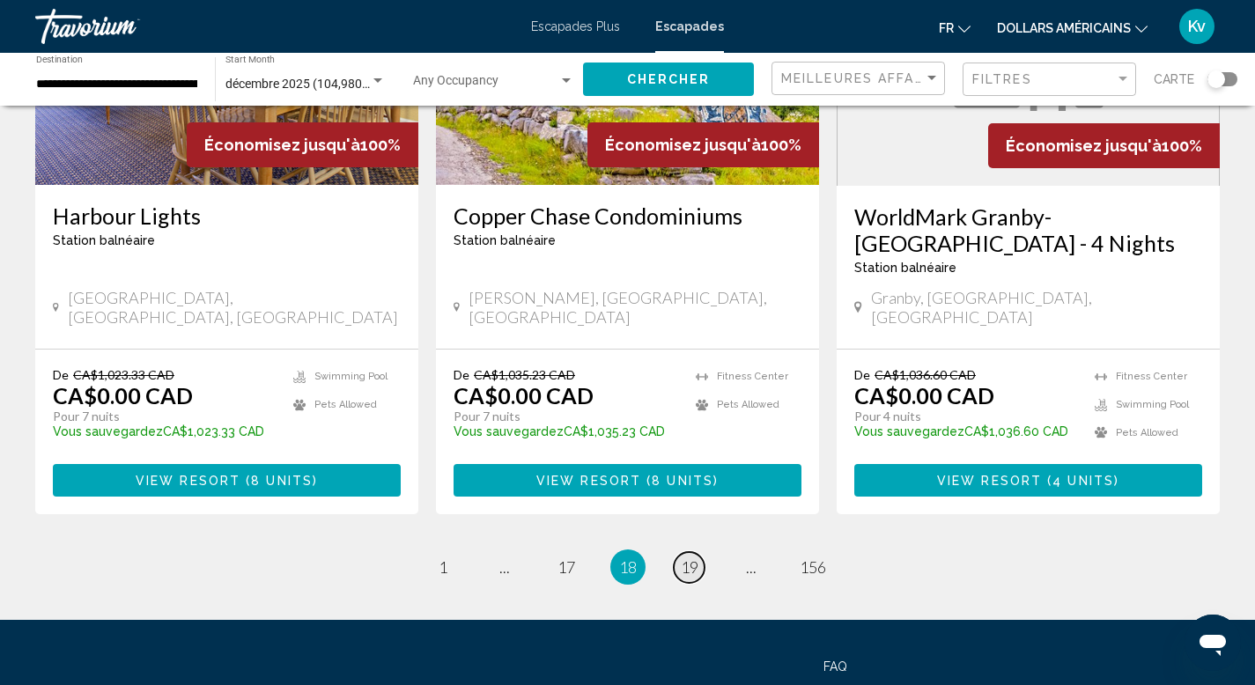
click at [691, 552] on link "page 19" at bounding box center [689, 567] width 31 height 31
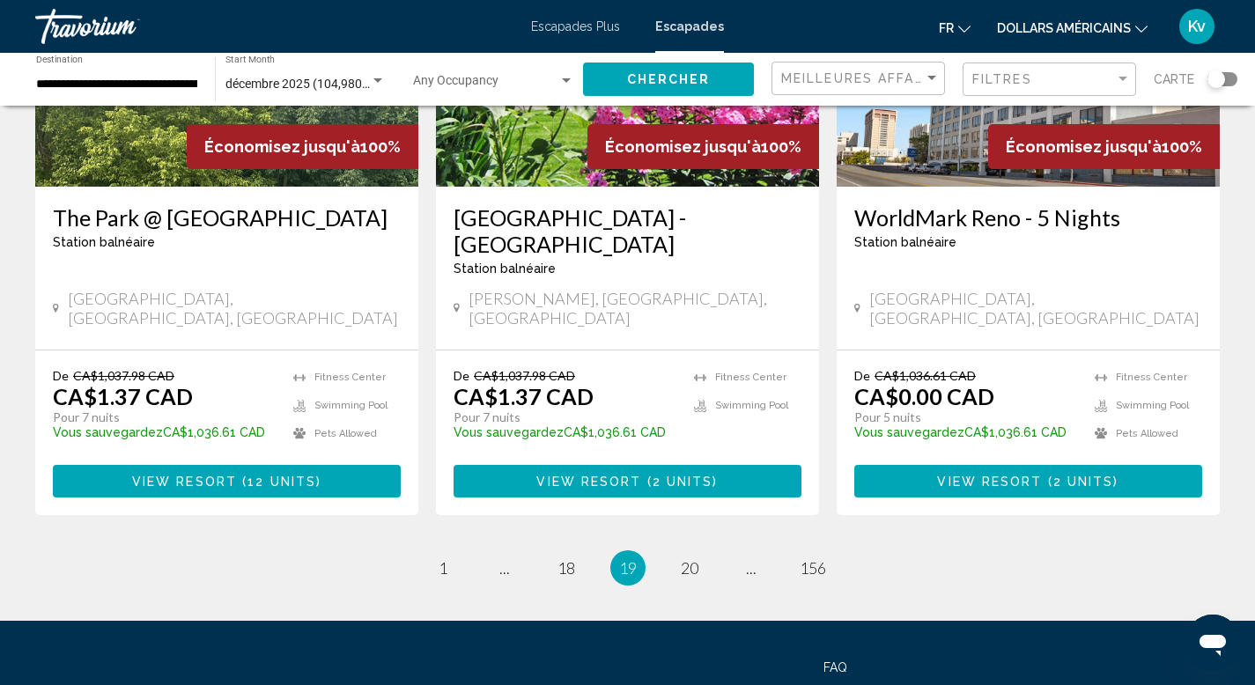
scroll to position [2290, 0]
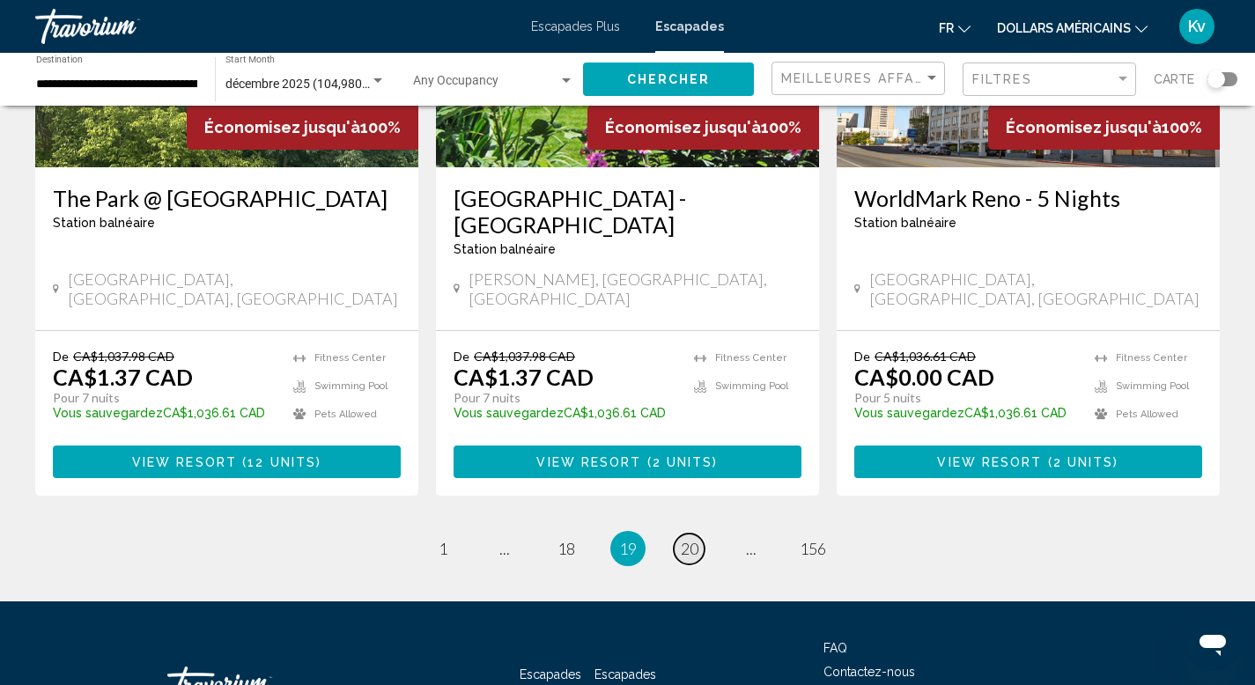
click at [695, 539] on span "20" at bounding box center [690, 548] width 18 height 19
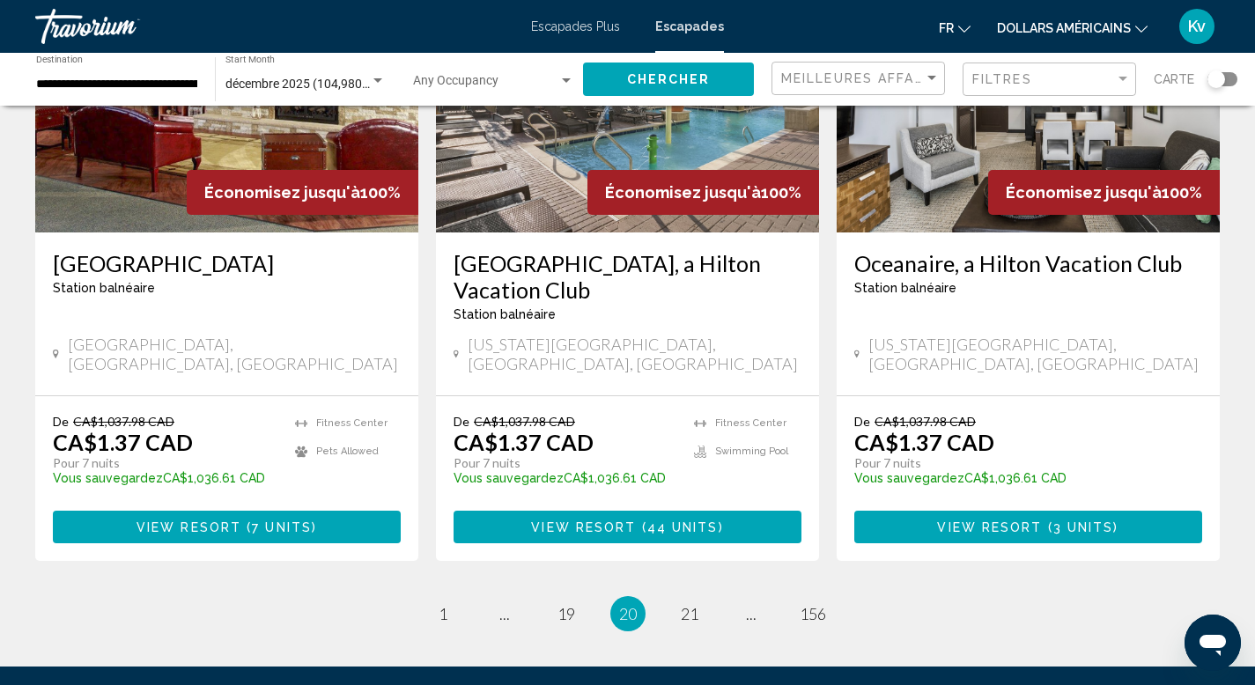
scroll to position [2184, 0]
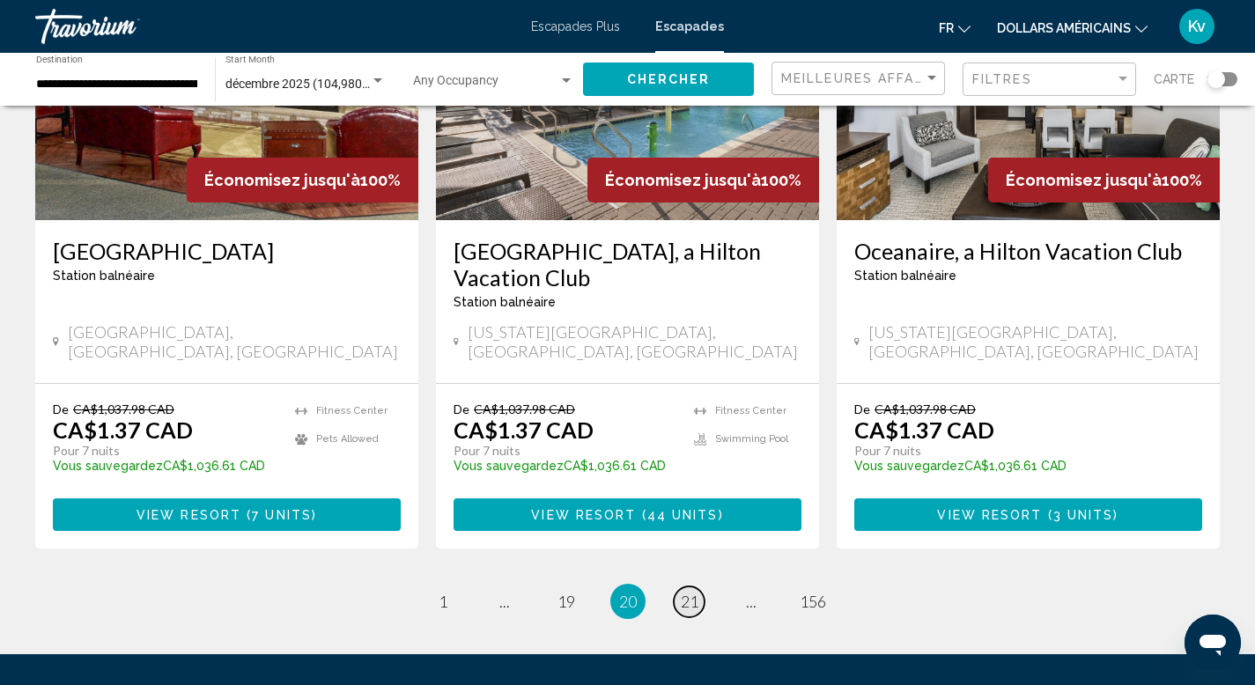
click at [688, 592] on span "21" at bounding box center [690, 601] width 18 height 19
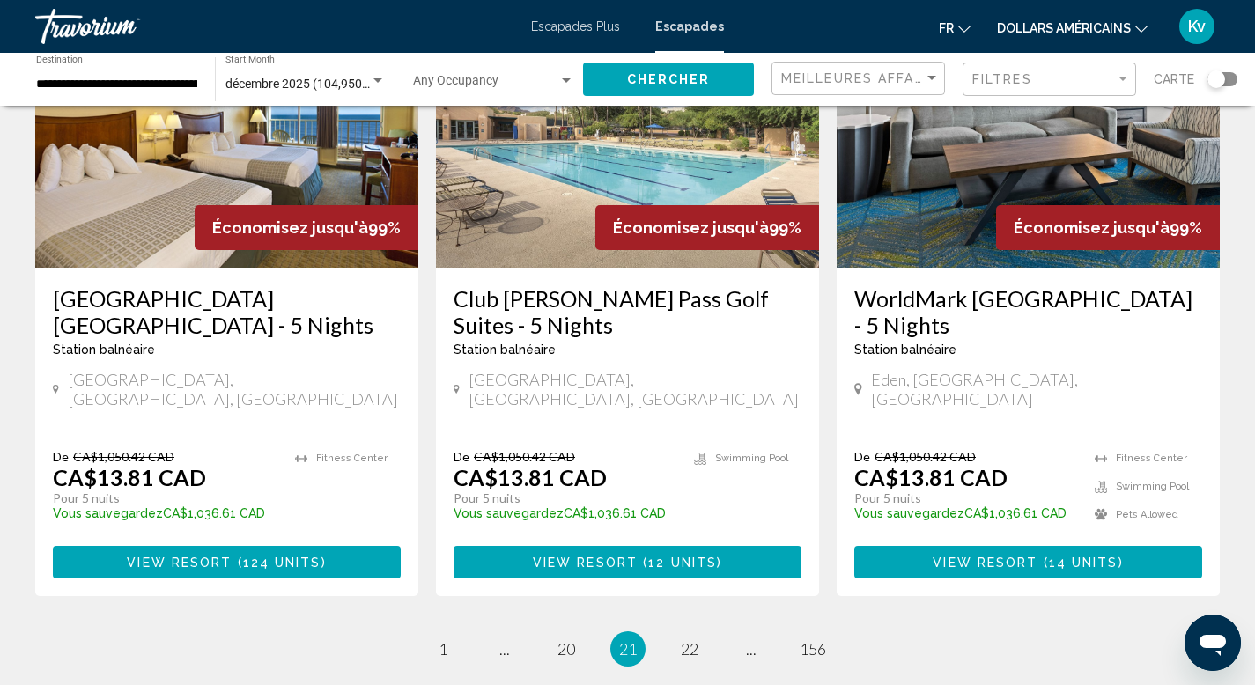
scroll to position [2184, 0]
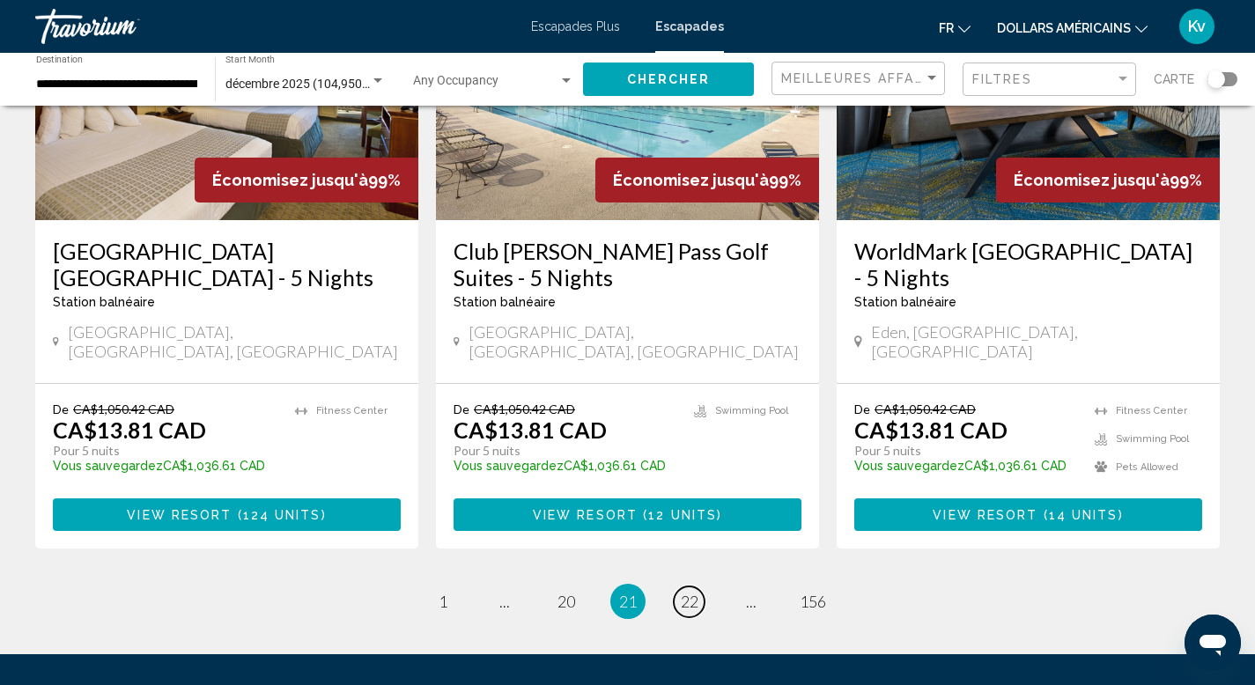
click at [688, 592] on span "22" at bounding box center [690, 601] width 18 height 19
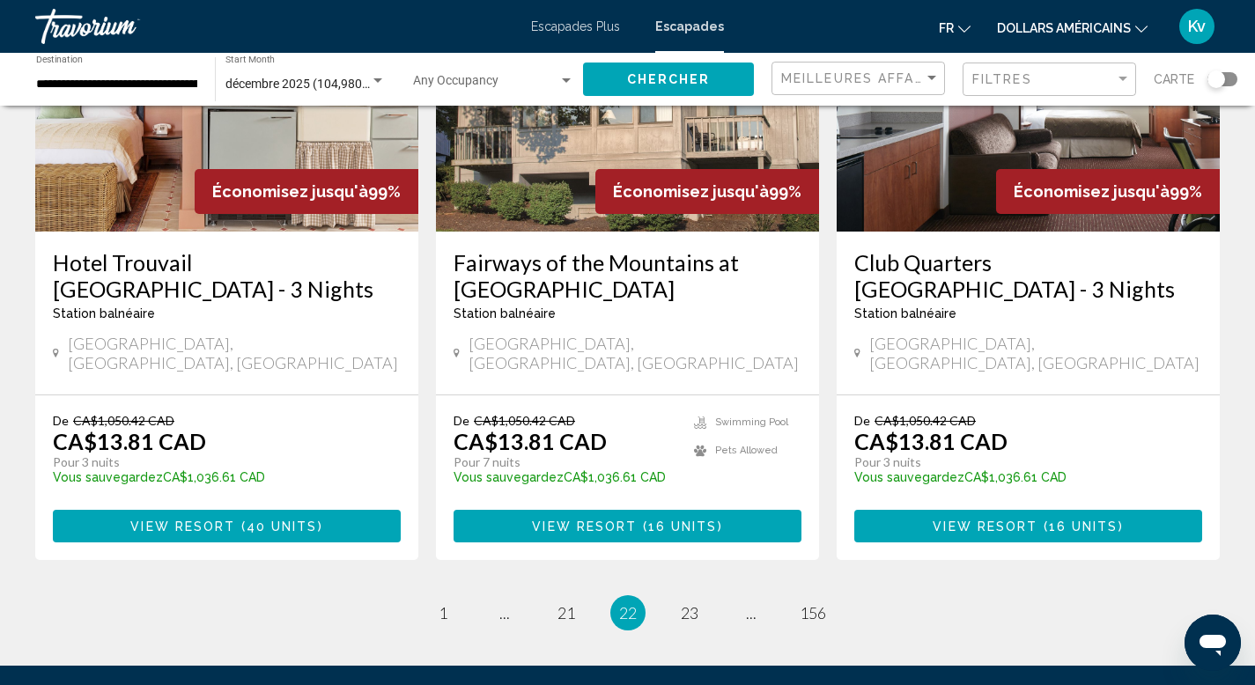
scroll to position [2254, 0]
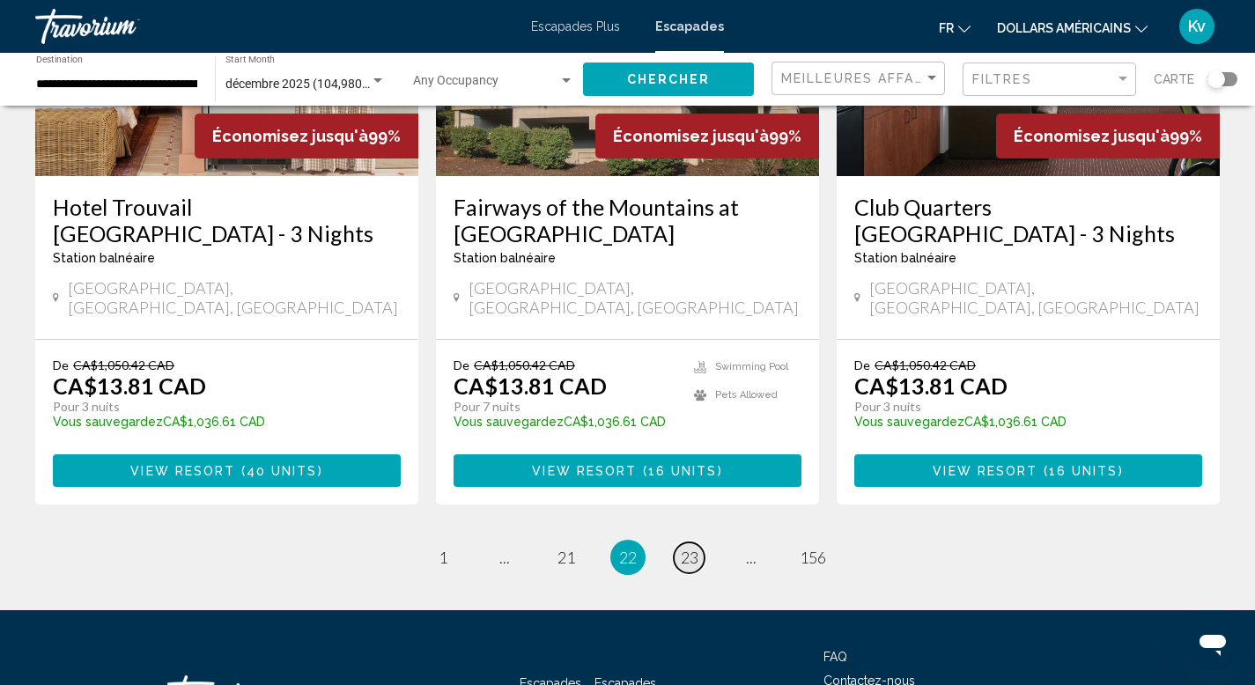
click at [690, 542] on link "page 23" at bounding box center [689, 557] width 31 height 31
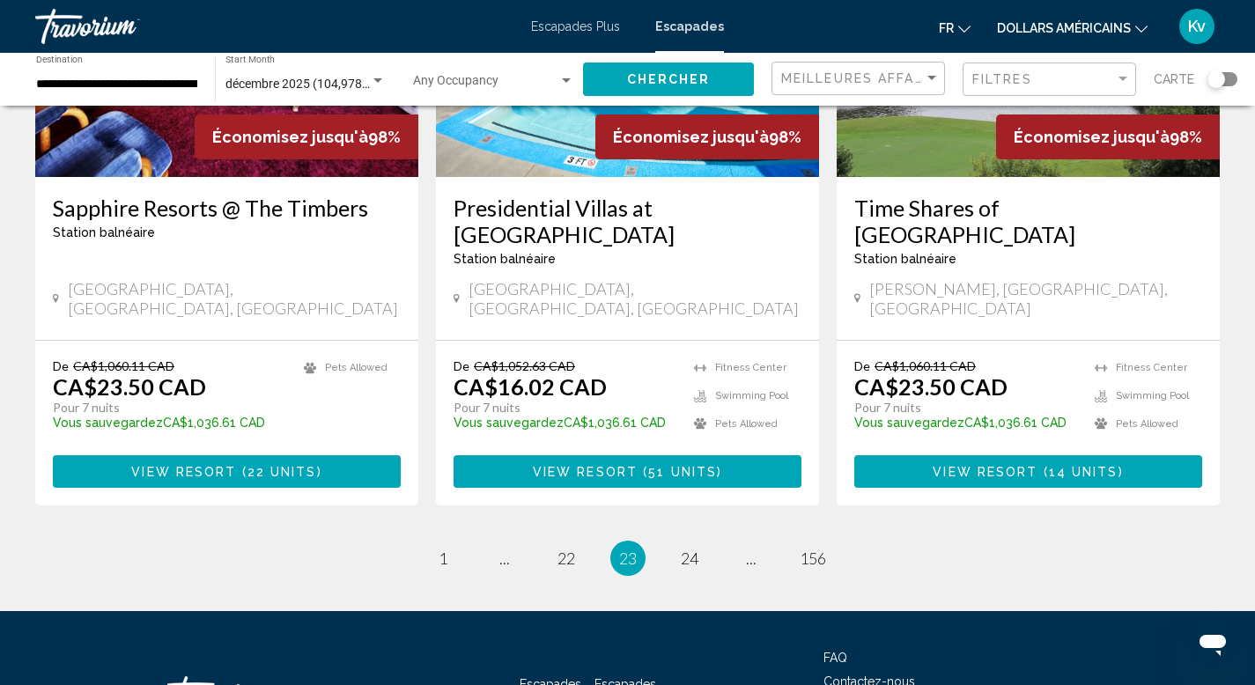
scroll to position [2254, 0]
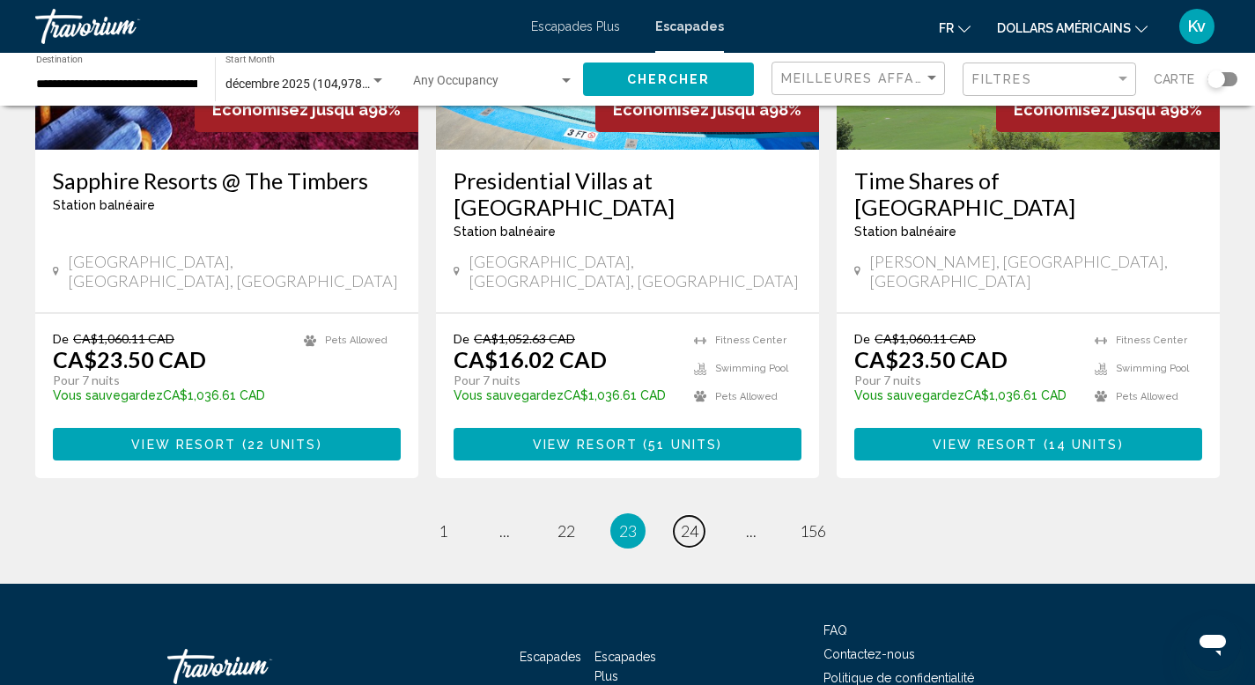
click at [690, 516] on link "page 24" at bounding box center [689, 531] width 31 height 31
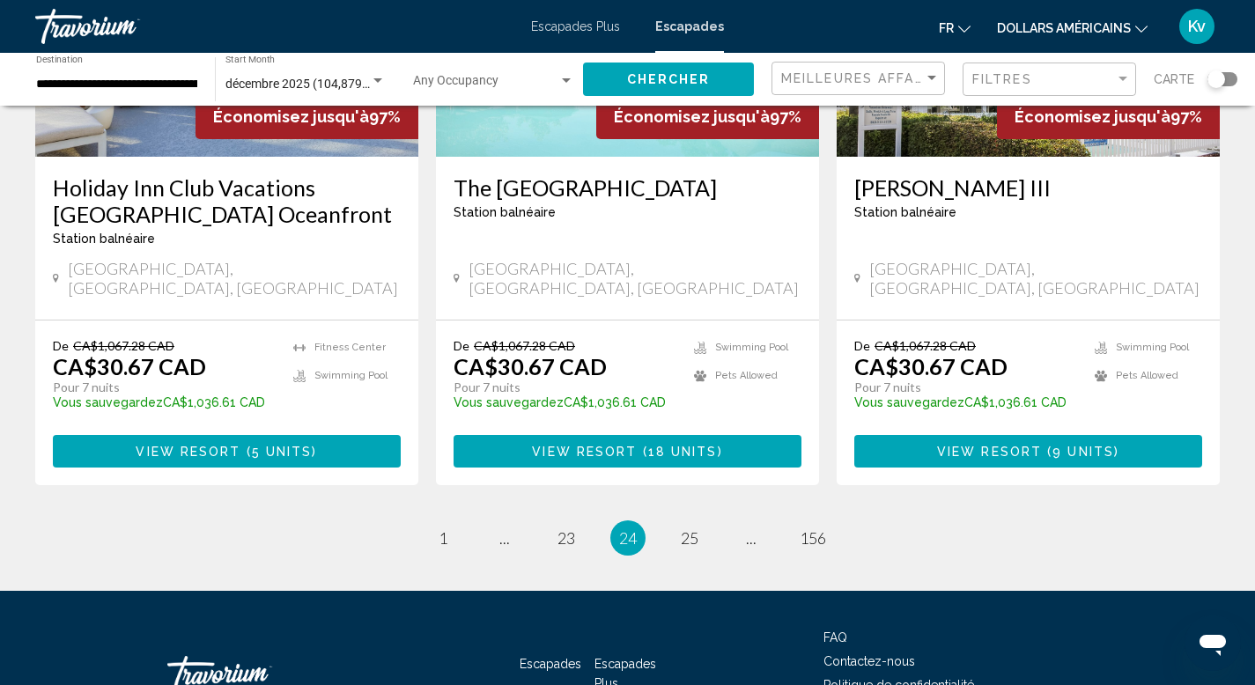
scroll to position [2254, 0]
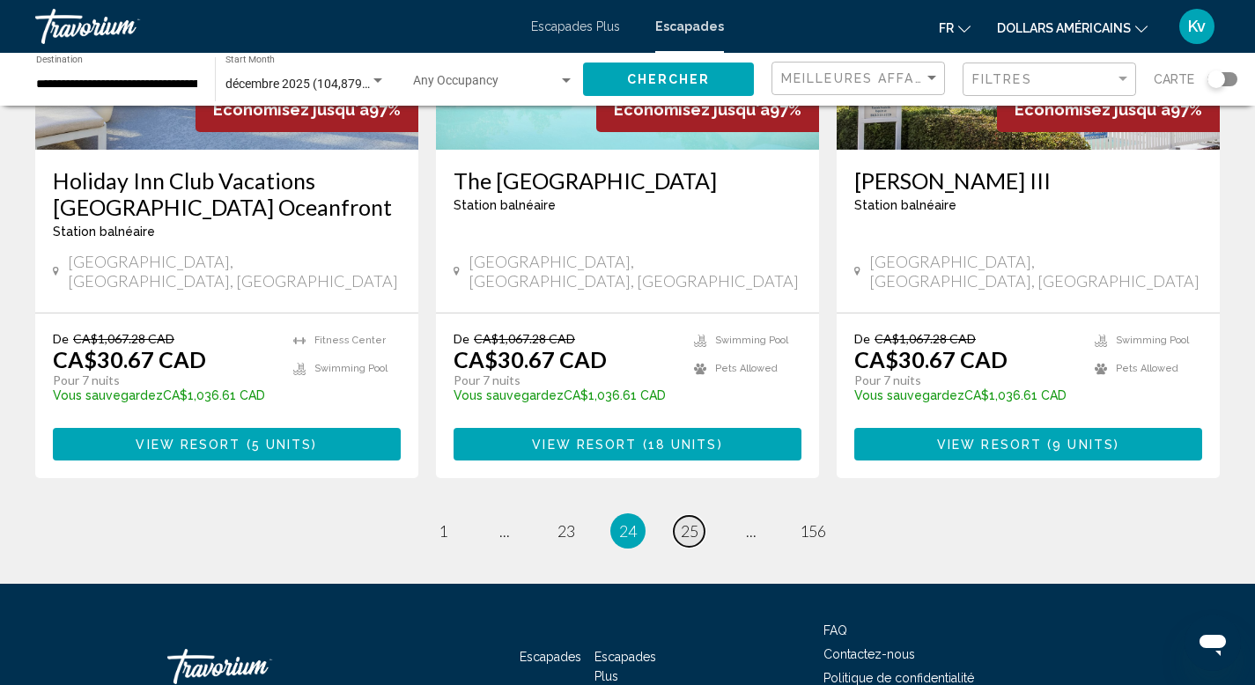
click at [691, 521] on span "25" at bounding box center [690, 530] width 18 height 19
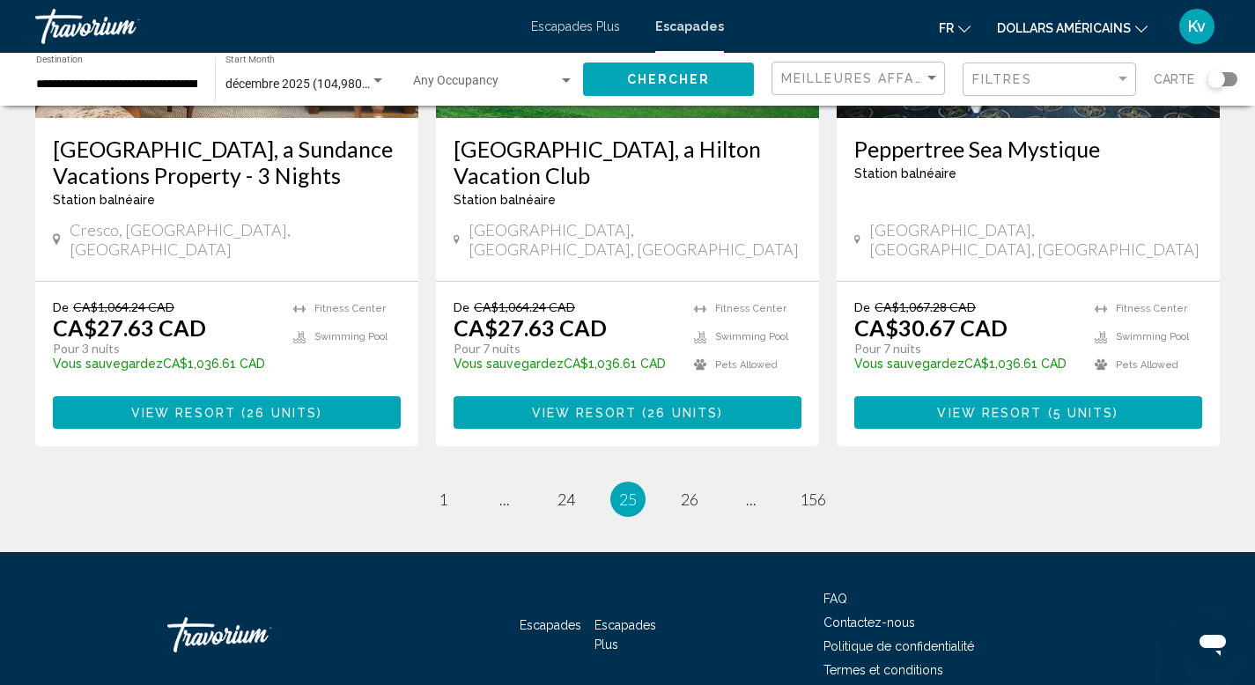
scroll to position [2290, 0]
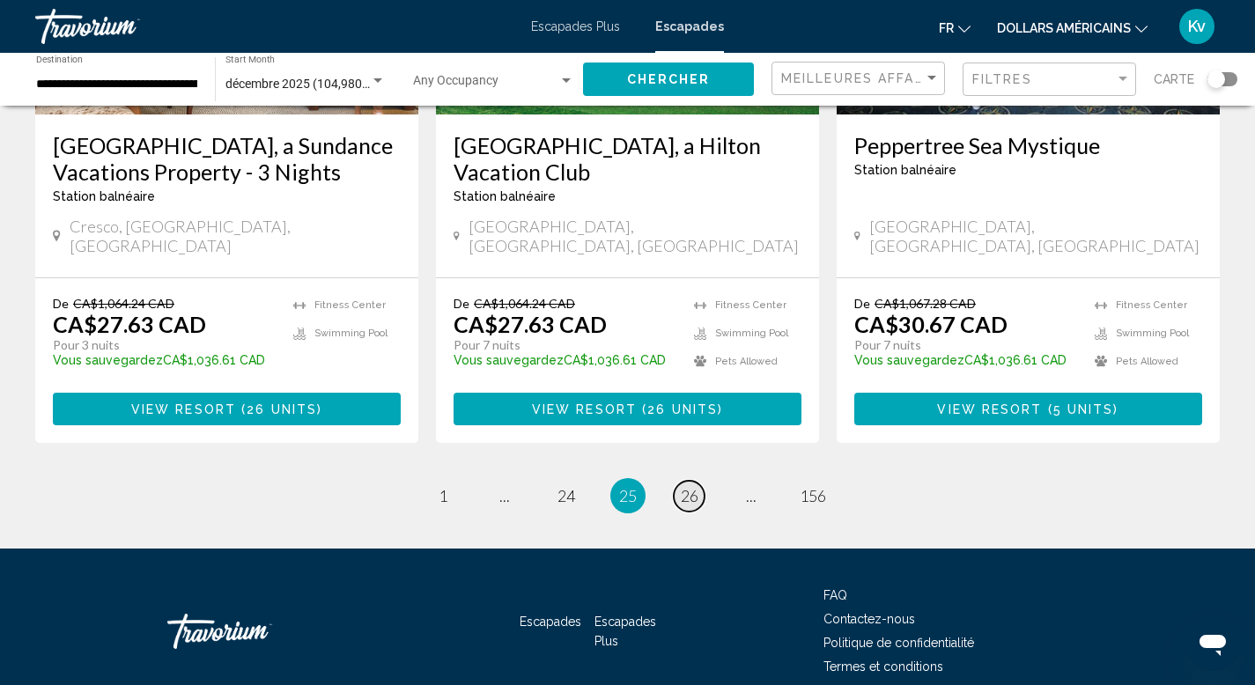
click at [682, 486] on span "26" at bounding box center [690, 495] width 18 height 19
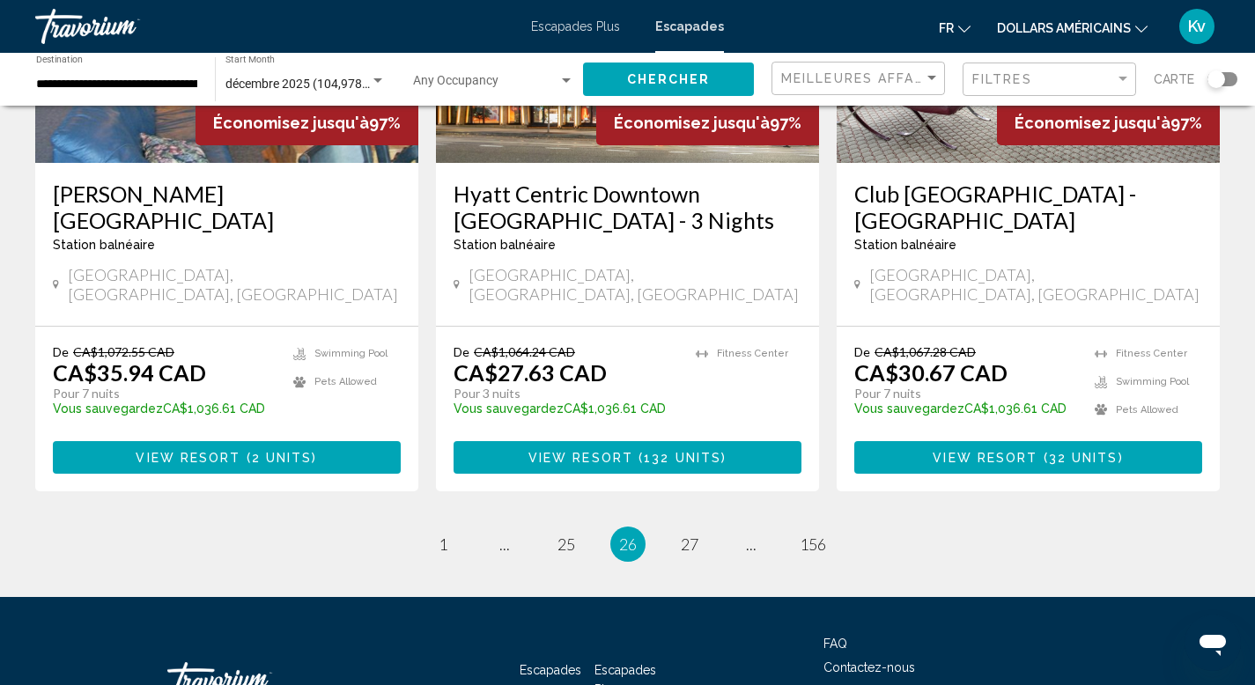
scroll to position [2254, 0]
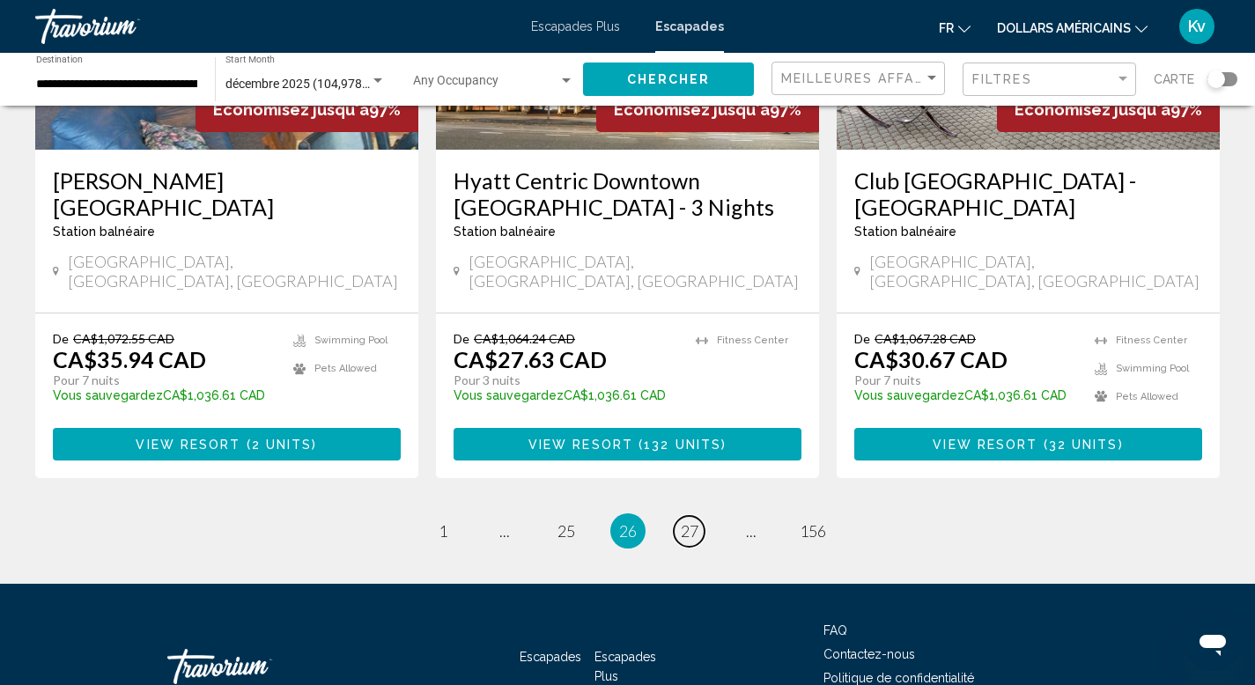
click at [682, 521] on span "27" at bounding box center [690, 530] width 18 height 19
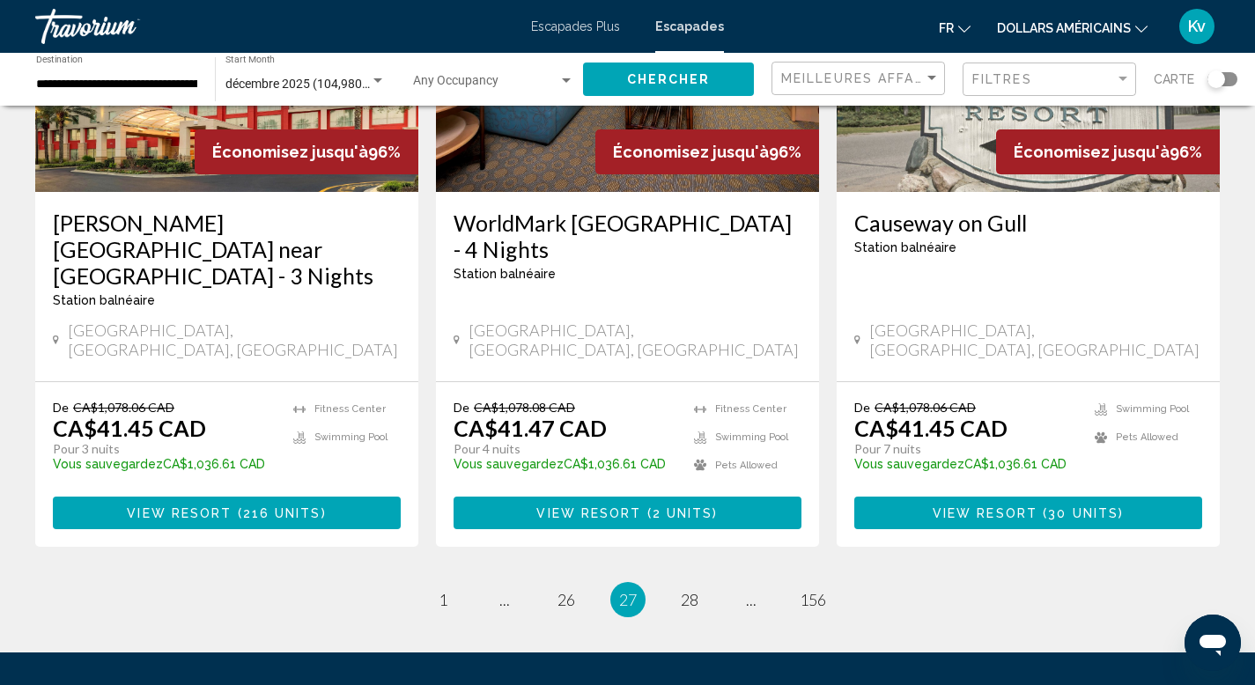
scroll to position [2219, 0]
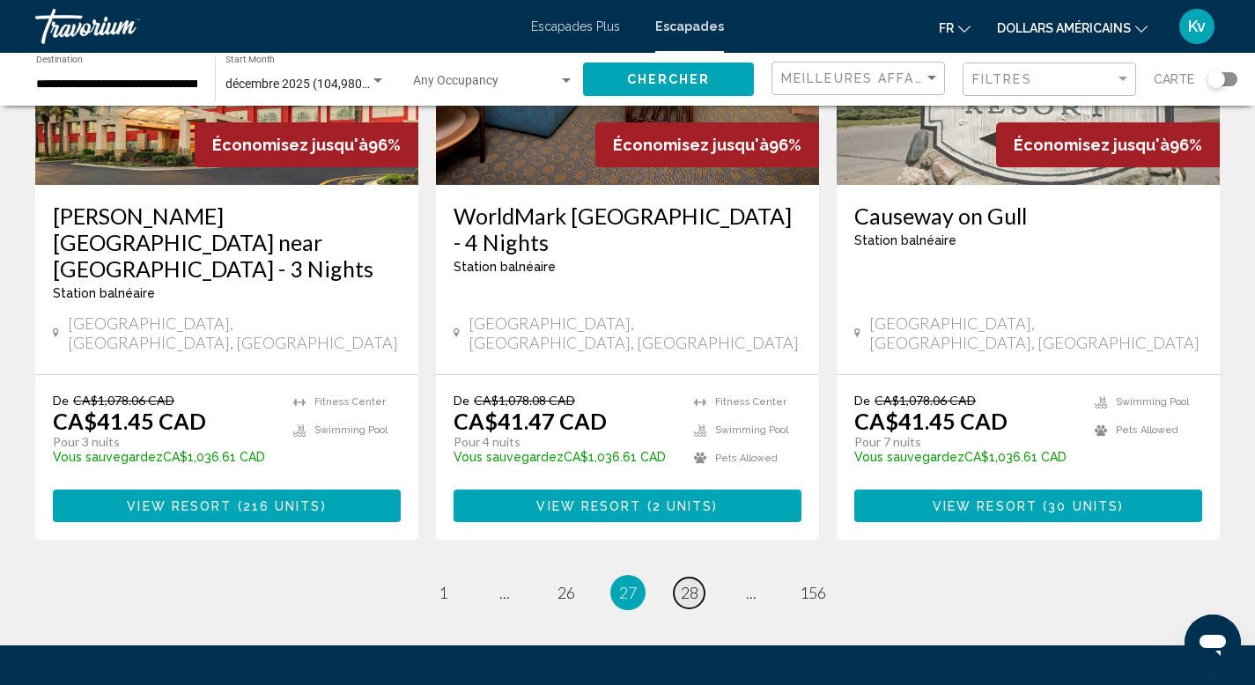
click at [681, 583] on span "28" at bounding box center [690, 592] width 18 height 19
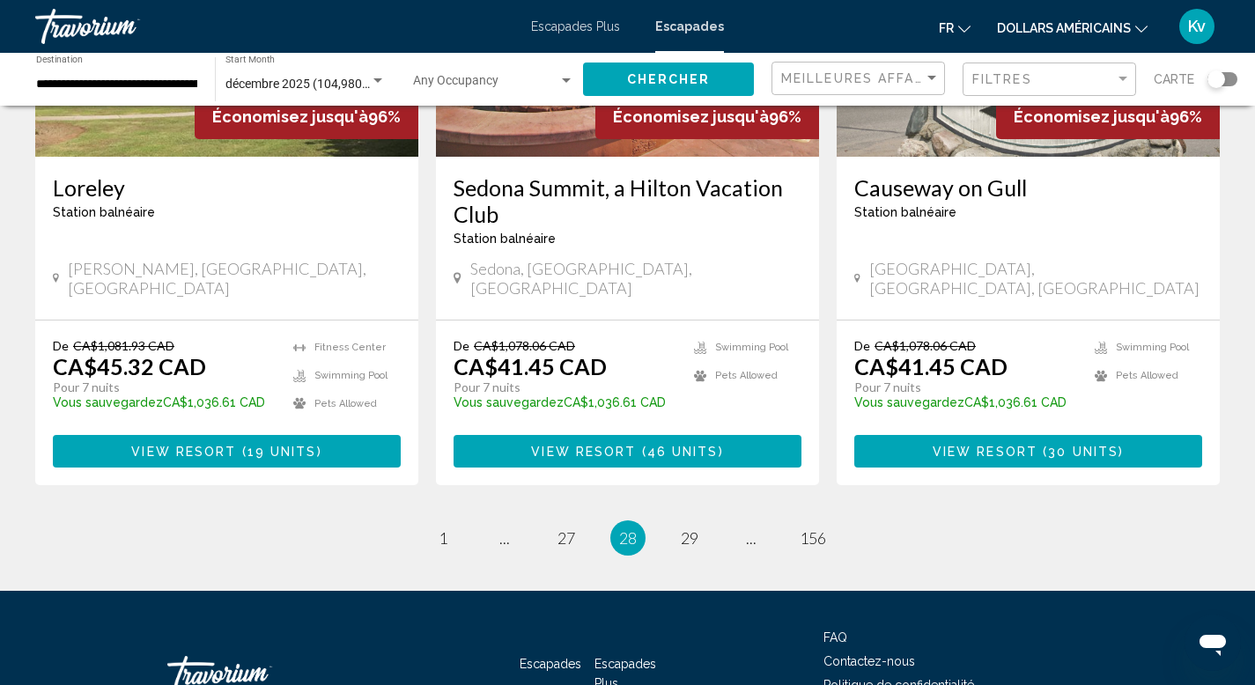
scroll to position [2254, 0]
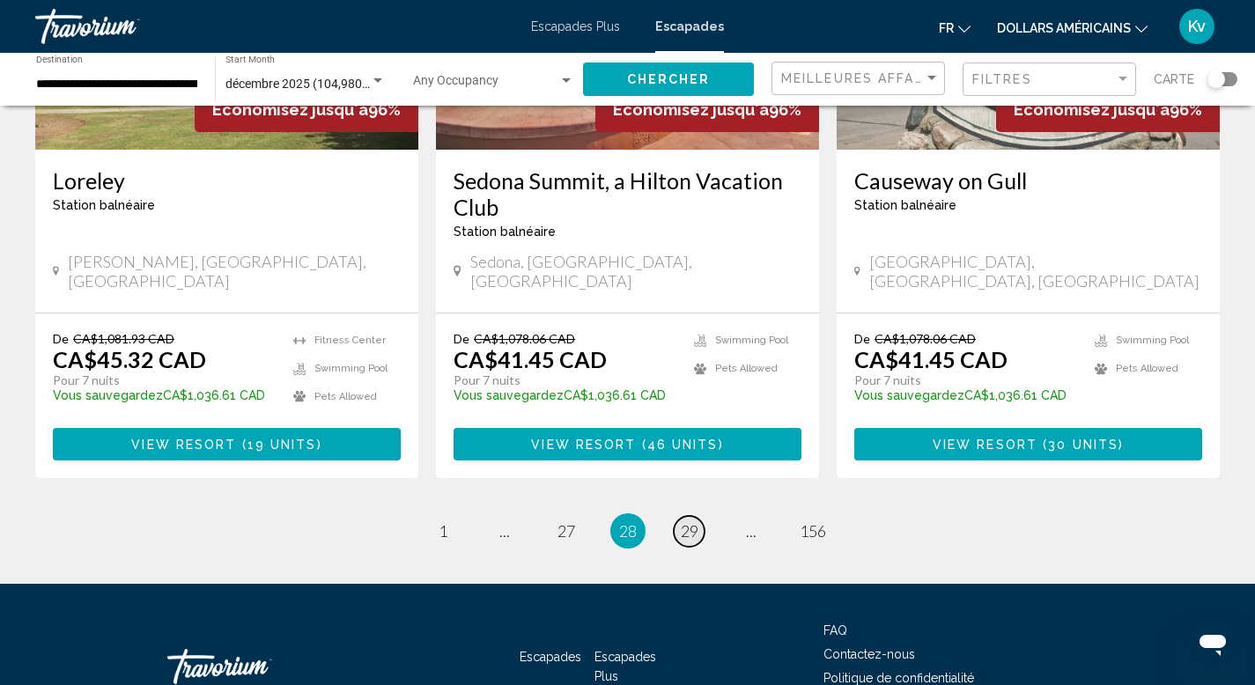
click at [688, 521] on span "29" at bounding box center [690, 530] width 18 height 19
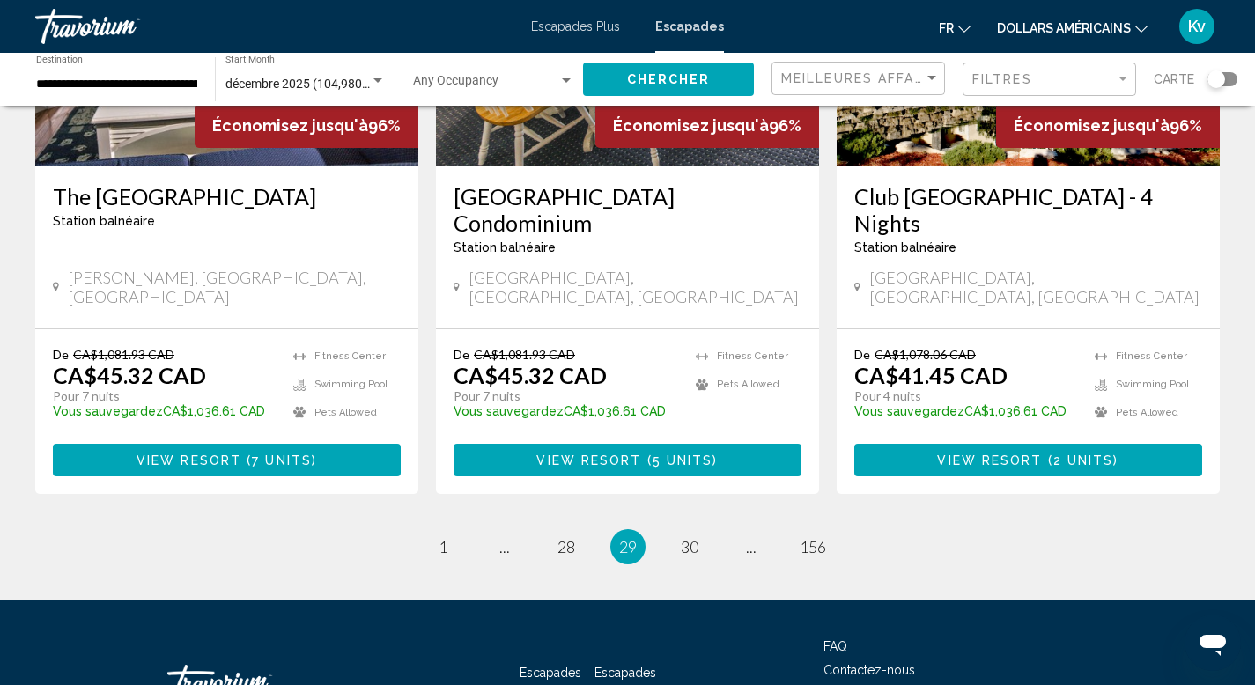
scroll to position [2219, 0]
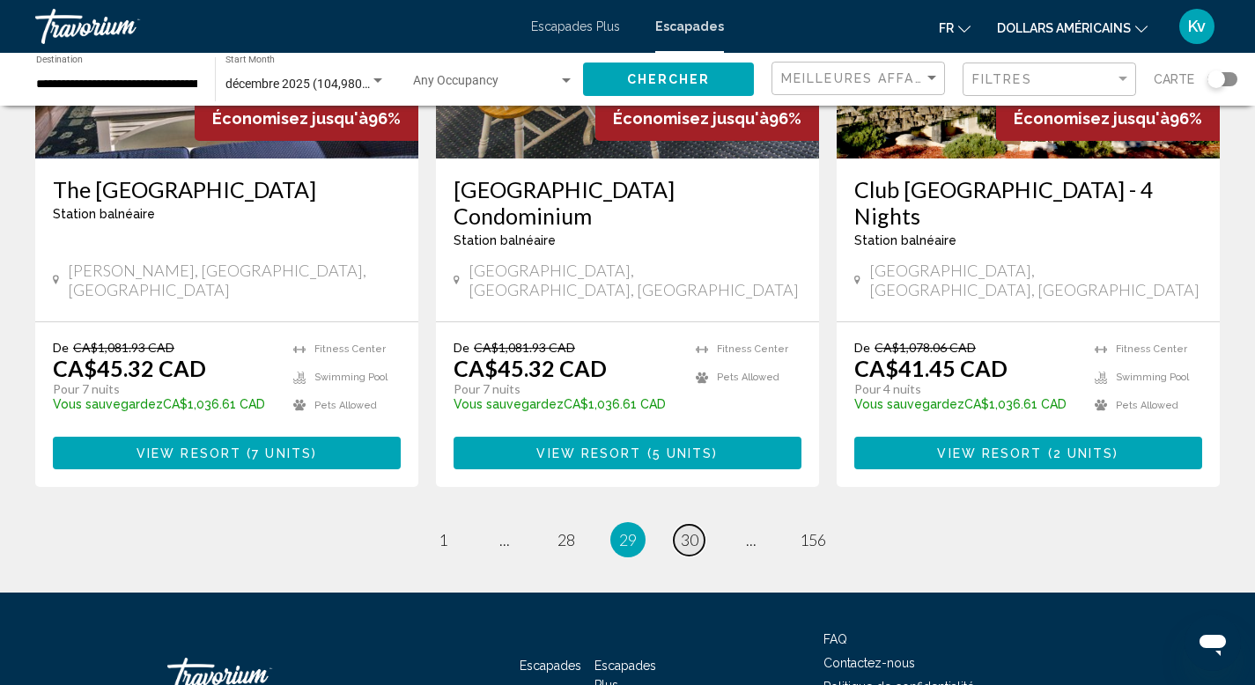
click at [689, 530] on span "30" at bounding box center [690, 539] width 18 height 19
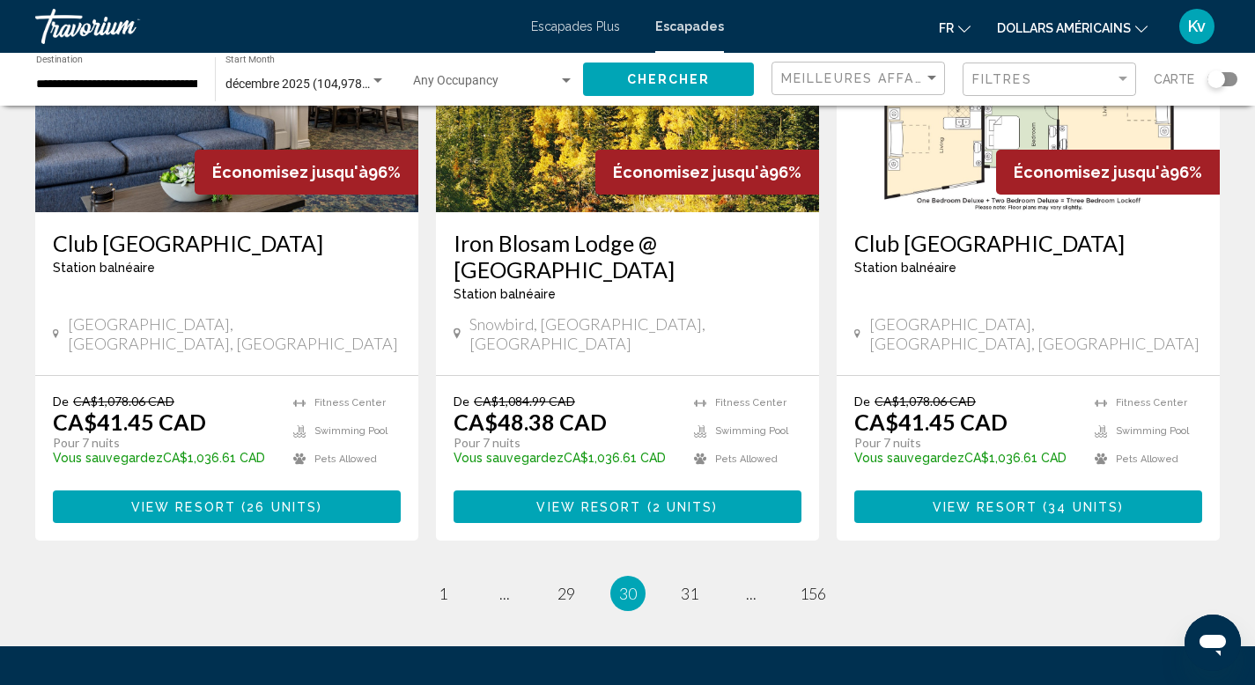
scroll to position [2219, 0]
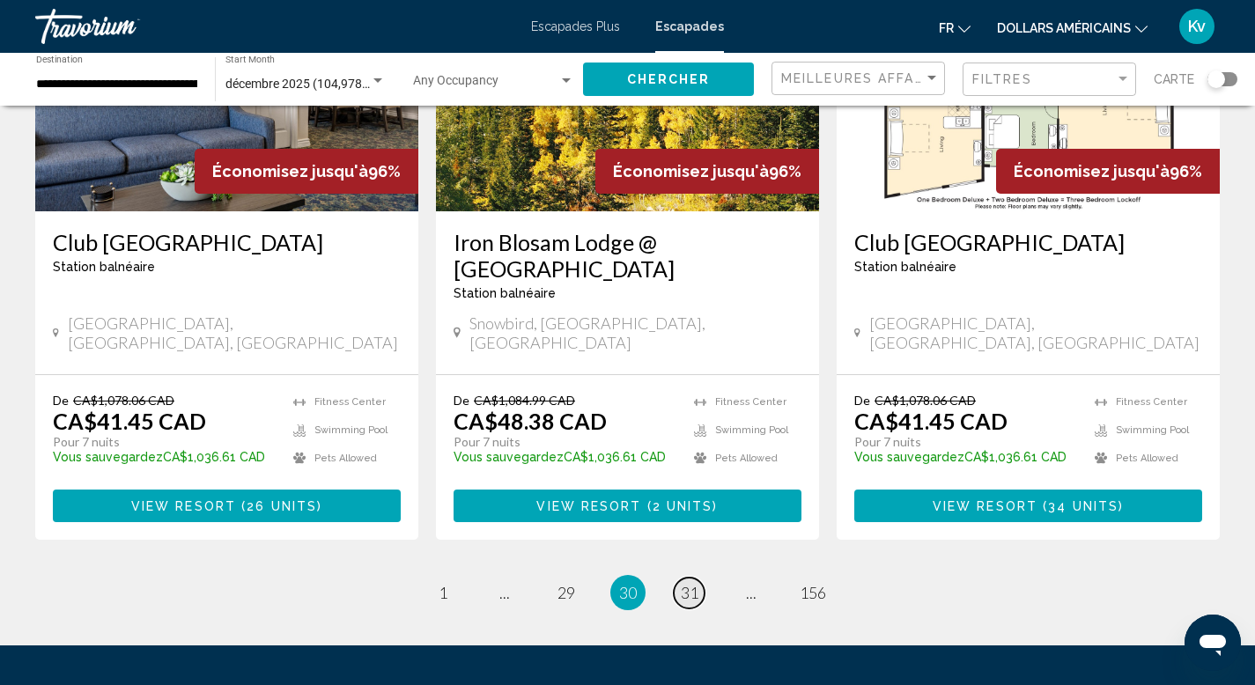
click at [688, 583] on span "31" at bounding box center [690, 592] width 18 height 19
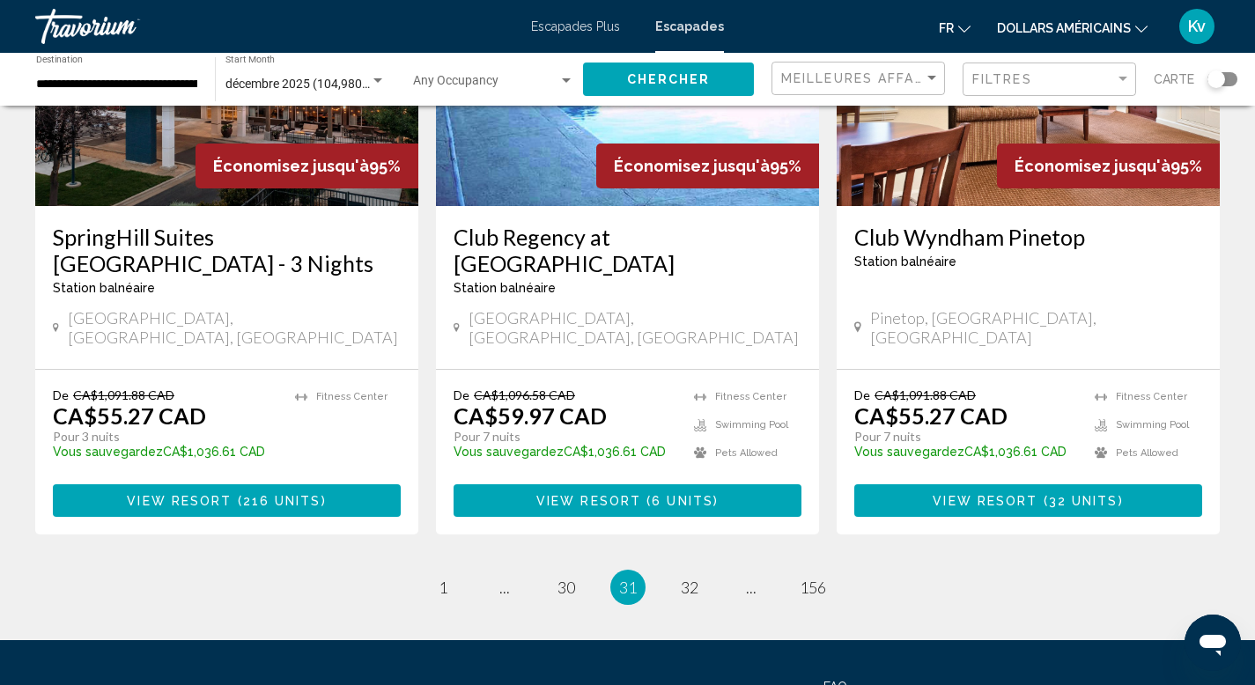
scroll to position [2184, 0]
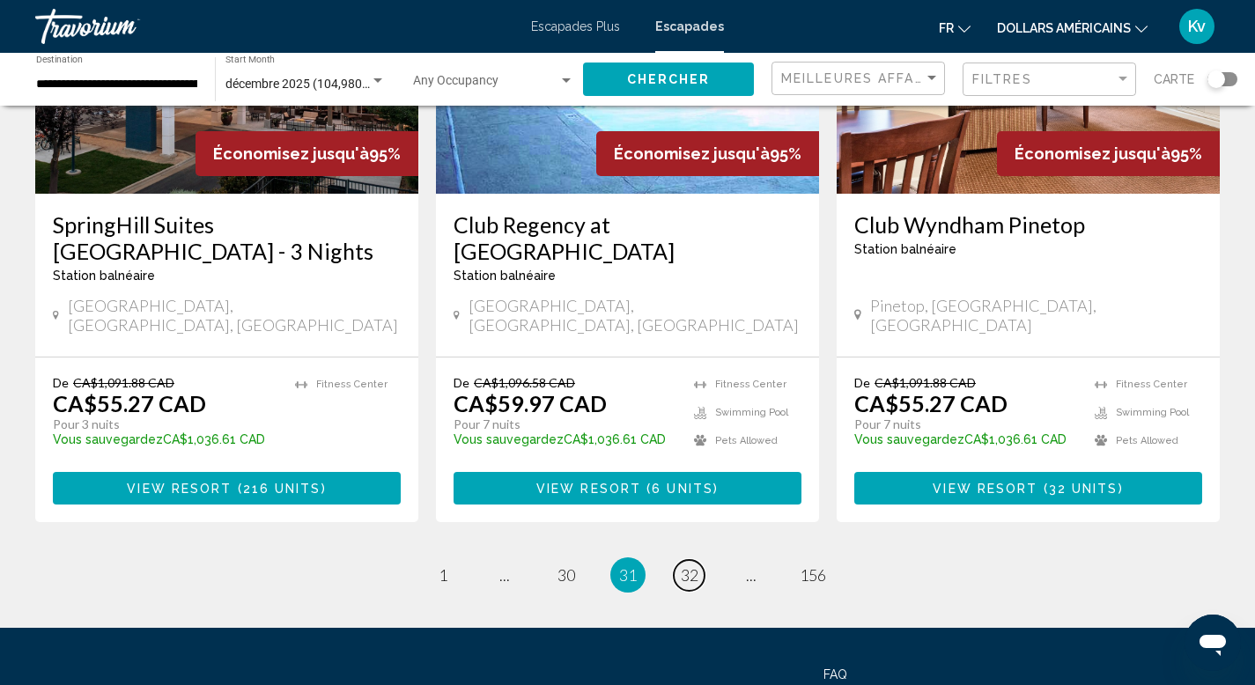
click at [688, 565] on span "32" at bounding box center [690, 574] width 18 height 19
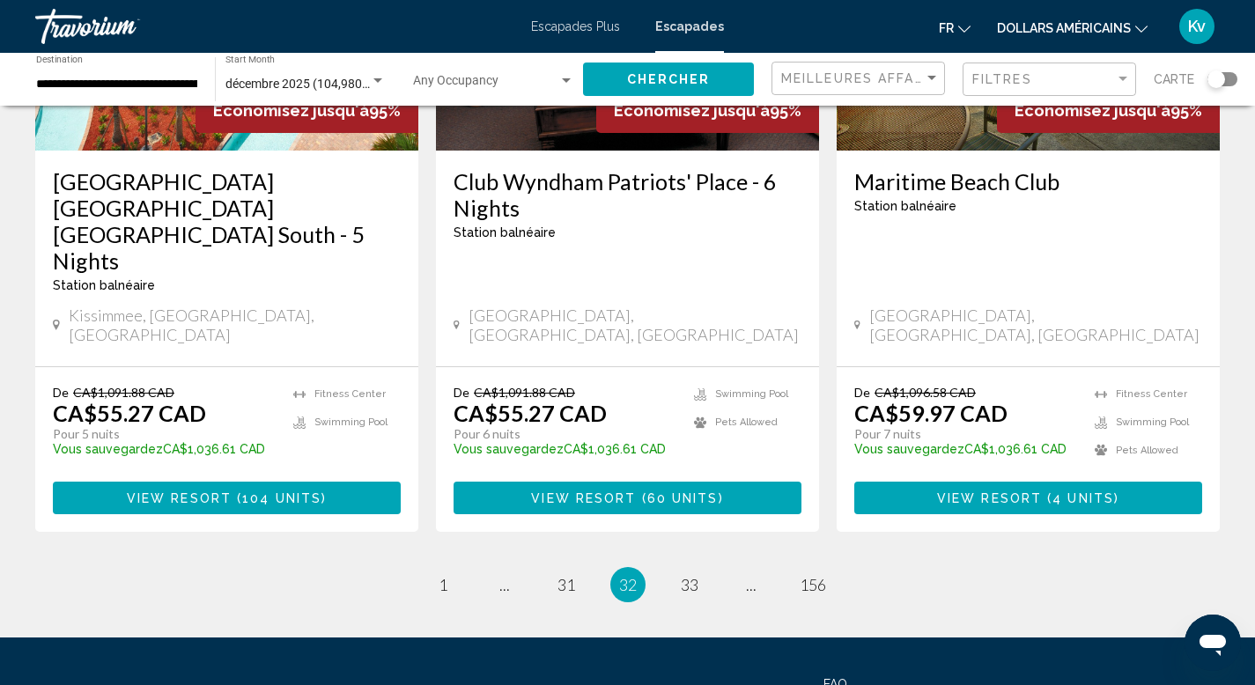
scroll to position [2254, 0]
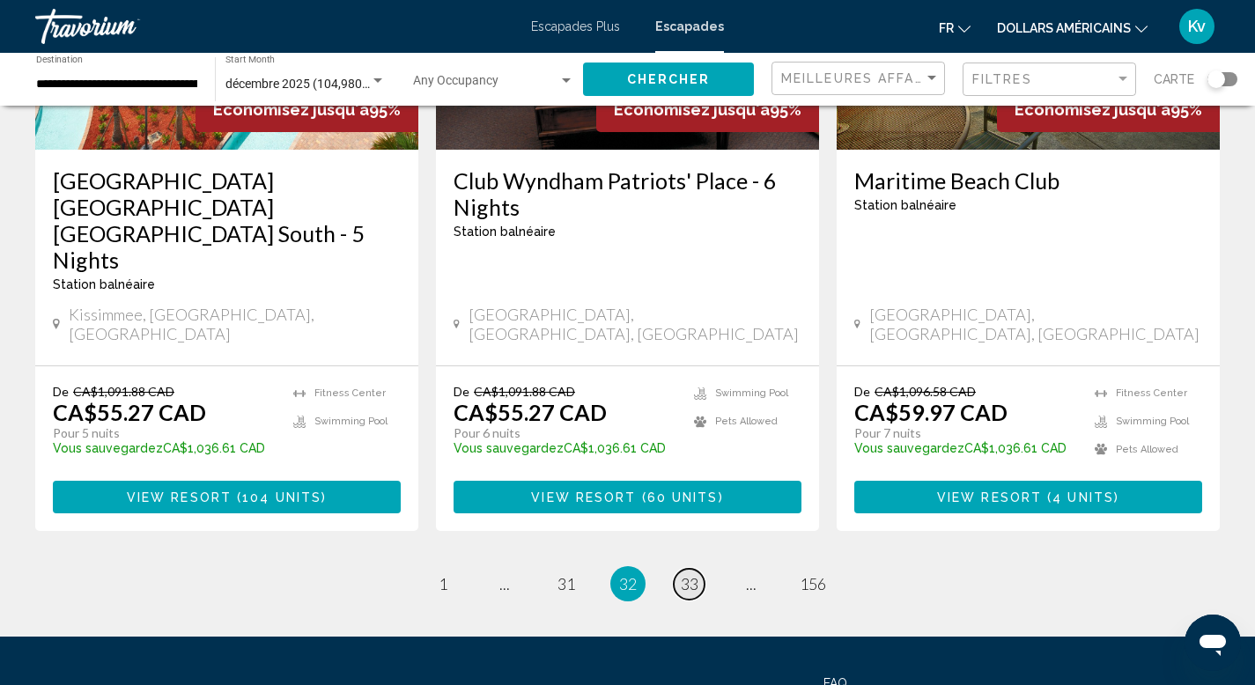
click at [688, 574] on span "33" at bounding box center [690, 583] width 18 height 19
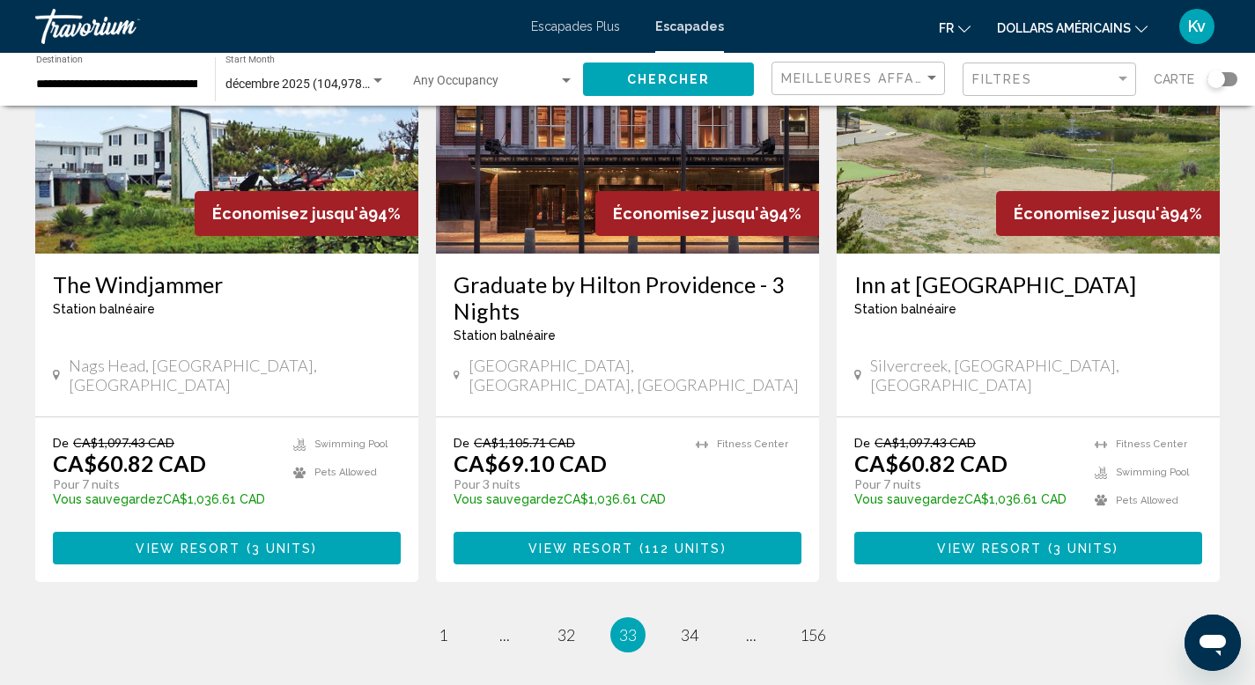
scroll to position [2254, 0]
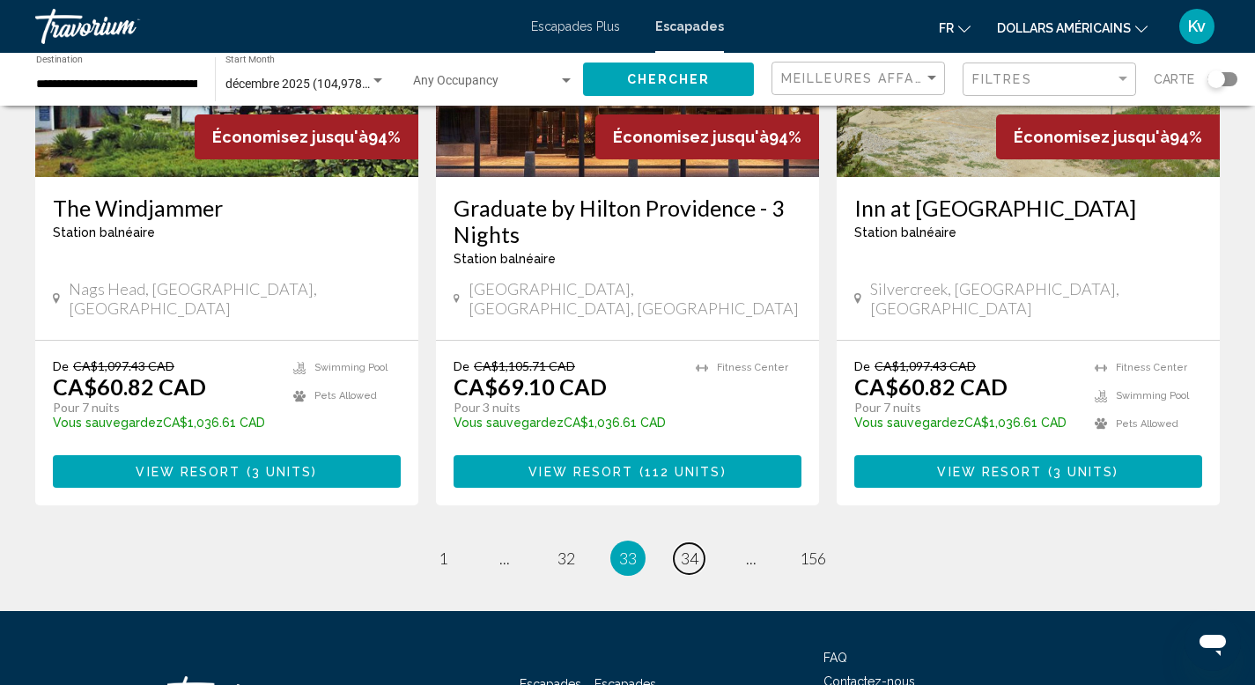
click at [688, 549] on span "34" at bounding box center [690, 558] width 18 height 19
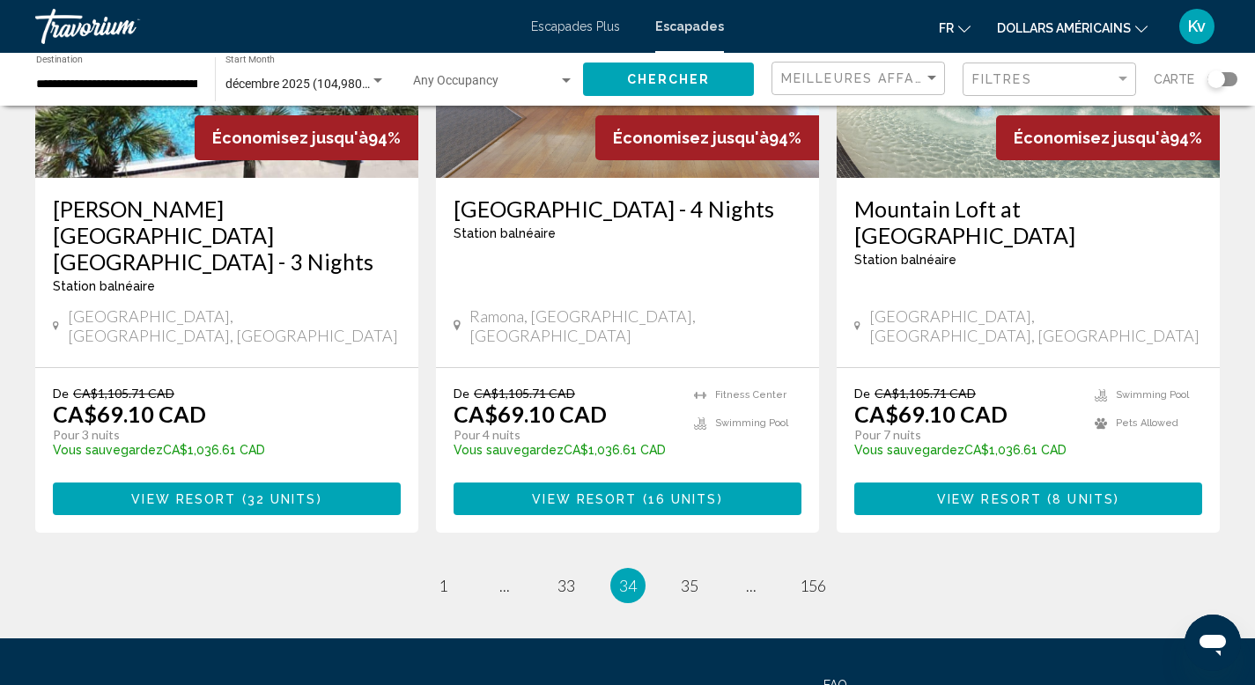
scroll to position [2219, 0]
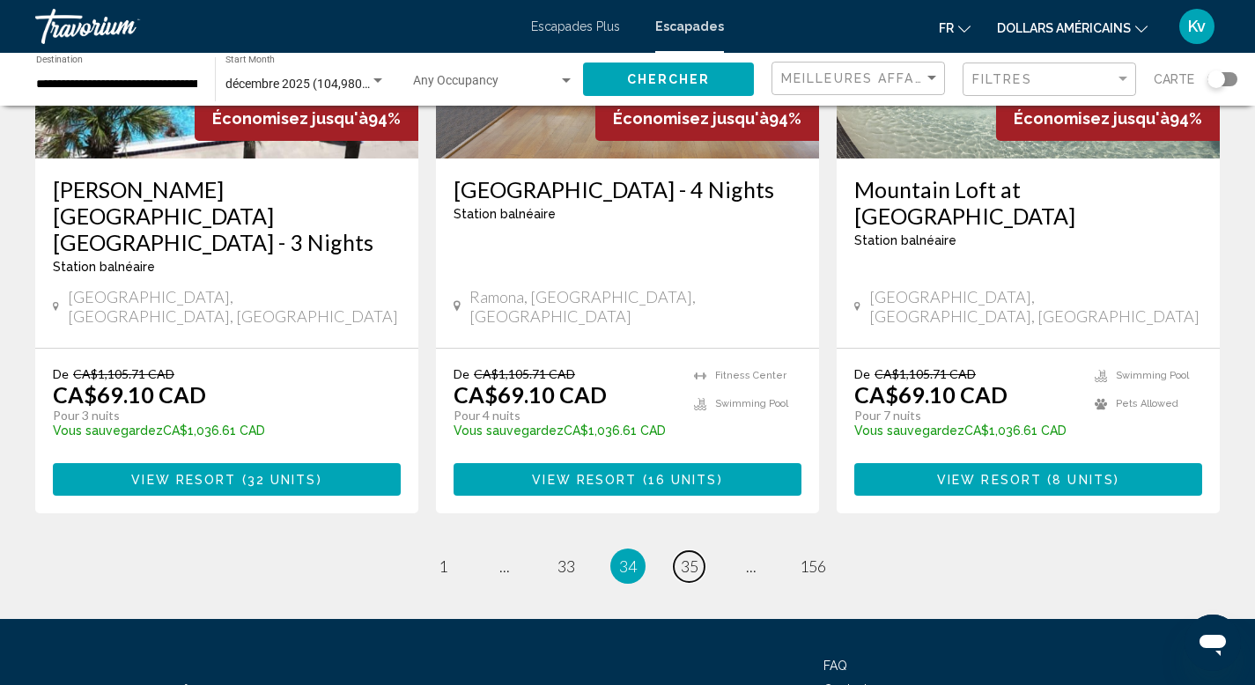
click at [688, 557] on span "35" at bounding box center [690, 566] width 18 height 19
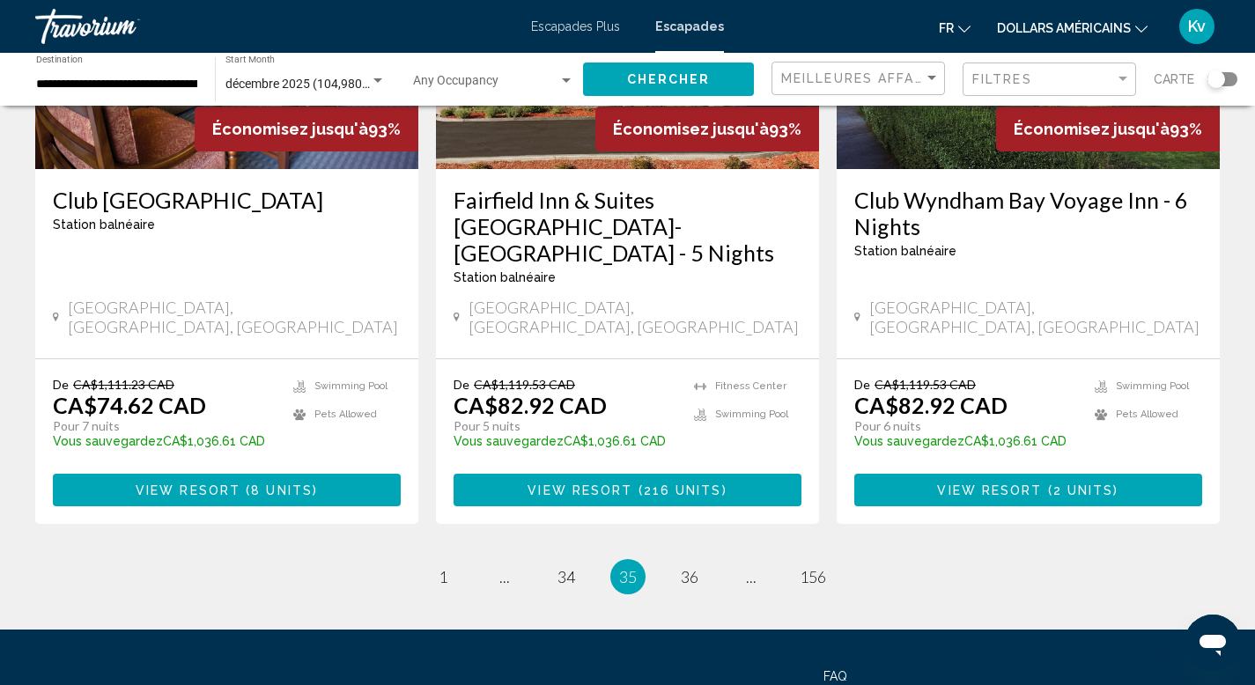
scroll to position [2254, 0]
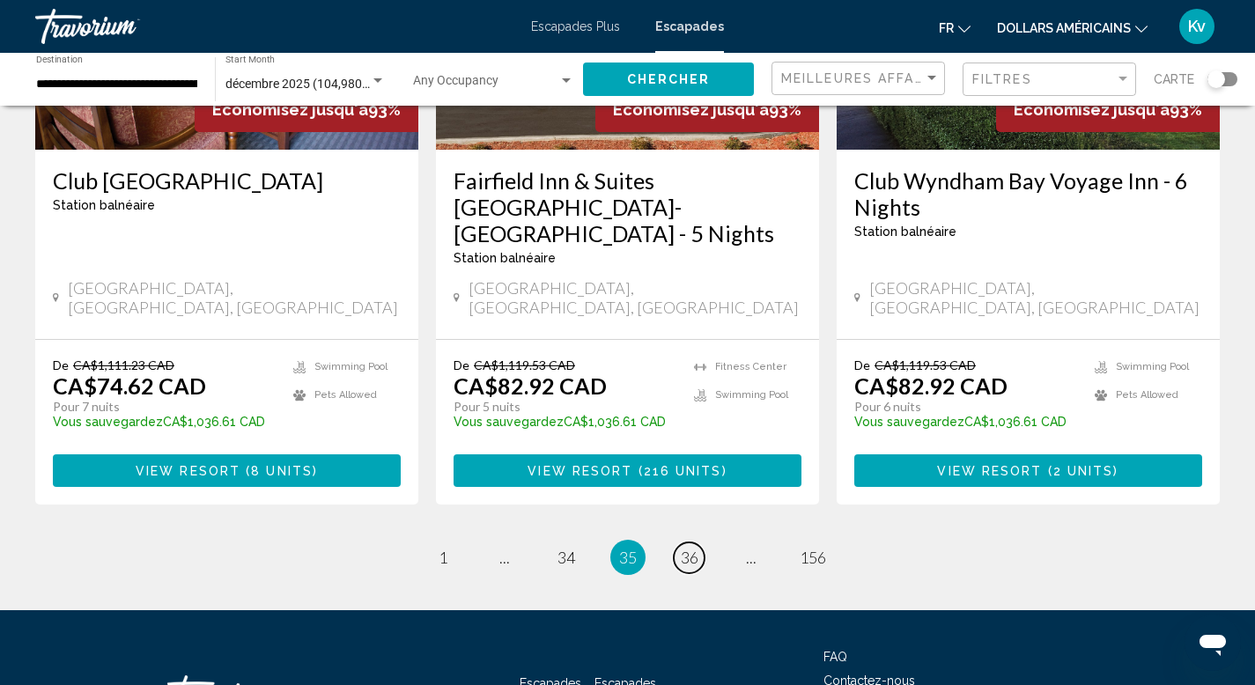
click at [688, 548] on span "36" at bounding box center [690, 557] width 18 height 19
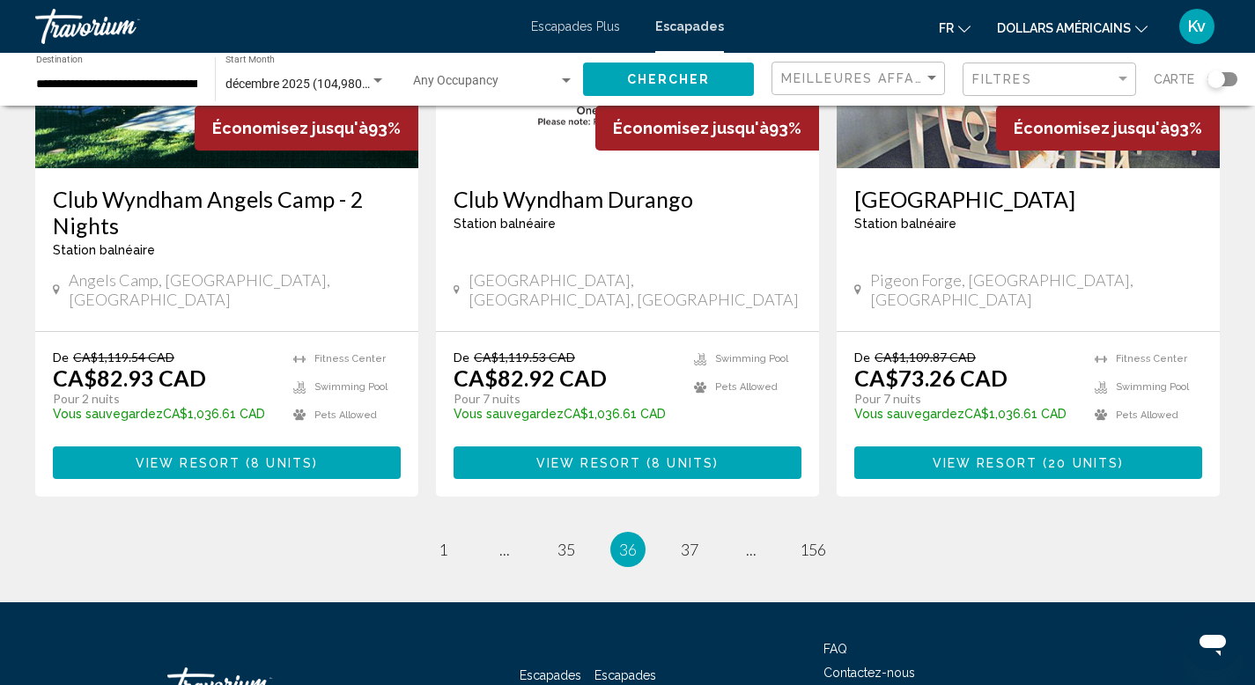
scroll to position [2291, 0]
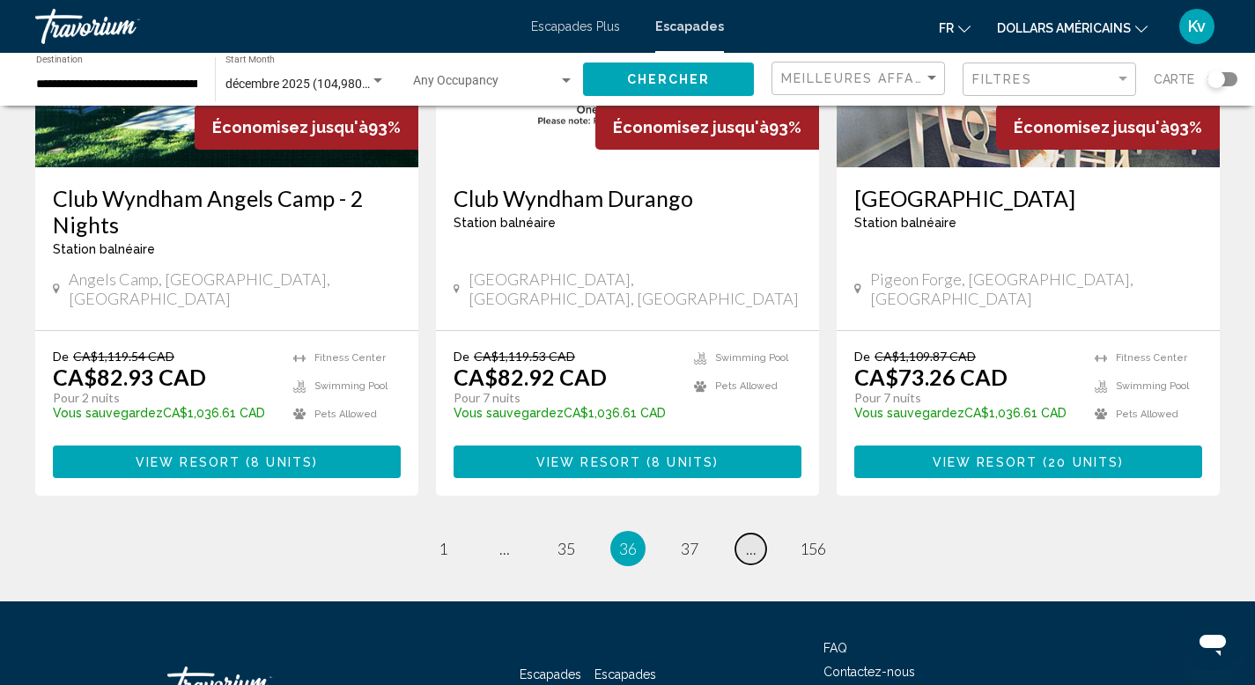
click at [753, 539] on span "..." at bounding box center [751, 548] width 11 height 19
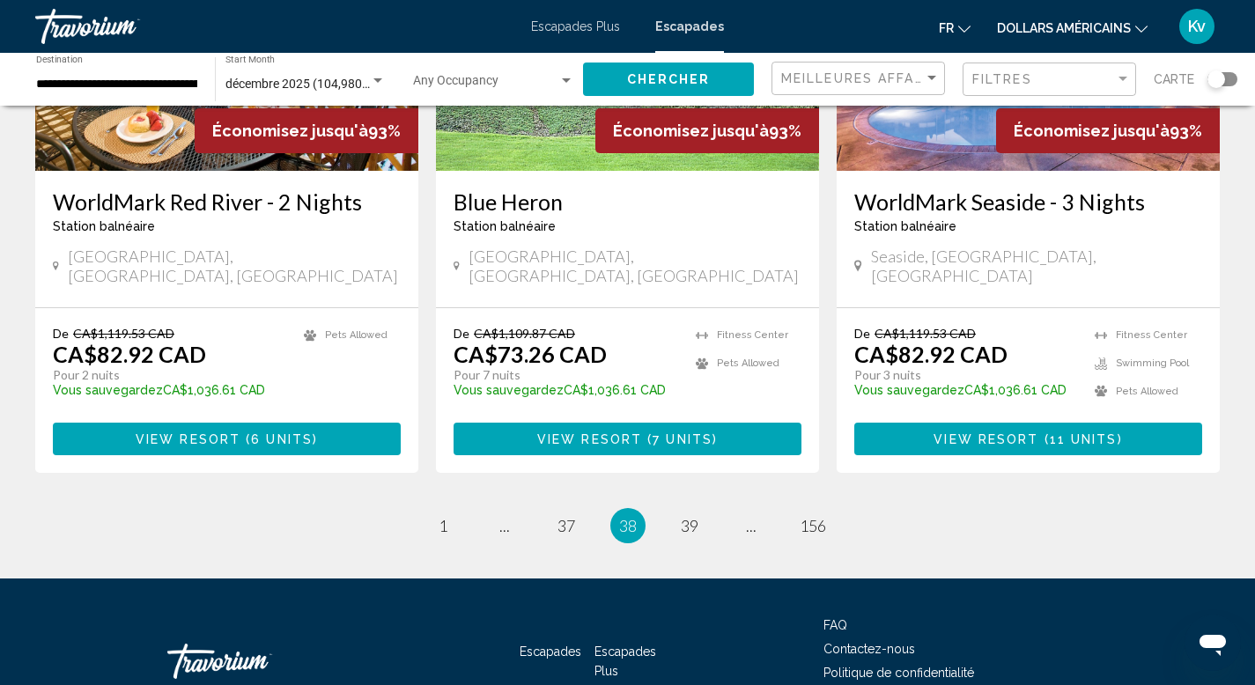
scroll to position [2184, 0]
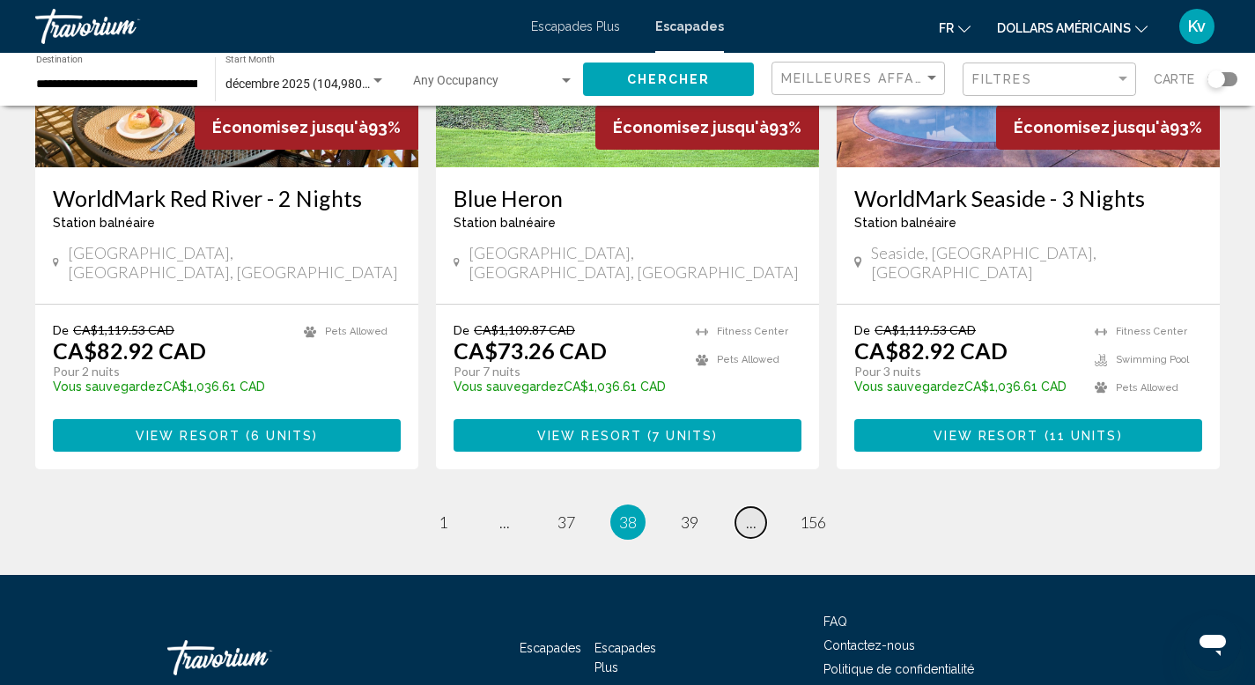
click at [751, 513] on span "..." at bounding box center [751, 522] width 11 height 19
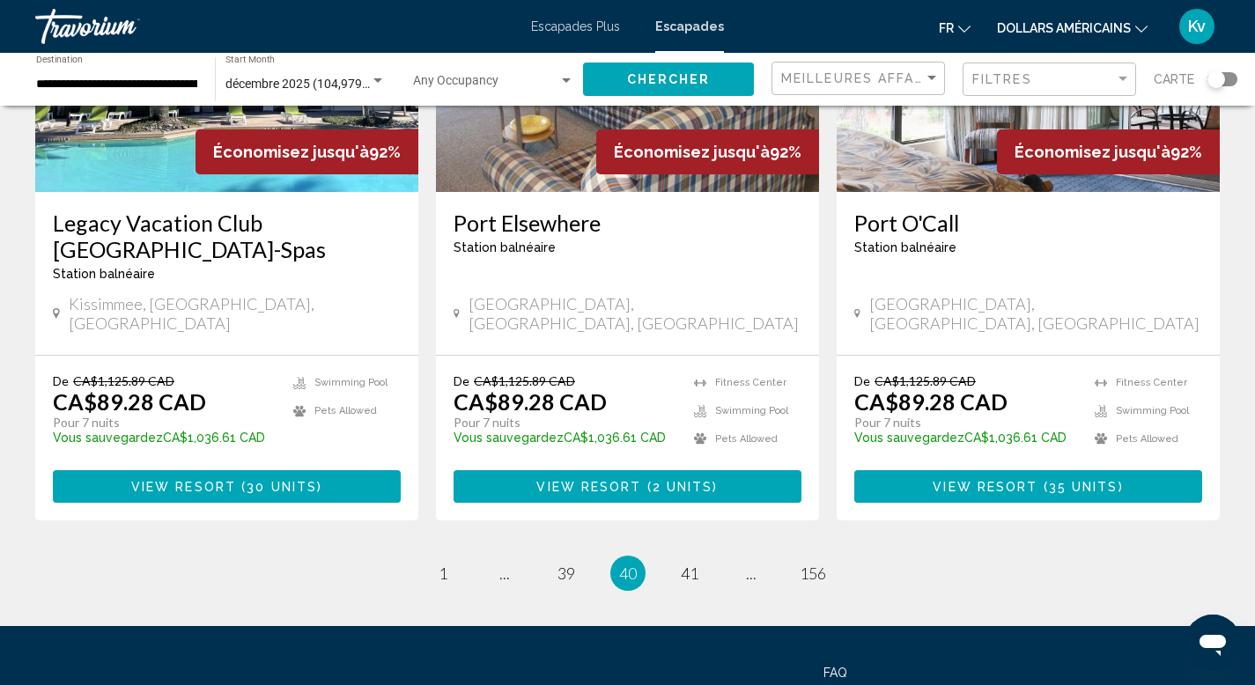
scroll to position [2219, 0]
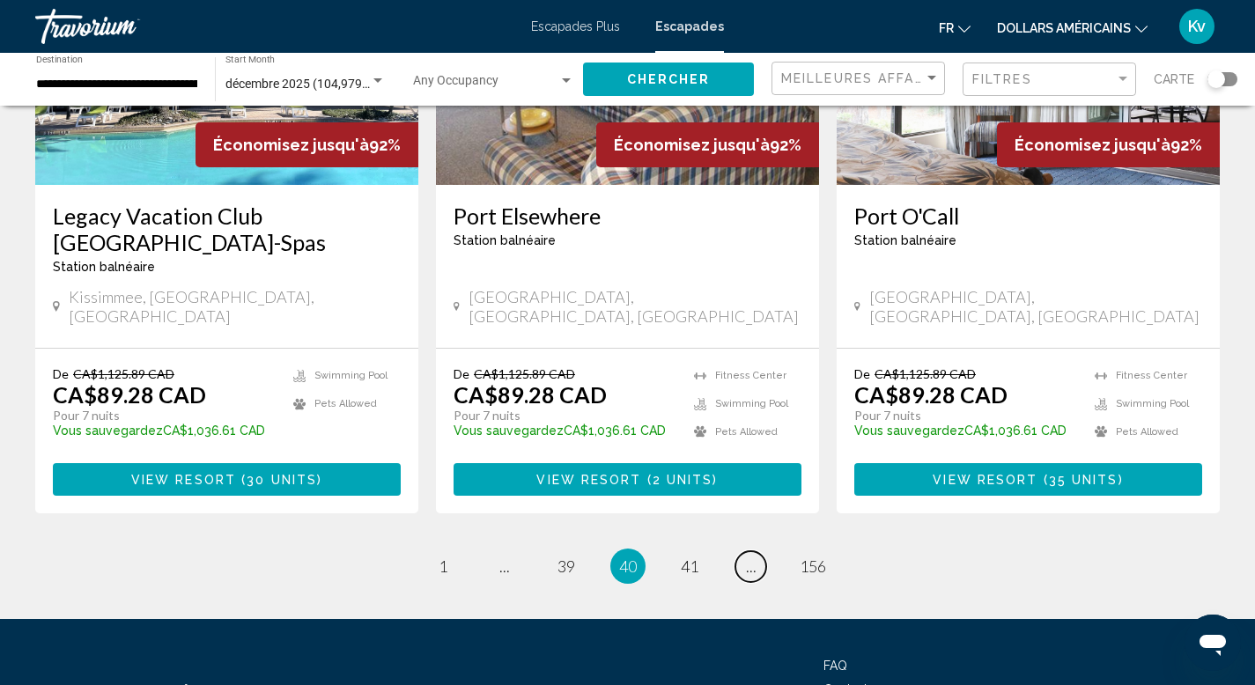
click at [751, 551] on link "page ..." at bounding box center [750, 566] width 31 height 31
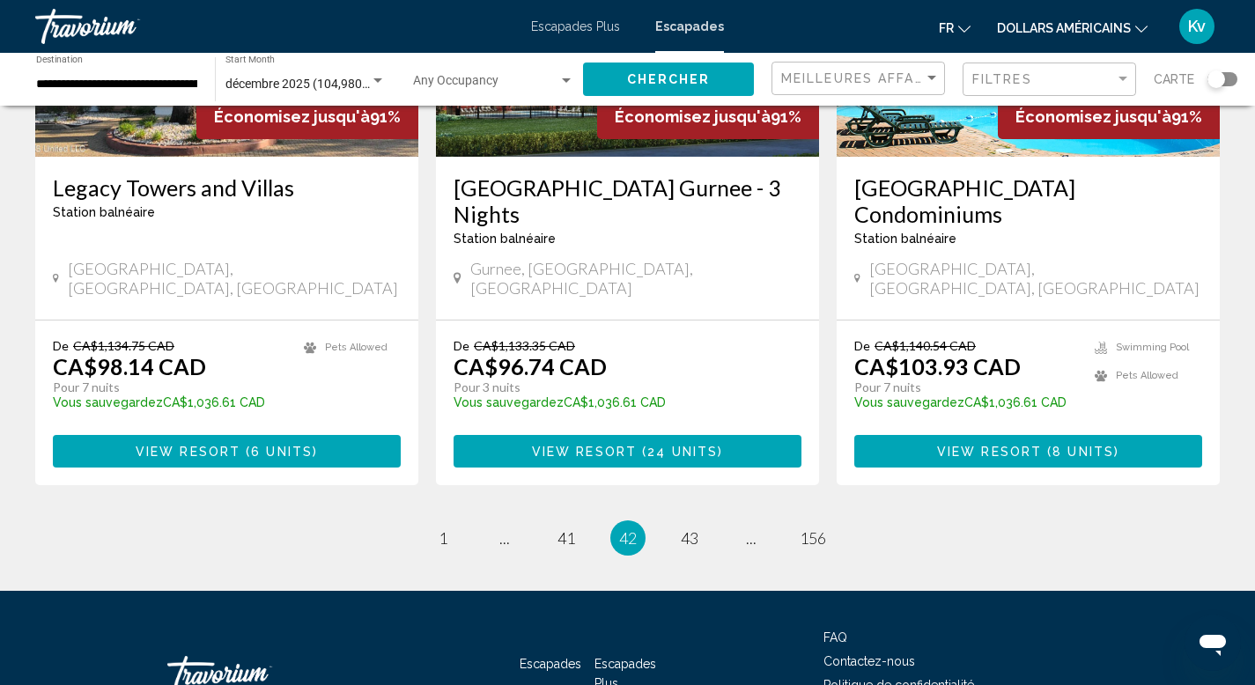
scroll to position [2254, 0]
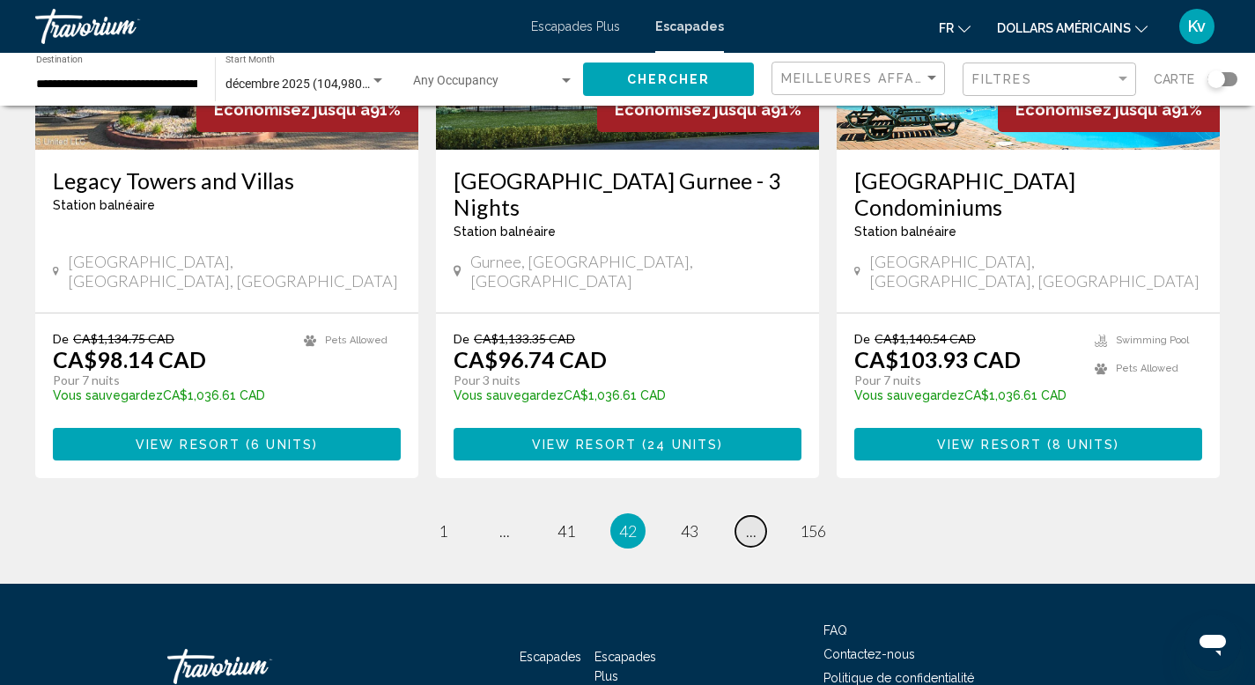
click at [750, 521] on span "..." at bounding box center [751, 530] width 11 height 19
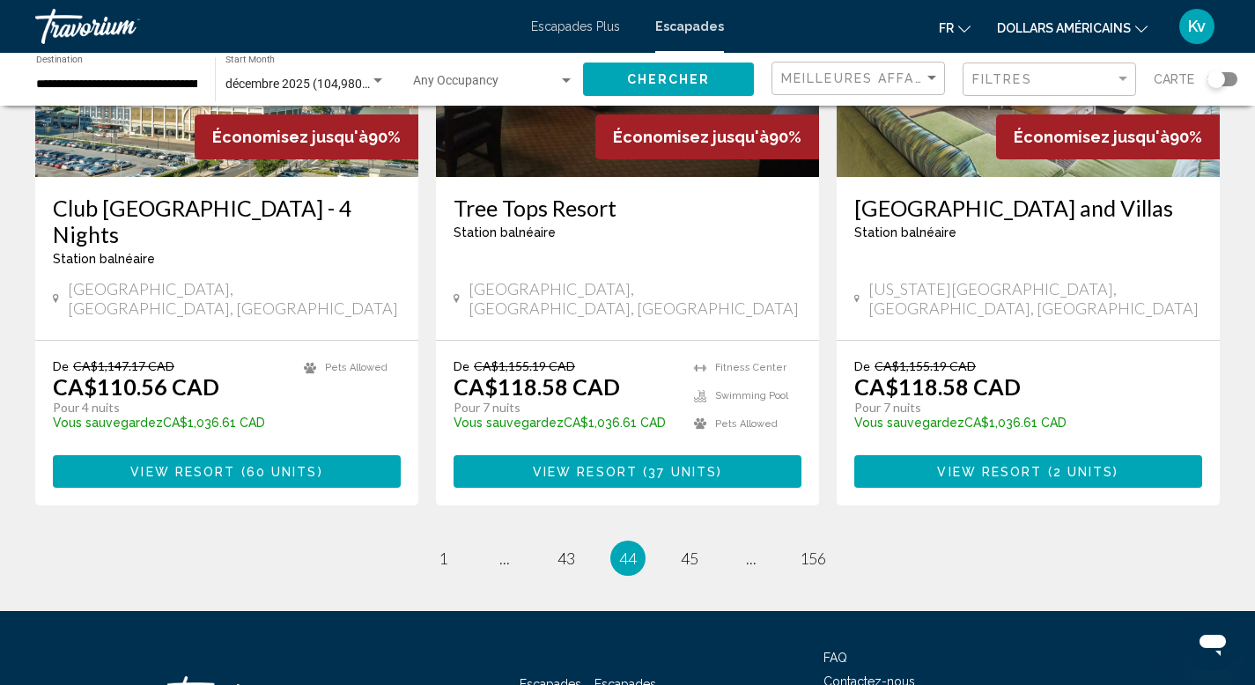
scroll to position [2254, 0]
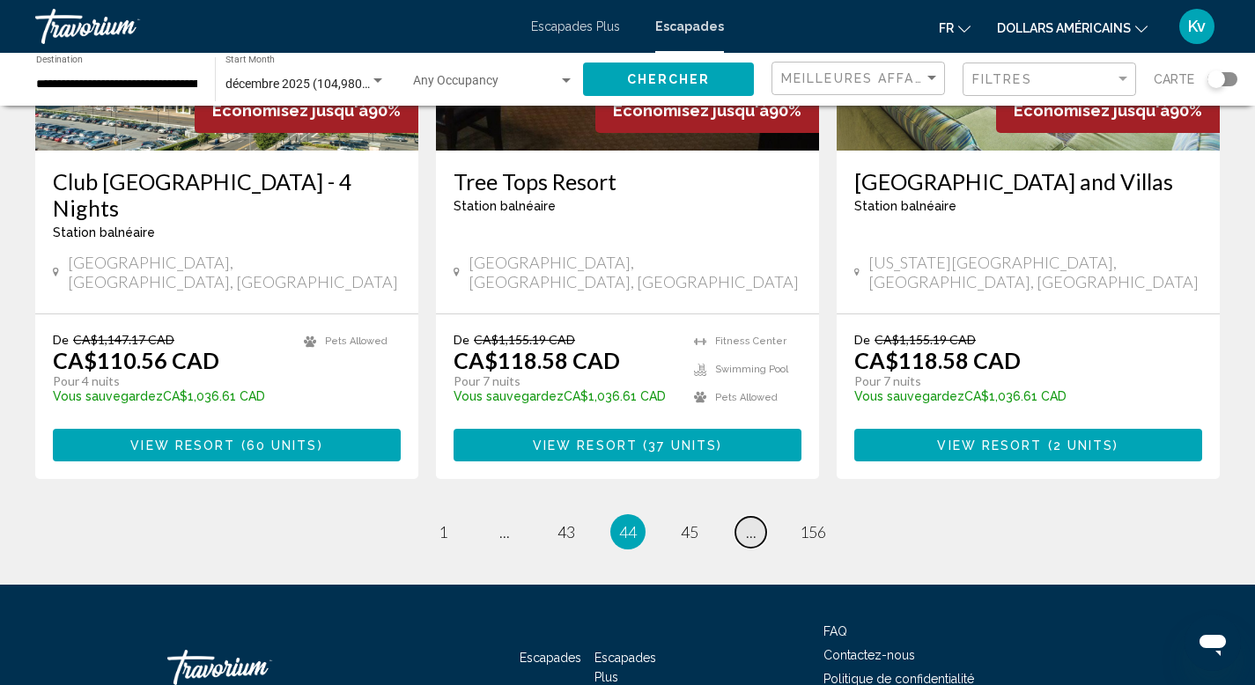
click at [751, 522] on span "..." at bounding box center [751, 531] width 11 height 19
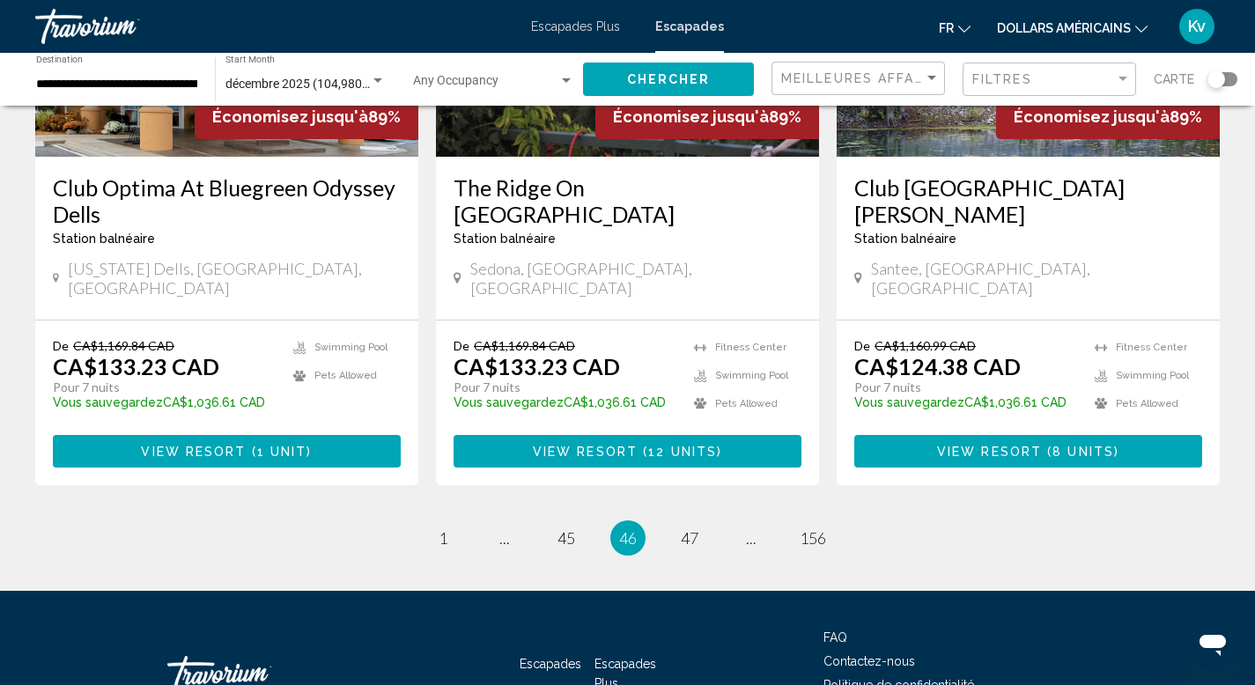
scroll to position [2254, 0]
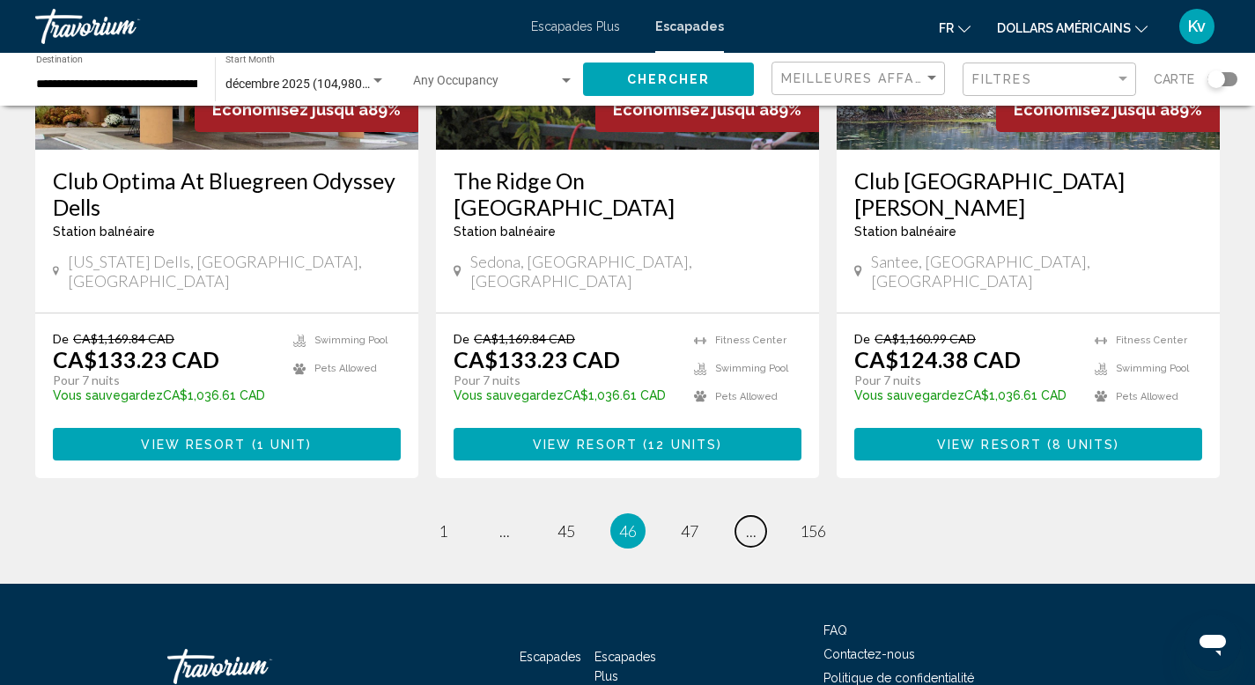
click at [751, 521] on span "..." at bounding box center [751, 530] width 11 height 19
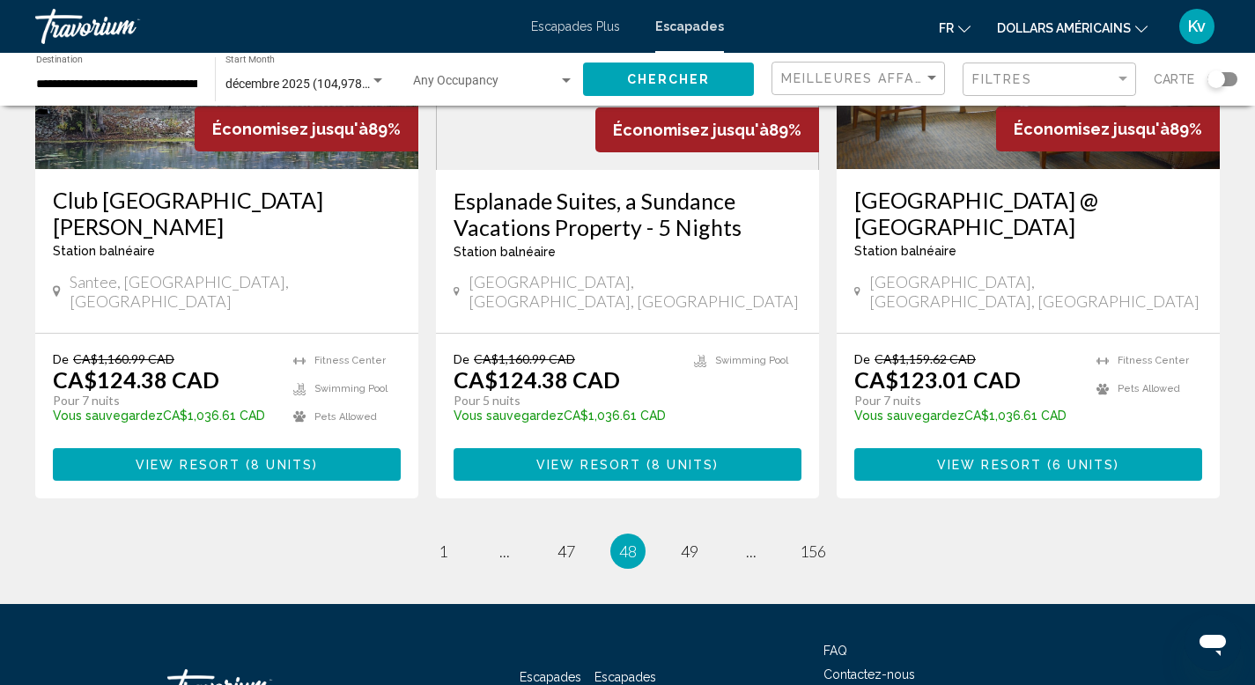
scroll to position [2254, 0]
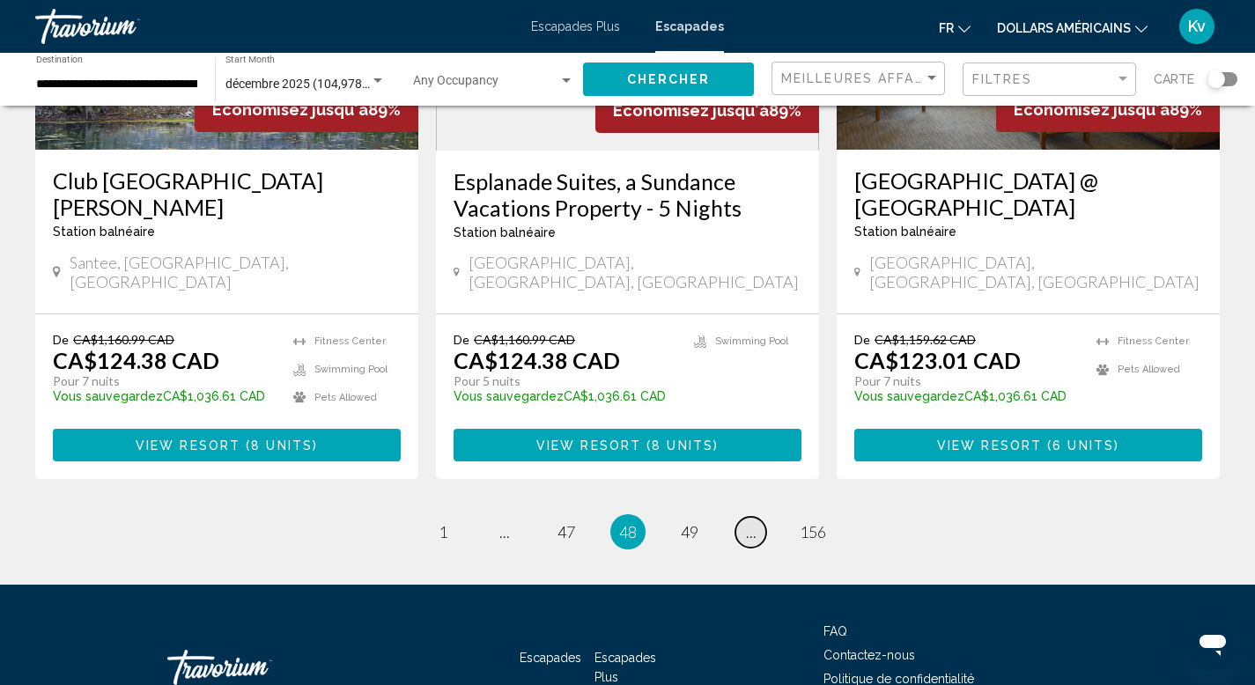
click at [753, 522] on span "..." at bounding box center [751, 531] width 11 height 19
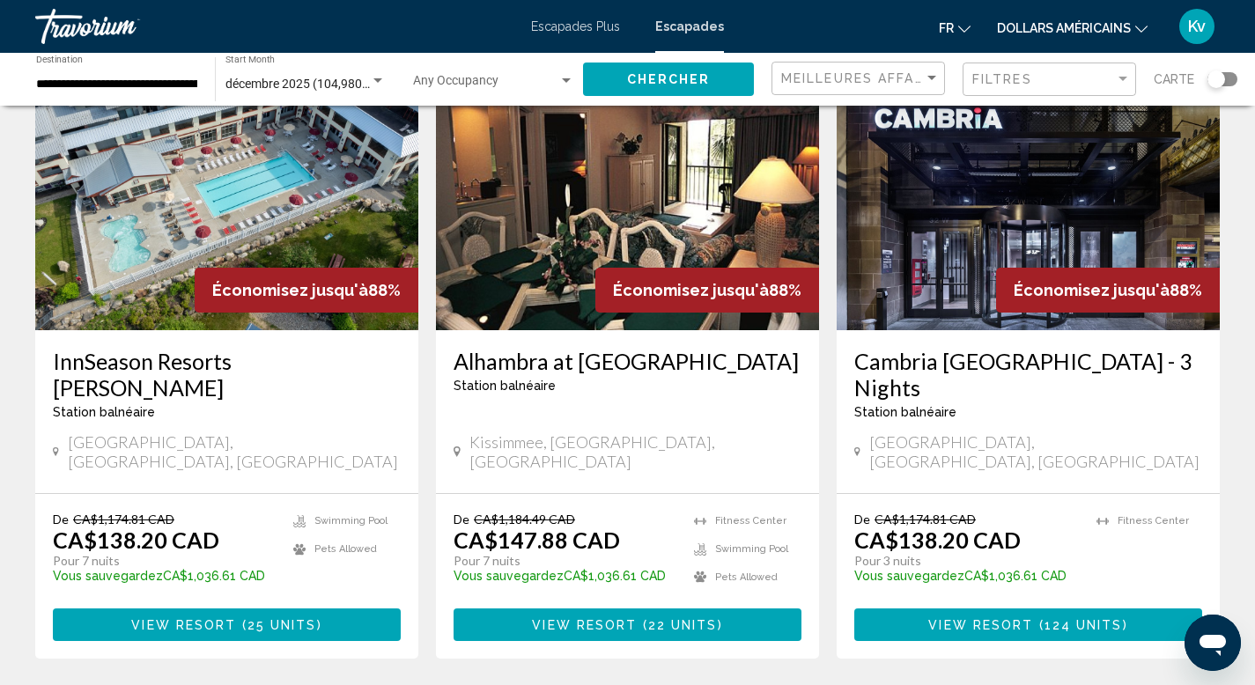
scroll to position [2184, 0]
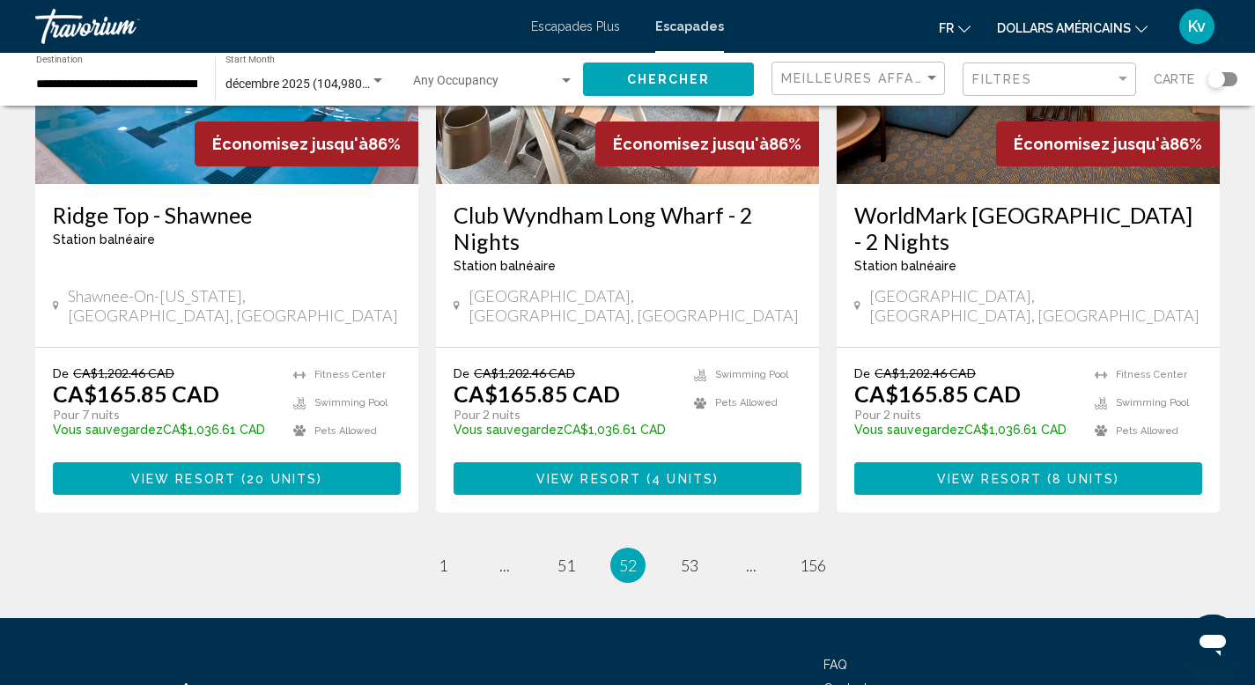
scroll to position [2254, 0]
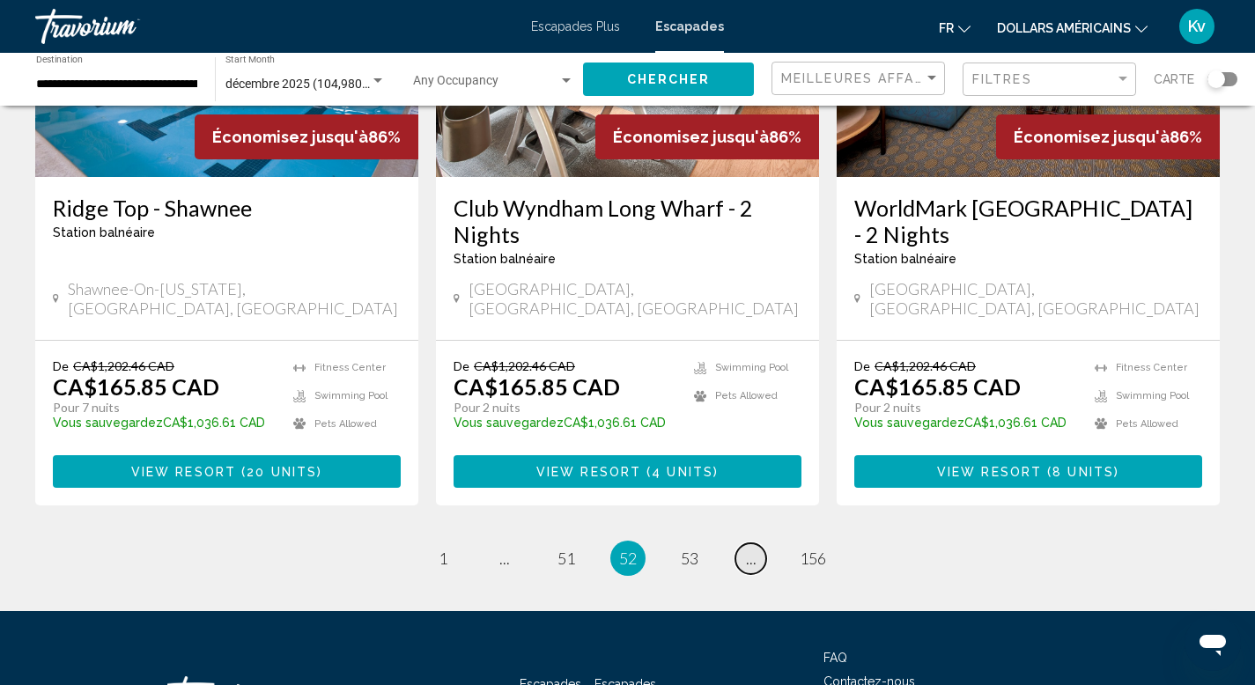
click at [749, 549] on span "..." at bounding box center [751, 558] width 11 height 19
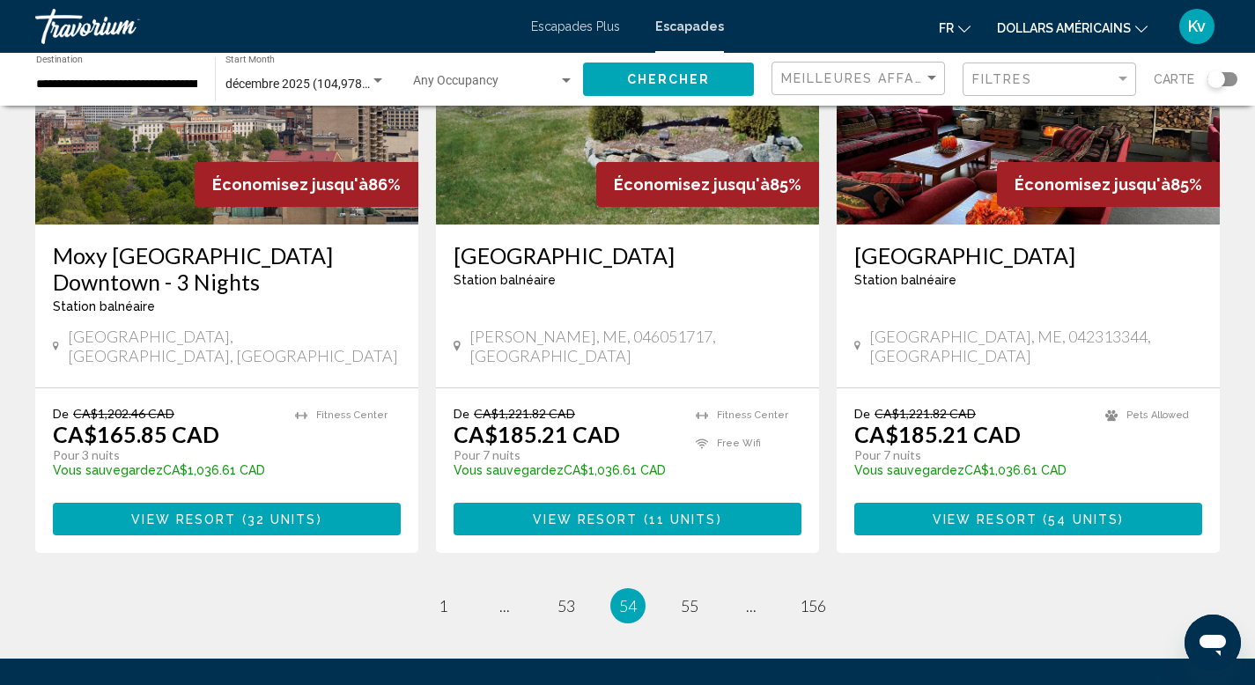
scroll to position [2219, 0]
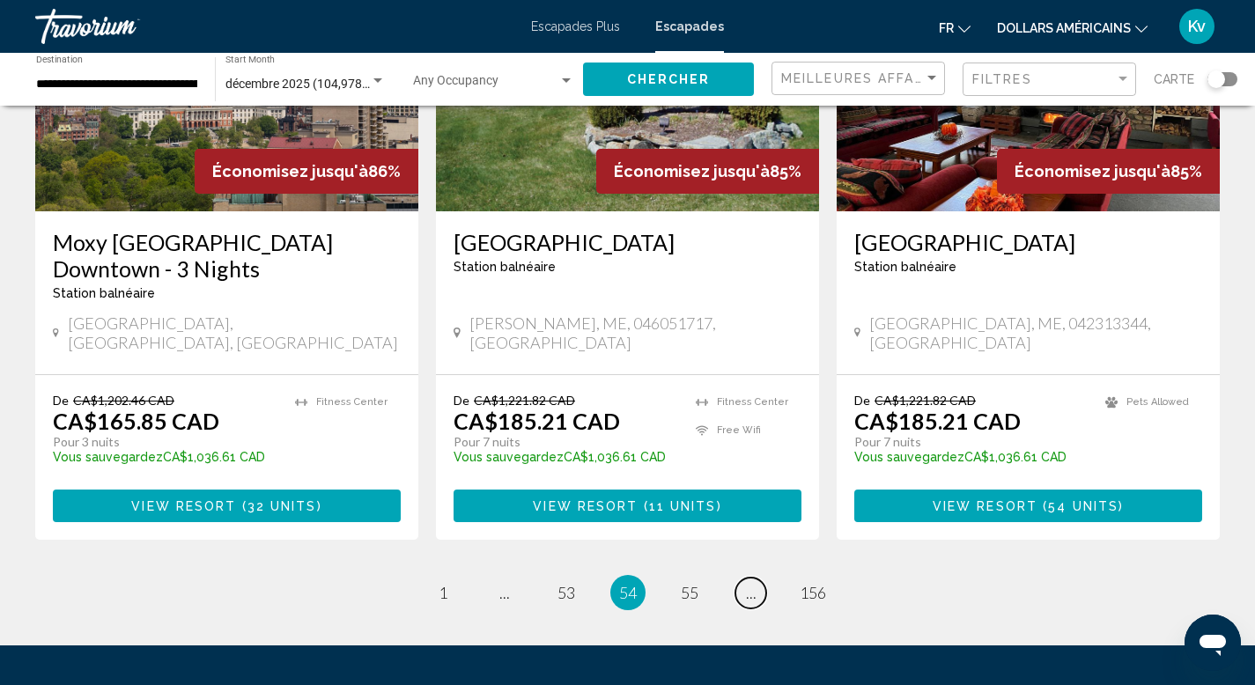
click at [749, 583] on span "..." at bounding box center [751, 592] width 11 height 19
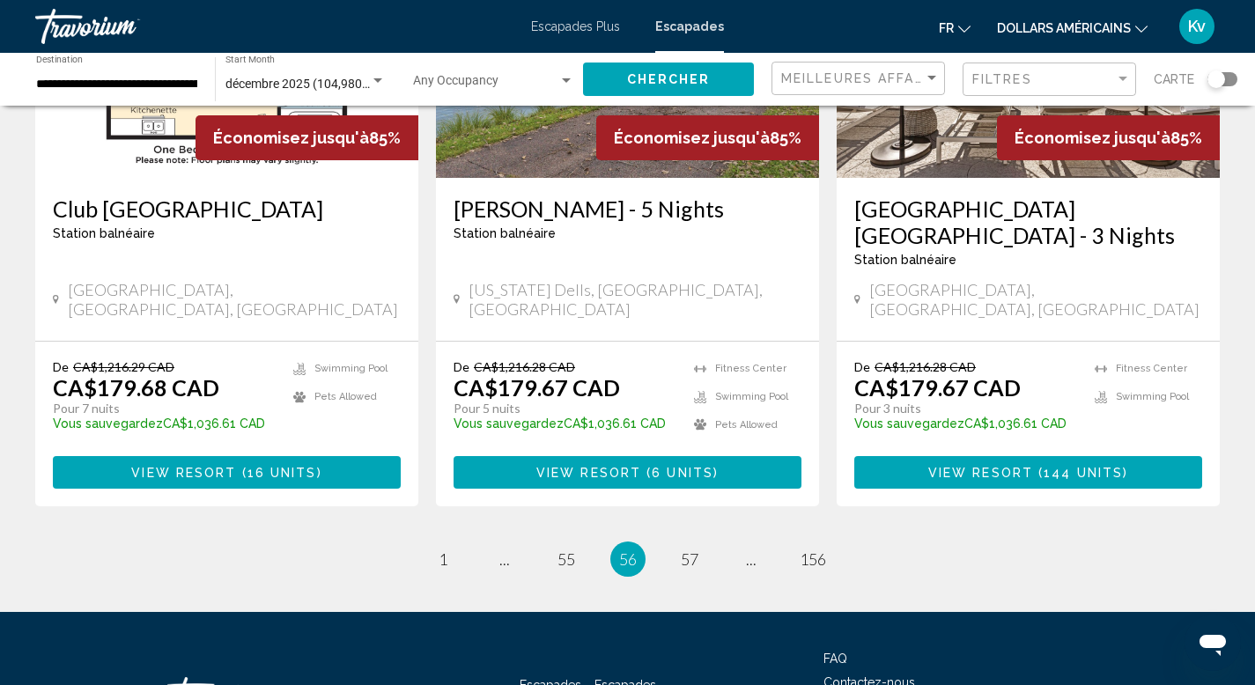
scroll to position [2254, 0]
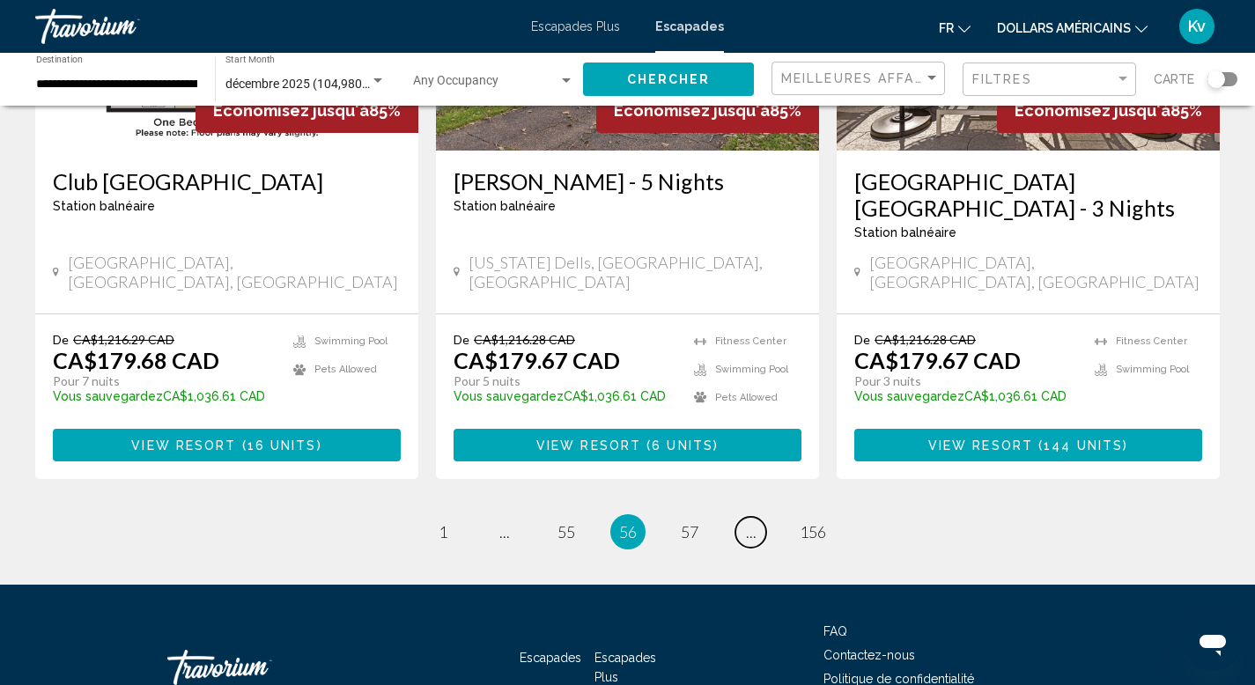
click at [749, 522] on span "..." at bounding box center [751, 531] width 11 height 19
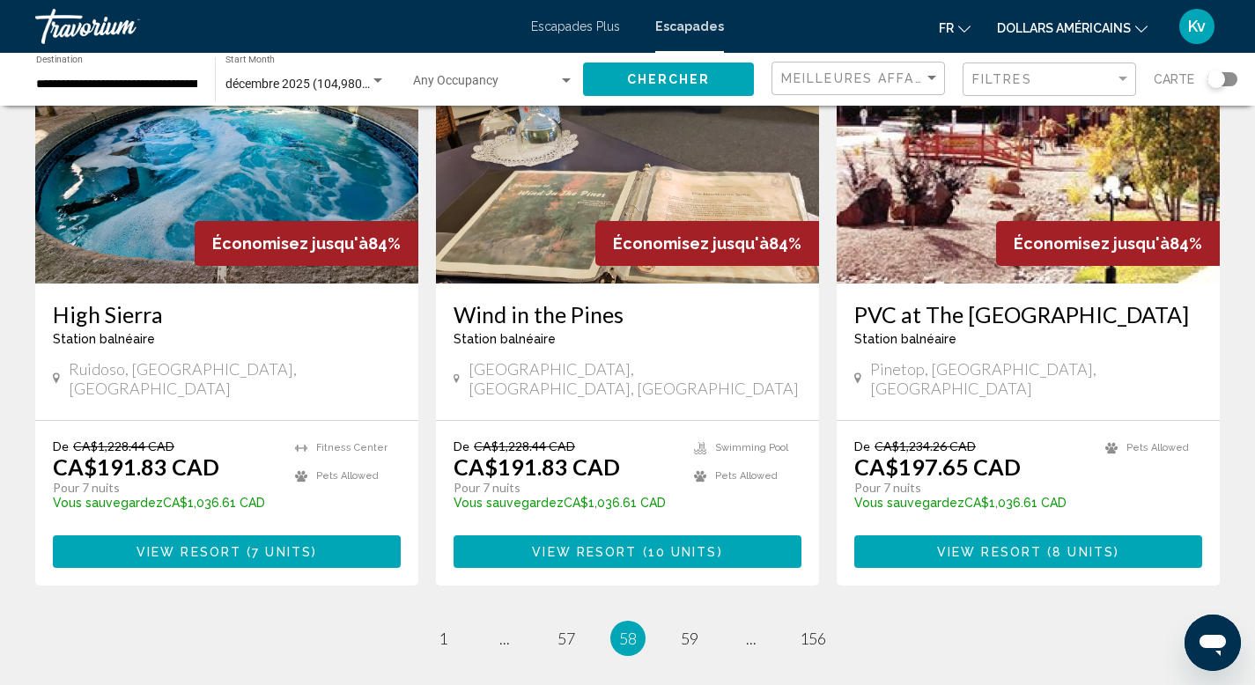
scroll to position [2184, 0]
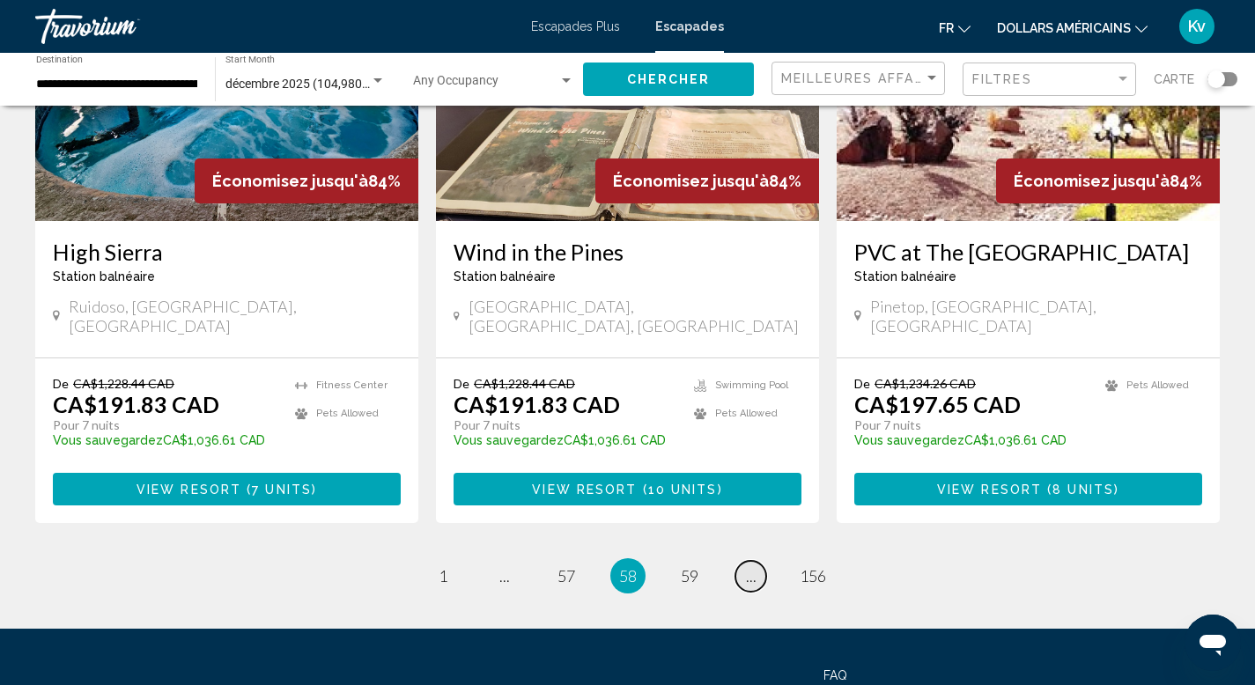
click at [749, 566] on span "..." at bounding box center [751, 575] width 11 height 19
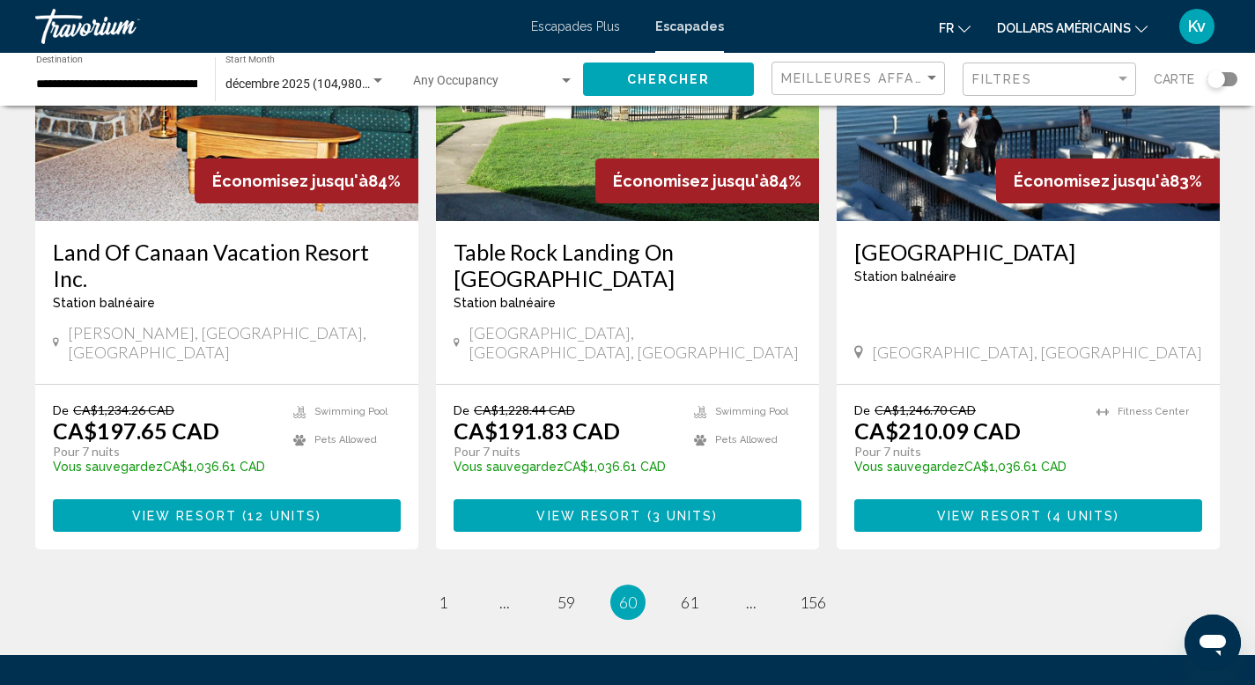
scroll to position [2184, 0]
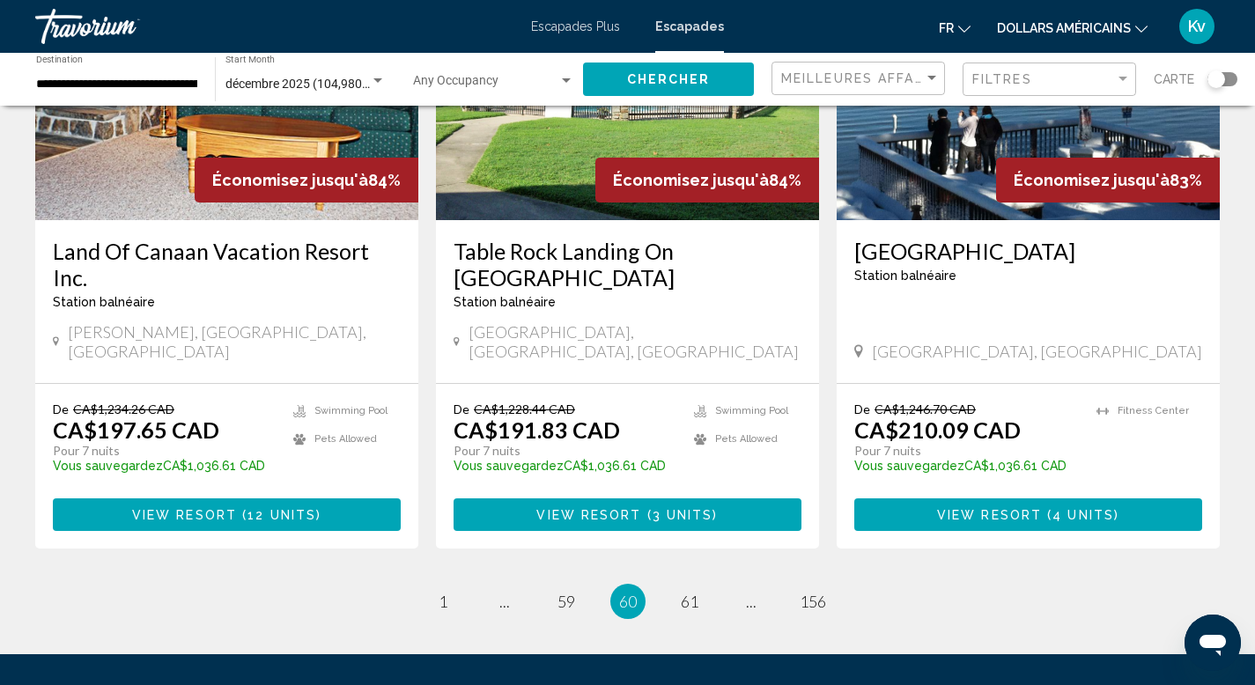
click at [761, 586] on link "page ..." at bounding box center [750, 601] width 31 height 31
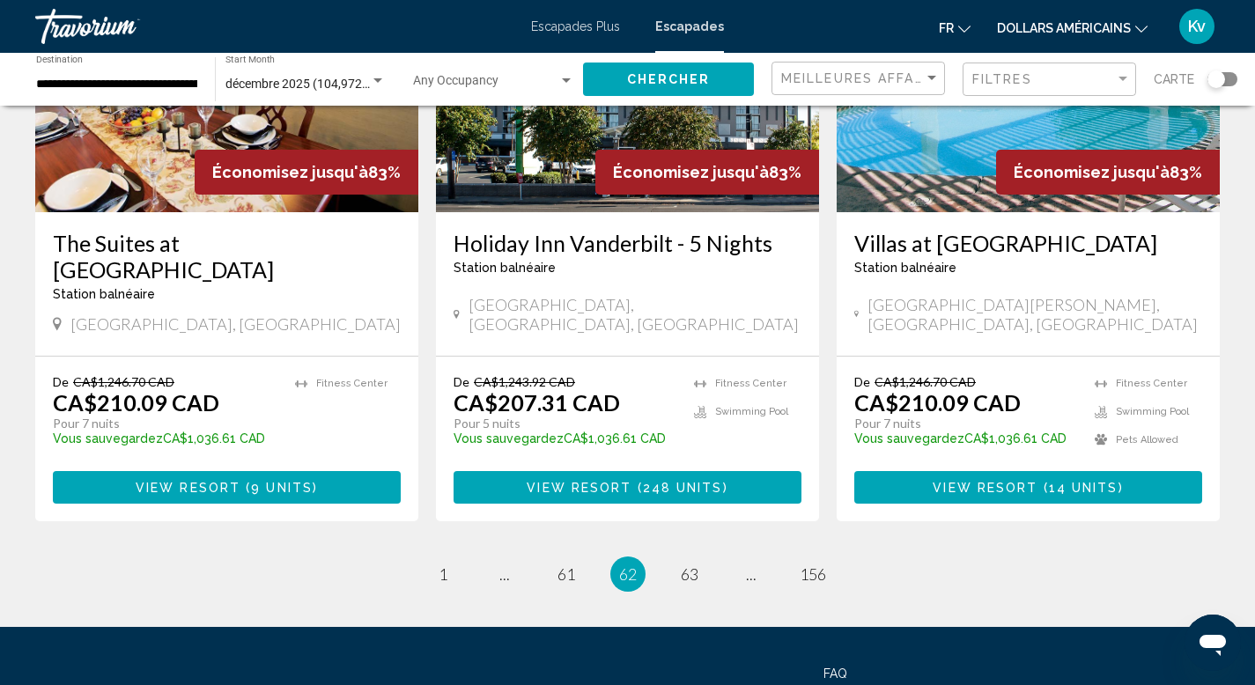
scroll to position [2219, 0]
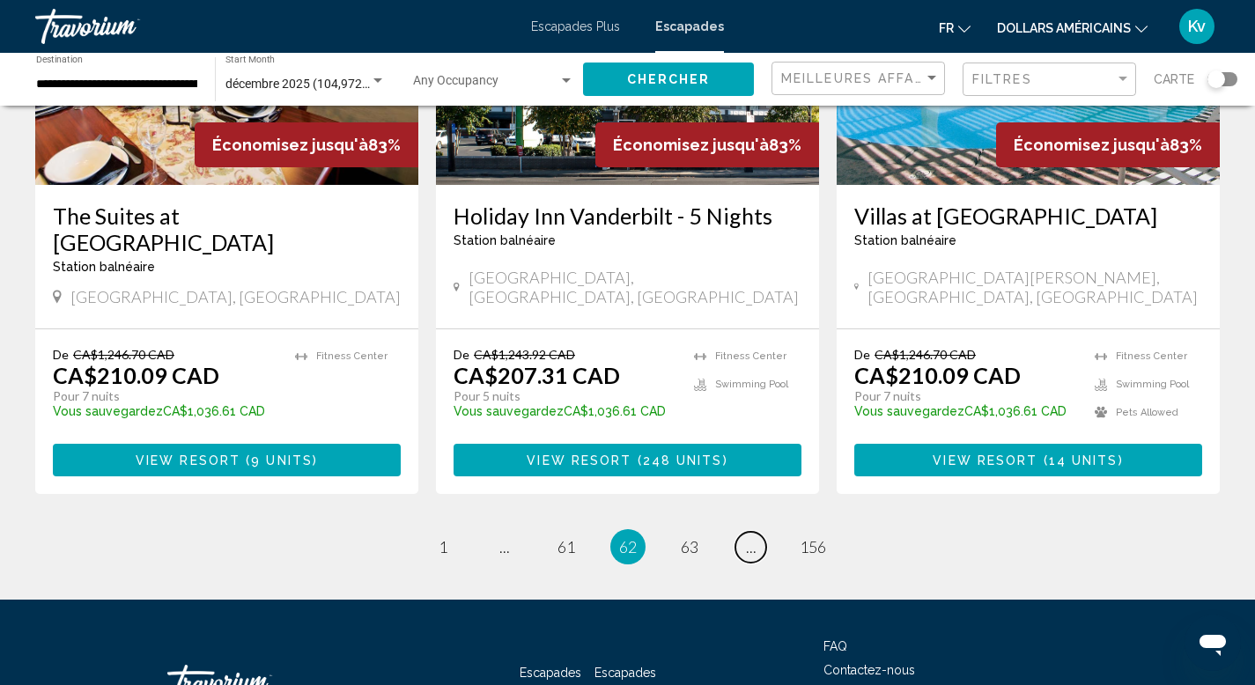
click at [761, 532] on link "page ..." at bounding box center [750, 547] width 31 height 31
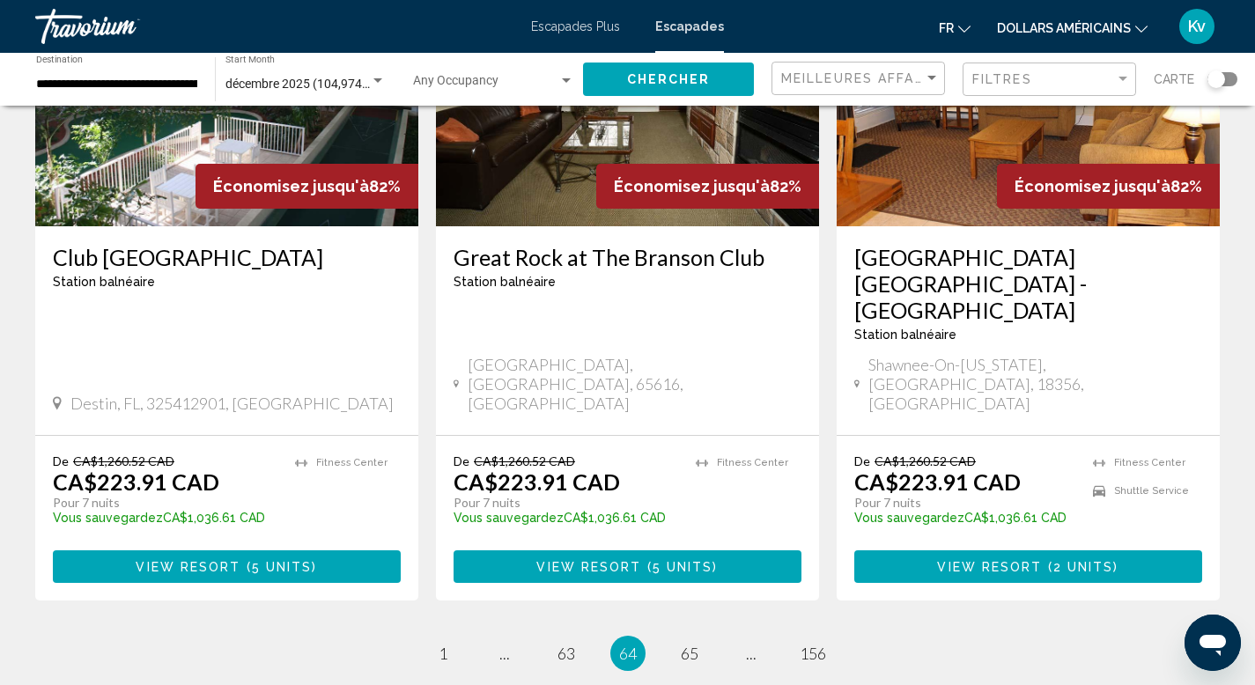
scroll to position [2254, 0]
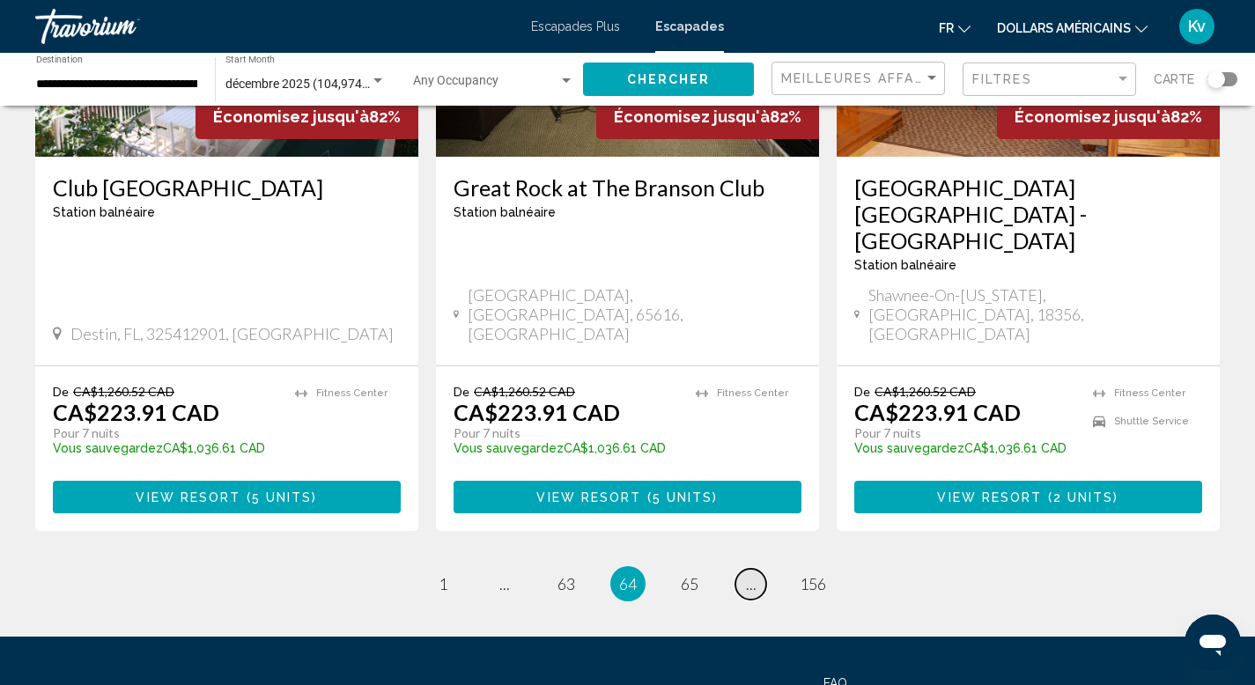
click at [749, 574] on span "..." at bounding box center [751, 583] width 11 height 19
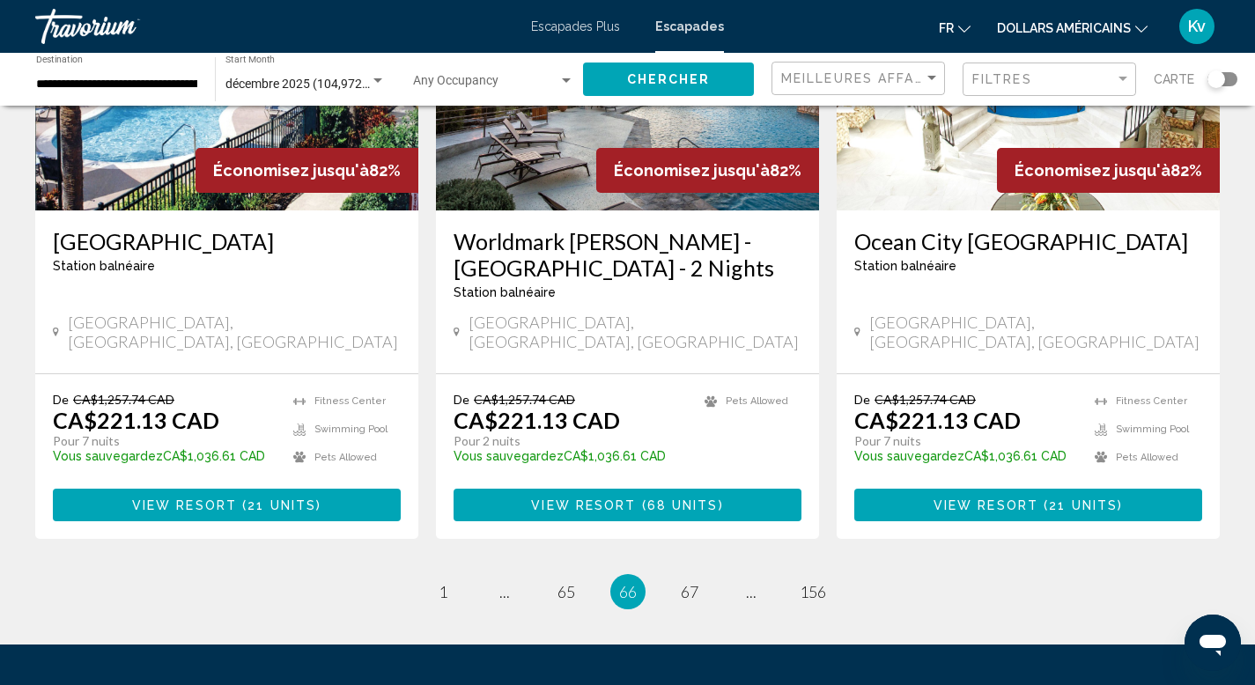
scroll to position [2254, 0]
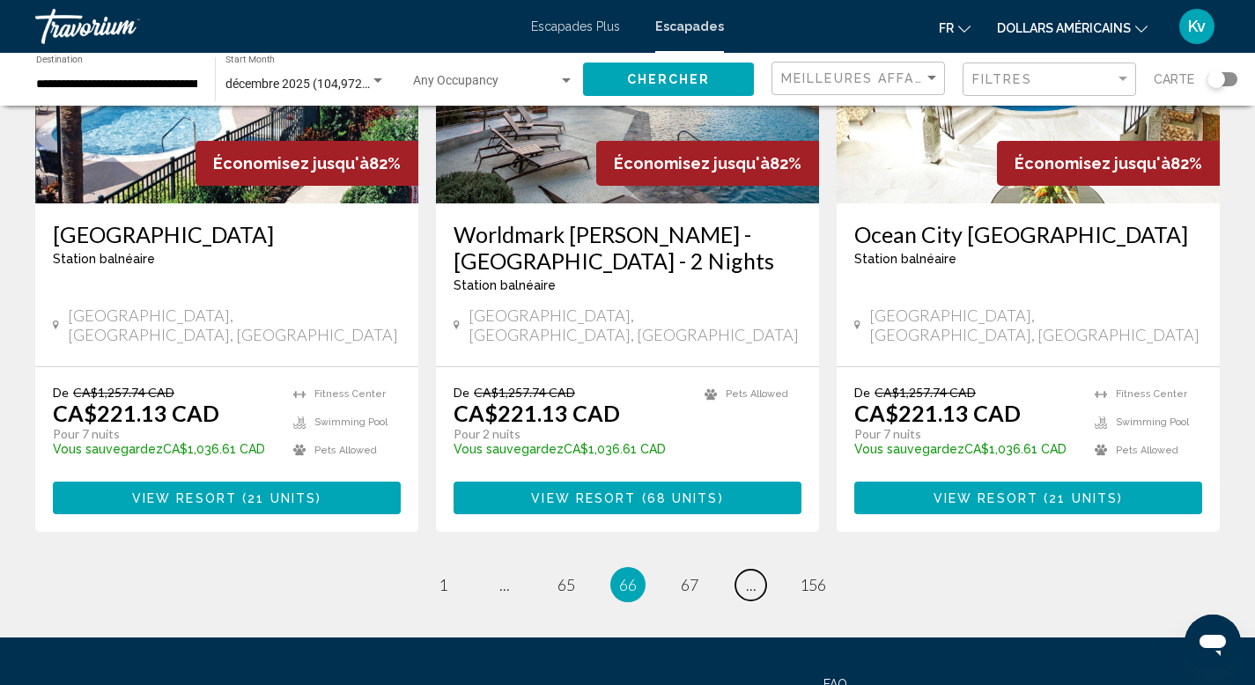
click at [749, 575] on span "..." at bounding box center [751, 584] width 11 height 19
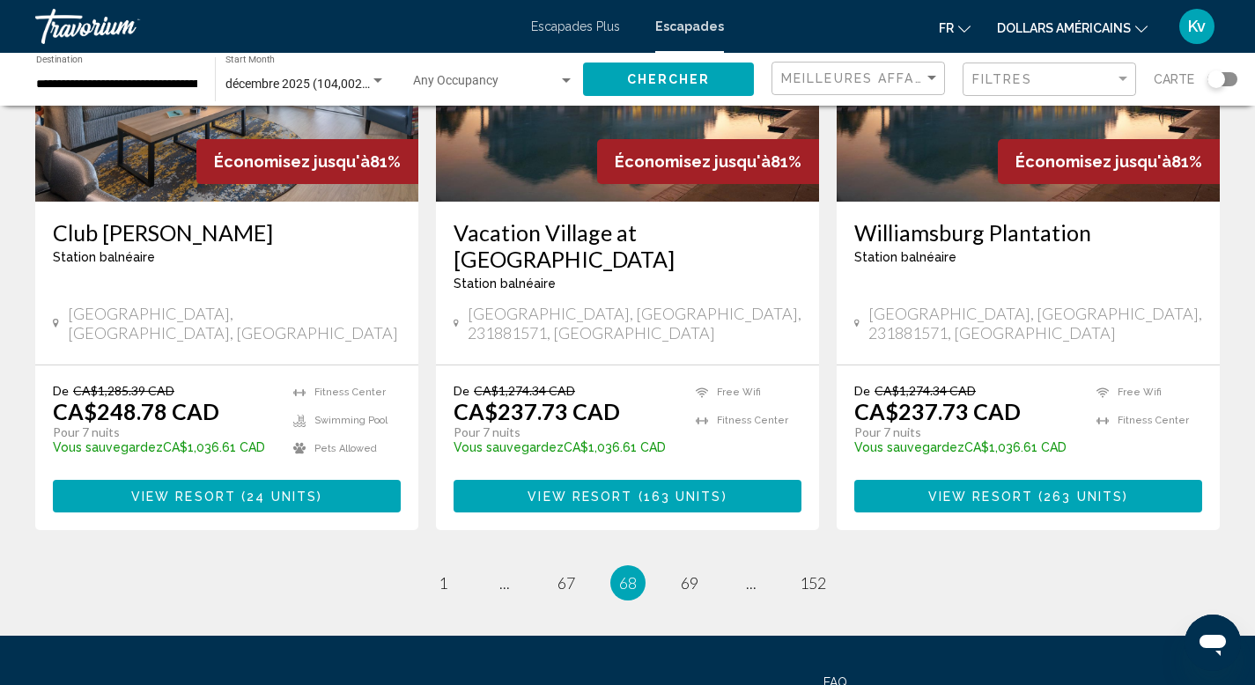
scroll to position [2184, 0]
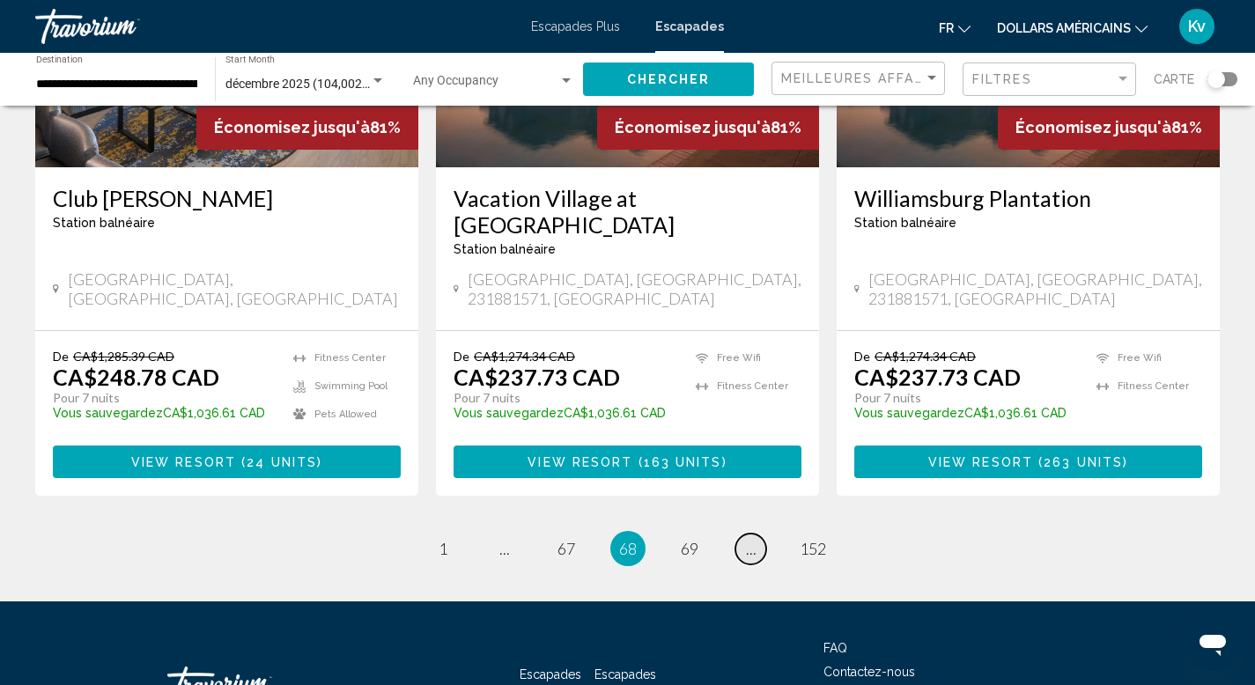
click at [752, 539] on span "..." at bounding box center [751, 548] width 11 height 19
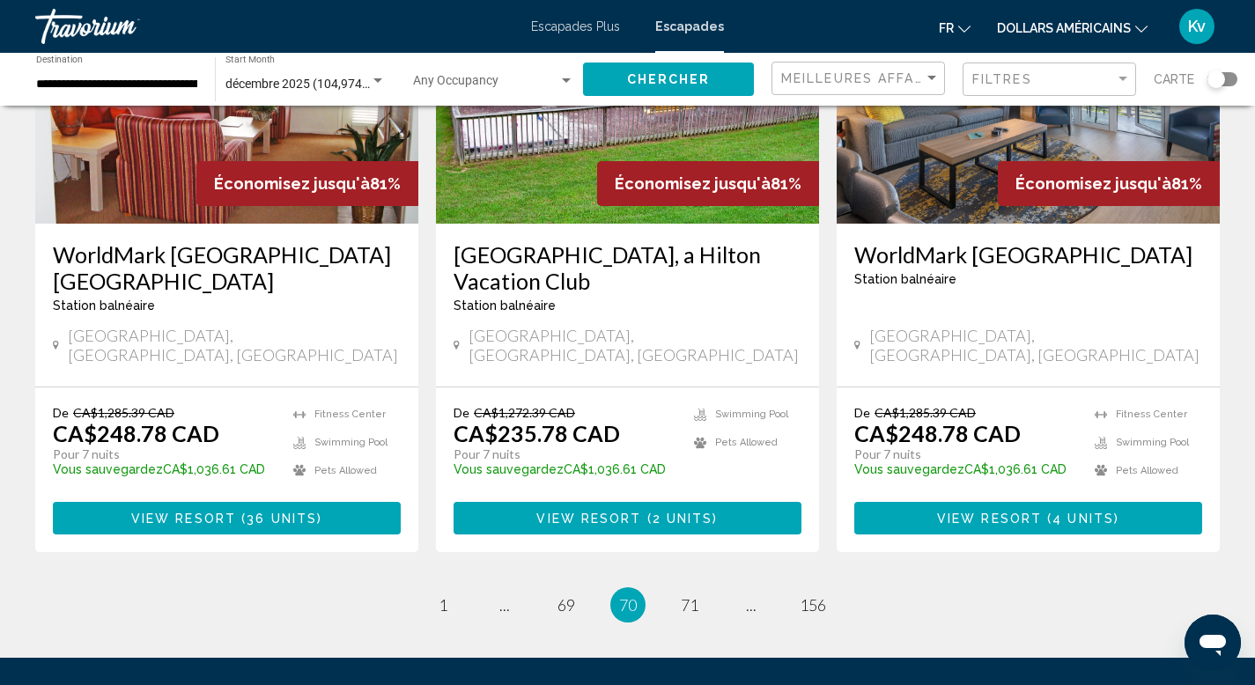
scroll to position [2219, 0]
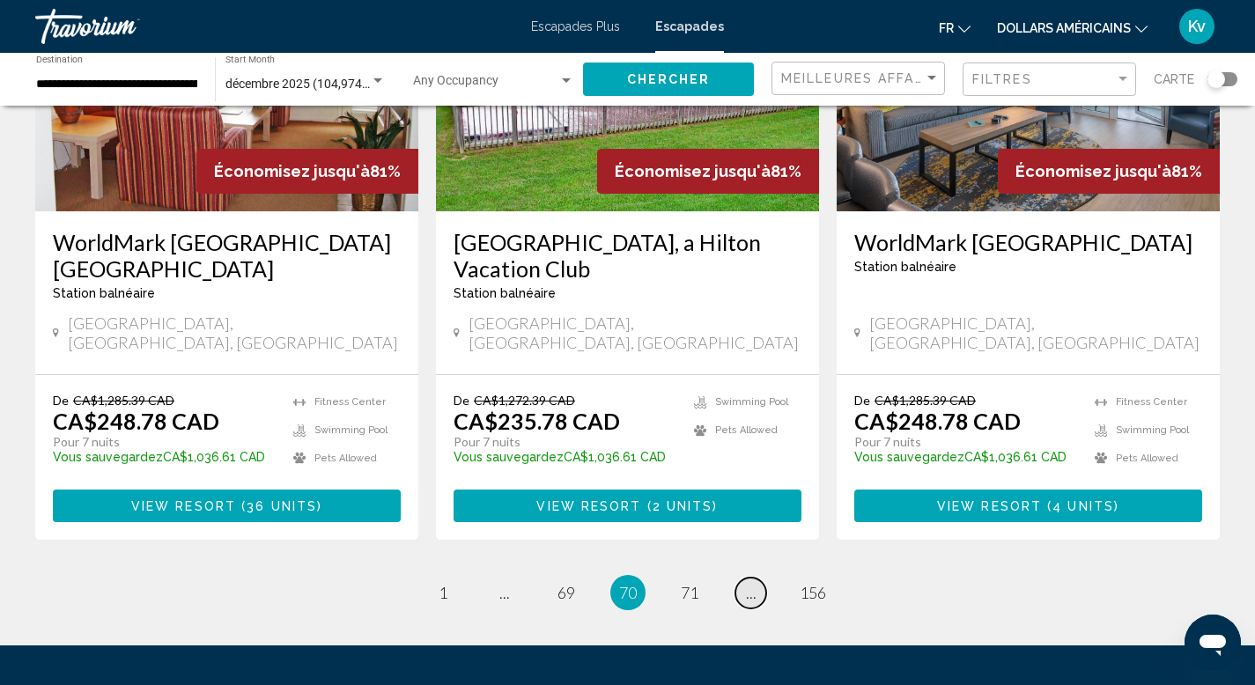
click at [749, 583] on span "..." at bounding box center [751, 592] width 11 height 19
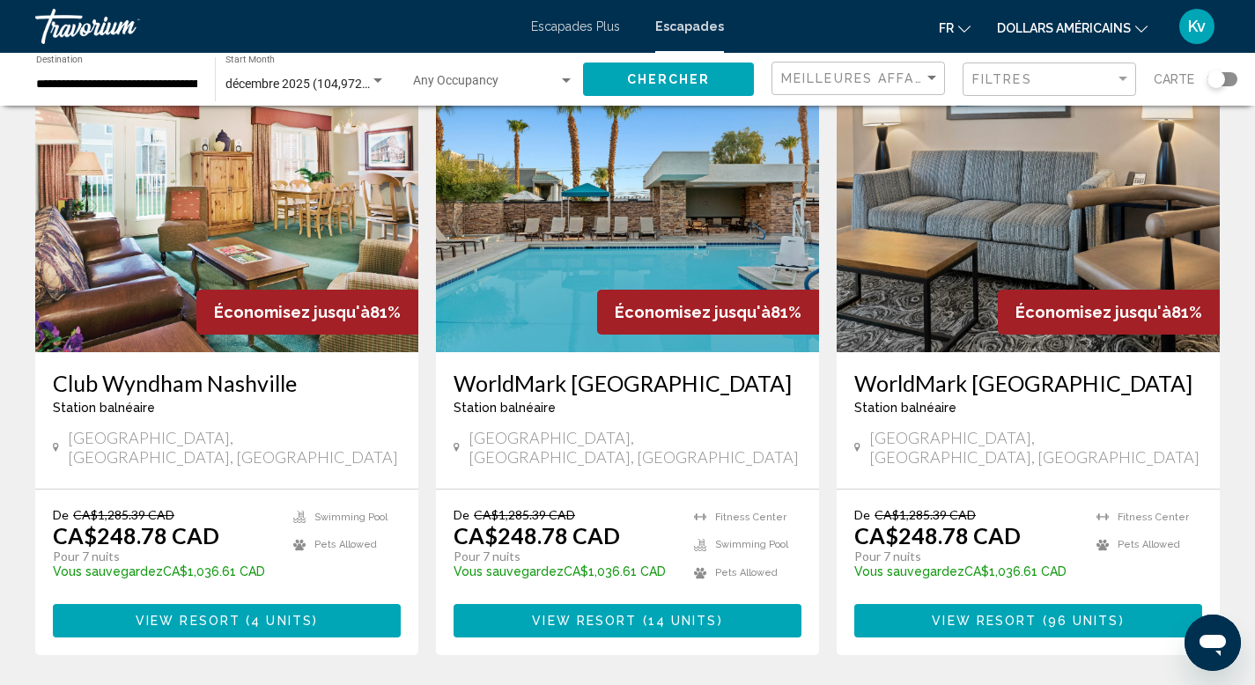
scroll to position [705, 0]
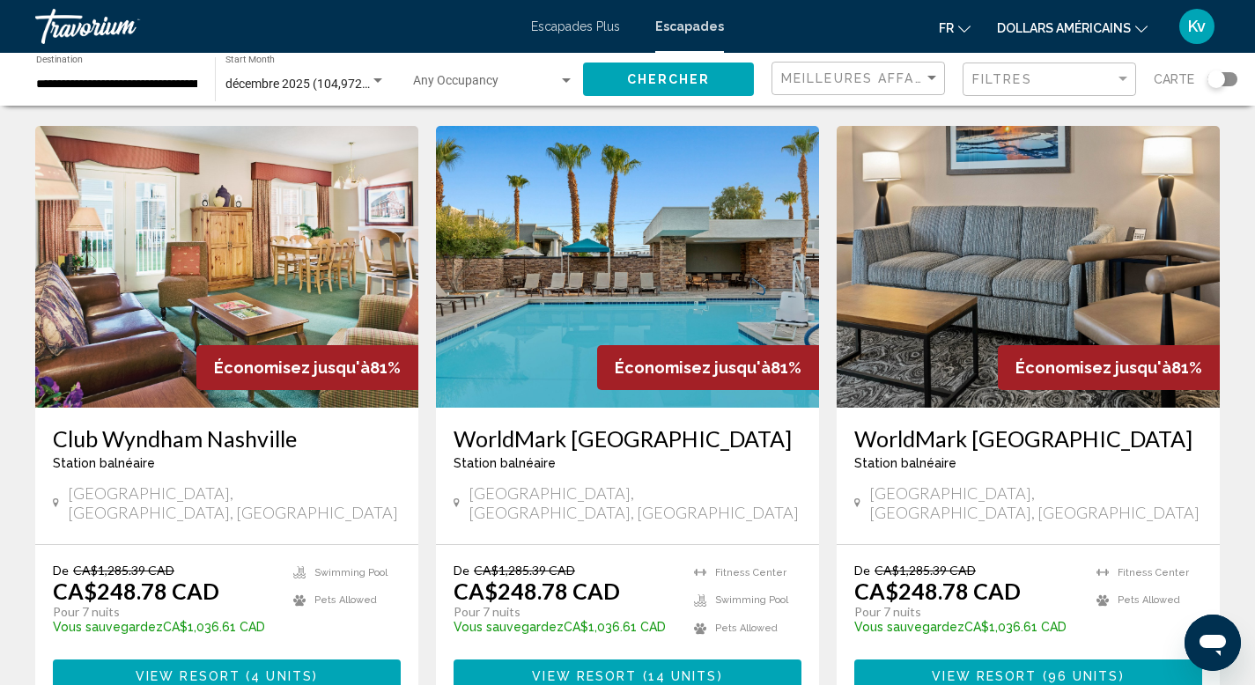
click at [675, 277] on img "Contenu principal" at bounding box center [627, 267] width 383 height 282
